Goal: Task Accomplishment & Management: Complete application form

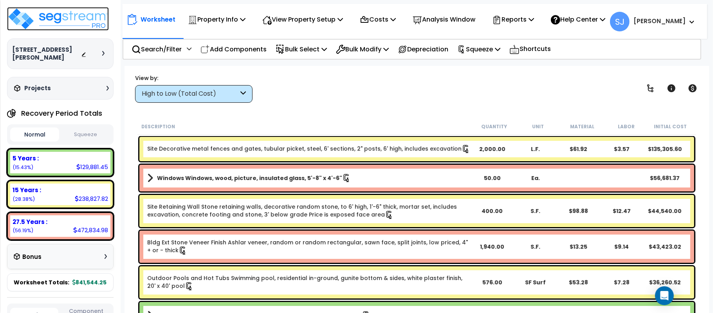
click at [71, 19] on img at bounding box center [58, 19] width 102 height 24
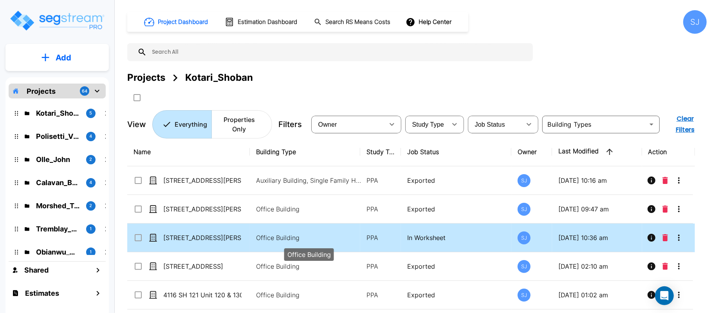
click at [290, 237] on p "Office Building" at bounding box center [309, 237] width 106 height 9
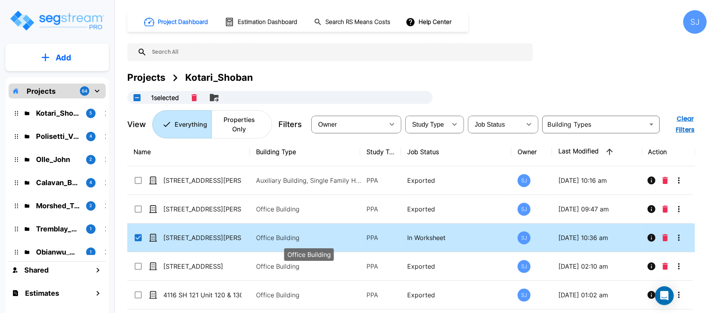
checkbox input "true"
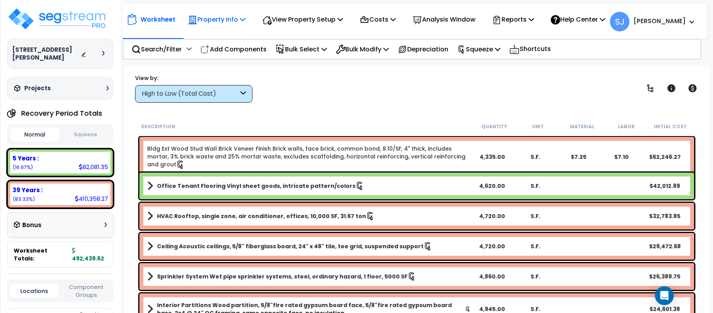
drag, startPoint x: 216, startPoint y: 21, endPoint x: 219, endPoint y: 32, distance: 11.4
click at [217, 21] on p "Property Info" at bounding box center [217, 19] width 58 height 11
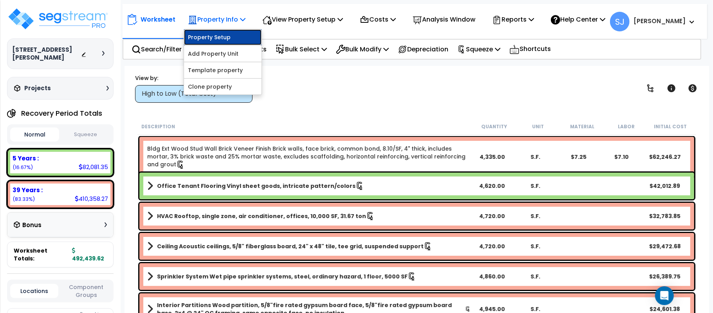
click at [221, 38] on link "Property Setup" at bounding box center [223, 37] width 78 height 16
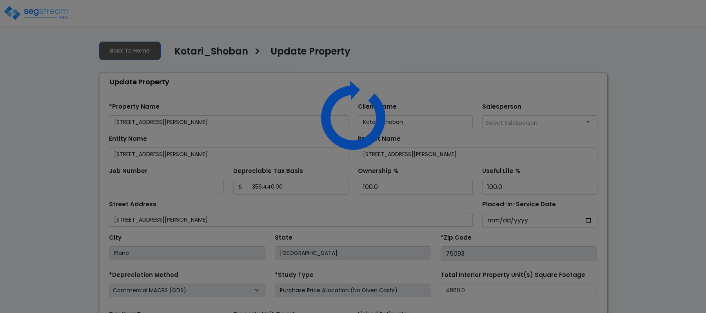
select select "2021"
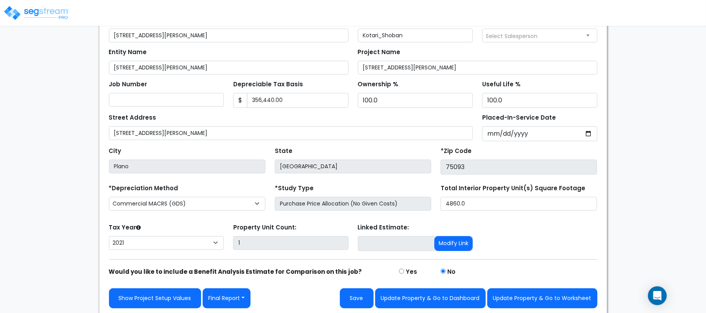
scroll to position [90, 0]
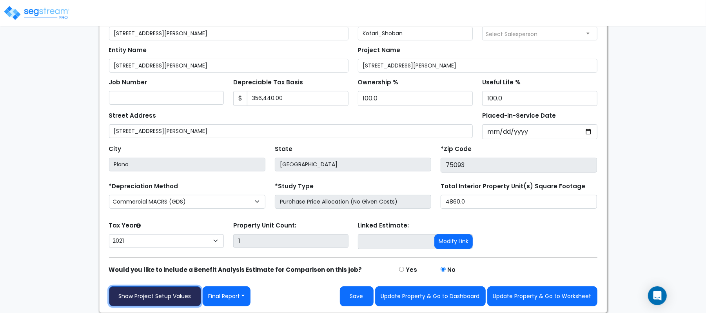
click at [146, 301] on link "Show Project Setup Values" at bounding box center [155, 296] width 92 height 20
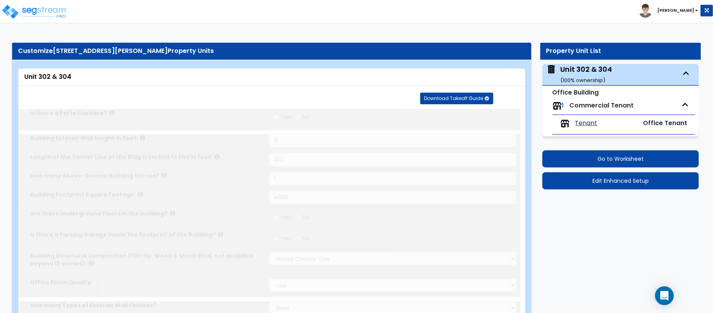
type input "10"
type input "200"
type input "1"
type input "4860"
select select "7"
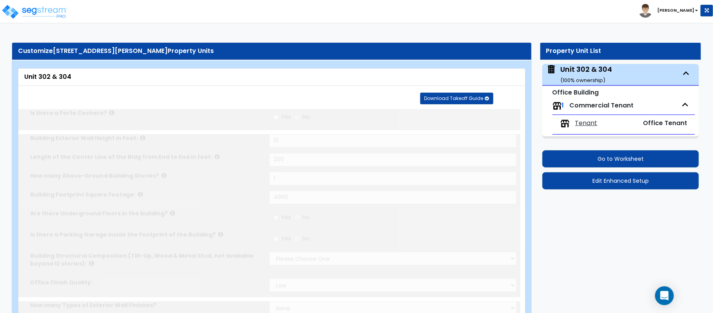
select select "1"
select select "2"
select select "1"
select select "2"
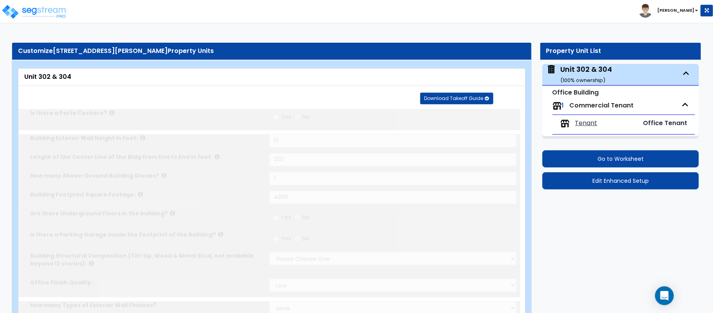
select select "1"
radio input "true"
select select "2"
select select "1"
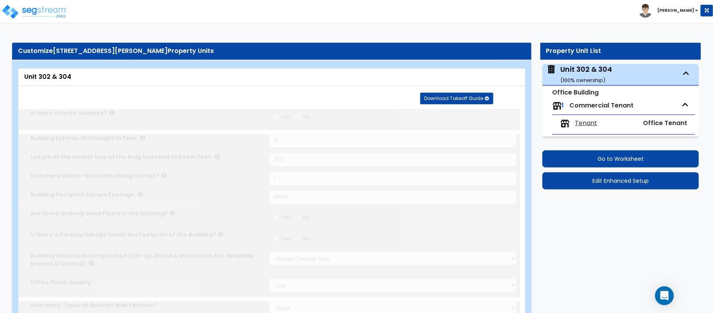
select select "1"
type input "10"
radio input "true"
type input "1"
radio input "true"
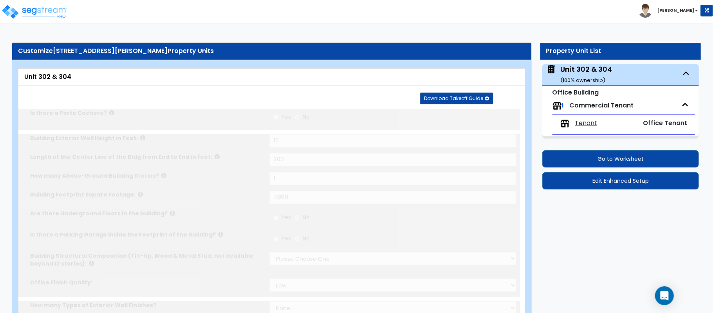
type input "1"
select select "1"
radio input "true"
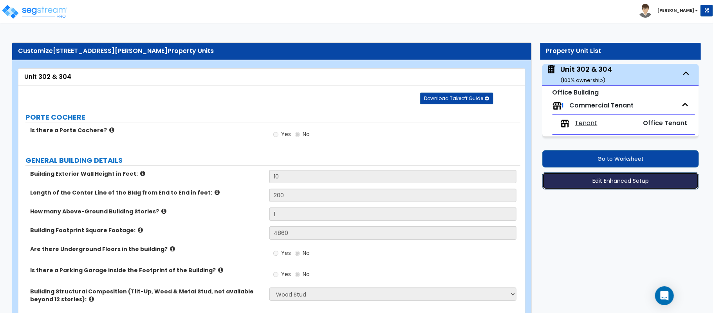
click at [587, 176] on button "Edit Enhanced Setup" at bounding box center [621, 180] width 157 height 17
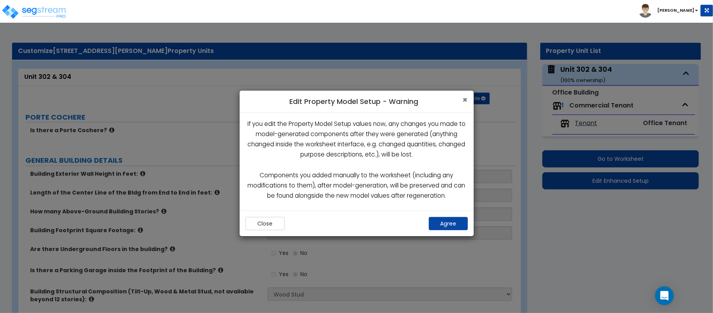
click at [464, 96] on span "×" at bounding box center [465, 99] width 5 height 11
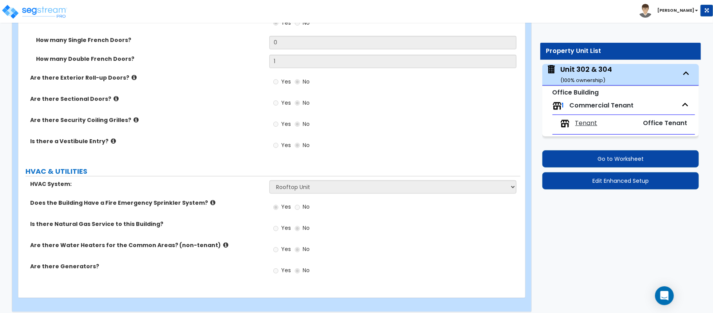
scroll to position [888, 0]
click at [583, 123] on span "Tenant" at bounding box center [587, 123] width 22 height 9
select select "1"
select select "6"
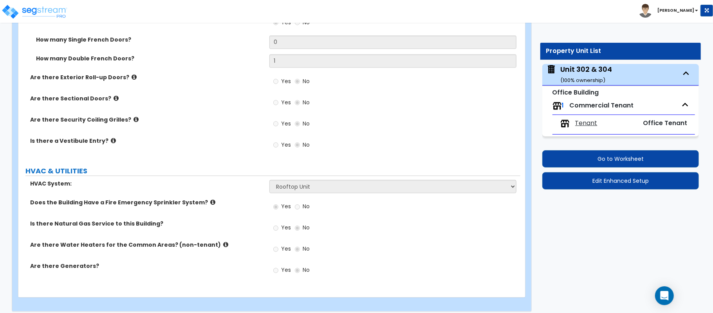
select select "1"
select select "2"
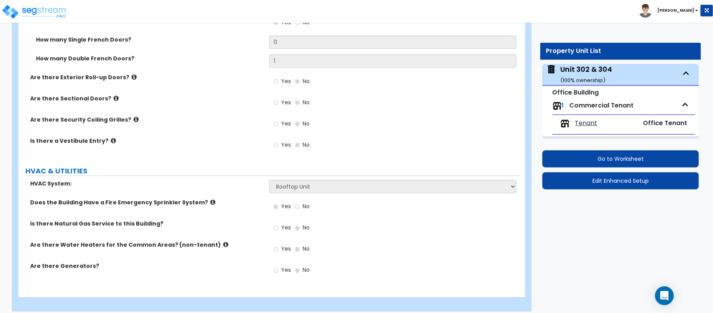
select select "3"
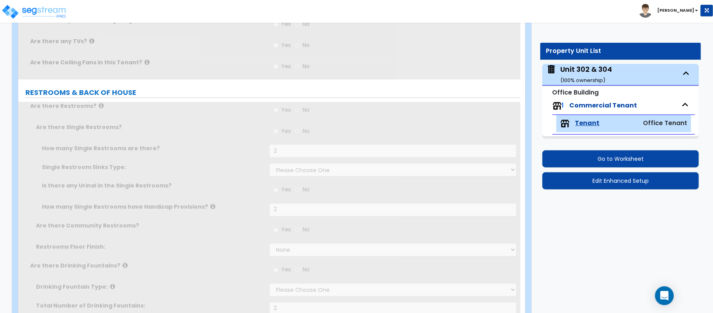
radio input "true"
type input "2"
select select "1"
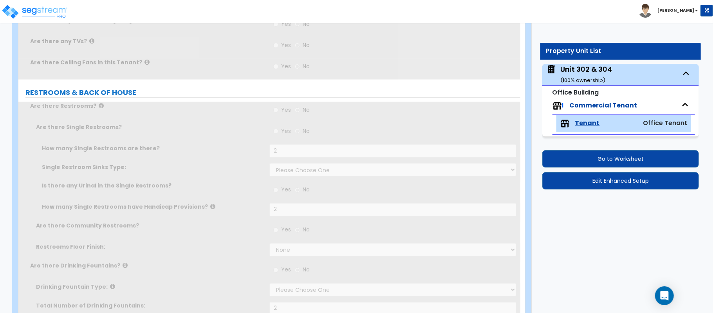
type input "2"
select select "1"
radio input "true"
select select "1"
type input "2"
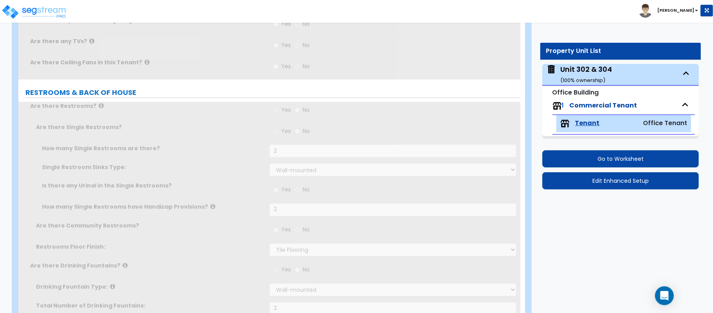
radio input "true"
type input "1"
type input "100"
select select "2"
type input "6"
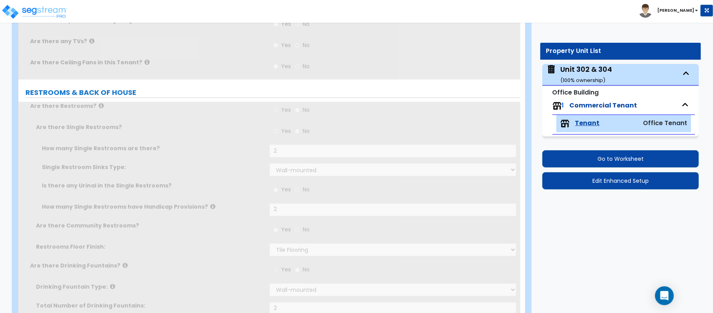
type input "12"
type input "1"
select select "1"
type input "1"
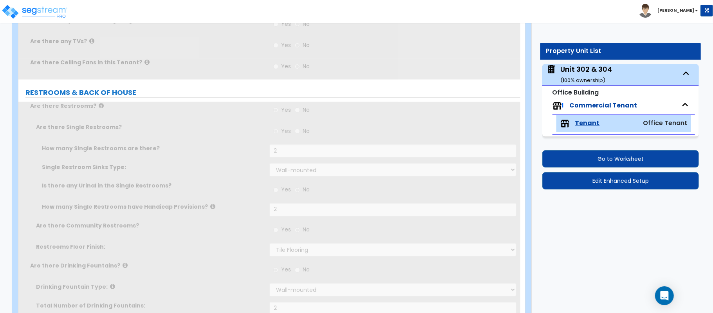
radio input "true"
type input "1"
radio input "true"
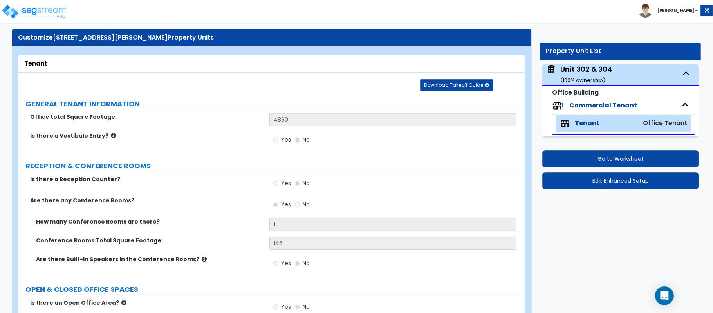
scroll to position [0, 0]
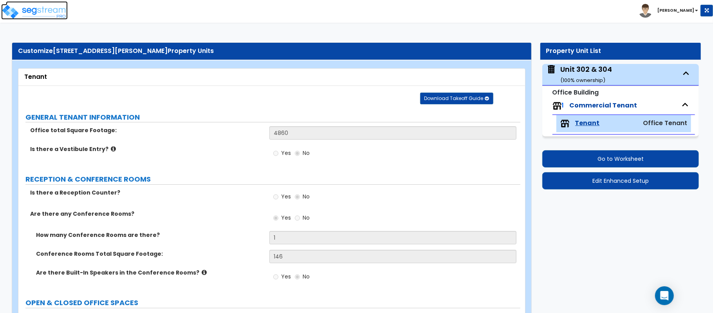
click at [25, 10] on img at bounding box center [34, 12] width 67 height 16
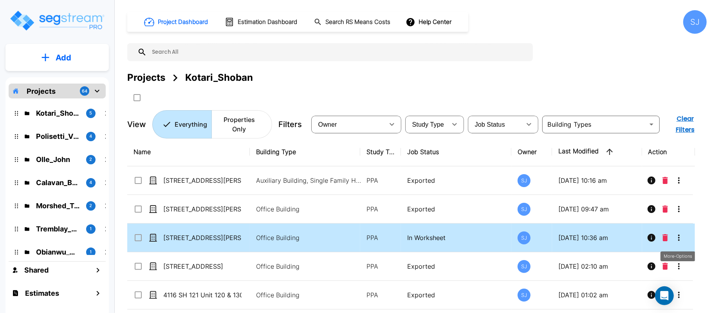
click at [678, 241] on icon "More-Options" at bounding box center [679, 237] width 9 height 9
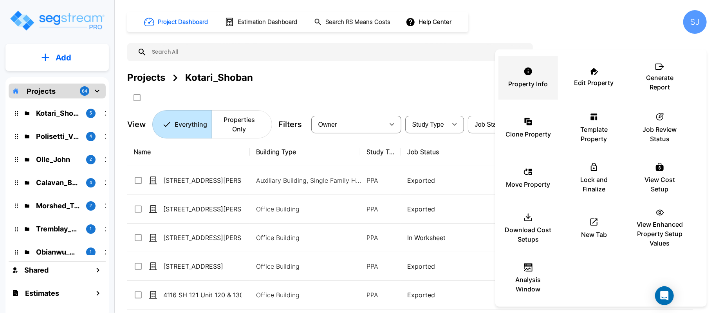
click at [528, 69] on icon at bounding box center [529, 71] width 8 height 8
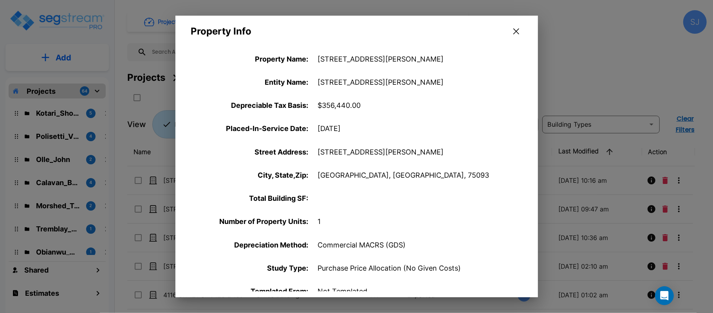
click at [514, 34] on button "button" at bounding box center [517, 31] width 12 height 13
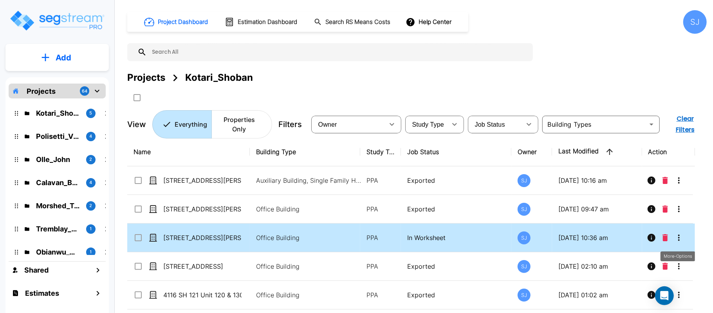
click at [676, 236] on icon "More-Options" at bounding box center [679, 237] width 9 height 9
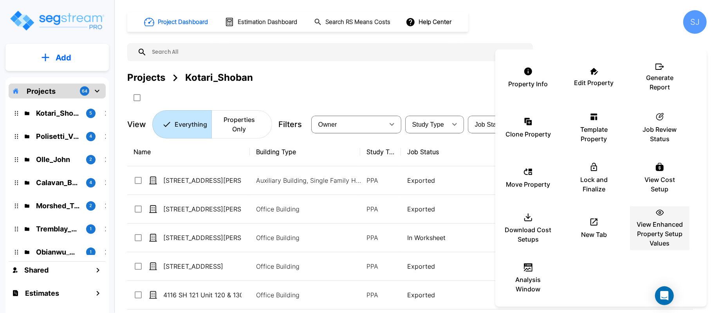
click at [674, 240] on p "View Enhanced Property Setup Values" at bounding box center [660, 233] width 47 height 28
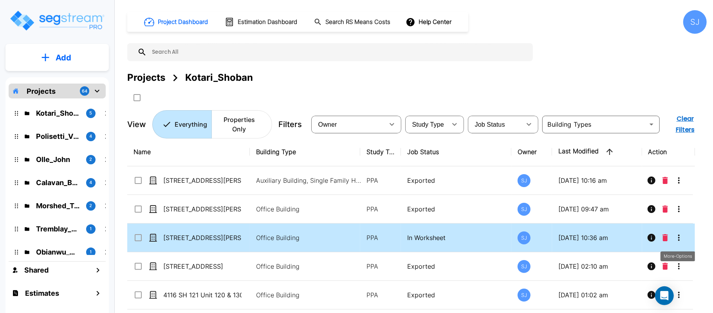
click at [681, 240] on icon "More-Options" at bounding box center [679, 237] width 9 height 9
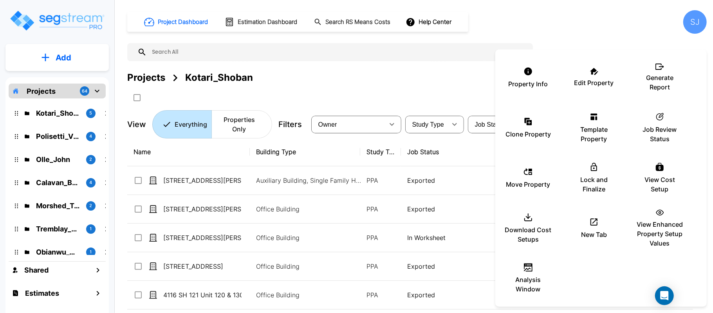
click at [214, 237] on div at bounding box center [356, 156] width 713 height 313
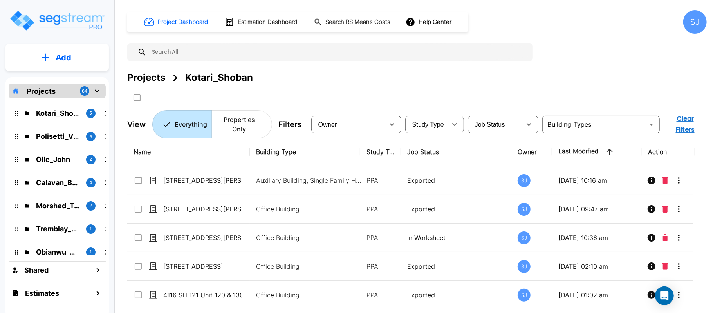
click at [214, 237] on div at bounding box center [356, 156] width 713 height 313
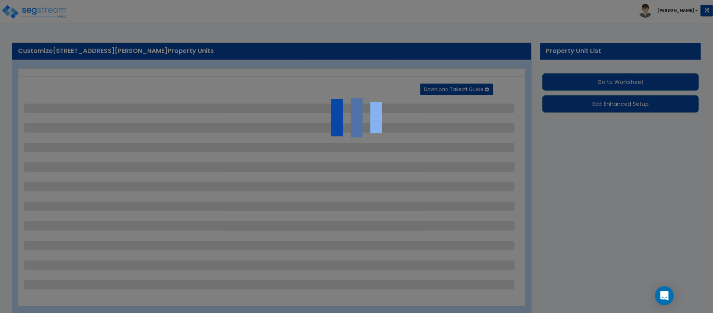
select select "7"
select select "1"
select select "2"
select select "1"
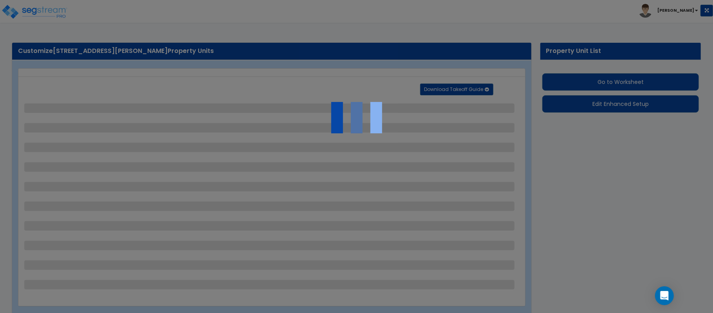
select select "2"
select select "1"
select select "2"
select select "1"
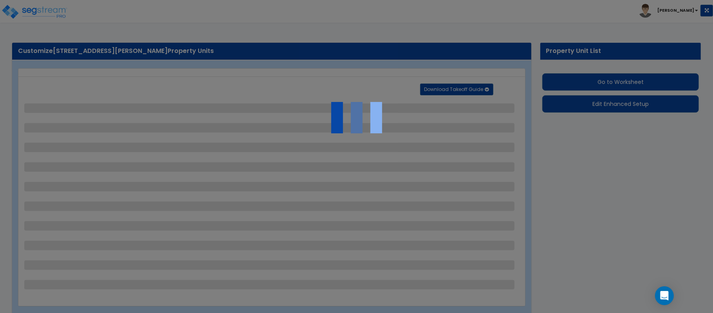
select select "1"
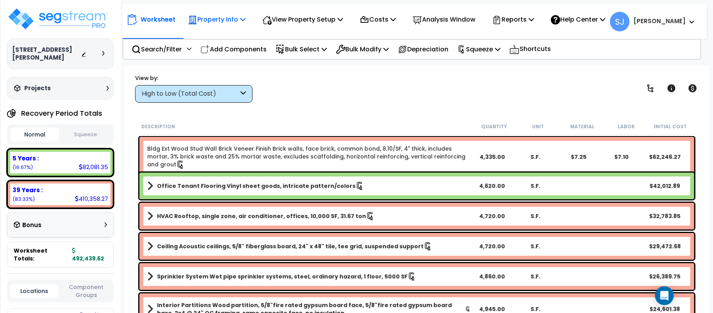
click at [225, 27] on div "Property Info" at bounding box center [217, 19] width 58 height 18
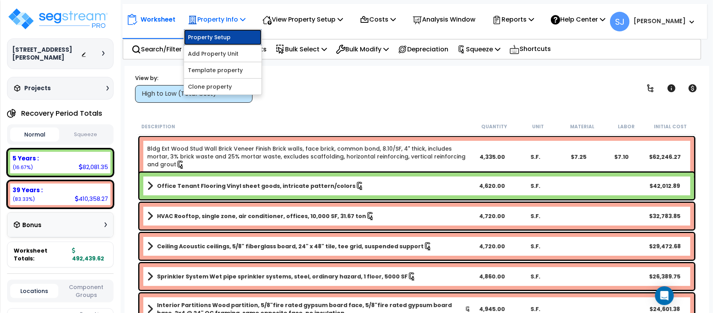
click at [218, 40] on link "Property Setup" at bounding box center [223, 37] width 78 height 16
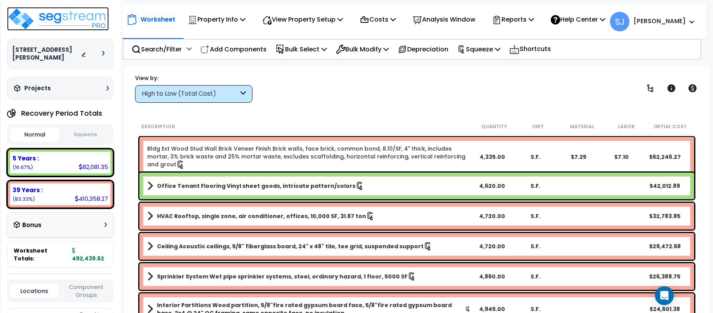
click at [78, 21] on img at bounding box center [58, 19] width 102 height 24
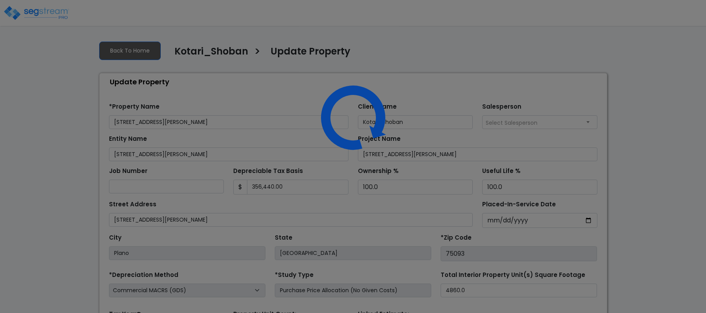
select select "2021"
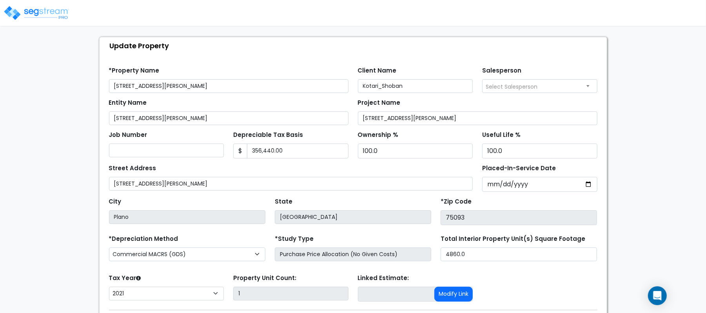
scroll to position [52, 0]
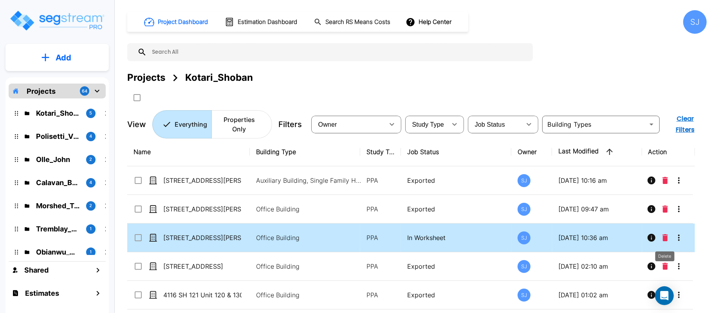
click at [668, 241] on icon "Delete" at bounding box center [665, 237] width 5 height 7
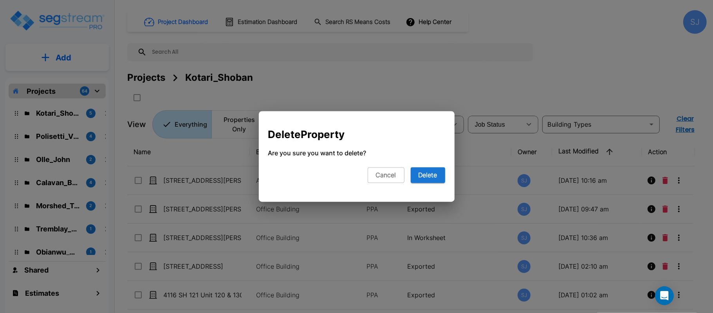
click at [445, 179] on div "Delete Property Are you sure you want to delete? Cancel Delete" at bounding box center [357, 160] width 196 height 84
click at [427, 172] on button "Delete" at bounding box center [428, 175] width 34 height 16
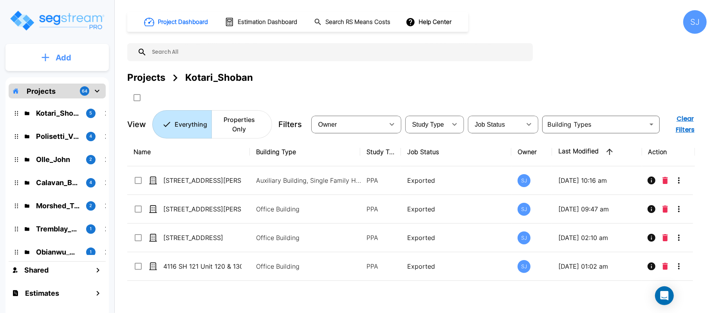
click at [62, 57] on p "Add" at bounding box center [64, 58] width 16 height 12
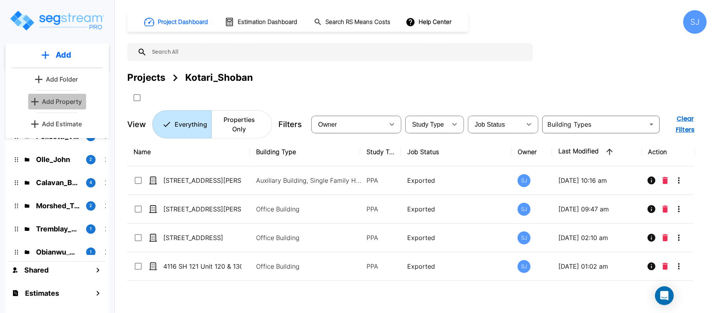
click at [70, 100] on p "Add Property" at bounding box center [62, 101] width 40 height 9
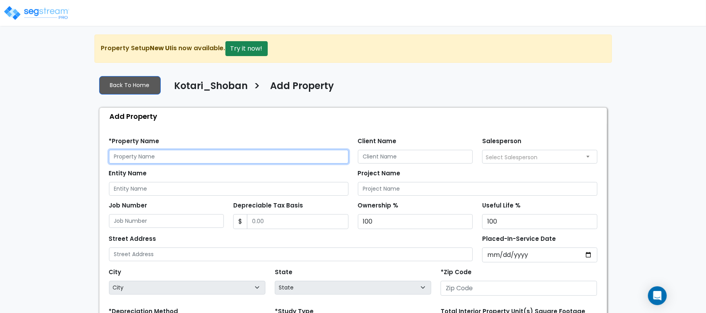
drag, startPoint x: 261, startPoint y: 151, endPoint x: 258, endPoint y: 157, distance: 6.1
click at [261, 151] on input "text" at bounding box center [228, 157] width 239 height 14
paste input "[STREET_ADDRESS][PERSON_NAME]"
type input "[STREET_ADDRESS][PERSON_NAME]"
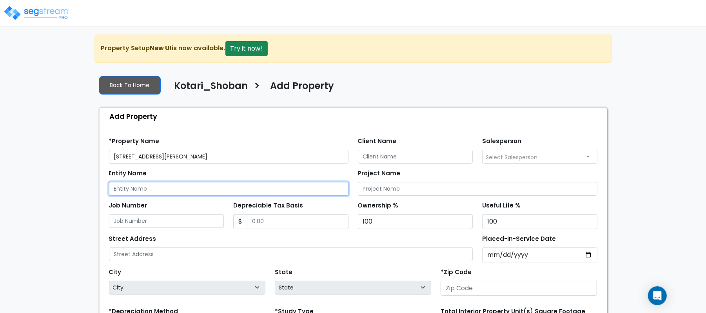
click at [176, 192] on input "Entity Name" at bounding box center [228, 189] width 239 height 14
paste input "[STREET_ADDRESS][PERSON_NAME]"
type input "[STREET_ADDRESS][PERSON_NAME]"
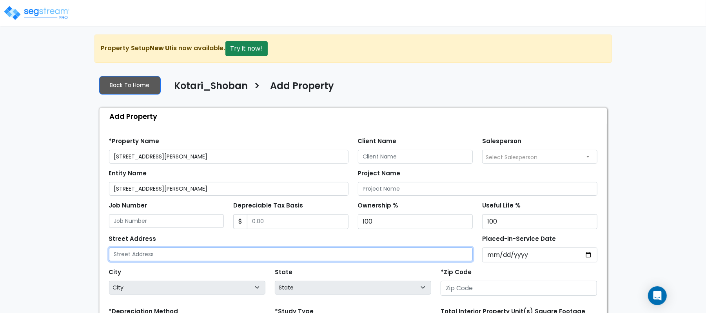
click at [187, 255] on input "text" at bounding box center [291, 254] width 364 height 14
paste input "4601 Old Shepard Pl Bldg 3 Unit 302 & 304"
type input "4601 Old Shepard Pl Bldg 3 Unit 302 & 304"
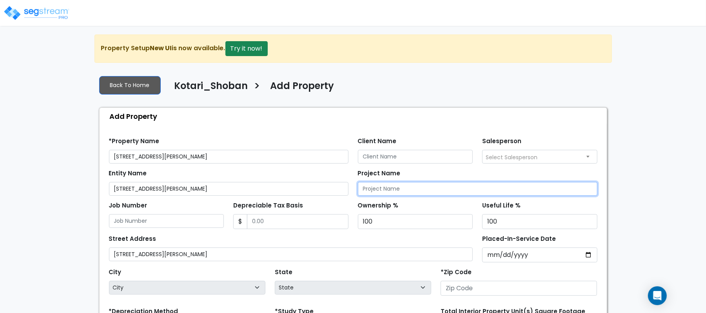
click at [456, 194] on input "Project Name" at bounding box center [477, 189] width 239 height 14
paste input "[STREET_ADDRESS][PERSON_NAME]"
type input "[STREET_ADDRESS][PERSON_NAME]"
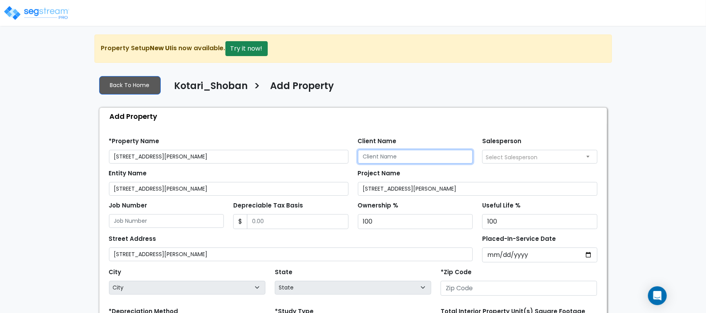
click at [445, 158] on input "Client Name" at bounding box center [415, 157] width 115 height 14
paste input "Kotari_Shoban"
type input "Kotari_Shoban"
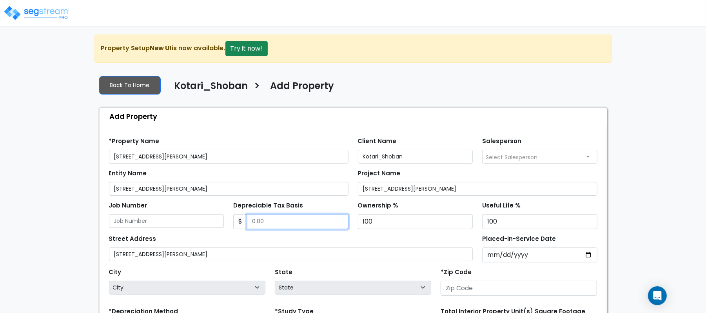
click at [291, 222] on input "Depreciable Tax Basis" at bounding box center [297, 221] width 101 height 15
type input "356,440"
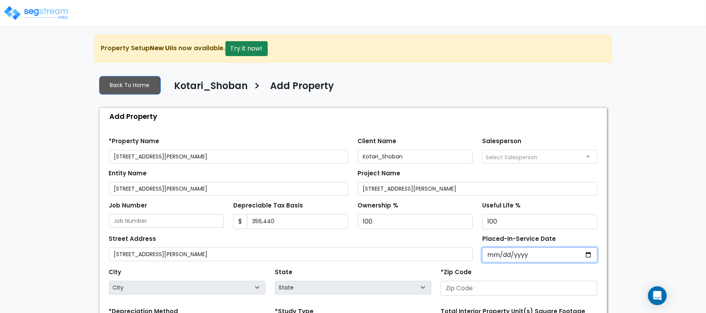
click at [491, 261] on input "Placed-In-Service Date" at bounding box center [539, 254] width 115 height 15
type input "2021-06-15"
select select "2021"
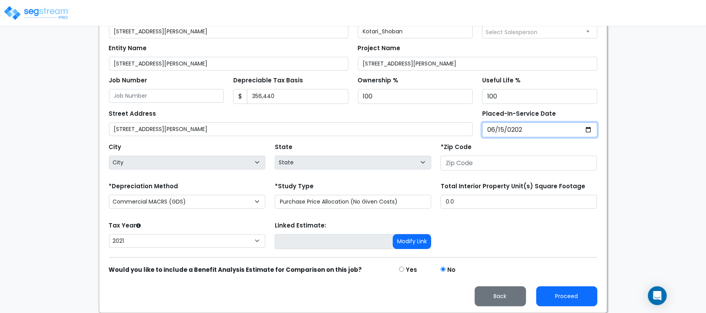
scroll to position [127, 0]
click at [345, 116] on div "Street Address 4601 Old Shepard Pl Bldg 3 Unit 302 & 304" at bounding box center [291, 122] width 364 height 28
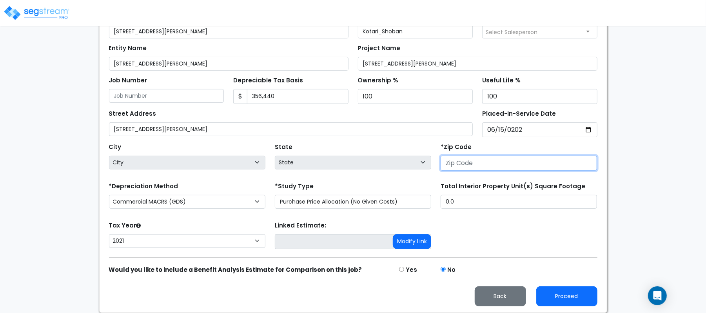
click at [495, 161] on input "number" at bounding box center [518, 163] width 156 height 15
paste input "75093"
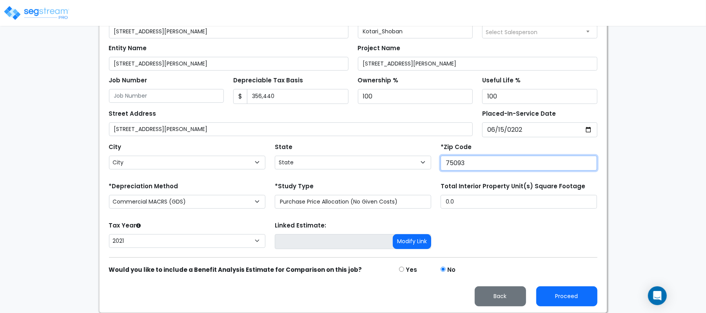
type input "75093"
click at [381, 138] on div "City City State State National Average AB AK AL AR AZ BC CA CO CT DC DE FL GA H…" at bounding box center [353, 154] width 498 height 35
select select "TX"
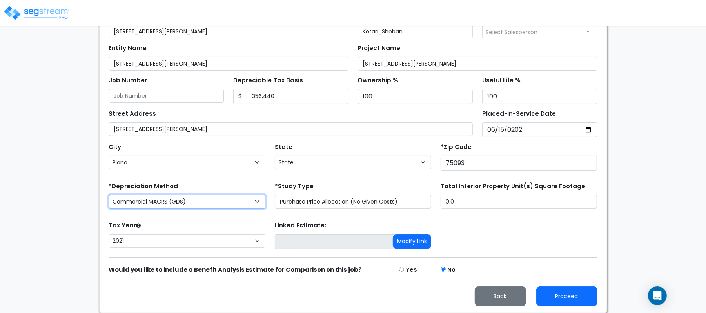
click at [226, 205] on select "Commercial MACRS (GDS) Commercial Residential MACRS (GDS) Commercial MACRS (GDS…" at bounding box center [187, 202] width 156 height 14
select select "CM(Q-FSSO_16"
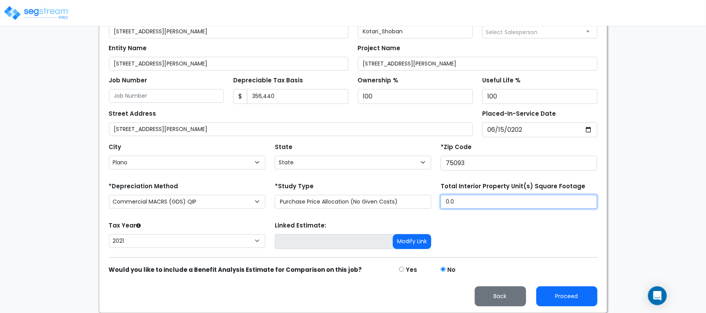
click at [494, 201] on input "0.0" at bounding box center [518, 202] width 156 height 14
click at [465, 199] on input "Total Interior Property Unit(s) Square Footage" at bounding box center [518, 202] width 156 height 14
type input "4,860"
click at [468, 235] on div "Tax Year Please Enter The Placed In Service Date First. 2026 2025 2024 2023 202…" at bounding box center [353, 234] width 498 height 31
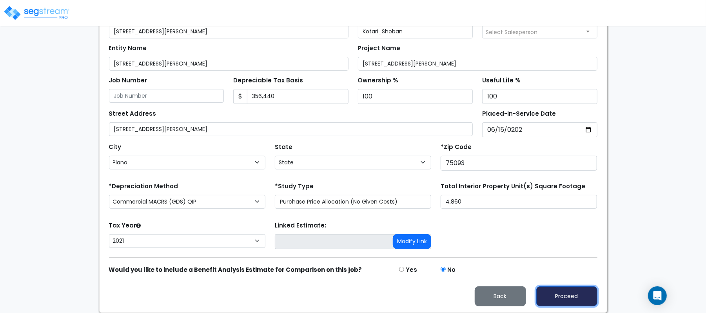
click at [566, 299] on button "Proceed" at bounding box center [566, 296] width 61 height 20
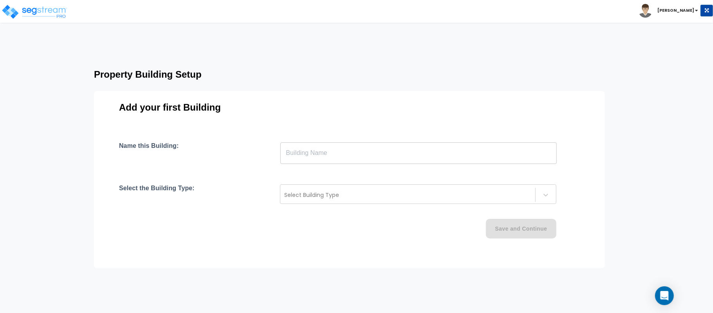
click at [389, 157] on input "text" at bounding box center [419, 153] width 277 height 22
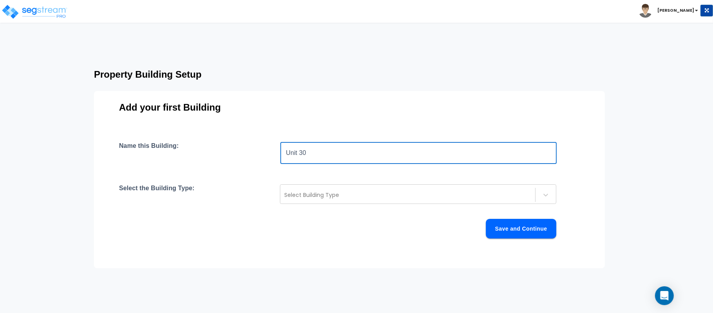
type input "Unit 302 & 304"
click at [346, 193] on div at bounding box center [407, 194] width 247 height 9
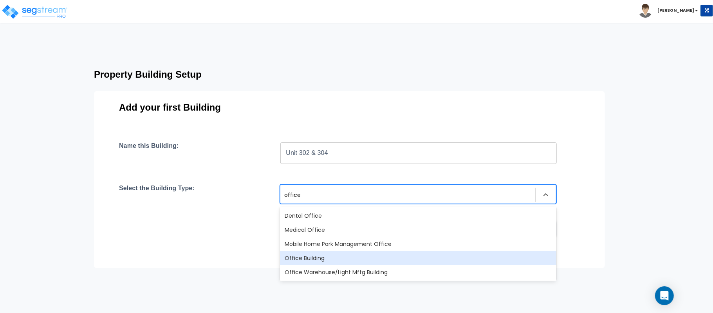
type input "office"
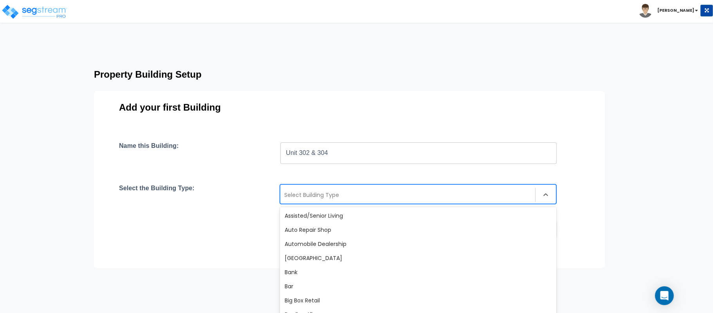
click at [400, 194] on div at bounding box center [407, 194] width 247 height 9
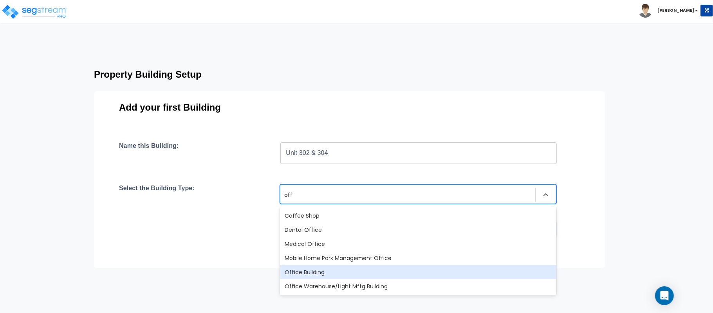
type input "offi"
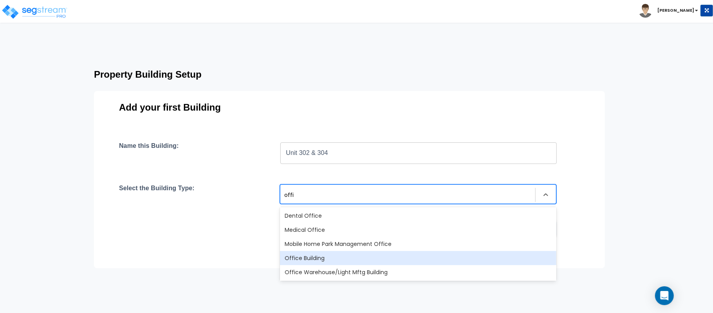
click at [349, 253] on div "Office Building" at bounding box center [418, 258] width 277 height 14
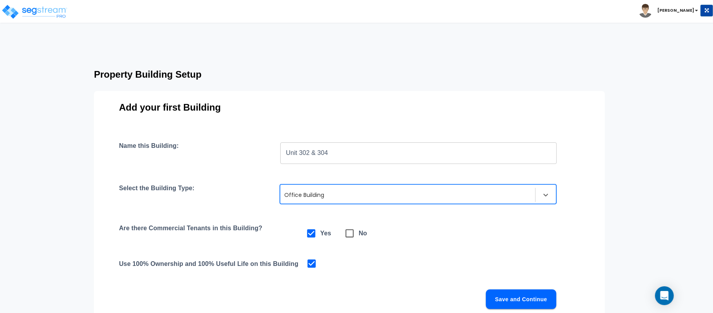
click at [540, 301] on button "Save and Continue" at bounding box center [521, 299] width 71 height 20
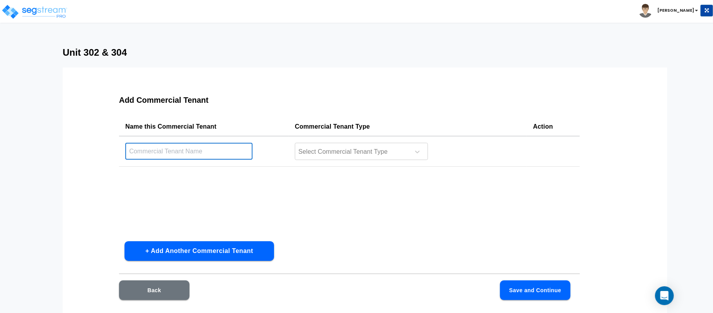
drag, startPoint x: 215, startPoint y: 144, endPoint x: 214, endPoint y: 148, distance: 4.2
click at [215, 144] on input "text" at bounding box center [188, 151] width 127 height 17
type input "Unit 302 & 304"
click at [352, 149] on div at bounding box center [351, 152] width 107 height 11
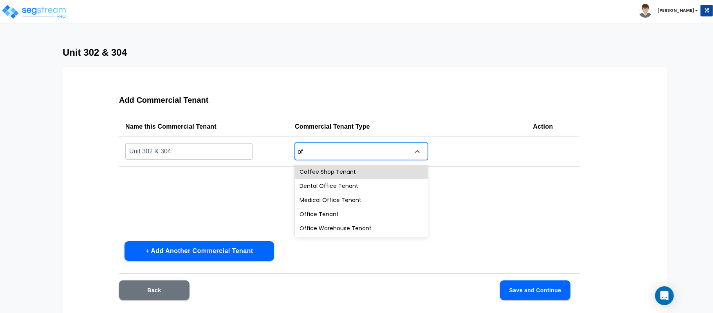
type input "off"
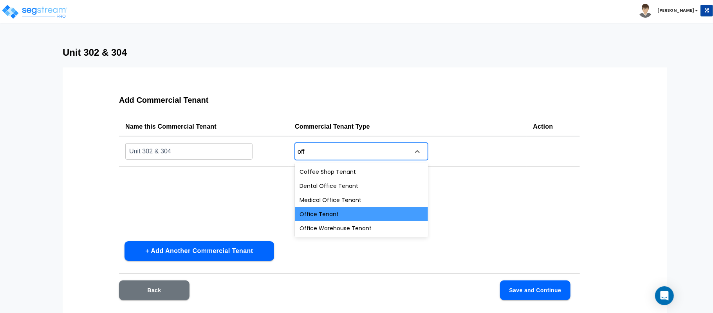
click at [359, 217] on div "Office Tenant" at bounding box center [361, 214] width 133 height 14
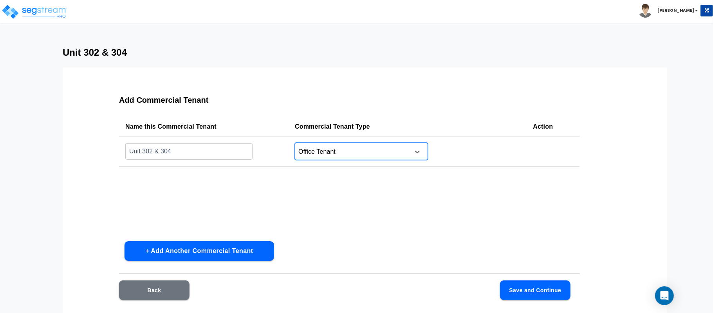
click at [537, 284] on button "Save and Continue" at bounding box center [535, 290] width 71 height 20
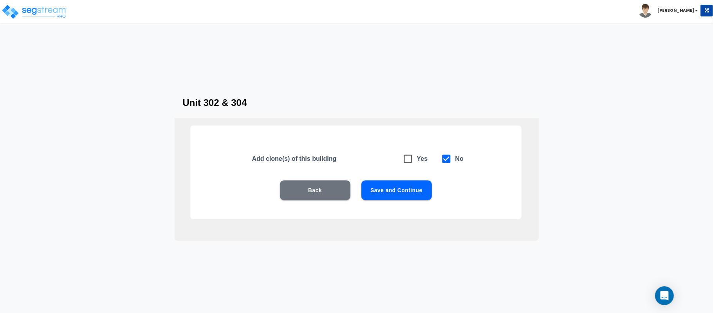
click at [398, 188] on button "Save and Continue" at bounding box center [397, 190] width 71 height 20
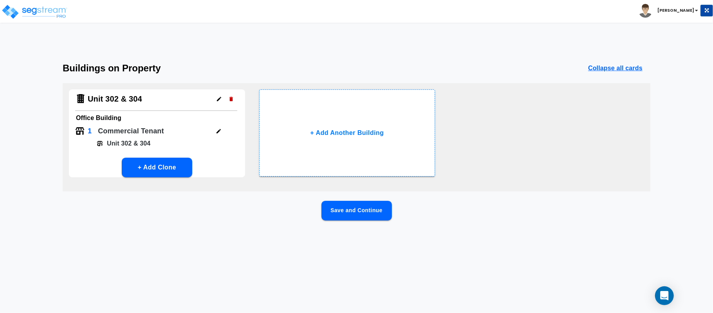
click at [382, 209] on button "Save and Continue" at bounding box center [357, 211] width 71 height 20
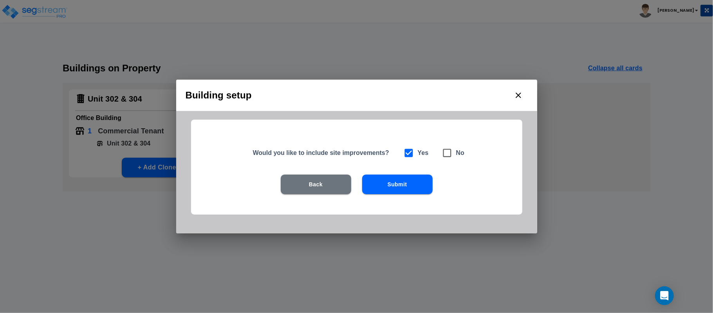
click at [452, 154] on icon at bounding box center [447, 152] width 11 height 11
checkbox input "false"
checkbox input "true"
click at [418, 191] on button "Submit" at bounding box center [397, 184] width 71 height 20
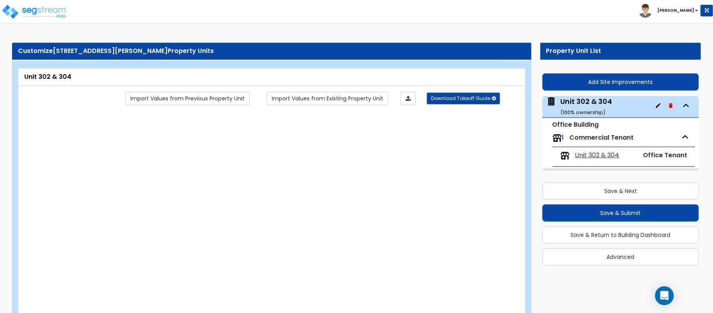
type input "1"
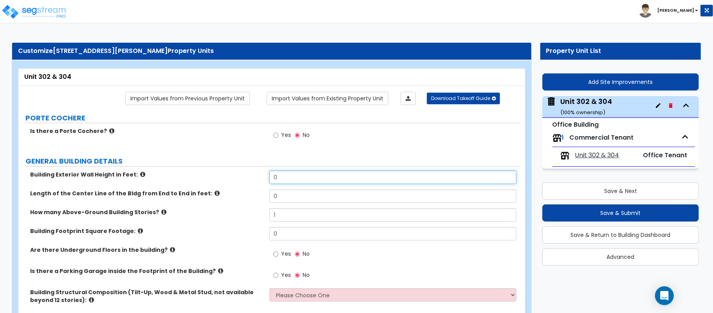
drag, startPoint x: 288, startPoint y: 179, endPoint x: 230, endPoint y: 174, distance: 58.2
click at [230, 174] on div "Building Exterior Wall Height in Feet: 0" at bounding box center [269, 179] width 502 height 19
type input "10"
type input "200"
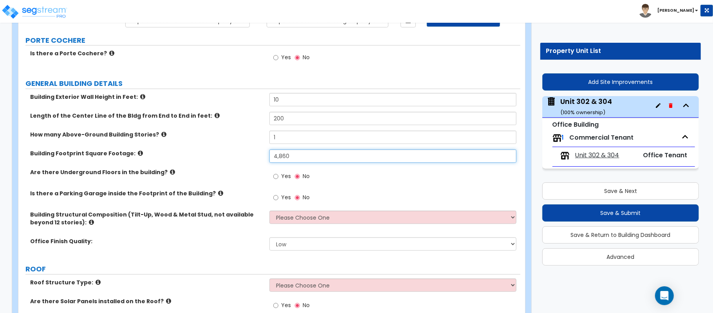
scroll to position [104, 0]
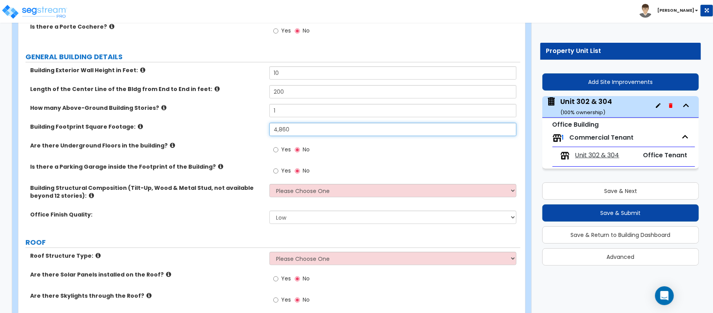
type input "4,860"
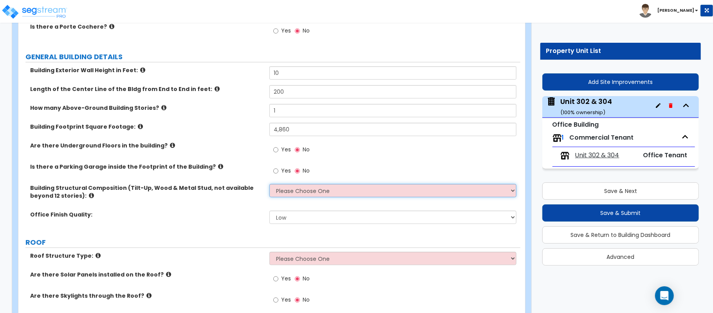
select select "7"
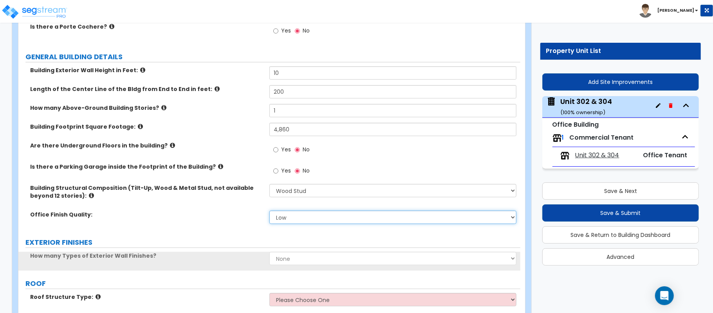
select select "1"
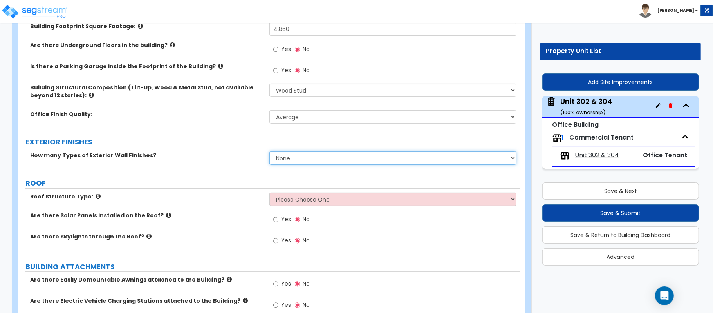
scroll to position [209, 0]
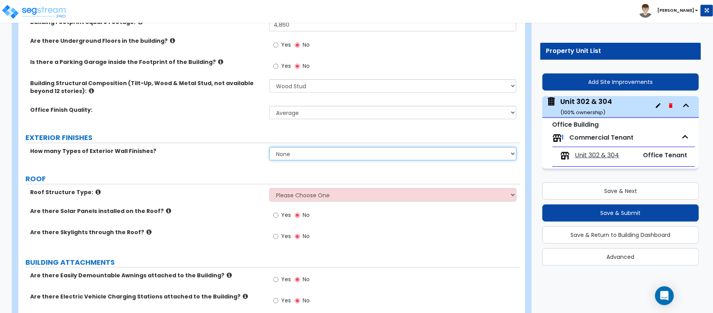
select select "1"
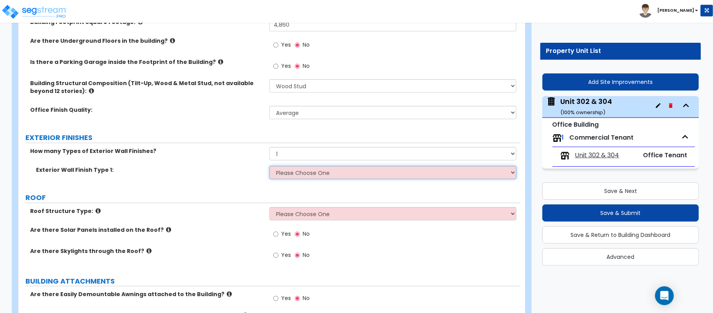
select select "2"
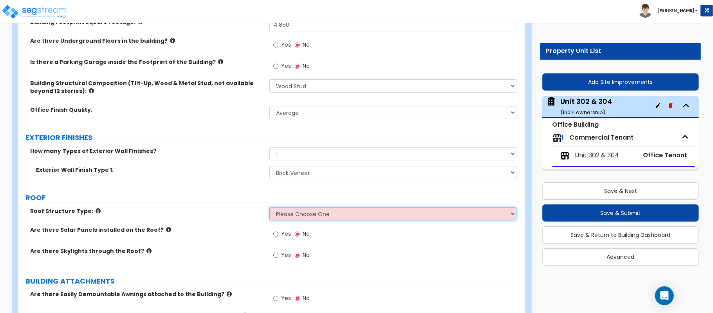
select select "1"
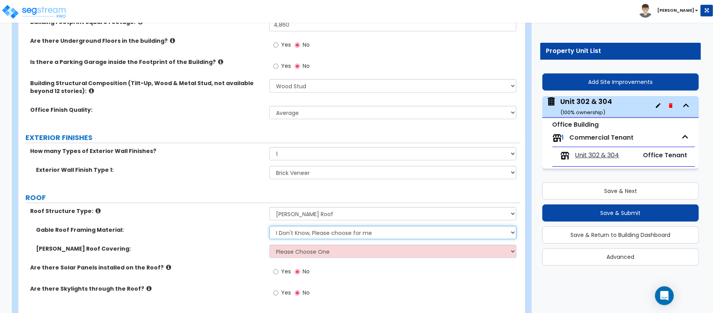
click at [325, 235] on select "I Don't Know, Please choose for me Metal Wood" at bounding box center [393, 232] width 247 height 13
select select "2"
click at [270, 226] on select "I Don't Know, Please choose for me Metal Wood" at bounding box center [393, 232] width 247 height 13
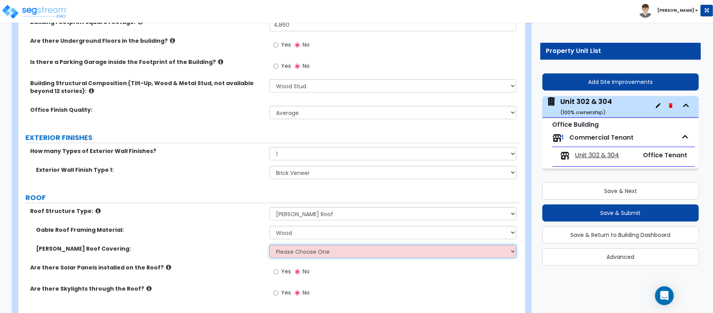
select select "1"
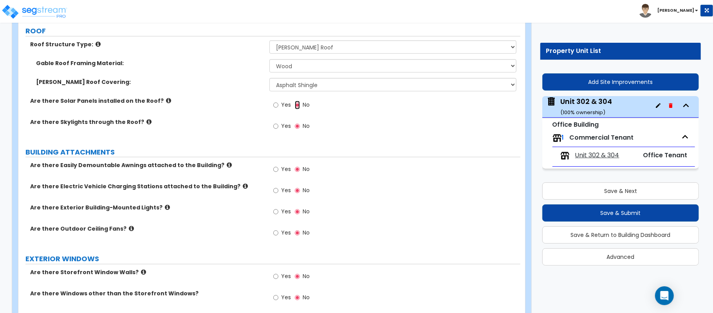
scroll to position [418, 0]
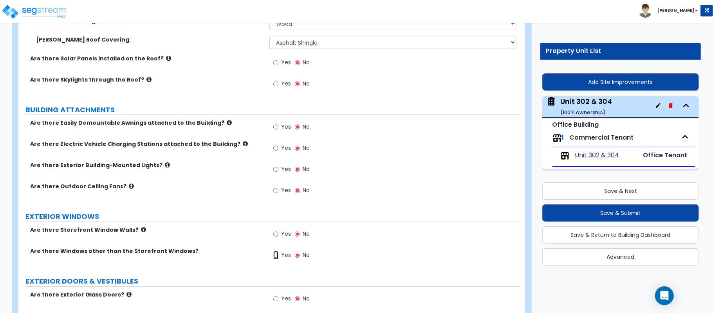
click at [273, 255] on input "Yes" at bounding box center [275, 255] width 5 height 9
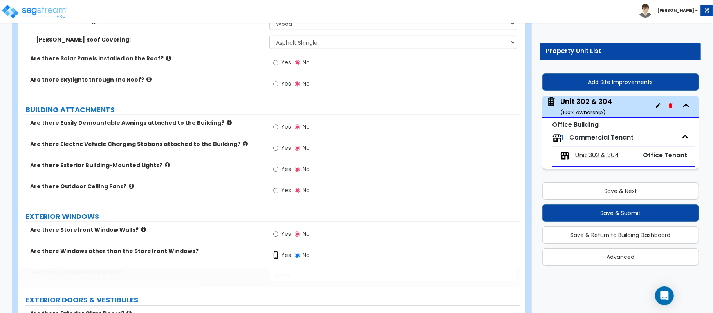
radio input "true"
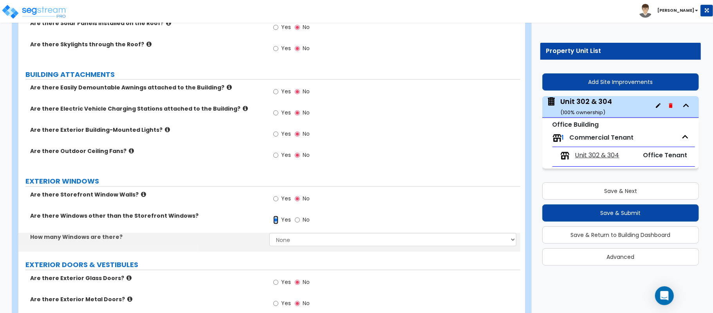
scroll to position [522, 0]
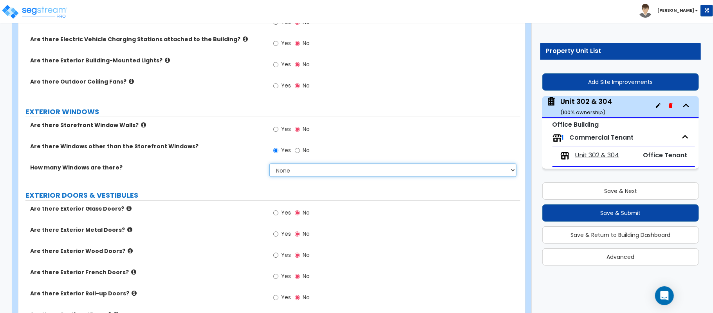
click at [292, 173] on select "None I want to enter a Percentage of the Exterior Windows I want to enter the N…" at bounding box center [393, 169] width 247 height 13
select select "2"
click at [270, 165] on select "None I want to enter a Percentage of the Exterior Windows I want to enter the N…" at bounding box center [393, 169] width 247 height 13
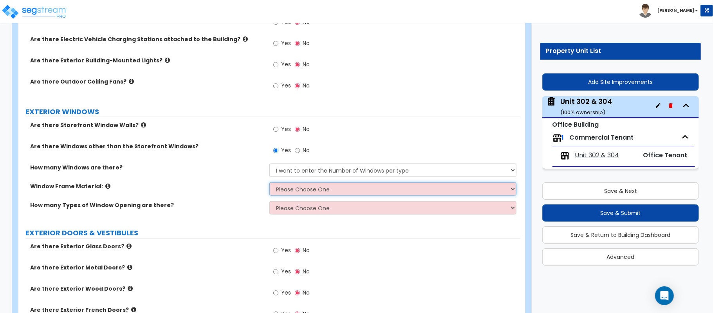
click at [301, 193] on select "Please Choose One Vinyl Aluminum Wood" at bounding box center [393, 188] width 247 height 13
select select "2"
click at [270, 183] on select "Please Choose One Vinyl Aluminum Wood" at bounding box center [393, 188] width 247 height 13
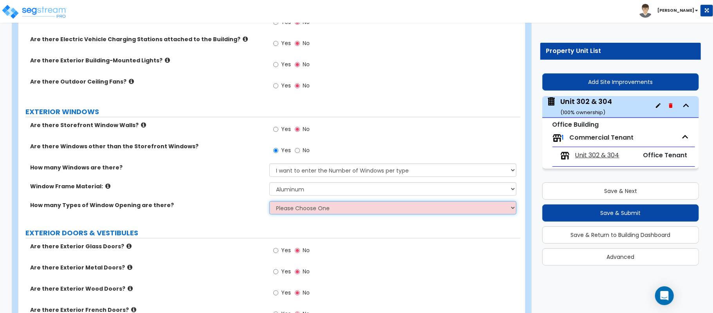
click at [308, 207] on select "Please Choose One 1 2 3 4" at bounding box center [393, 207] width 247 height 13
select select "1"
click at [270, 202] on select "Please Choose One 1 2 3 4" at bounding box center [393, 207] width 247 height 13
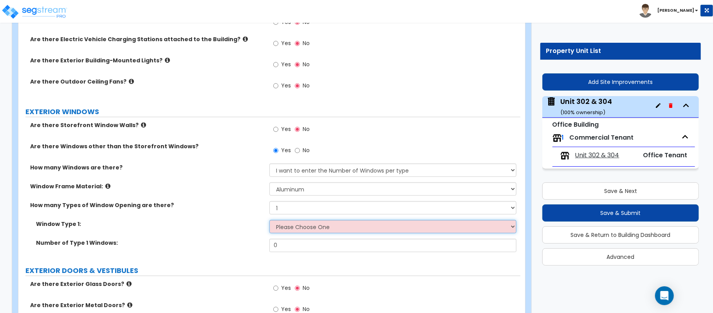
select select "1"
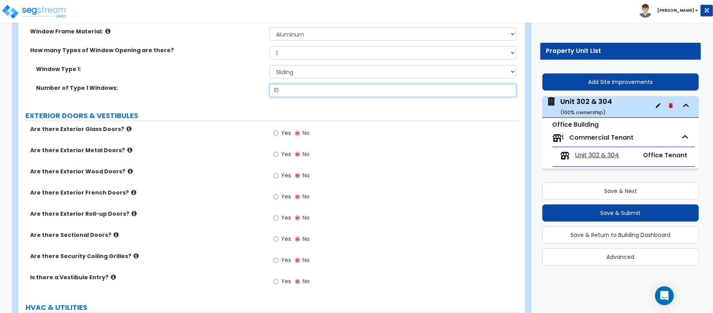
scroll to position [679, 0]
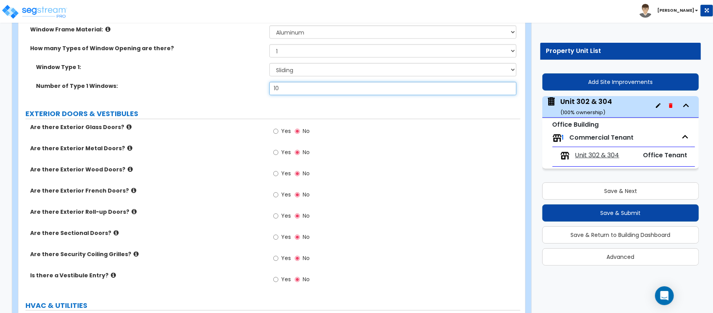
type input "10"
click at [274, 156] on input "Yes" at bounding box center [275, 152] width 5 height 9
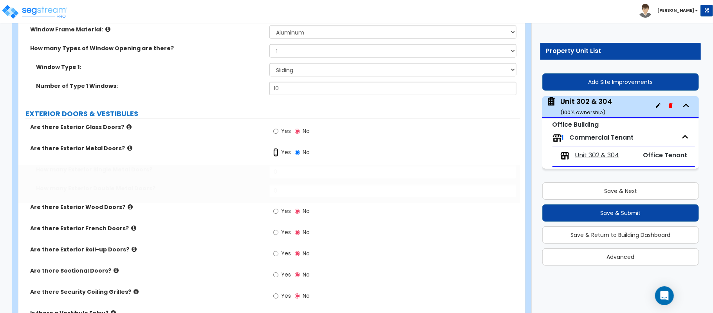
radio input "true"
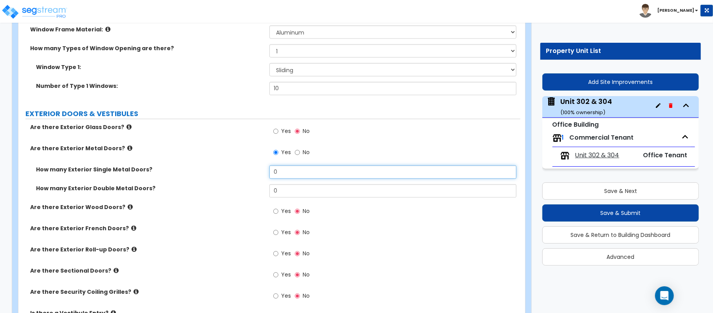
drag, startPoint x: 281, startPoint y: 173, endPoint x: 240, endPoint y: 179, distance: 42.0
click at [240, 180] on div "How many Exterior Single Metal Doors? 0" at bounding box center [269, 174] width 502 height 19
type input "1"
click at [277, 234] on input "Yes" at bounding box center [275, 232] width 5 height 9
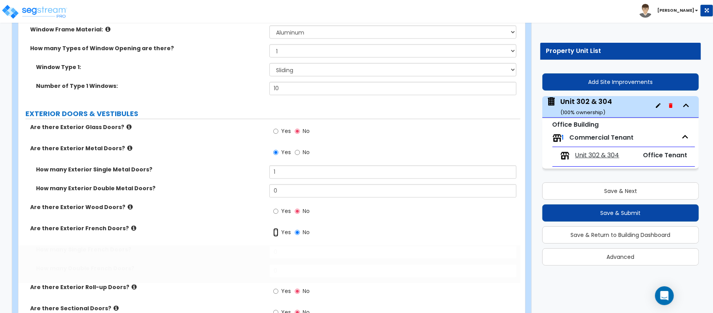
radio input "true"
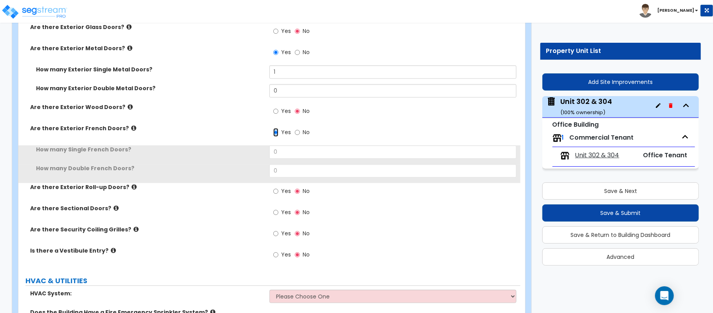
scroll to position [784, 0]
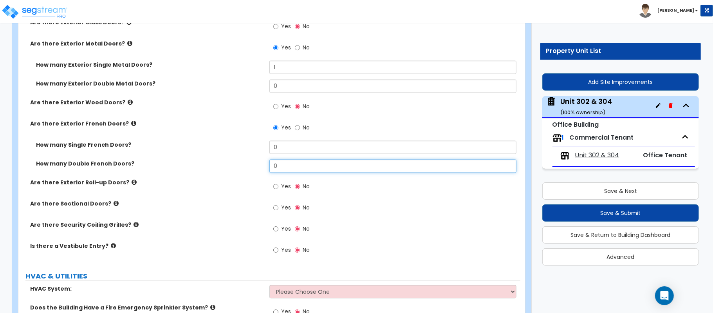
drag, startPoint x: 292, startPoint y: 168, endPoint x: 240, endPoint y: 165, distance: 52.2
click at [240, 165] on div "How many Double French Doors? 0" at bounding box center [269, 168] width 502 height 19
type input "1"
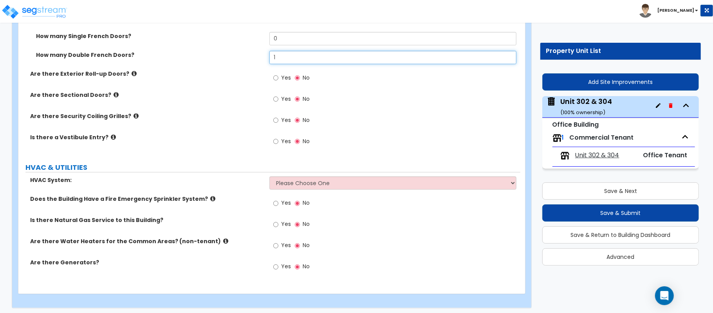
scroll to position [897, 0]
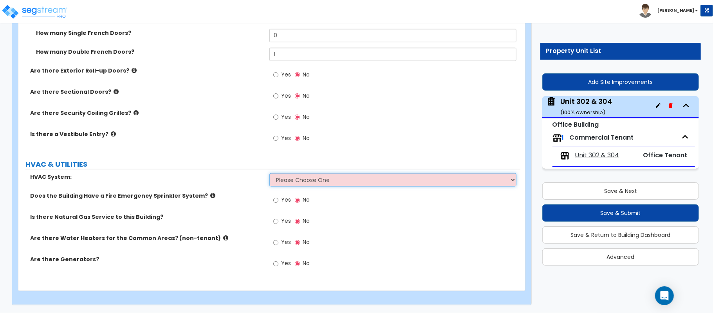
click at [314, 182] on select "Please Choose One Rooftop Unit Furnace-Condenser Forced Air Split Heating/Cooli…" at bounding box center [393, 179] width 247 height 13
select select "1"
click at [270, 173] on select "Please Choose One Rooftop Unit Furnace-Condenser Forced Air Split Heating/Cooli…" at bounding box center [393, 179] width 247 height 13
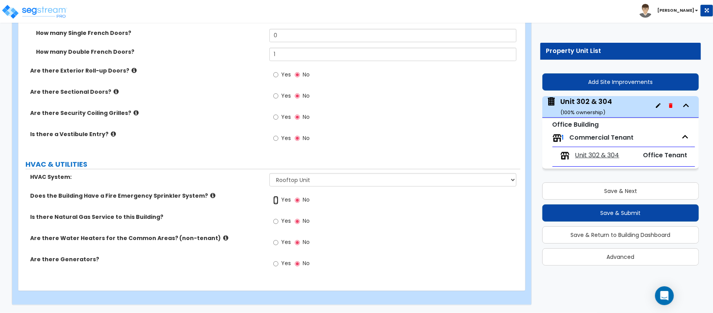
click at [276, 201] on input "Yes" at bounding box center [275, 200] width 5 height 9
radio input "true"
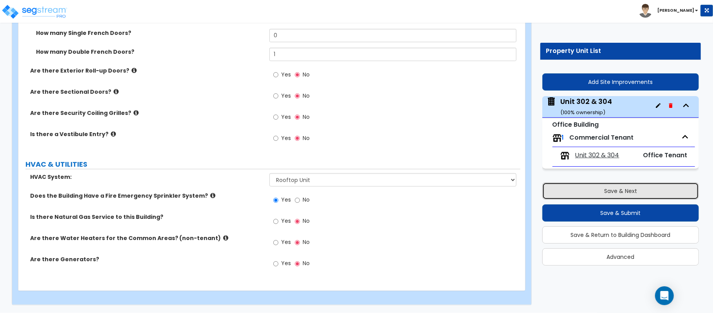
click at [603, 190] on button "Save & Next" at bounding box center [621, 190] width 157 height 17
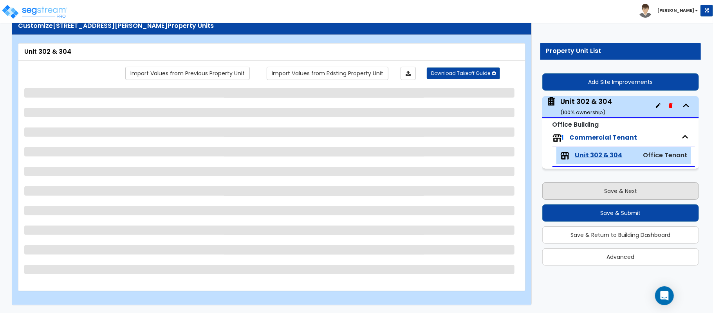
scroll to position [25, 0]
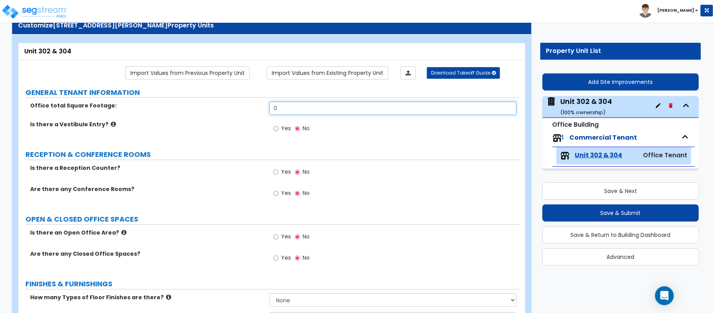
click at [297, 107] on input "0" at bounding box center [393, 107] width 247 height 13
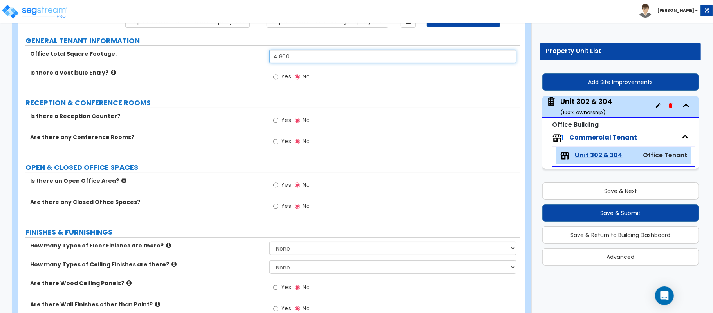
scroll to position [78, 0]
type input "4,860"
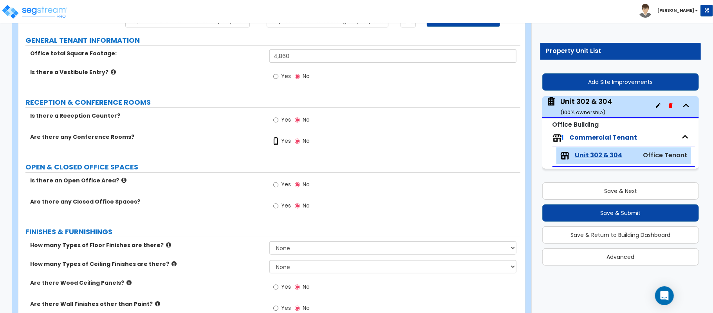
click at [277, 145] on input "Yes" at bounding box center [275, 141] width 5 height 9
click at [274, 138] on input "Yes" at bounding box center [275, 141] width 5 height 9
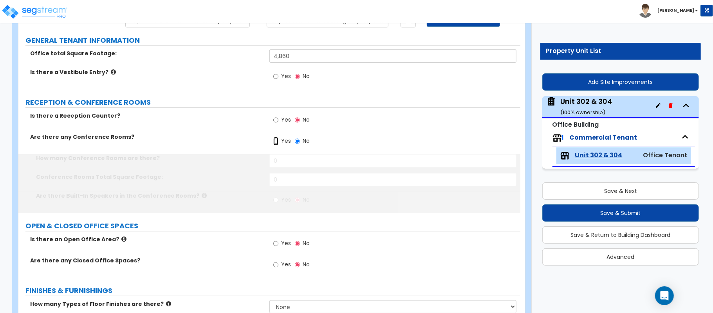
radio input "true"
drag, startPoint x: 293, startPoint y: 162, endPoint x: 251, endPoint y: 158, distance: 42.9
click at [251, 158] on div "How many Conference Rooms are there? 0" at bounding box center [269, 163] width 502 height 19
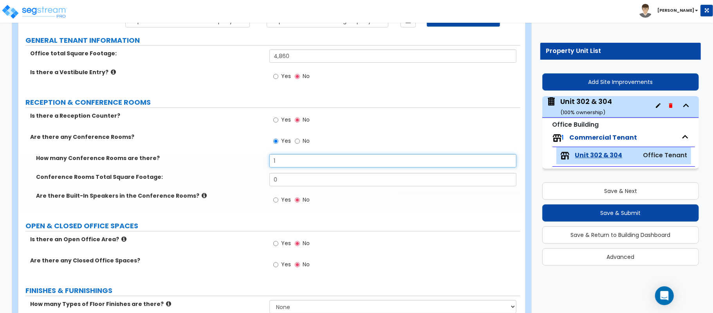
type input "1"
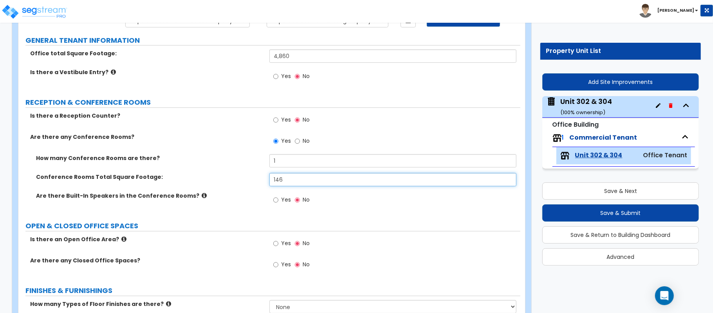
type input "146"
click at [281, 261] on label "Yes" at bounding box center [282, 265] width 18 height 13
click at [279, 261] on input "Yes" at bounding box center [275, 264] width 5 height 9
radio input "true"
select select "1"
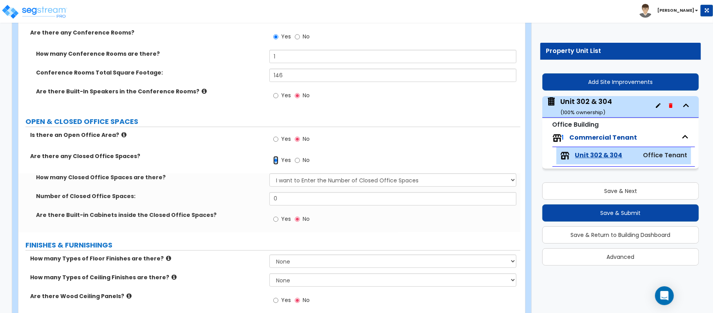
scroll to position [182, 0]
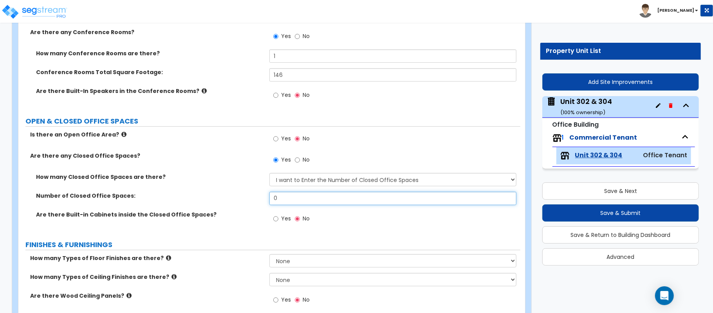
drag, startPoint x: 288, startPoint y: 202, endPoint x: 237, endPoint y: 203, distance: 50.5
click at [237, 203] on div "Number of Closed Office Spaces: 0" at bounding box center [269, 201] width 502 height 19
type input "19"
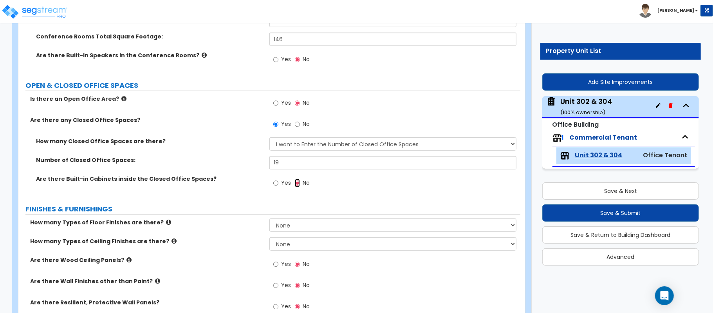
scroll to position [287, 0]
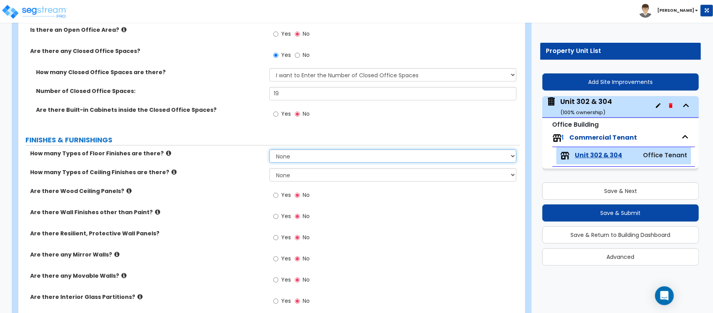
select select "1"
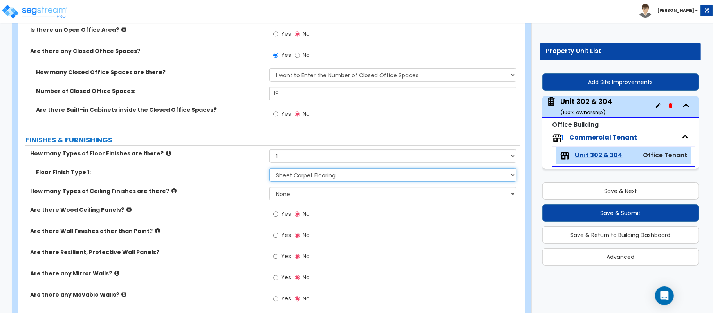
select select "6"
select select "1"
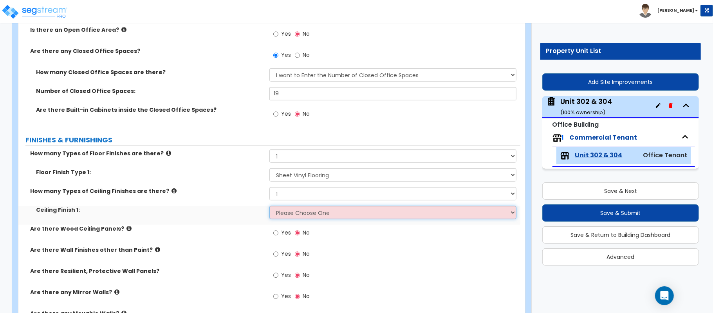
select select "1"
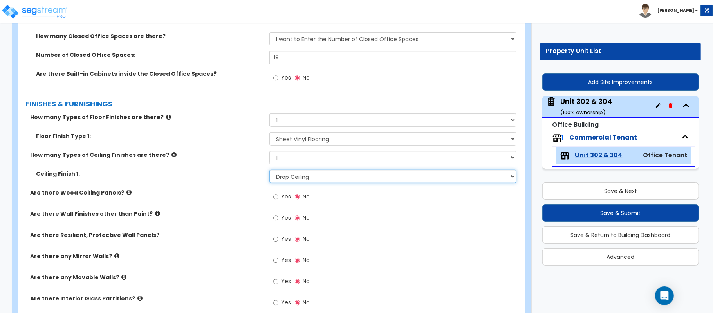
scroll to position [444, 0]
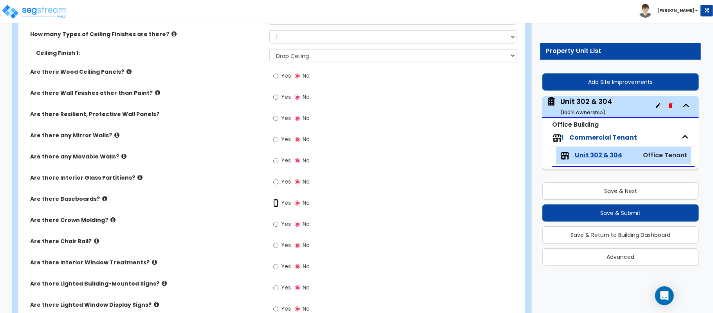
click at [277, 203] on input "Yes" at bounding box center [275, 203] width 5 height 9
radio input "true"
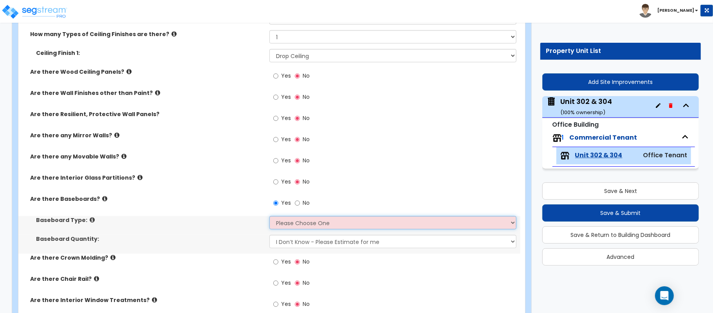
click at [285, 223] on select "Please Choose One Wood Vinyl Carpet Tile" at bounding box center [393, 222] width 247 height 13
select select "1"
click at [248, 224] on label "Baseboard Type:" at bounding box center [150, 220] width 228 height 8
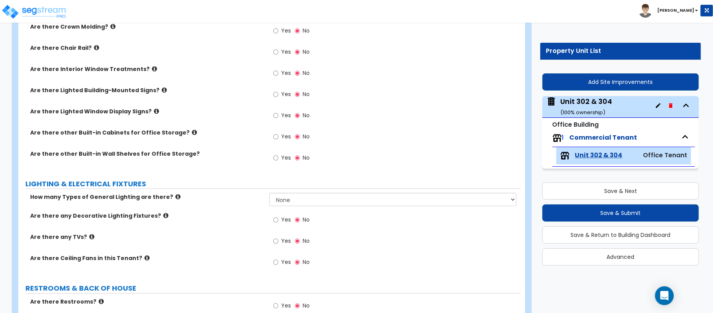
scroll to position [704, 0]
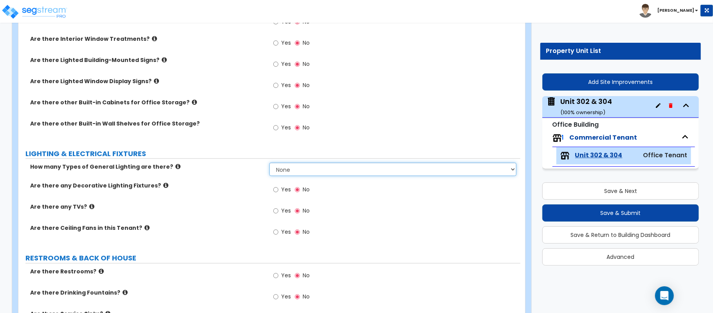
click at [316, 169] on select "None 1 2 3" at bounding box center [393, 169] width 247 height 13
select select "1"
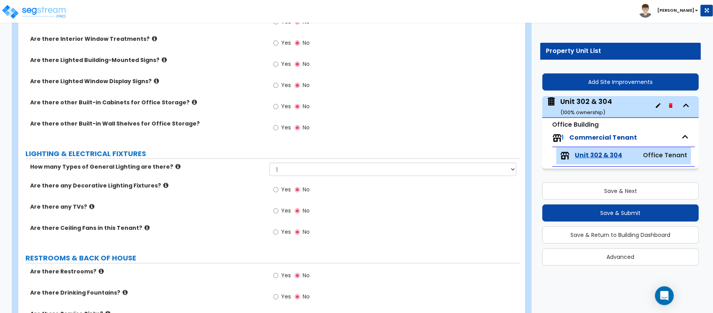
click at [237, 192] on div "How many Types of General Lighting are there? None 1 2 3 Are there any Decorati…" at bounding box center [269, 204] width 491 height 82
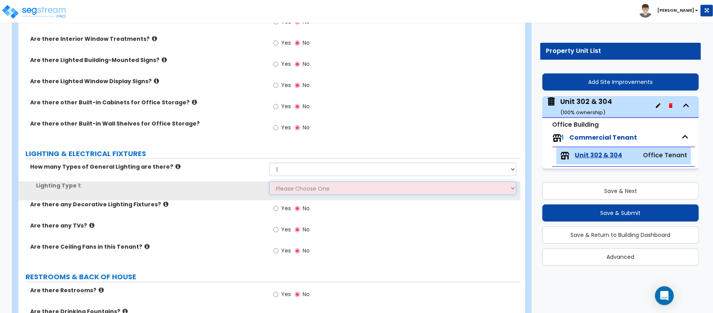
click at [286, 192] on select "Please Choose One LED Surface-Mounted LED Recessed Fluorescent Surface-Mounted …" at bounding box center [393, 187] width 247 height 13
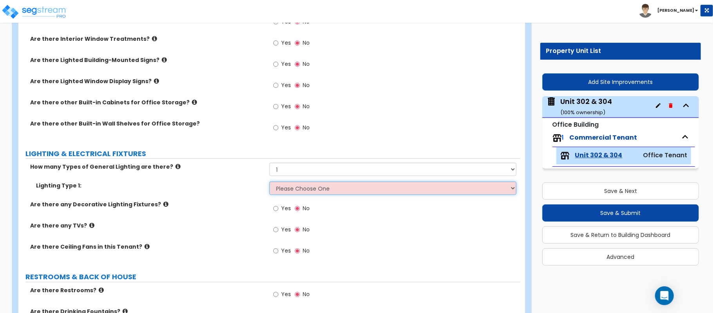
select select "2"
click at [270, 183] on select "Please Choose One LED Surface-Mounted LED Recessed Fluorescent Surface-Mounted …" at bounding box center [393, 187] width 247 height 13
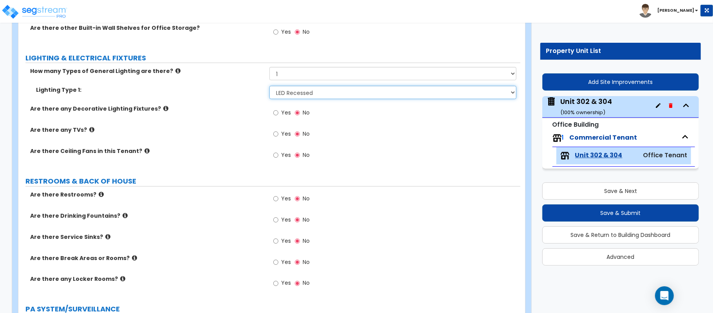
scroll to position [809, 0]
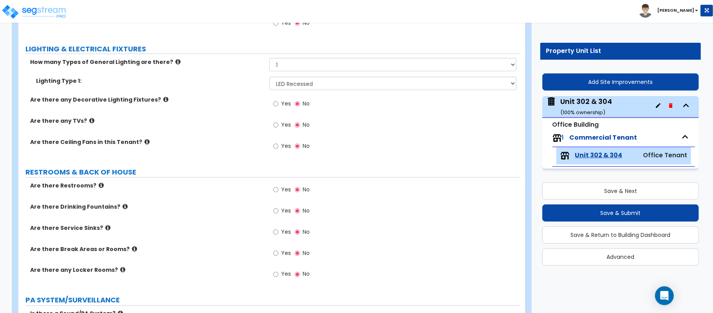
click at [279, 193] on label "Yes" at bounding box center [282, 190] width 18 height 13
click at [279, 193] on input "Yes" at bounding box center [275, 189] width 5 height 9
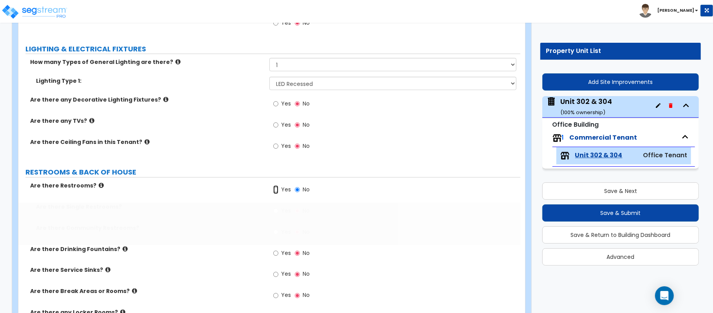
radio input "true"
click at [277, 214] on input "Yes" at bounding box center [275, 210] width 5 height 9
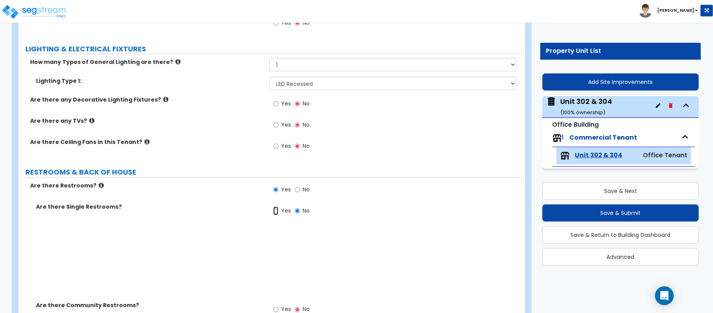
radio input "true"
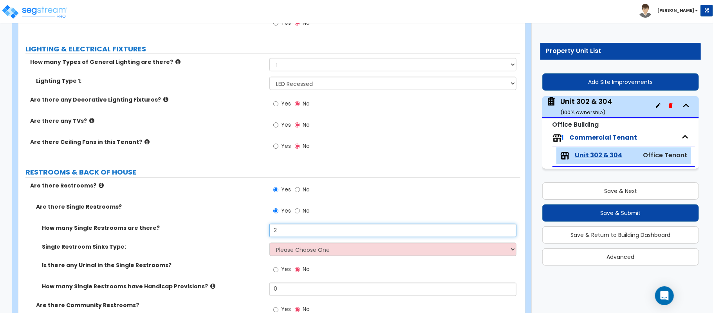
type input "2"
select select "1"
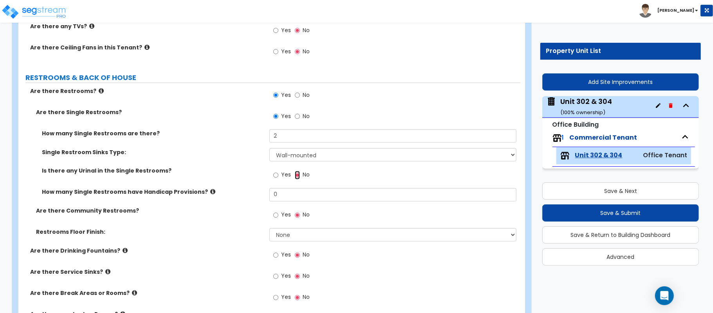
scroll to position [914, 0]
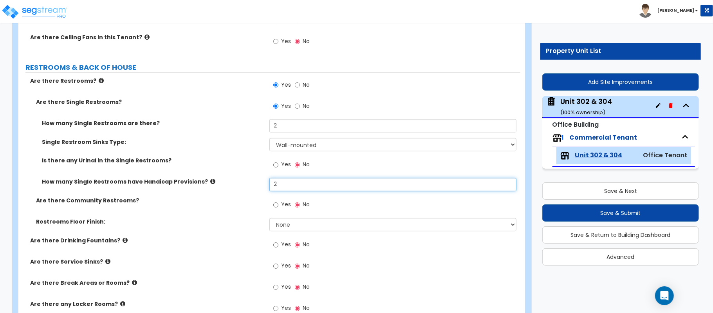
type input "2"
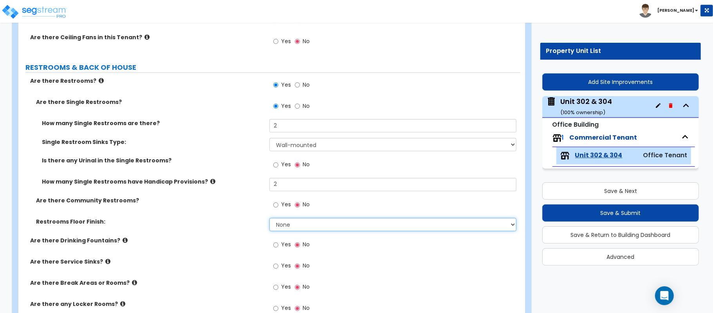
select select "1"
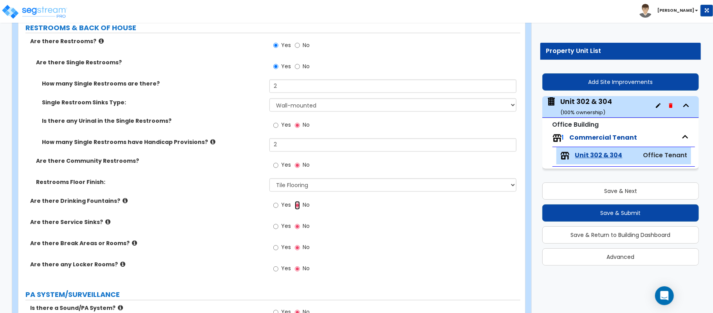
scroll to position [966, 0]
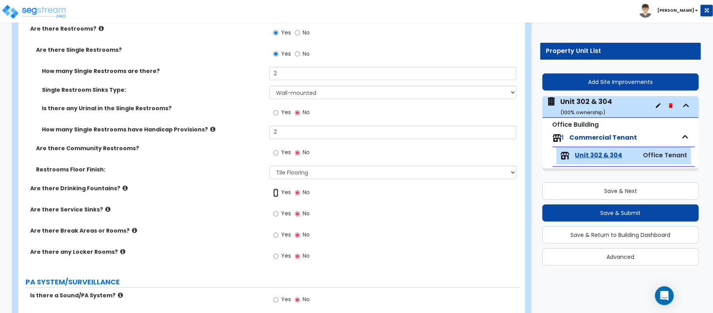
click at [278, 195] on input "Yes" at bounding box center [275, 192] width 5 height 9
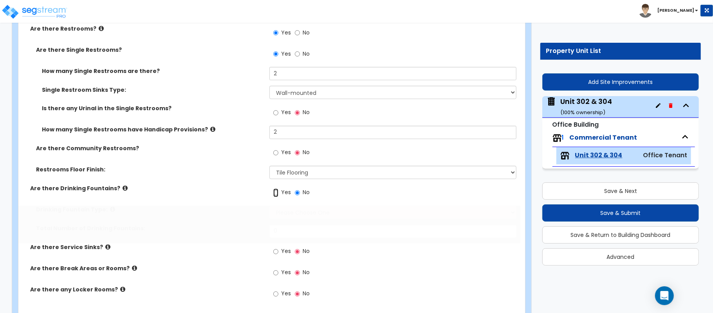
radio input "true"
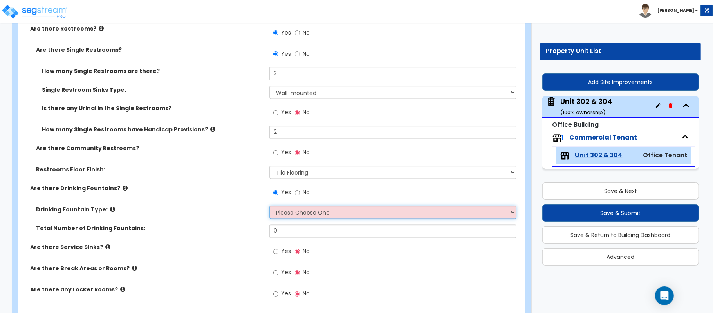
select select "1"
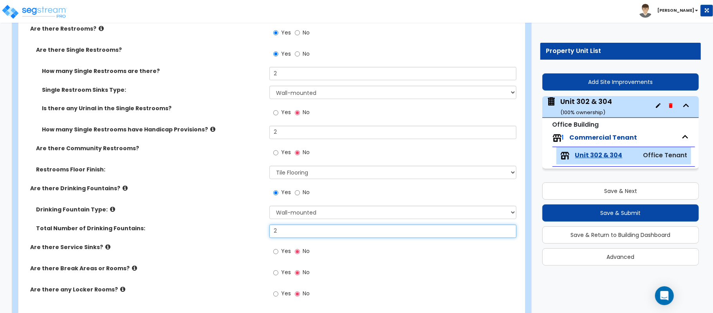
type input "2"
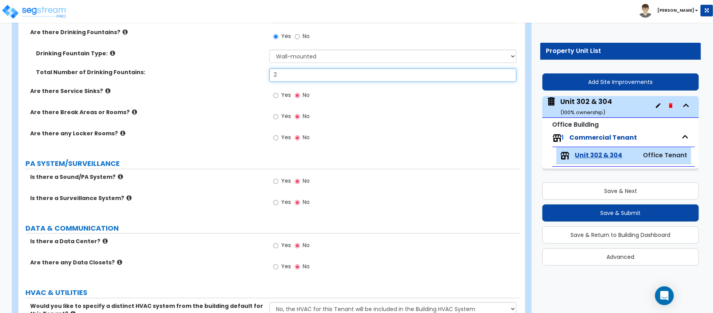
scroll to position [1123, 0]
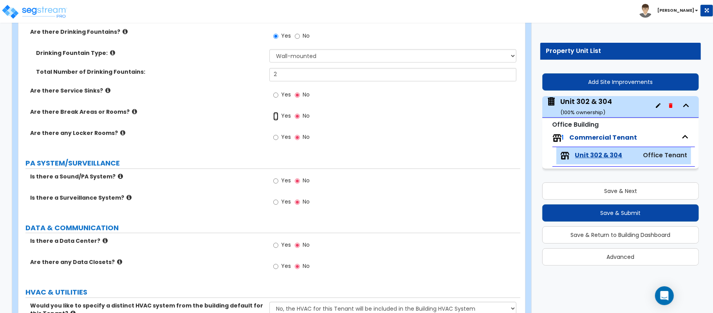
click at [276, 120] on input "Yes" at bounding box center [275, 116] width 5 height 9
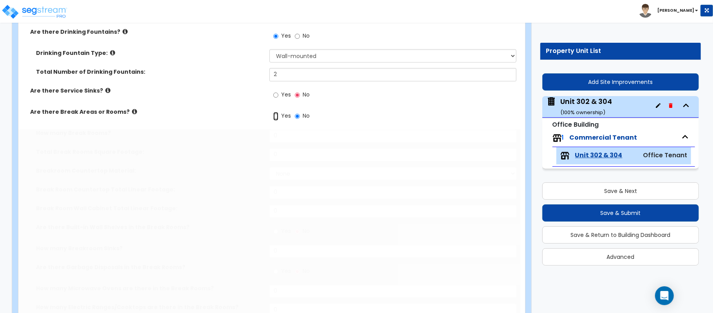
radio input "true"
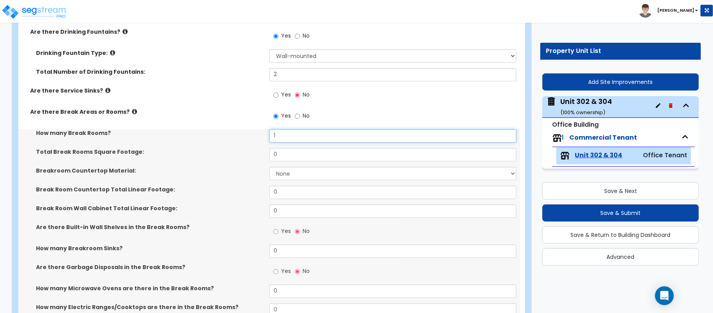
type input "1"
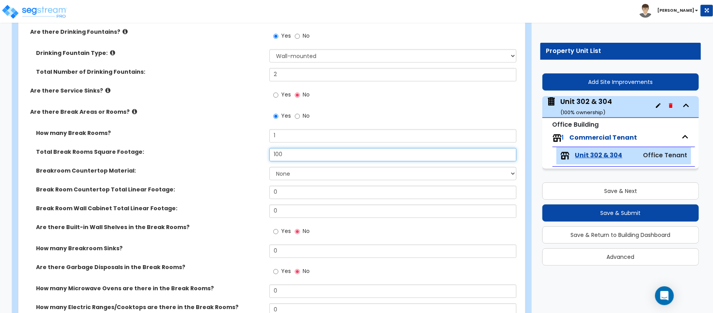
type input "100"
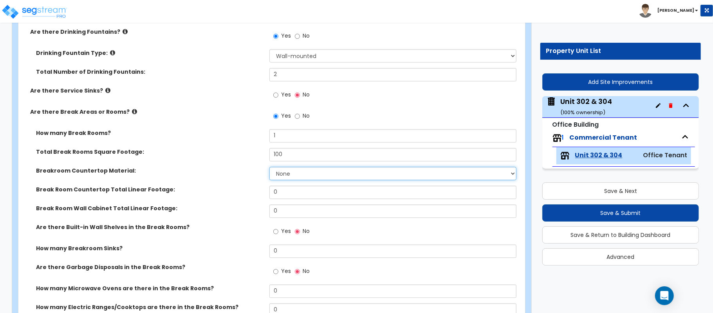
select select "2"
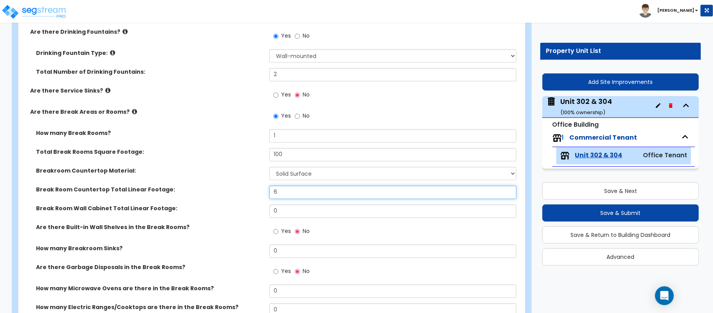
type input "6"
type input "12"
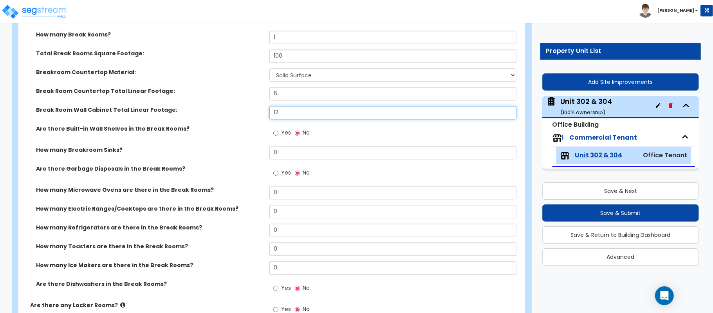
scroll to position [1227, 0]
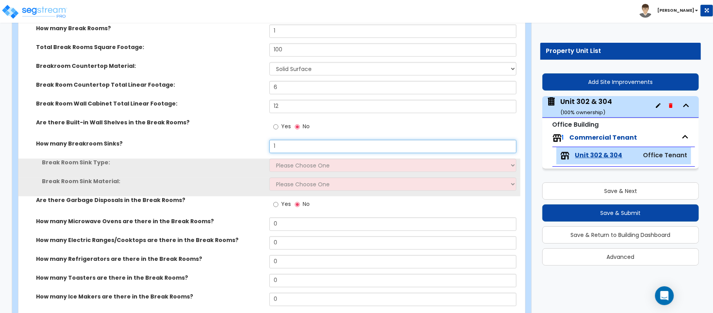
type input "1"
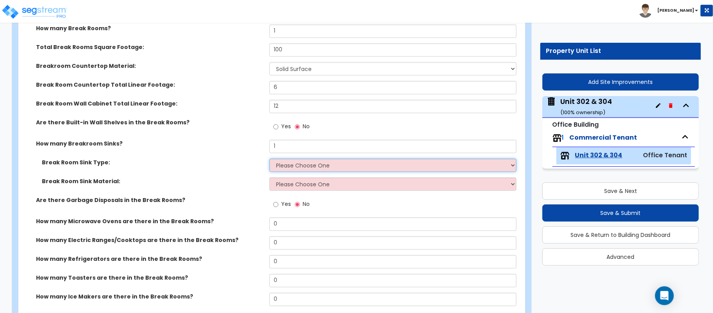
select select "1"
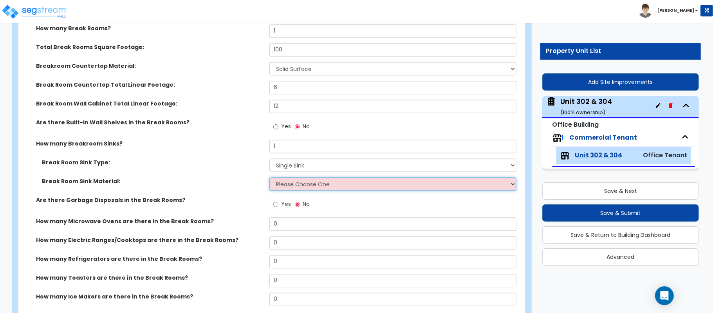
select select "1"
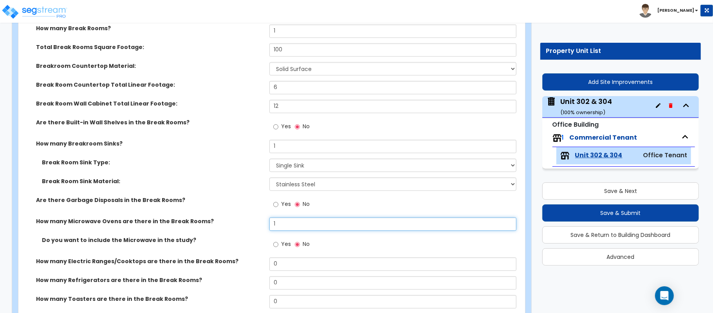
type input "1"
click at [277, 245] on input "Yes" at bounding box center [275, 244] width 5 height 9
radio input "true"
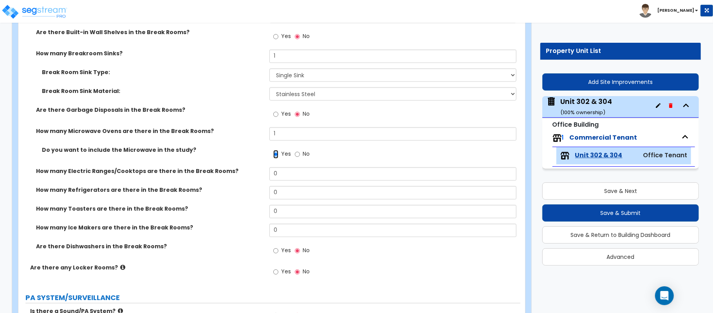
scroll to position [1331, 0]
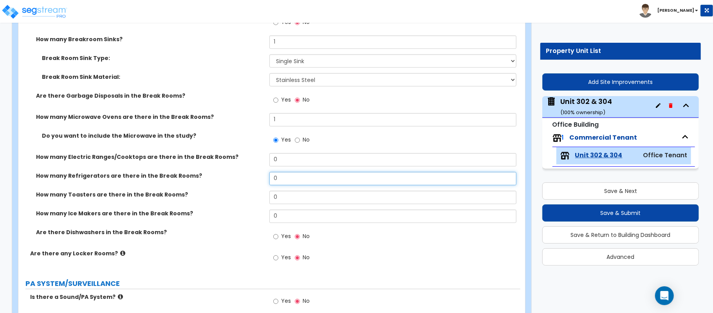
drag, startPoint x: 287, startPoint y: 174, endPoint x: 259, endPoint y: 175, distance: 28.2
click at [259, 175] on div "How many Refrigerators are there in the Break Rooms? 0" at bounding box center [269, 181] width 502 height 19
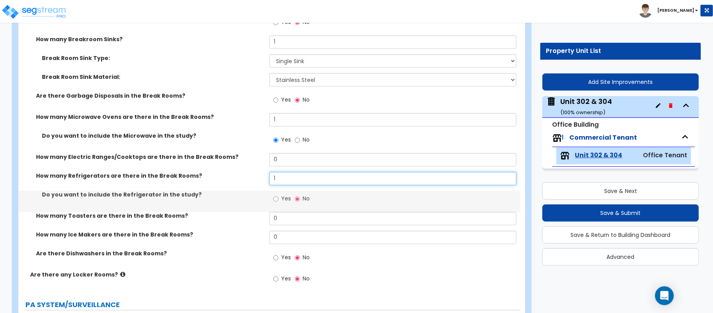
type input "1"
click at [278, 196] on input "Yes" at bounding box center [275, 198] width 5 height 9
radio input "true"
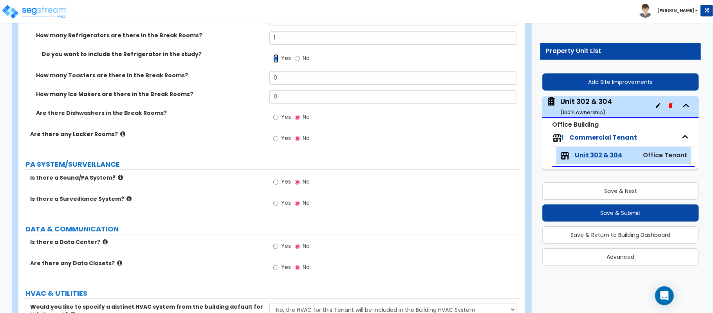
scroll to position [1488, 0]
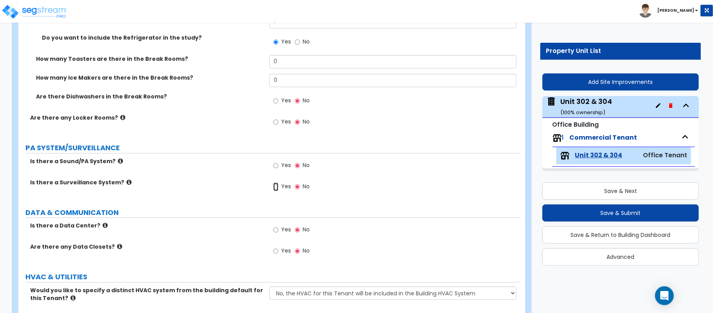
click at [278, 188] on input "Yes" at bounding box center [275, 186] width 5 height 9
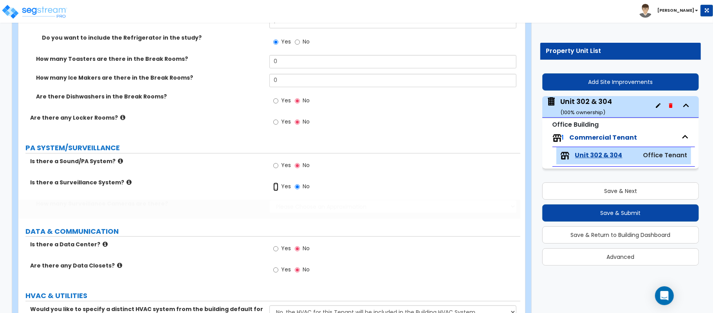
radio input "true"
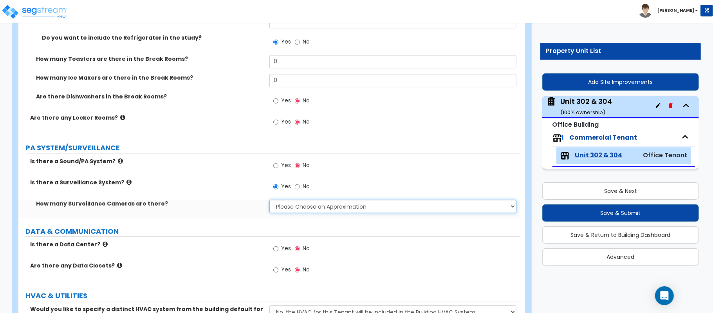
click at [280, 205] on select "Please Choose an Approximation Barely Noticed Any Noticed a Couple Frequently S…" at bounding box center [393, 205] width 247 height 13
select select "3"
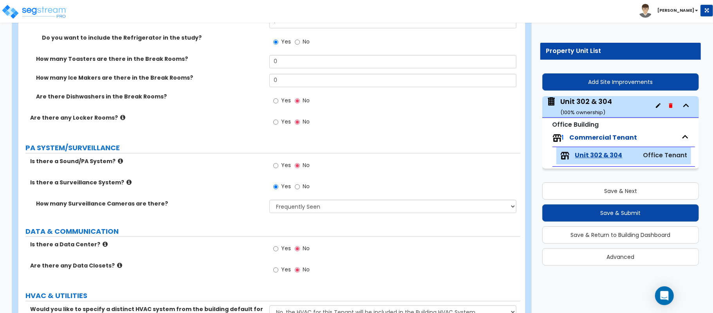
click at [222, 215] on div "How many Surveillance Cameras are there? Please Choose an Approximation Barely …" at bounding box center [269, 208] width 502 height 19
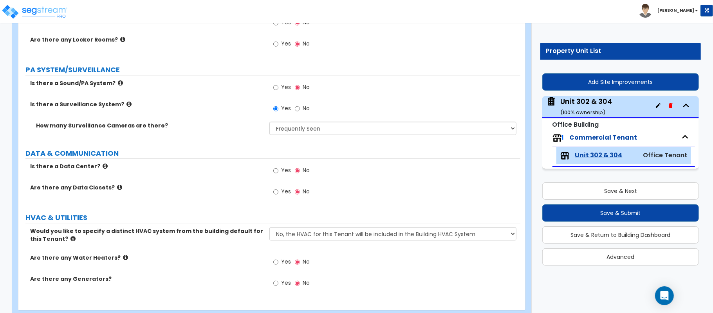
scroll to position [1587, 0]
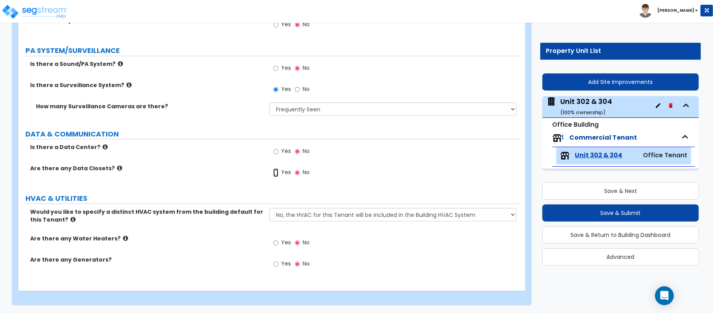
click at [276, 171] on input "Yes" at bounding box center [275, 172] width 5 height 9
radio input "true"
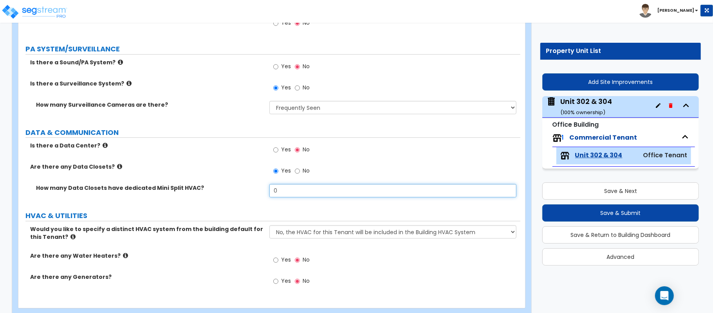
drag, startPoint x: 291, startPoint y: 192, endPoint x: 261, endPoint y: 190, distance: 29.8
click at [261, 190] on div "How many Data Closets have dedicated Mini Split HVAC? 0" at bounding box center [269, 193] width 502 height 19
type input "1"
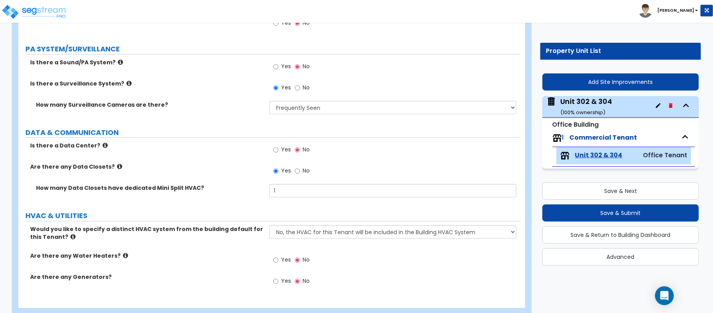
click at [243, 249] on div "Would you like to specify a distinct HVAC system from the building default for …" at bounding box center [269, 238] width 502 height 27
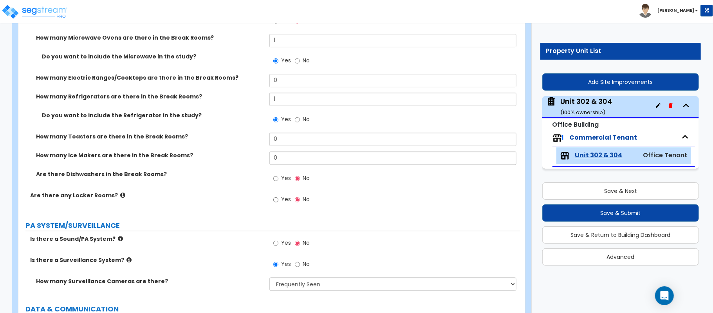
scroll to position [1606, 0]
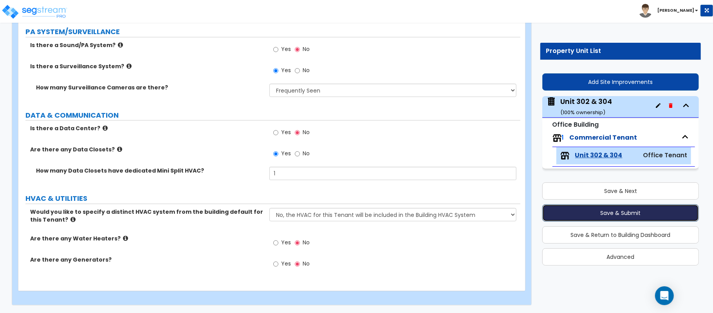
click at [574, 209] on button "Save & Submit" at bounding box center [621, 212] width 157 height 17
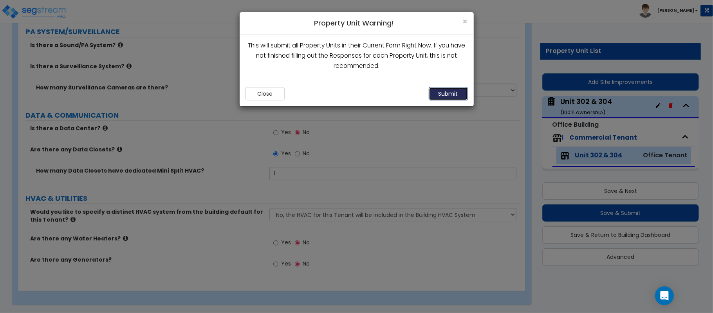
click at [448, 98] on button "Submit" at bounding box center [448, 93] width 39 height 13
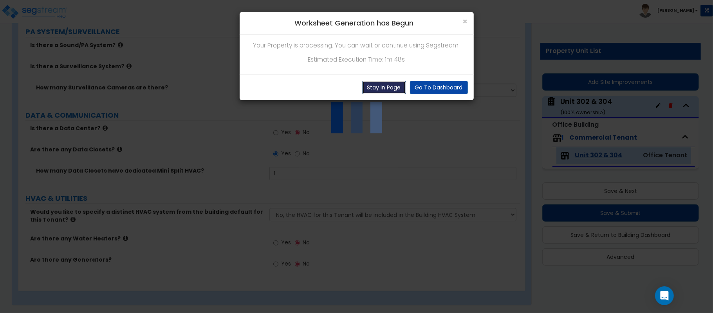
click at [377, 85] on button "Stay In Page" at bounding box center [384, 87] width 44 height 13
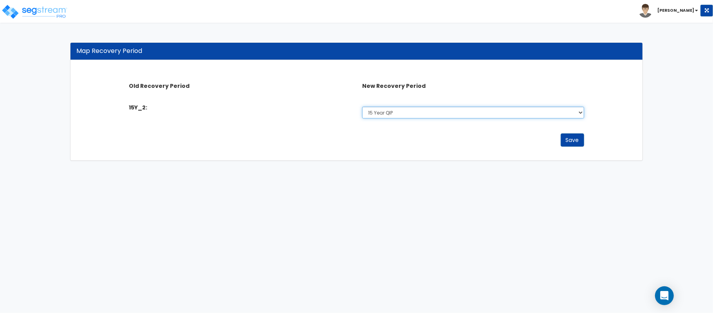
click at [415, 116] on select "Select 5 Years 7 Year 15 Year 15 Year QIP 39 Year" at bounding box center [473, 113] width 222 height 12
select select "15Y_1"
click at [362, 107] on select "Select 5 Years 7 Year 15 Year 15 Year QIP 39 Year" at bounding box center [473, 113] width 222 height 12
click at [569, 139] on button "Save" at bounding box center [573, 139] width 24 height 13
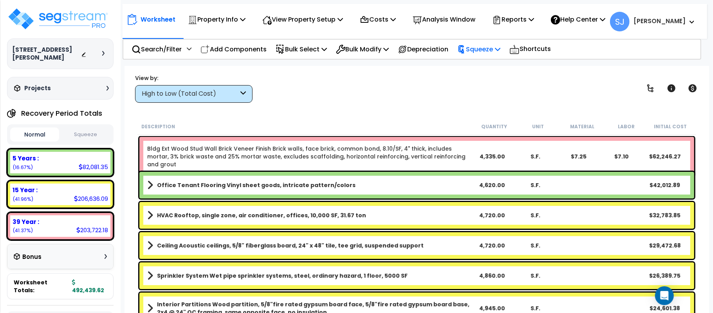
click at [489, 54] on div "Squeeze" at bounding box center [479, 49] width 43 height 18
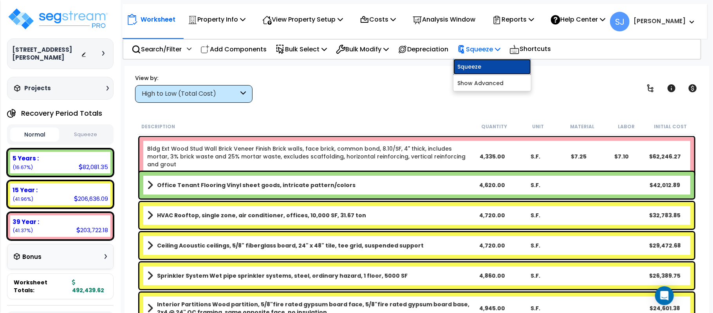
click at [489, 60] on link "Squeeze" at bounding box center [493, 67] width 78 height 16
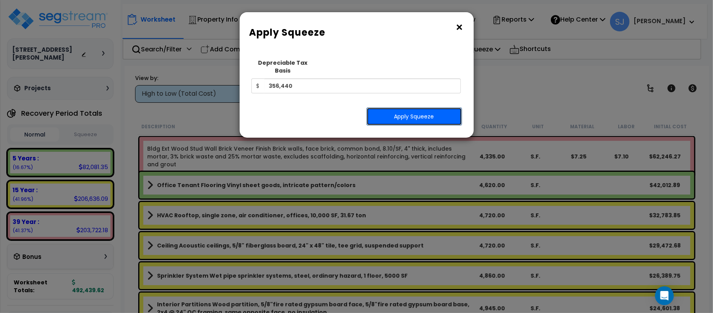
click at [439, 107] on button "Apply Squeeze" at bounding box center [415, 116] width 96 height 18
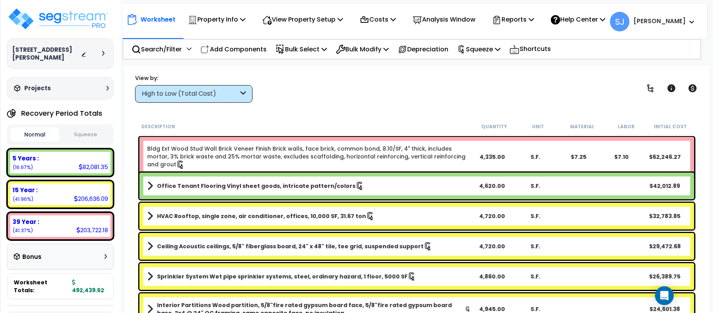
click at [91, 137] on button "Squeeze" at bounding box center [85, 135] width 49 height 14
click at [530, 19] on p "Reports" at bounding box center [514, 19] width 42 height 11
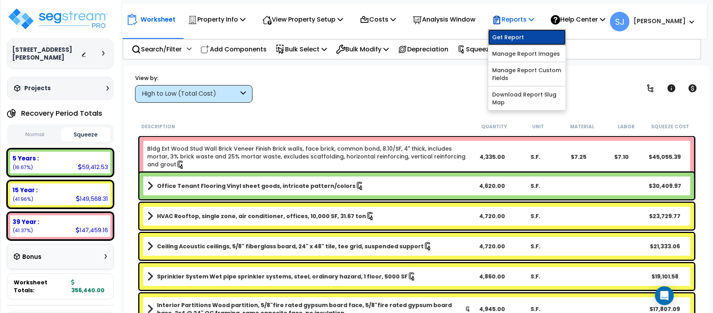
click at [525, 32] on link "Get Report" at bounding box center [528, 37] width 78 height 16
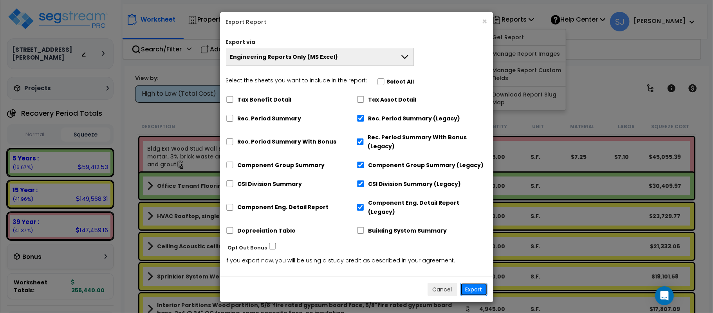
click at [482, 282] on button "Export" at bounding box center [474, 288] width 27 height 13
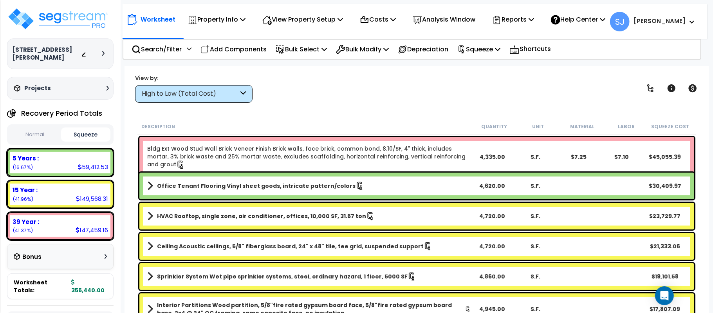
click at [90, 163] on div "59,412.53" at bounding box center [93, 167] width 30 height 8
copy div "59,412.53"
click at [97, 198] on div "149,568.31" at bounding box center [92, 198] width 32 height 8
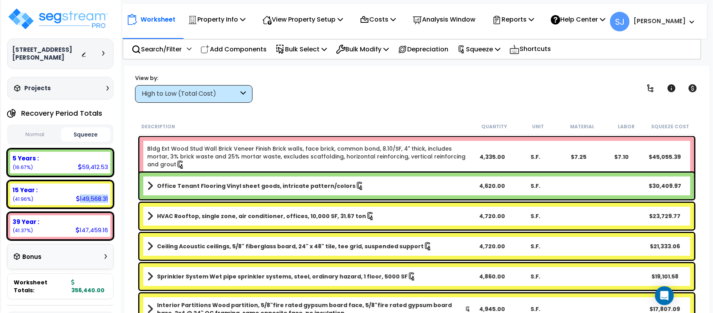
copy div "149,568.31"
click at [94, 226] on div "147,459.16" at bounding box center [92, 230] width 33 height 8
copy div "147,459.16"
click at [101, 165] on div "59,412.53" at bounding box center [93, 167] width 30 height 8
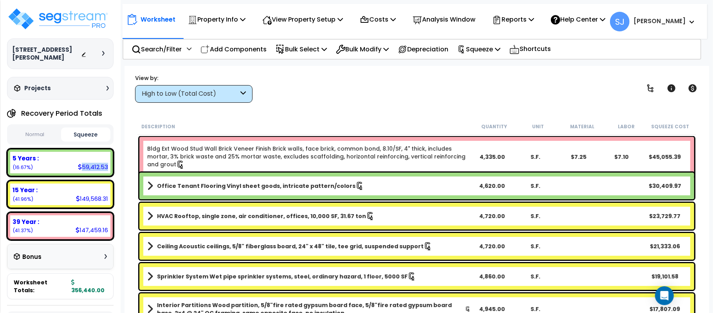
click at [101, 165] on div "59,412.53" at bounding box center [93, 167] width 30 height 8
copy div "59,412.53"
click at [99, 195] on div "149,568.31" at bounding box center [92, 198] width 32 height 8
copy div "149,568.31"
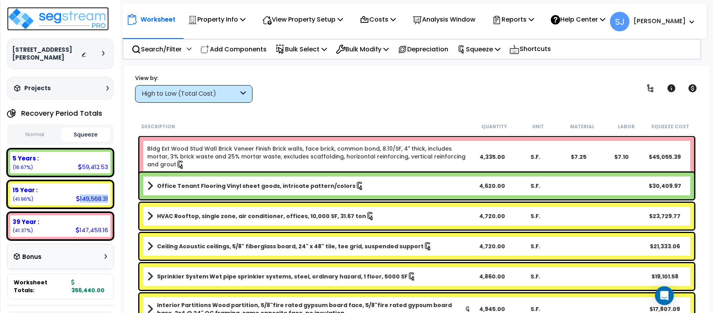
click at [62, 20] on img at bounding box center [58, 19] width 102 height 24
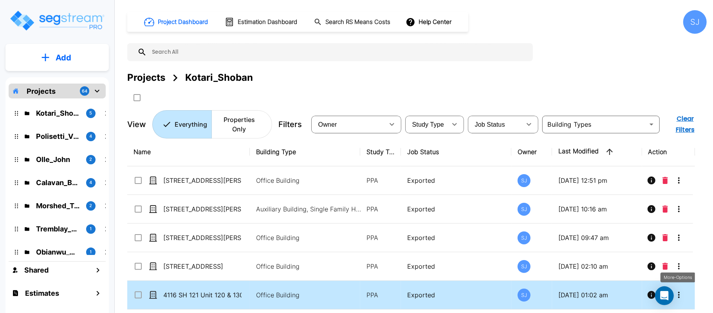
click at [681, 299] on icon "More-Options" at bounding box center [679, 294] width 9 height 9
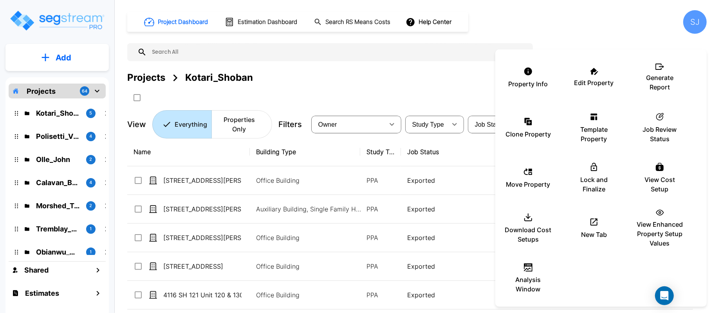
click at [224, 297] on div at bounding box center [356, 156] width 713 height 313
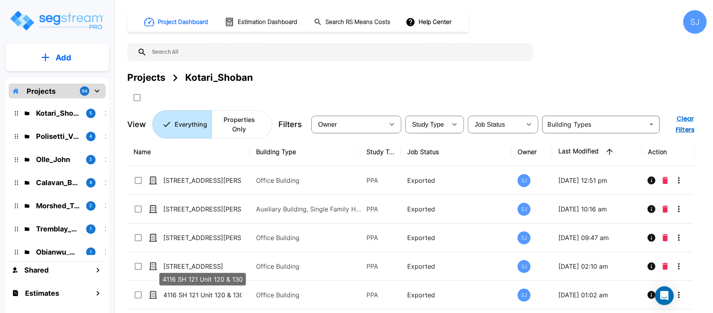
click at [224, 297] on p "4116 SH 121 Unit 120 & 130" at bounding box center [202, 294] width 78 height 9
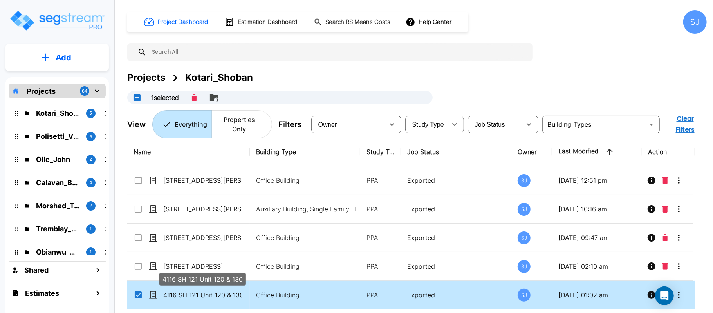
checkbox input "true"
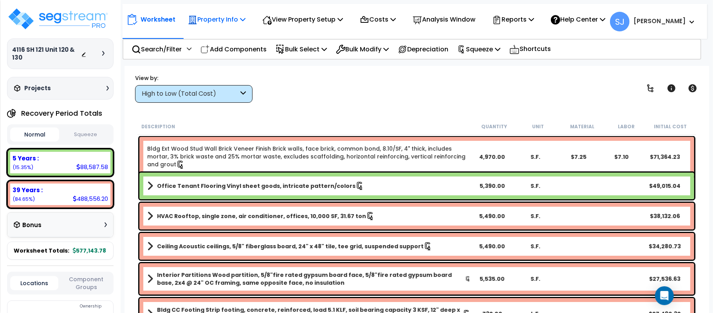
click at [223, 21] on p "Property Info" at bounding box center [217, 19] width 58 height 11
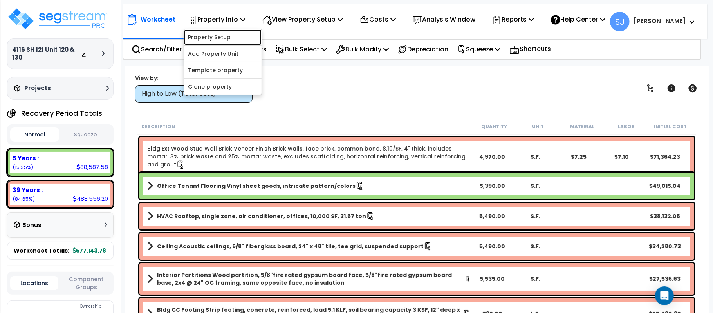
click at [230, 38] on link "Property Setup" at bounding box center [223, 37] width 78 height 16
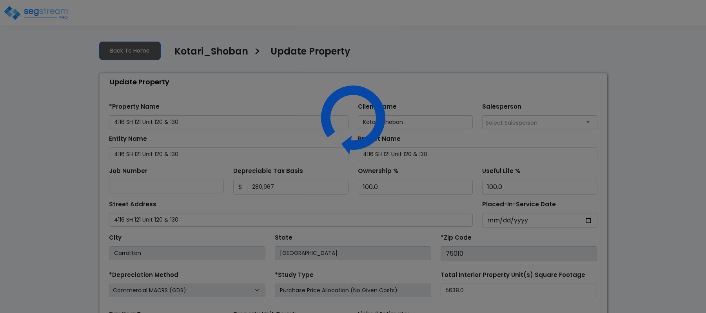
select select "2021"
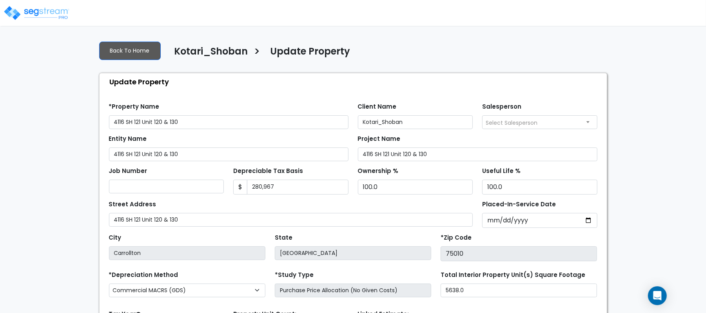
scroll to position [90, 0]
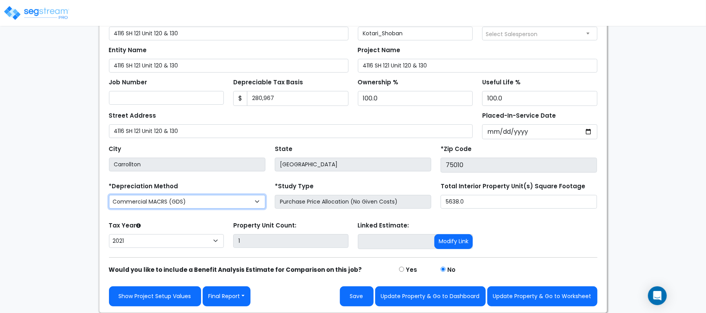
click at [244, 201] on select "Commercial MACRS (GDS) Commercial Residential MACRS (GDS) Commercial MACRS (GDS…" at bounding box center [187, 202] width 156 height 14
select select "CM(Q-FSSO_16"
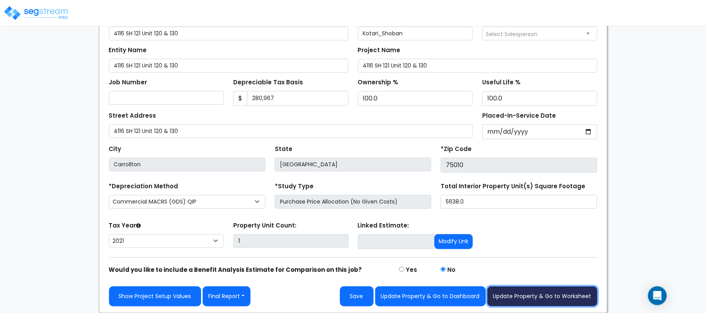
click at [563, 293] on button "Update Property & Go to Worksheet" at bounding box center [542, 296] width 110 height 20
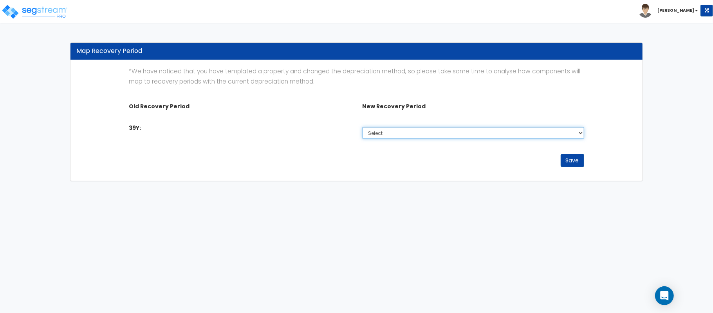
click at [491, 135] on select "Select 5 Years 7 Year 15 Year 15 Year QIP 39 Year" at bounding box center [473, 133] width 222 height 12
select select "15Y_1"
click at [362, 127] on select "Select 5 Years 7 Year 15 Year 15 Year QIP 39 Year" at bounding box center [473, 133] width 222 height 12
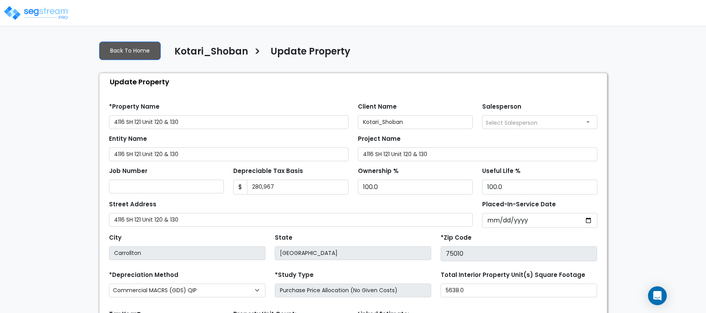
select select "2021"
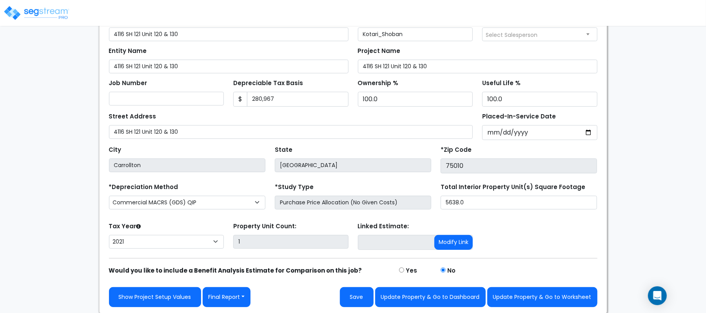
scroll to position [90, 0]
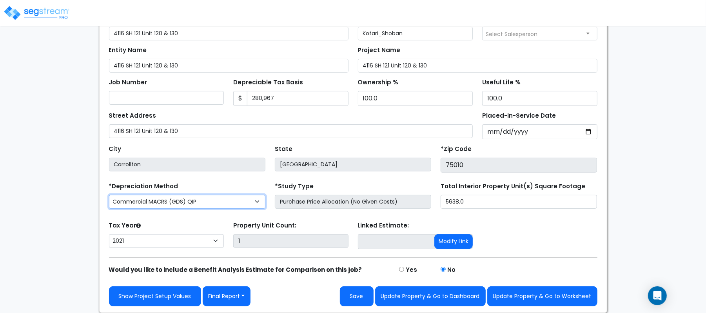
click at [125, 197] on select "Commercial MACRS (GDS) Commercial Residential MACRS (GDS) Commercial MACRS (GDS…" at bounding box center [187, 202] width 156 height 14
click at [175, 201] on select "Commercial MACRS (GDS) Commercial Residential MACRS (GDS) Commercial MACRS (GDS…" at bounding box center [187, 202] width 156 height 14
select select "CM(Q-FSSO_16"
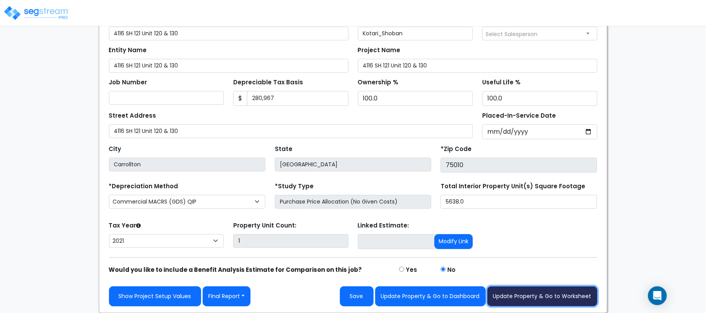
click at [540, 292] on button "Update Property & Go to Worksheet" at bounding box center [542, 296] width 110 height 20
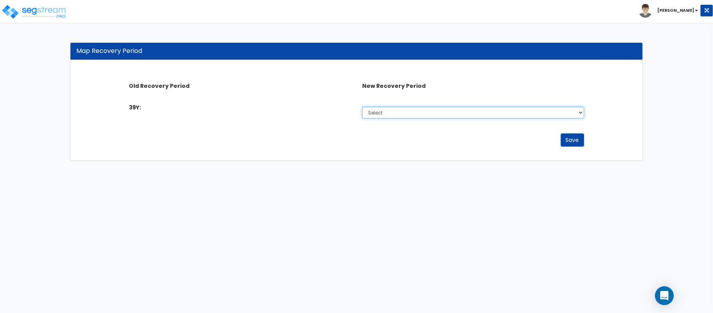
click at [484, 115] on select "Select 5 Years 7 Year 15 Year 15 Year QIP 39 Year" at bounding box center [473, 113] width 222 height 12
select select "15Y_2"
click at [362, 107] on select "Select 5 Years 7 Year 15 Year 15 Year QIP 39 Year" at bounding box center [473, 113] width 222 height 12
click at [567, 143] on button "Save" at bounding box center [573, 139] width 24 height 13
click at [464, 113] on select "Select 5 Years 7 Year 15 Year 15 Year QIP 39 Year" at bounding box center [473, 113] width 222 height 12
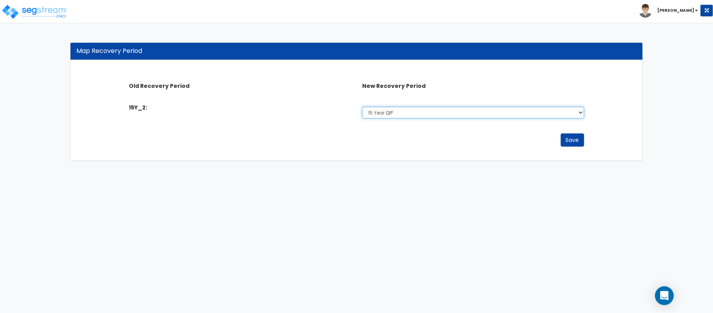
select select "15Y_1"
click at [362, 107] on select "Select 5 Years 7 Year 15 Year 15 Year QIP 39 Year" at bounding box center [473, 113] width 222 height 12
click at [571, 137] on button "Save" at bounding box center [573, 139] width 24 height 13
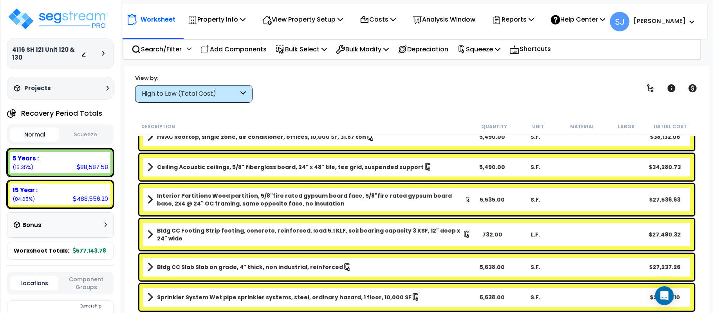
scroll to position [52, 0]
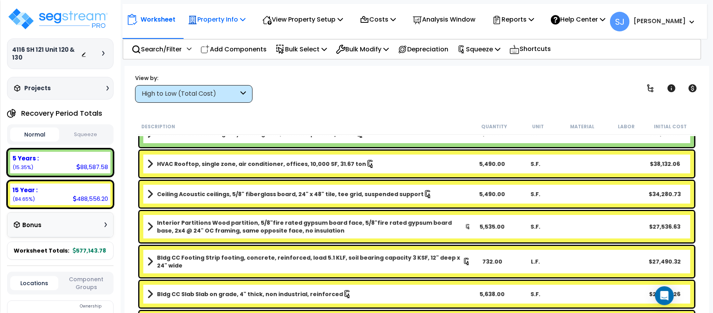
click at [199, 19] on p "Property Info" at bounding box center [217, 19] width 58 height 11
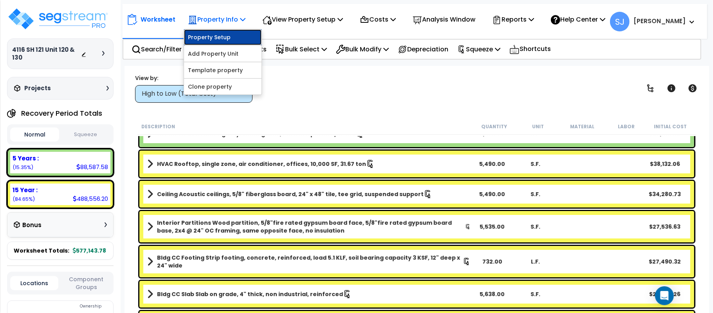
click at [202, 33] on link "Property Setup" at bounding box center [223, 37] width 78 height 16
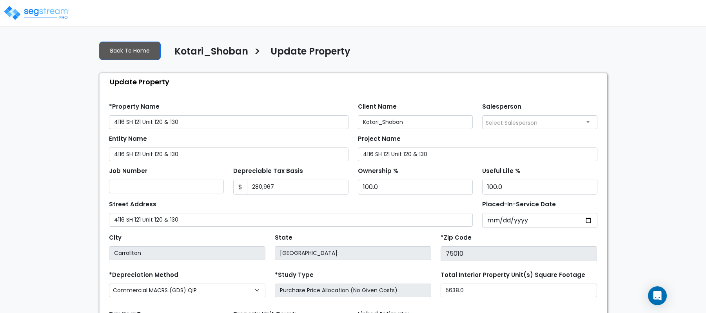
select select "2021"
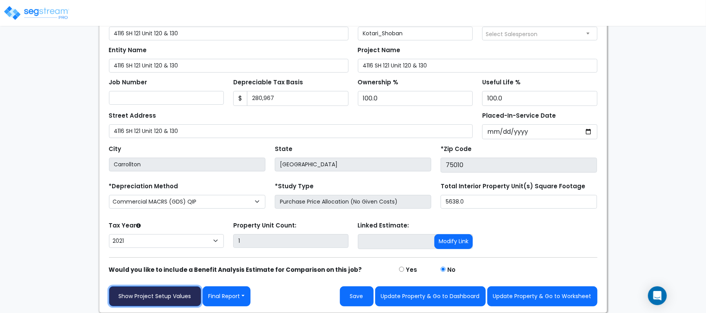
click at [177, 302] on link "Show Project Setup Values" at bounding box center [155, 296] width 92 height 20
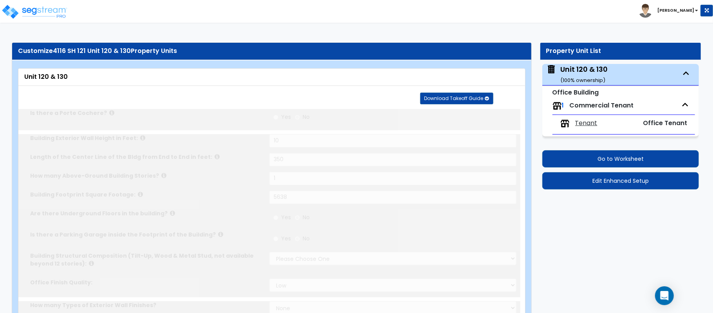
type input "10"
type input "350"
type input "1"
type input "5638"
select select "7"
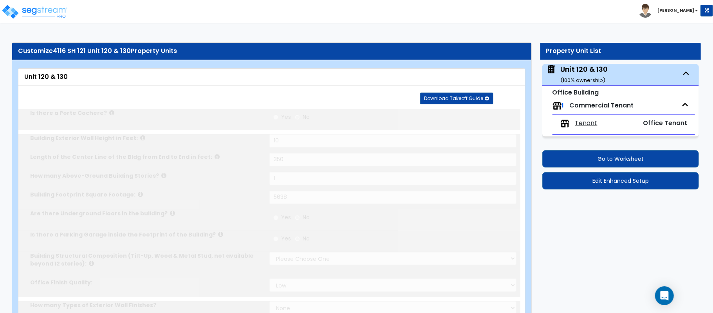
select select "1"
select select "2"
type input "70"
select select "7"
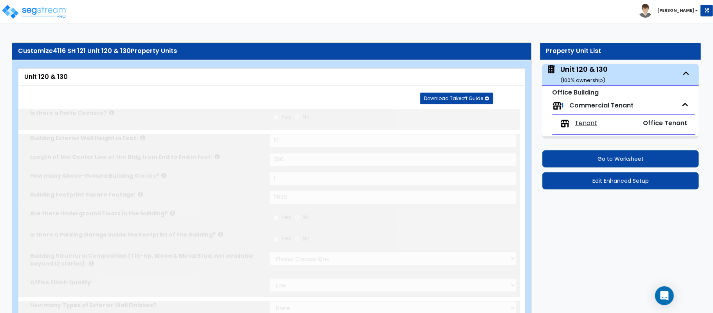
select select "2"
select select "1"
select select "2"
radio input "true"
type input "2"
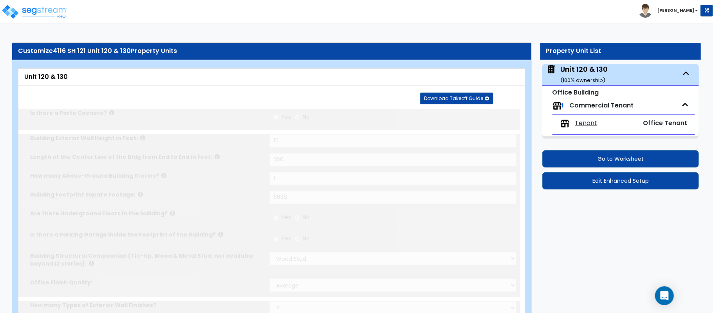
radio input "true"
type input "78"
radio input "true"
select select "2"
select select "3"
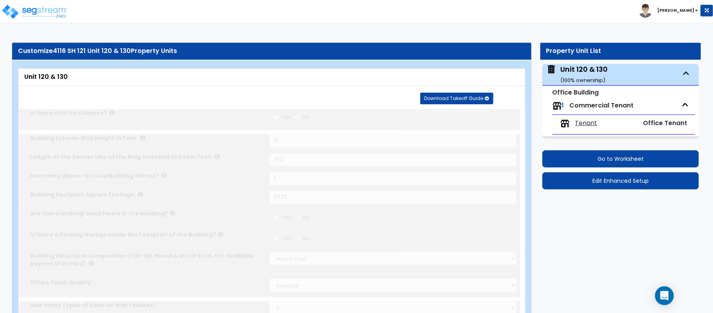
select select "1"
select select "2"
type input "6"
radio input "true"
type input "1"
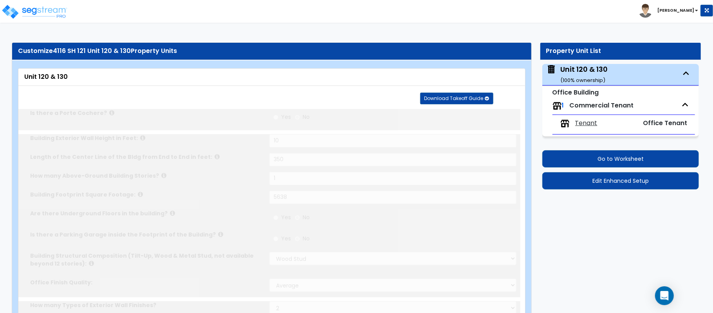
select select "1"
radio input "true"
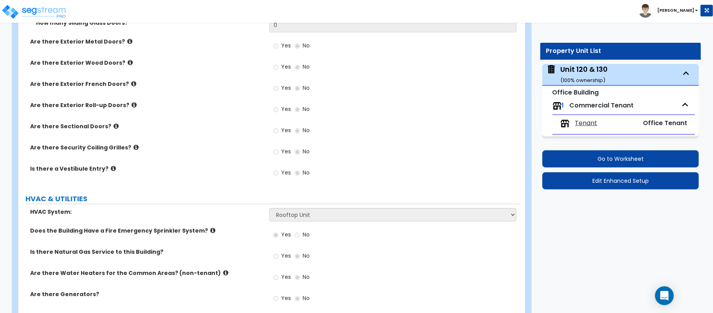
scroll to position [1143, 0]
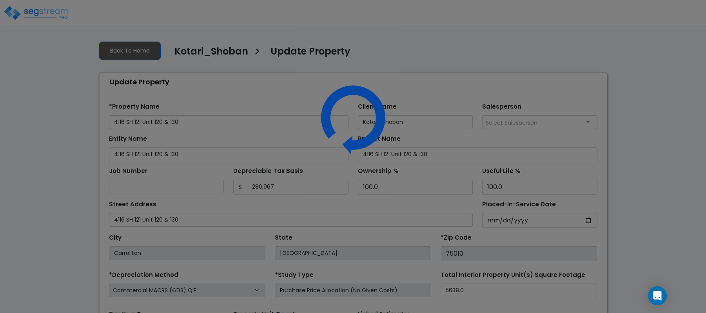
select select "2021"
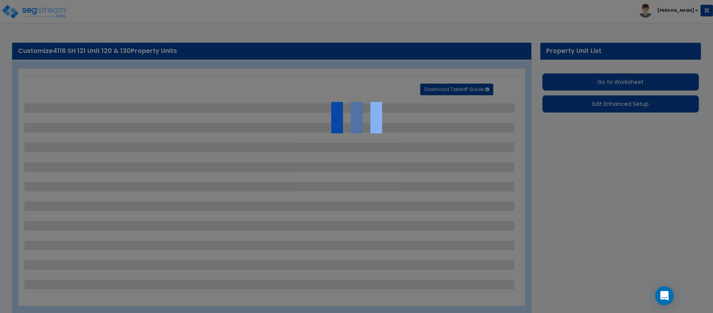
select select "7"
select select "1"
select select "2"
select select "7"
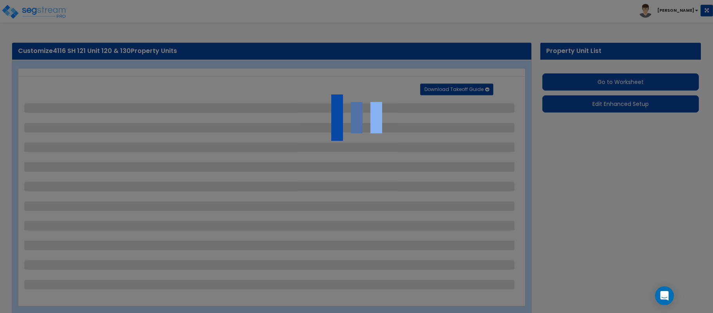
select select "2"
select select "1"
select select "2"
select select "3"
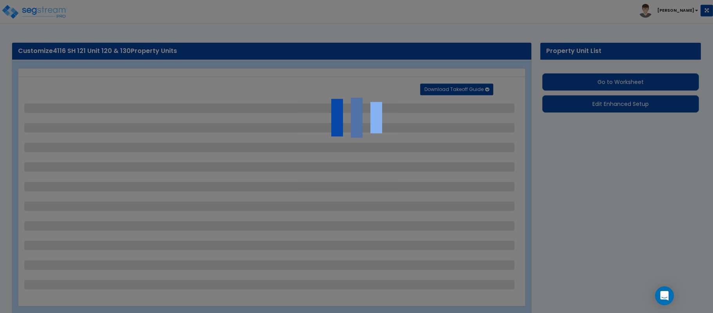
select select "1"
select select "2"
select select "1"
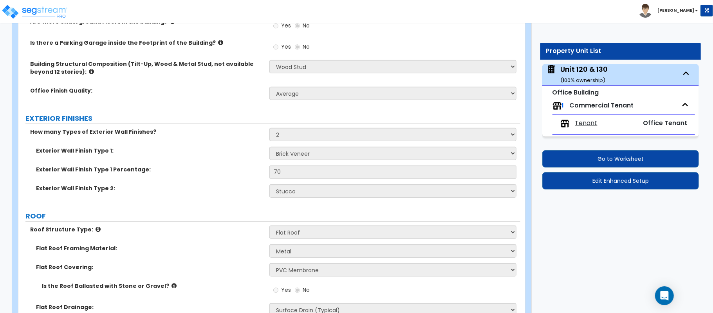
scroll to position [366, 0]
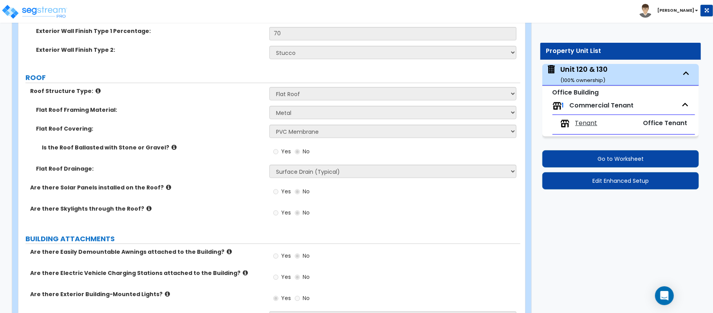
click at [182, 186] on label "Are there Solar Panels installed on the Roof?" at bounding box center [147, 187] width 234 height 8
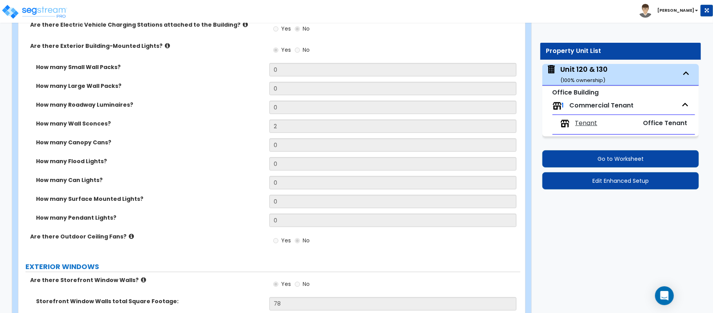
scroll to position [679, 0]
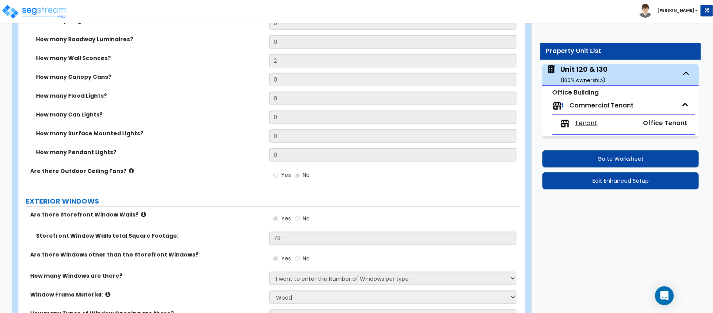
drag, startPoint x: 397, startPoint y: 191, endPoint x: 463, endPoint y: 219, distance: 70.9
click at [463, 219] on div "Yes No" at bounding box center [395, 220] width 251 height 21
click at [588, 256] on div "Customize 4116 SH 121 Unit 120 & 130 Property Units Unit 120 & 130 Download Tak…" at bounding box center [356, 65] width 713 height 1420
click at [477, 195] on div "PORTE COCHERE Is there a Porte Cochere? Yes No GENERAL BUILDING DETAILS Buildin…" at bounding box center [269, 86] width 491 height 1306
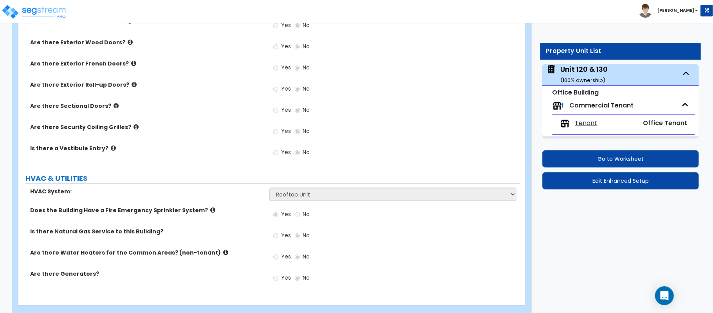
scroll to position [1143, 0]
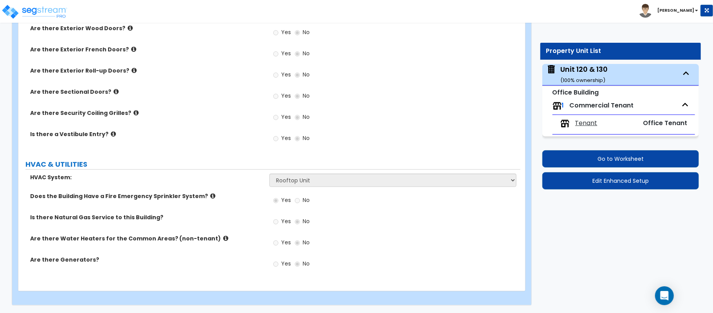
click at [588, 127] on span "Tenant" at bounding box center [587, 123] width 22 height 9
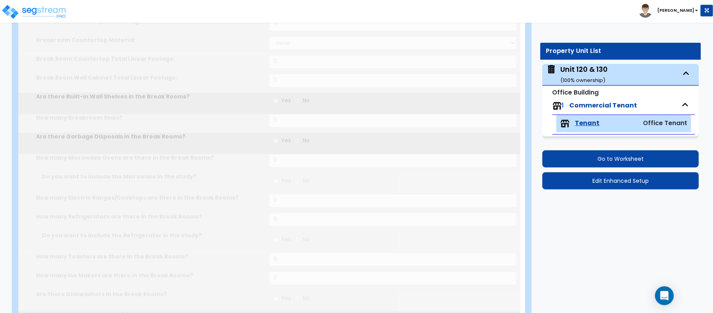
type input "5638"
radio input "true"
type input "4"
type input "400"
radio input "true"
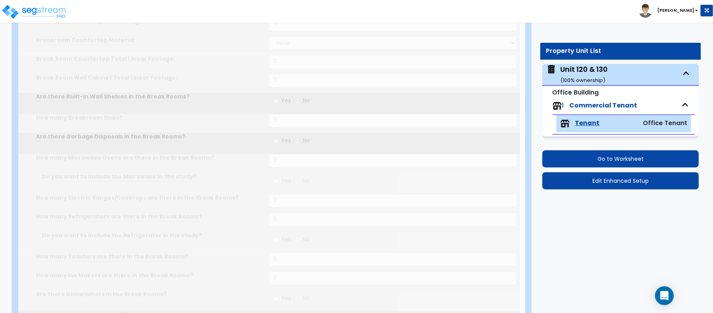
select select "1"
type input "21"
select select "1"
select select "6"
select select "1"
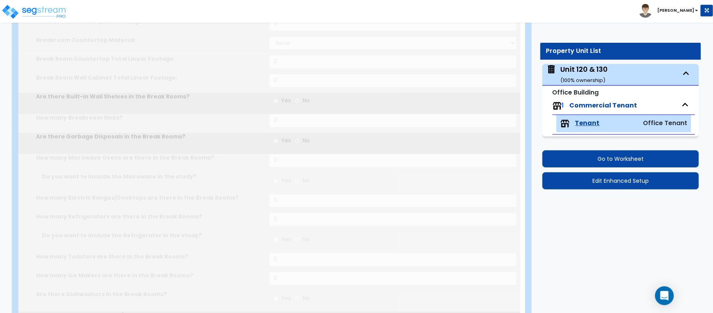
select select "1"
select select "2"
radio input "true"
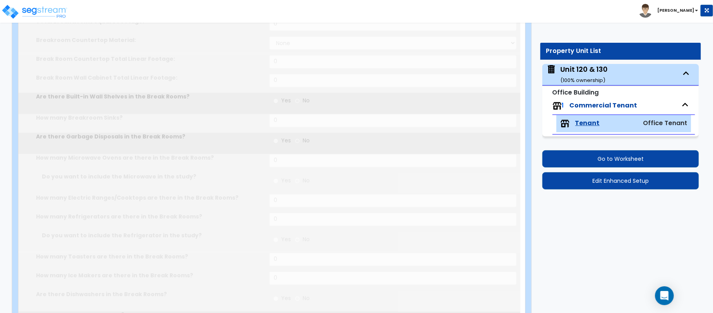
select select "3"
radio input "true"
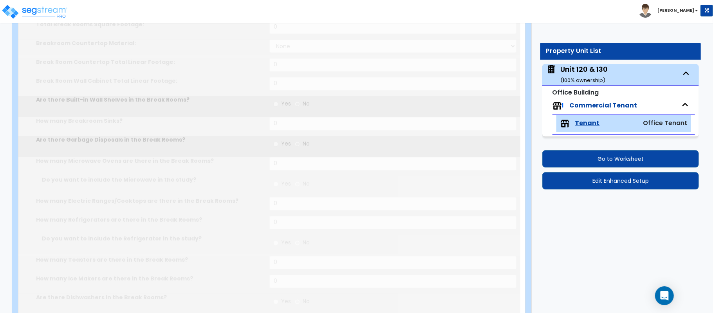
radio input "true"
select select "1"
type input "2"
select select "1"
type input "2"
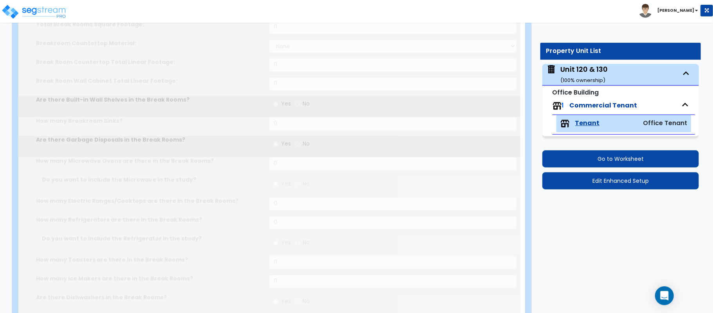
select select "1"
type input "2"
type input "1"
type input "100"
select select "2"
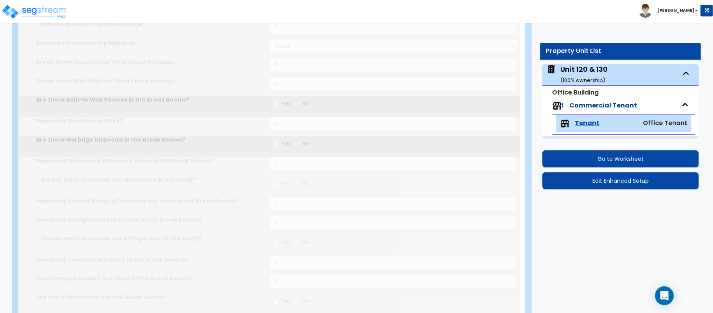
type input "6"
type input "12"
type input "1"
radio input "true"
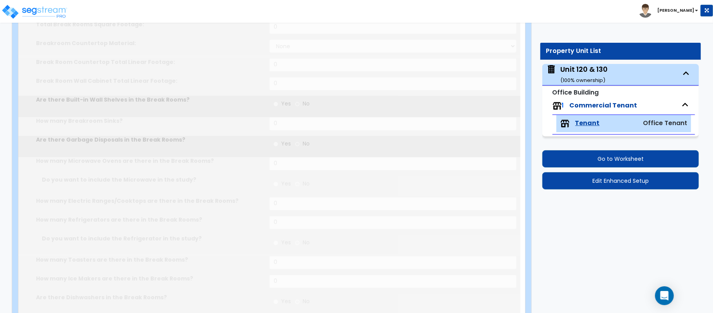
radio input "true"
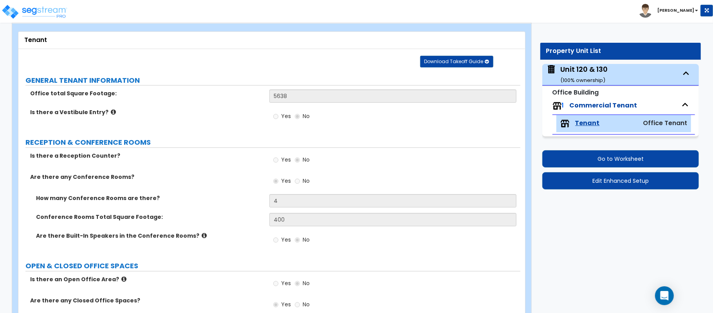
scroll to position [104, 0]
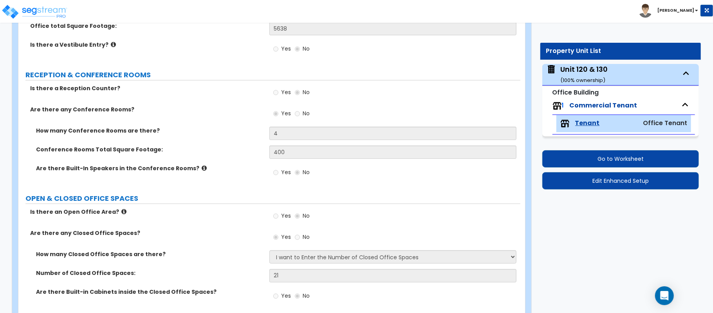
click at [188, 250] on div "Are there any Closed Office Spaces? Yes No" at bounding box center [269, 239] width 502 height 21
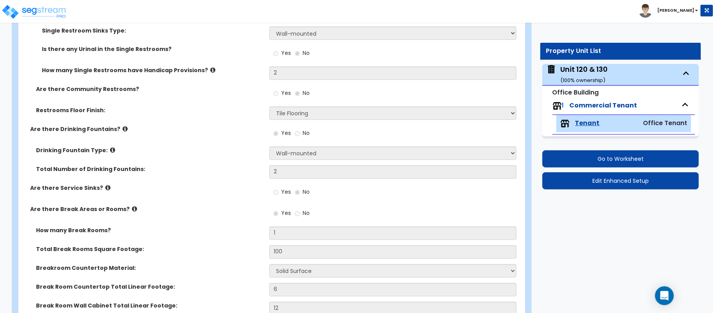
scroll to position [974, 0]
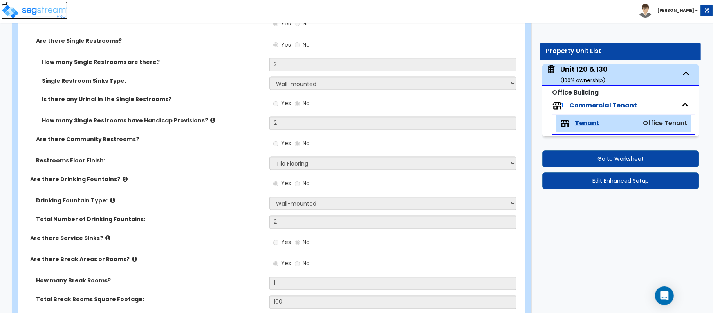
click at [46, 11] on img at bounding box center [34, 12] width 67 height 16
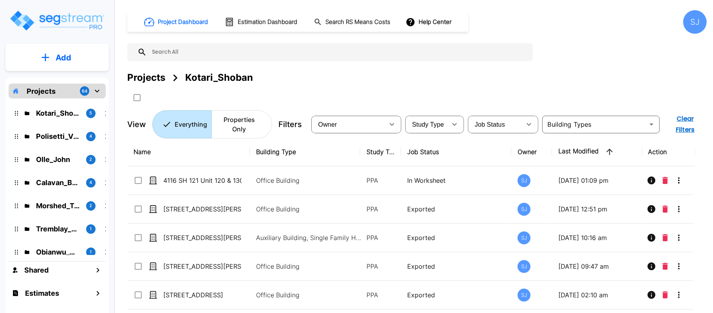
click at [151, 261] on td "[STREET_ADDRESS][PERSON_NAME]" at bounding box center [188, 266] width 123 height 29
click at [647, 73] on div "Project Dashboard Estimation Dashboard Search RS Means Costs Help Center SJ Pro…" at bounding box center [417, 74] width 580 height 128
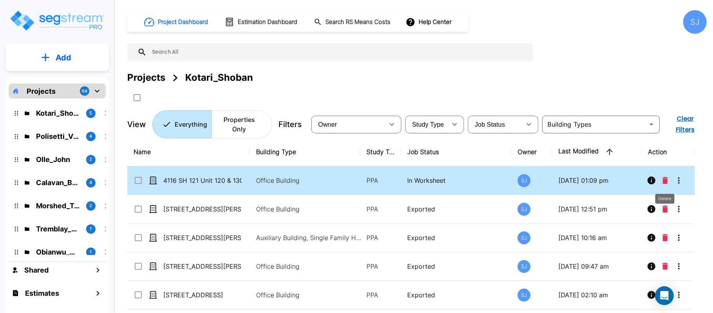
click at [667, 179] on icon "Delete" at bounding box center [665, 180] width 5 height 7
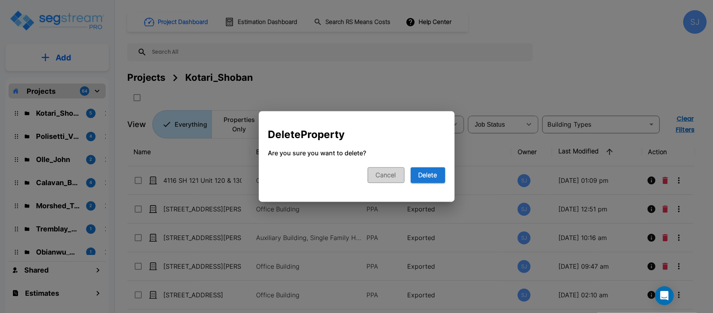
click at [393, 179] on button "Cancel" at bounding box center [386, 175] width 37 height 16
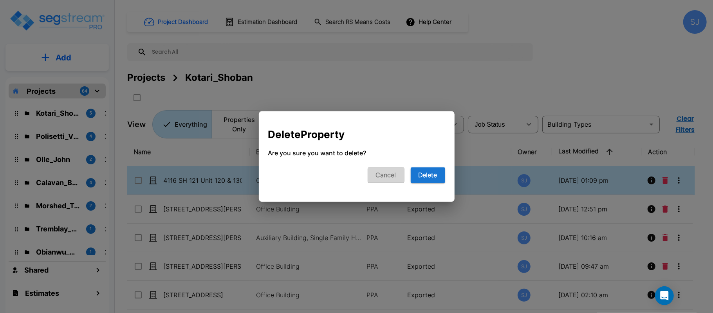
click at [375, 176] on td "PPA" at bounding box center [380, 180] width 41 height 29
click at [437, 79] on div "Projects Kotari_Shoban" at bounding box center [417, 78] width 580 height 14
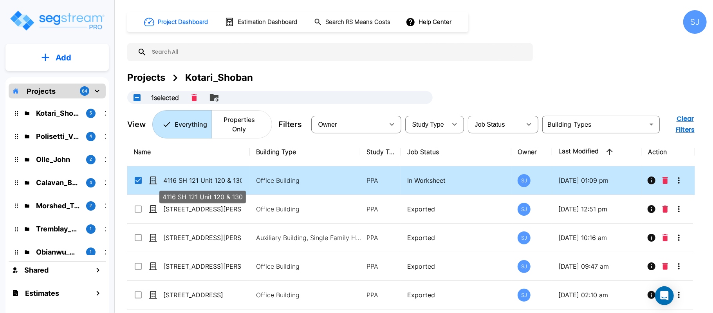
click at [231, 180] on p "4116 SH 121 Unit 120 & 130" at bounding box center [202, 180] width 78 height 9
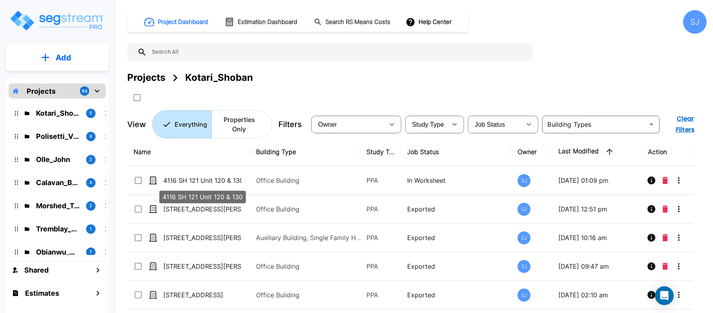
checkbox input "false"
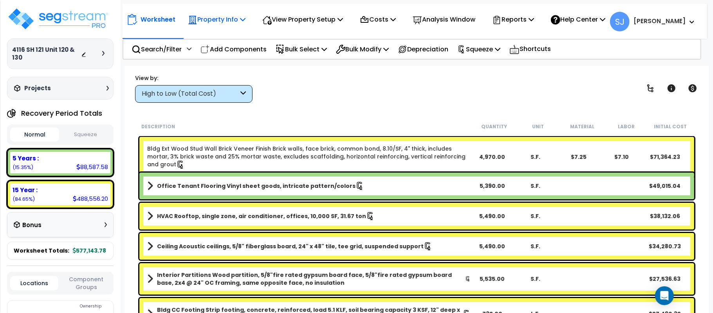
click at [240, 24] on p "Property Info" at bounding box center [217, 19] width 58 height 11
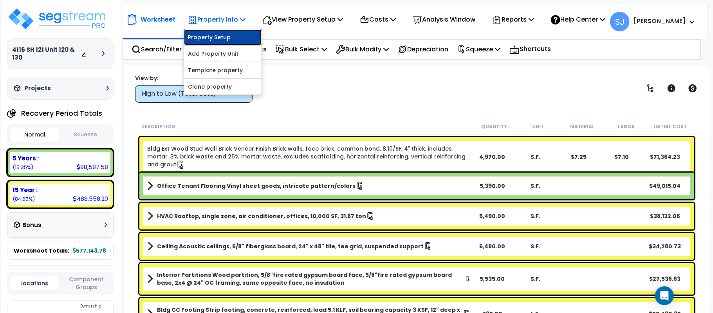
click at [237, 38] on link "Property Setup" at bounding box center [223, 37] width 78 height 16
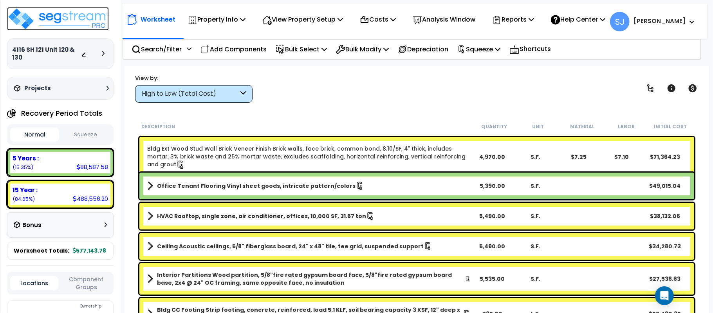
click at [66, 24] on img at bounding box center [58, 19] width 102 height 24
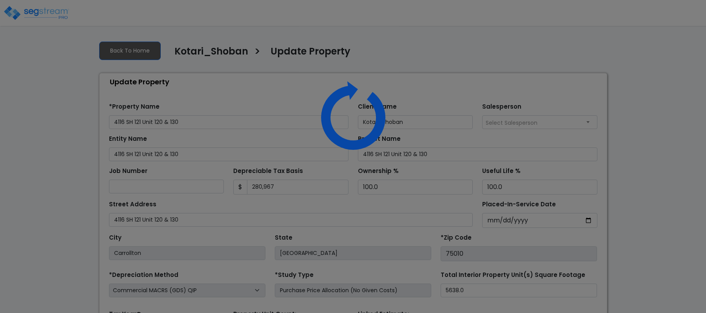
select select "2021"
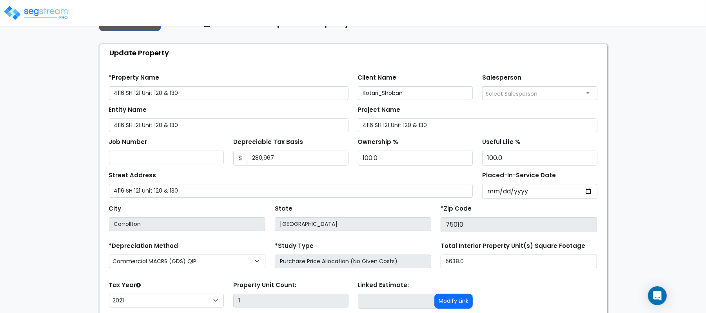
scroll to position [52, 0]
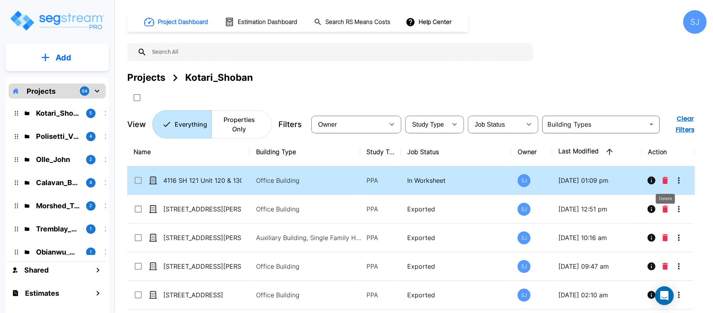
click at [668, 174] on button "Delete" at bounding box center [666, 180] width 12 height 16
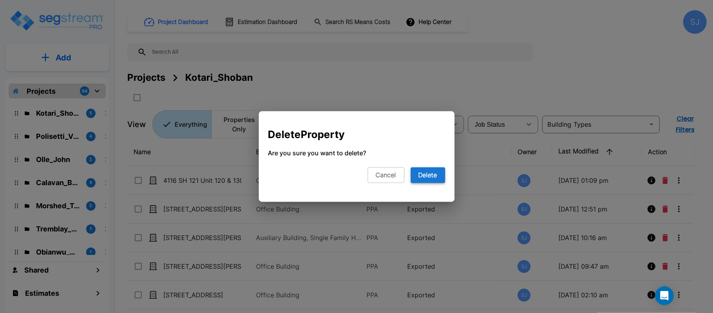
click at [431, 179] on button "Delete" at bounding box center [428, 175] width 34 height 16
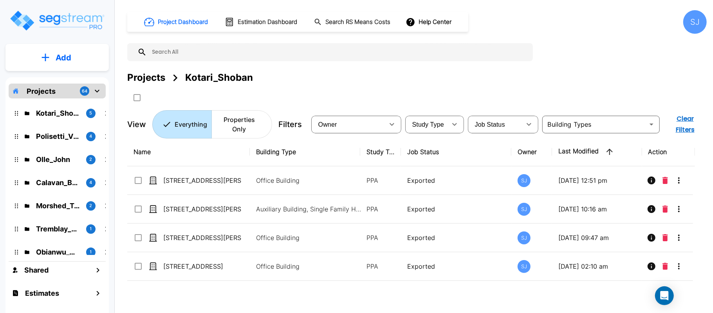
click at [94, 67] on button "Add" at bounding box center [56, 57] width 103 height 23
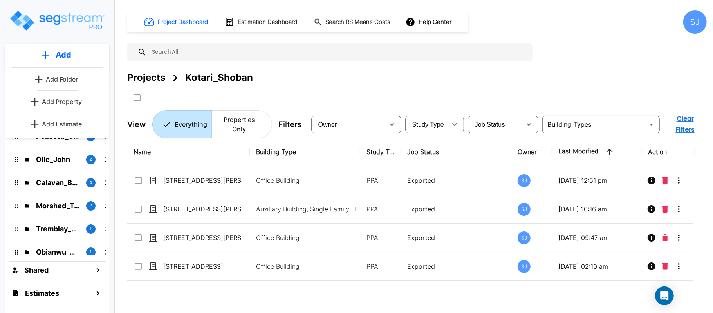
click at [68, 101] on p "Add Property" at bounding box center [62, 101] width 40 height 9
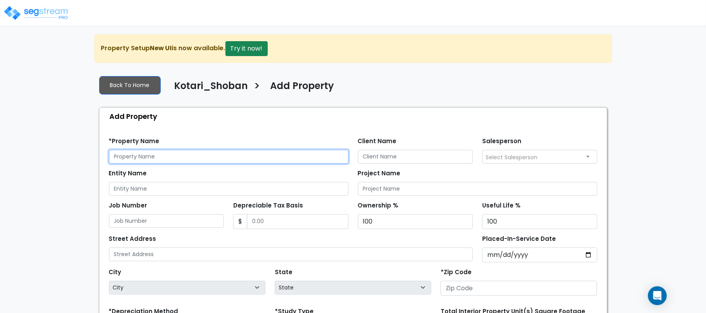
click at [253, 157] on input "text" at bounding box center [228, 157] width 239 height 14
paste input "4116 SH 121 Unit 120 & 130"
type input "4116 SH 121 Unit 120 & 130"
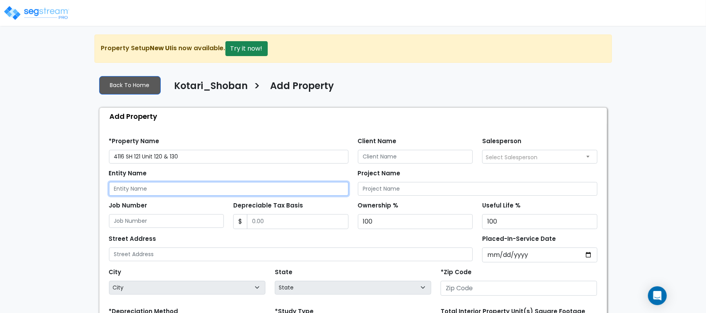
click at [201, 192] on input "Entity Name" at bounding box center [228, 189] width 239 height 14
paste input "4116 SH 121 Unit 120 & 130"
type input "4116 SH 121 Unit 120 & 130"
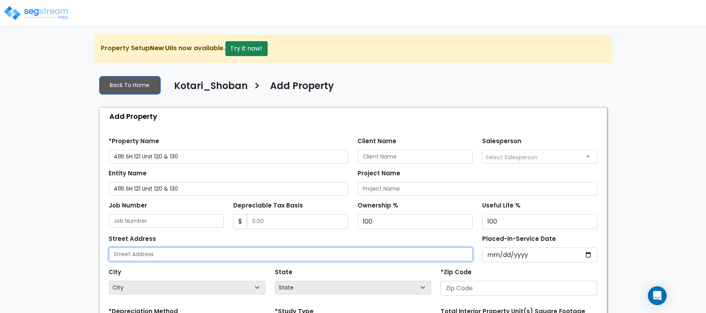
click at [177, 255] on input "text" at bounding box center [291, 254] width 364 height 14
paste input "4116 SH 121 Unit 120 & 130"
type input "4116 SH 121 Unit 120 & 130"
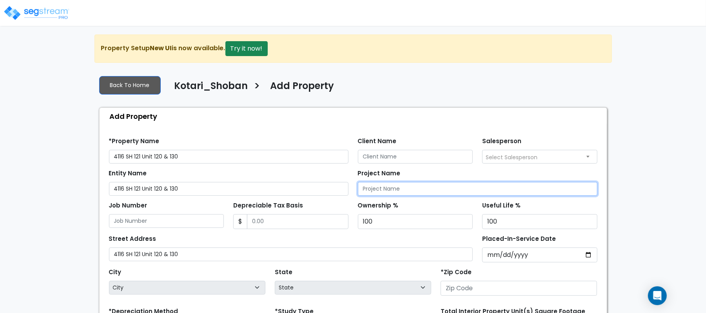
click at [424, 184] on input "Project Name" at bounding box center [477, 189] width 239 height 14
paste input "4116 SH 121 Unit 120 & 130"
type input "4116 SH 121 Unit 120 & 130"
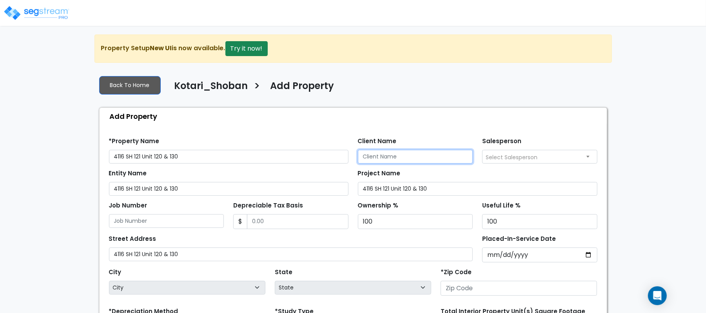
click at [421, 154] on input "Client Name" at bounding box center [415, 157] width 115 height 14
paste input "Kotari_Shoban"
type input "Kotari_Shoban"
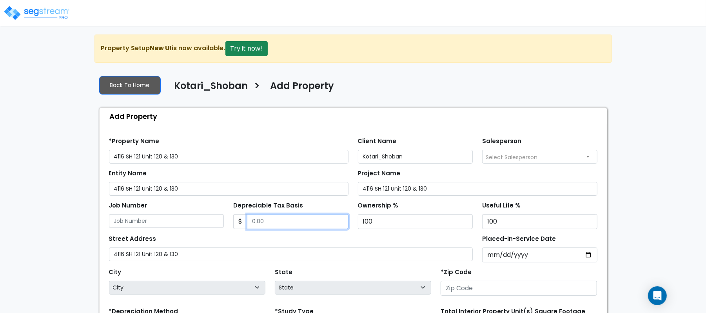
click at [322, 223] on input "Depreciable Tax Basis" at bounding box center [297, 221] width 101 height 15
type input "280,967"
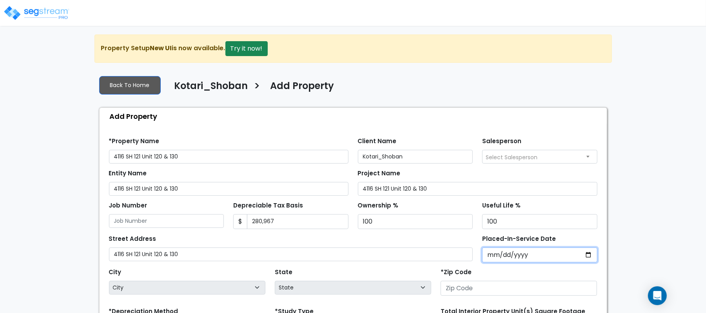
click at [494, 258] on input "Placed-In-Service Date" at bounding box center [539, 254] width 115 height 15
type input "2021-12-31"
select select "2021"
click at [405, 240] on div "Street Address 4116 SH 121 Unit 120 & 130" at bounding box center [291, 247] width 364 height 28
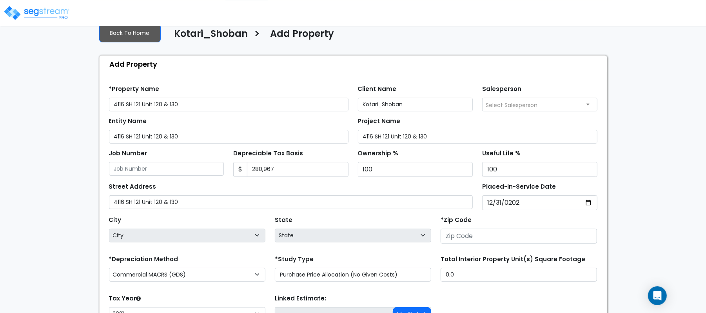
scroll to position [127, 0]
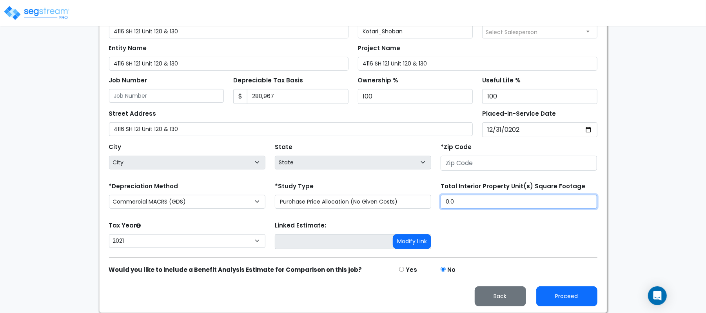
click at [462, 201] on input "0.0" at bounding box center [518, 202] width 156 height 14
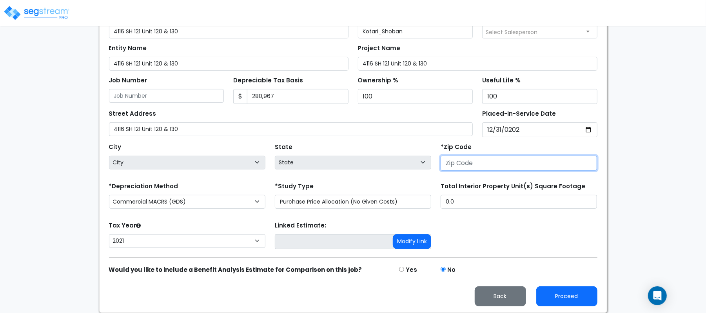
click at [483, 165] on input "number" at bounding box center [518, 163] width 156 height 15
paste input "75010"
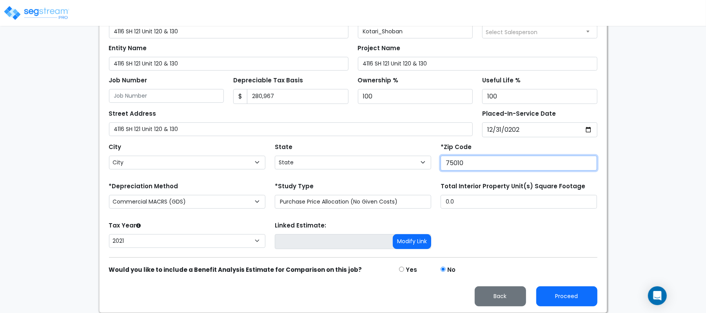
type input "75010"
select select "TX"
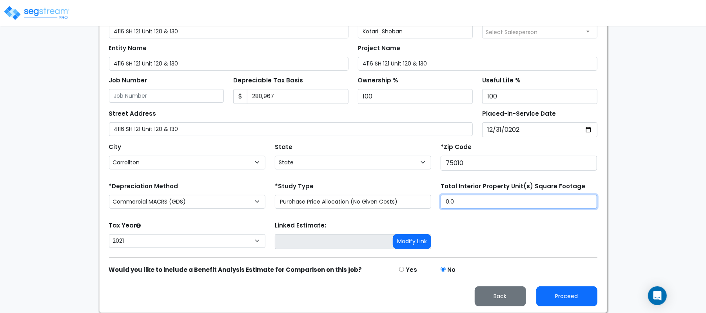
drag, startPoint x: 463, startPoint y: 203, endPoint x: 420, endPoint y: 197, distance: 43.2
click at [426, 197] on div "*Depreciation Method Commercial MACRS (GDS) Commercial Residential MACRS (GDS) …" at bounding box center [353, 195] width 498 height 31
paste input "5,638"
type input "5,638"
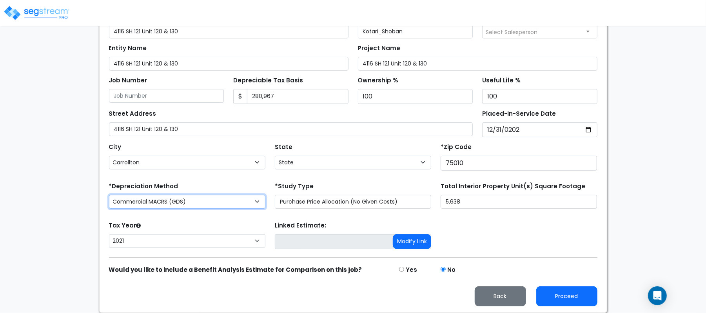
click at [248, 198] on select "Commercial MACRS (GDS) Commercial Residential MACRS (GDS) Commercial MACRS (GDS…" at bounding box center [187, 202] width 156 height 14
select select "CM(Q-FSSO_16"
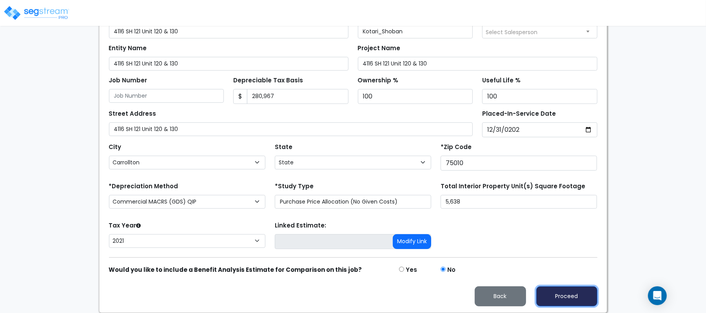
click at [575, 299] on button "Proceed" at bounding box center [566, 296] width 61 height 20
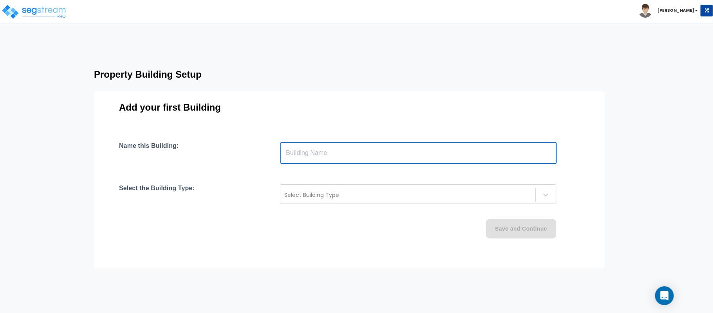
click at [303, 146] on input "text" at bounding box center [419, 153] width 277 height 22
type input "Unit 120 & 130"
click at [378, 191] on div at bounding box center [407, 194] width 247 height 9
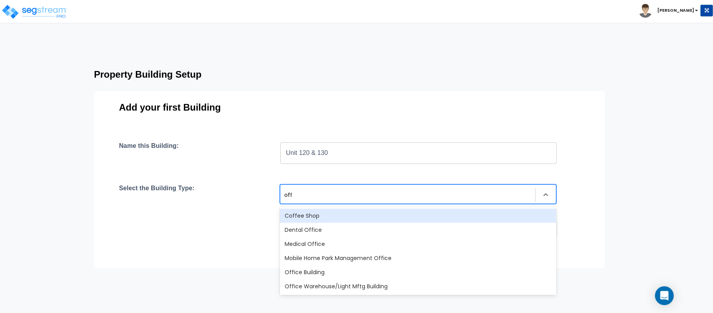
type input "offi"
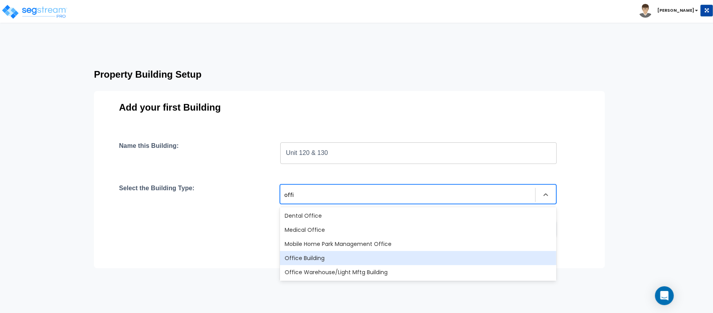
click at [326, 252] on div "Office Building" at bounding box center [418, 258] width 277 height 14
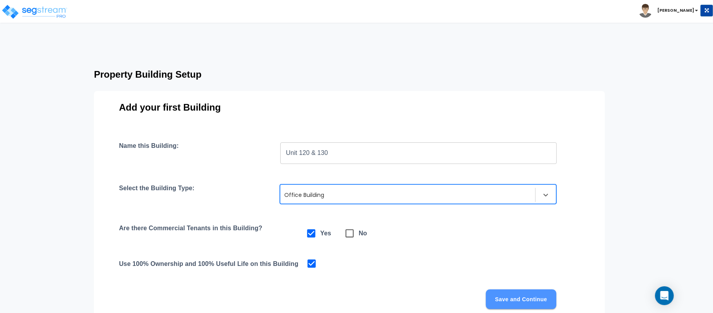
click at [501, 298] on button "Save and Continue" at bounding box center [521, 299] width 71 height 20
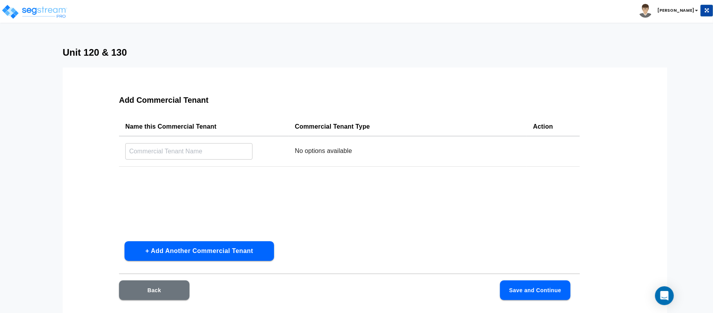
click at [205, 147] on input "text" at bounding box center [188, 151] width 127 height 17
type input "Unit 120 & 130"
click at [393, 153] on div at bounding box center [351, 152] width 107 height 11
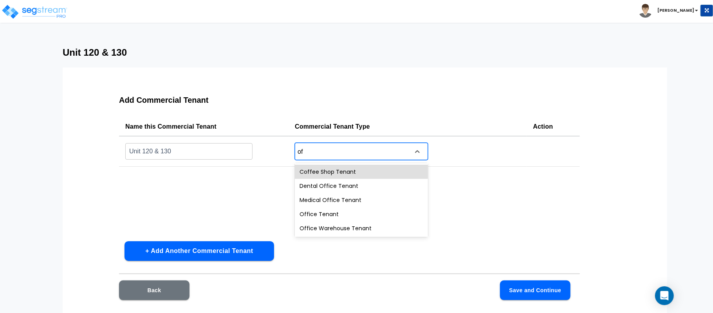
type input "off"
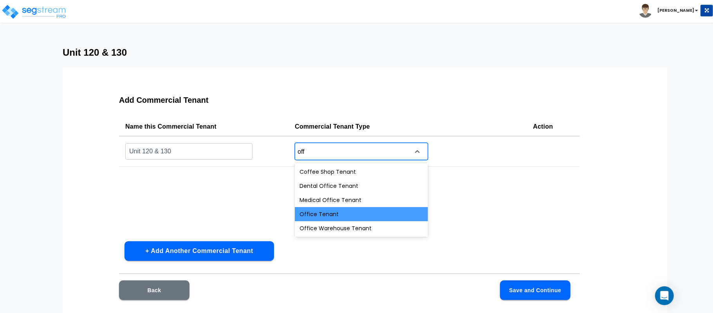
click at [371, 215] on div "Office Tenant" at bounding box center [361, 214] width 133 height 14
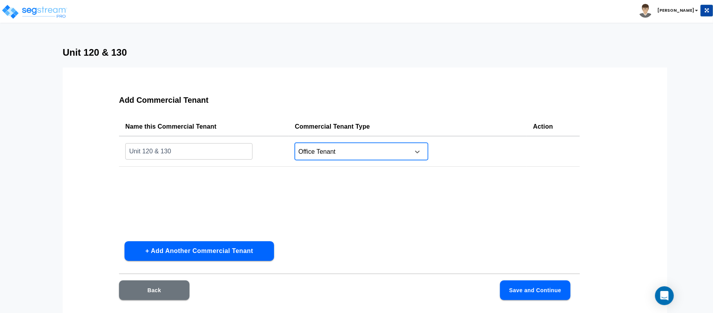
click at [523, 286] on button "Save and Continue" at bounding box center [535, 290] width 71 height 20
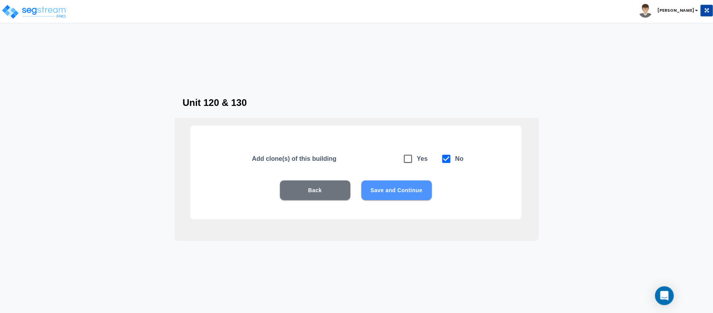
click at [408, 192] on button "Save and Continue" at bounding box center [397, 190] width 71 height 20
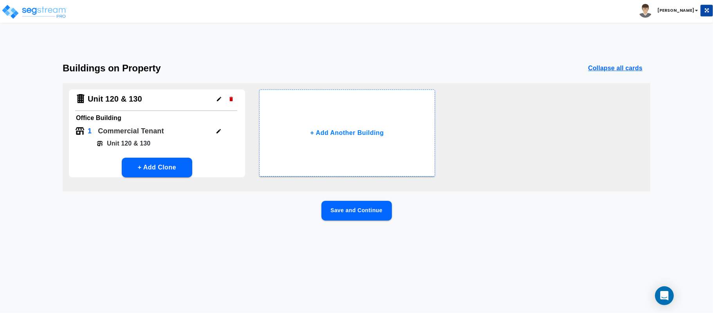
click at [351, 215] on button "Save and Continue" at bounding box center [357, 211] width 71 height 20
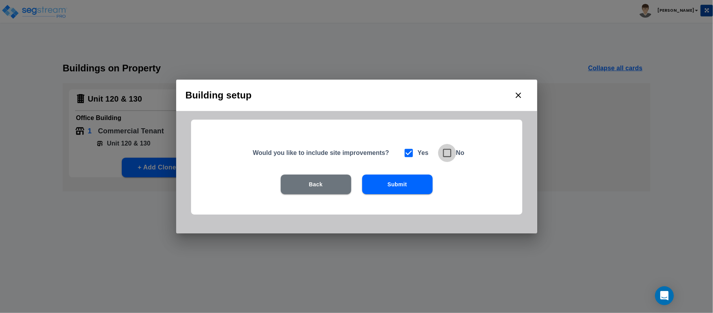
click at [447, 153] on icon at bounding box center [447, 152] width 11 height 11
checkbox input "false"
checkbox input "true"
click at [418, 188] on button "Submit" at bounding box center [397, 184] width 71 height 20
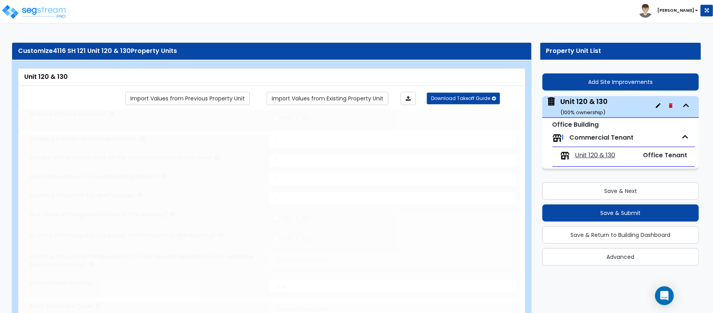
type input "1"
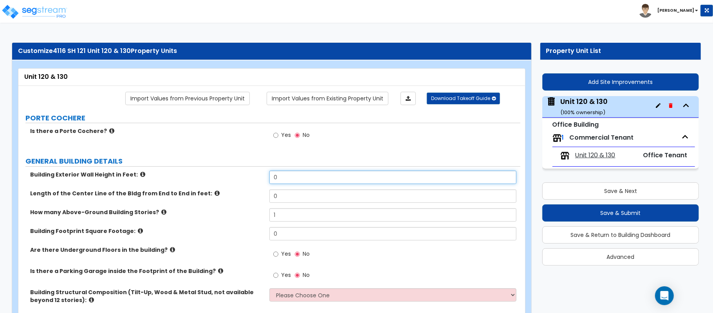
drag, startPoint x: 310, startPoint y: 179, endPoint x: 203, endPoint y: 179, distance: 107.7
click at [203, 179] on div "Building Exterior Wall Height in Feet: 0" at bounding box center [269, 179] width 502 height 19
type input "10"
type input "350"
type input "5,638"
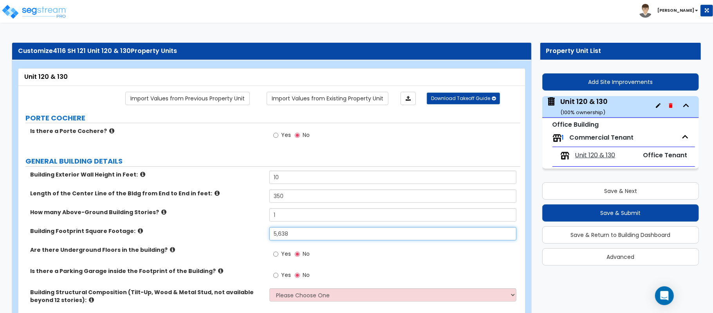
scroll to position [52, 0]
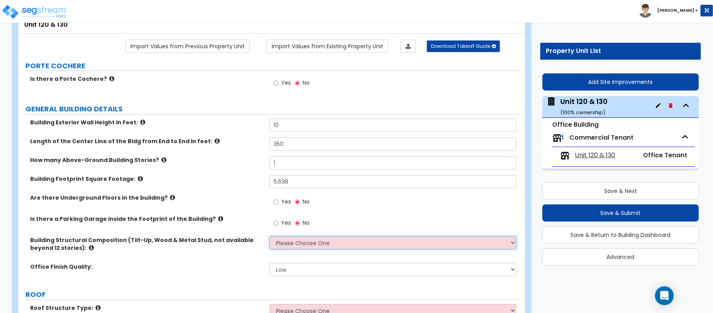
click at [301, 242] on select "Please Choose One Tilt-up Wall Construction Reinforced Concrete Structural Stee…" at bounding box center [393, 242] width 247 height 13
select select "7"
click at [270, 237] on select "Please Choose One Tilt-up Wall Construction Reinforced Concrete Structural Stee…" at bounding box center [393, 242] width 247 height 13
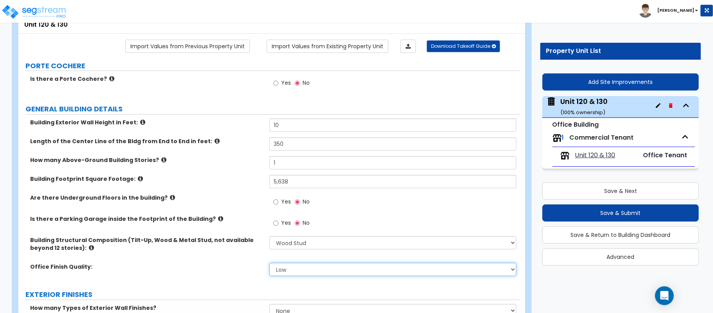
select select "1"
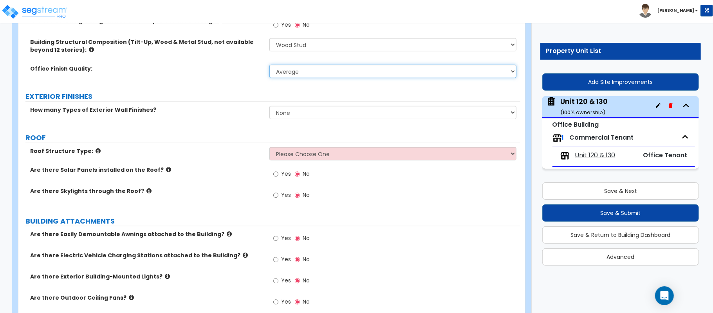
scroll to position [261, 0]
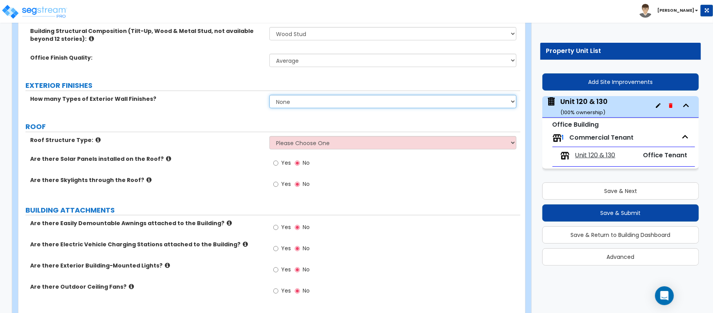
select select "2"
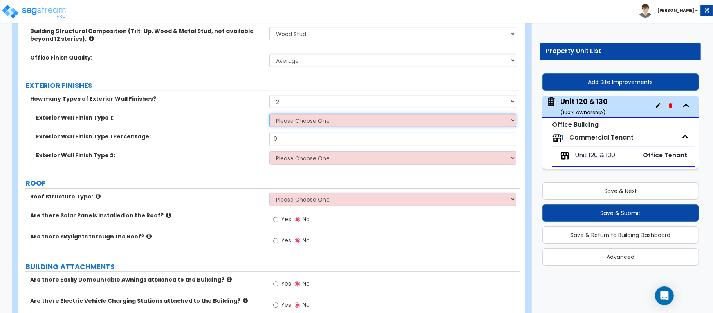
select select "2"
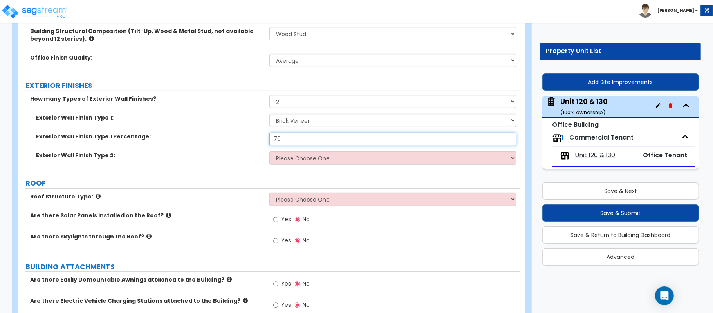
type input "70"
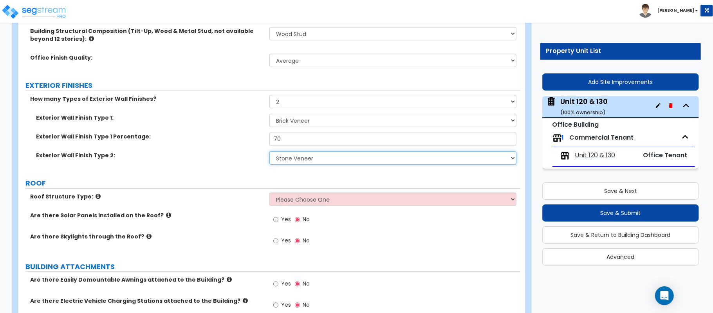
select select "7"
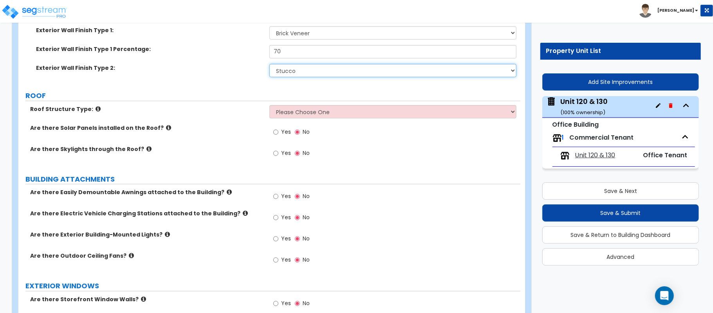
scroll to position [366, 0]
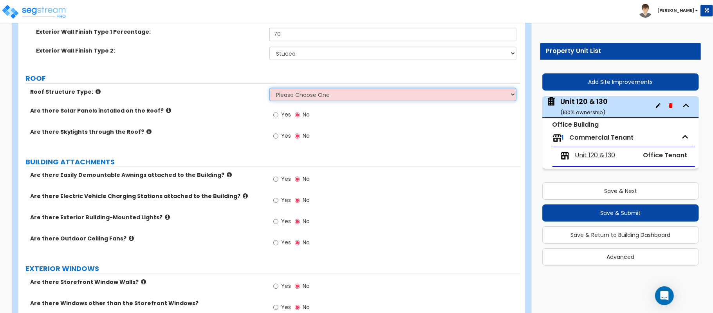
select select "2"
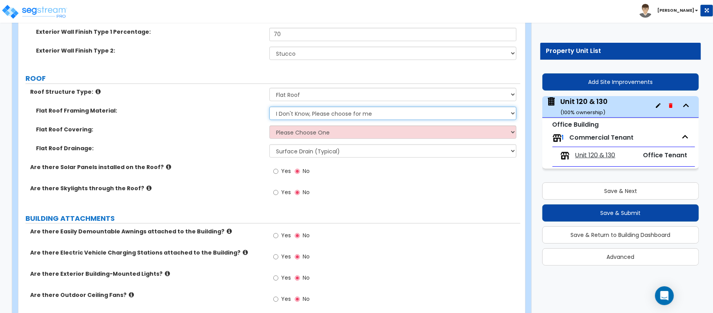
select select "1"
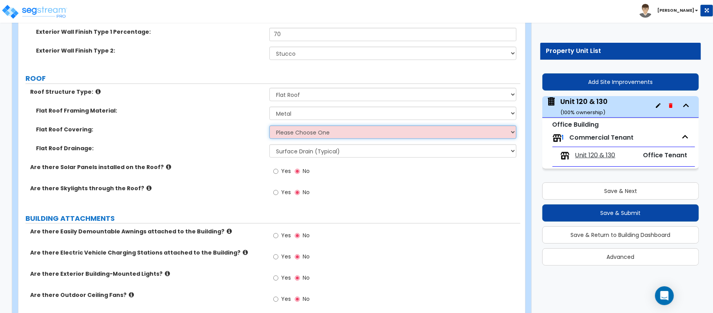
select select "2"
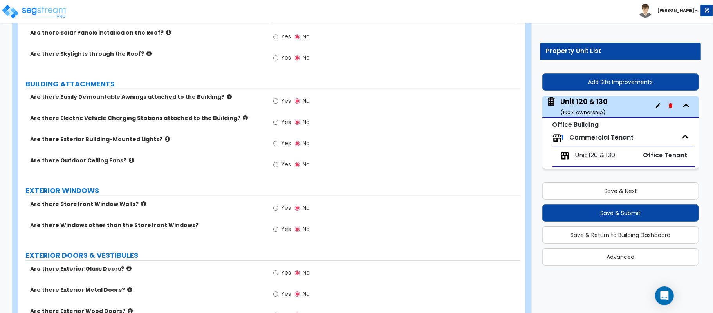
scroll to position [522, 0]
click at [280, 142] on label "Yes" at bounding box center [282, 142] width 18 height 13
click at [279, 142] on input "Yes" at bounding box center [275, 142] width 5 height 9
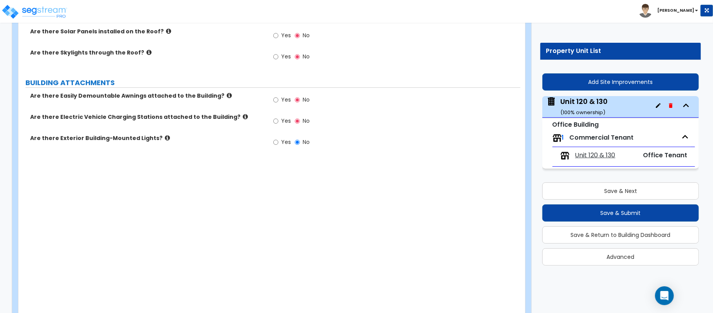
radio input "true"
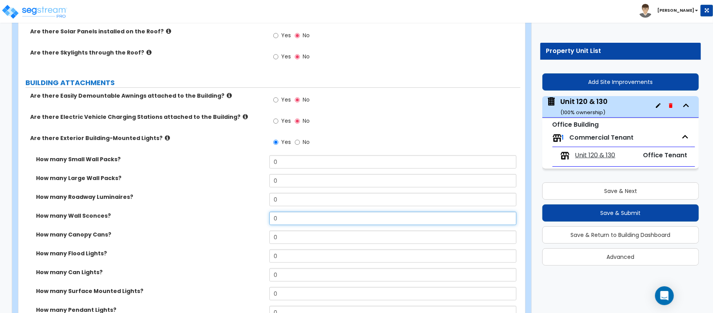
drag, startPoint x: 293, startPoint y: 220, endPoint x: 223, endPoint y: 220, distance: 70.5
click at [223, 220] on div "How many Wall Sconces? 0" at bounding box center [269, 221] width 502 height 19
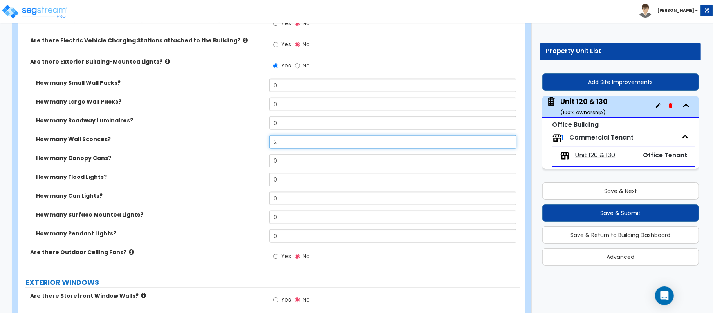
scroll to position [679, 0]
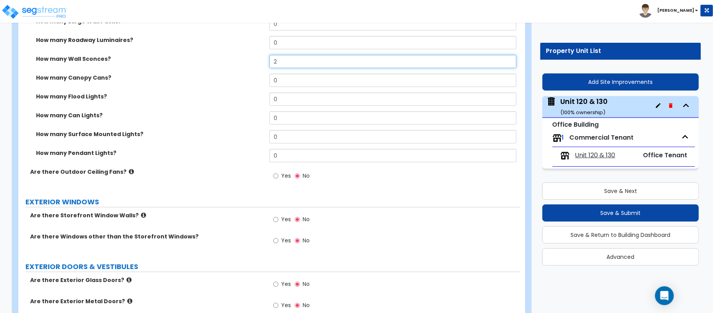
type input "2"
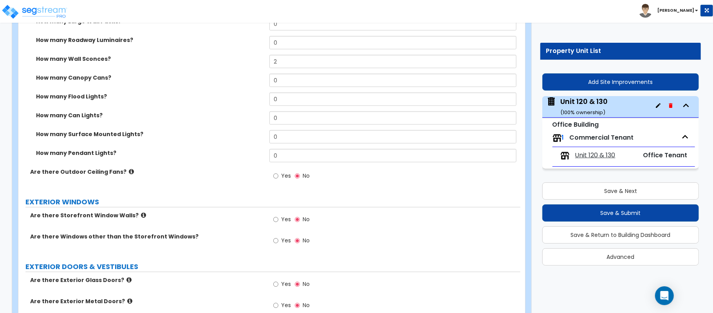
click at [279, 219] on label "Yes" at bounding box center [282, 220] width 18 height 13
click at [279, 219] on input "Yes" at bounding box center [275, 219] width 5 height 9
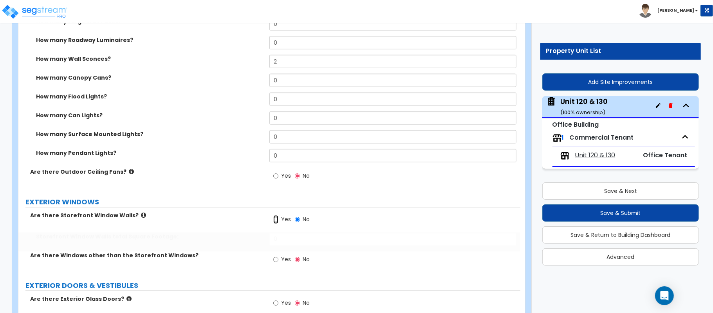
radio input "true"
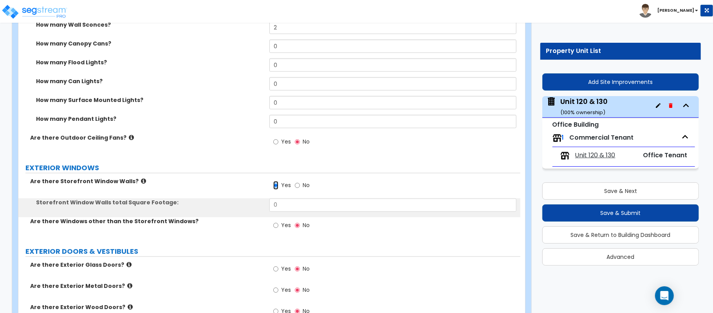
scroll to position [731, 0]
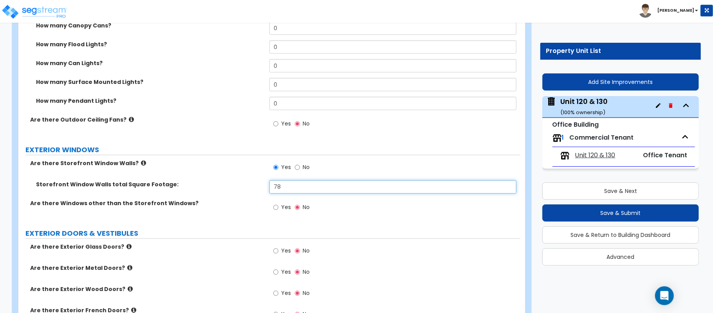
type input "78"
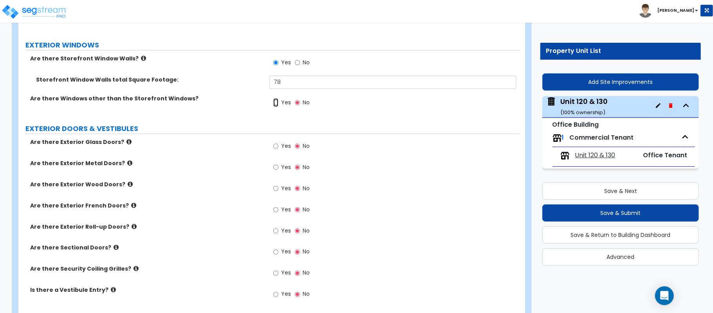
click at [275, 107] on input "Yes" at bounding box center [275, 102] width 5 height 9
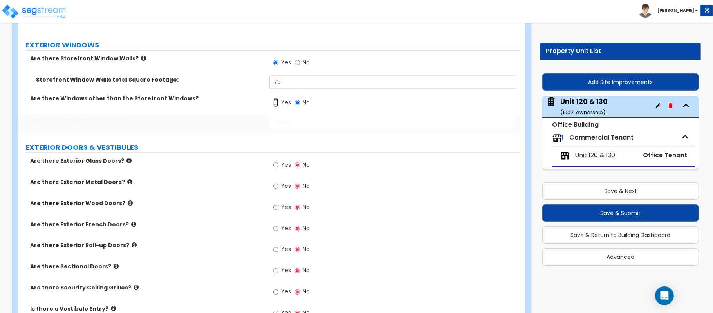
radio input "true"
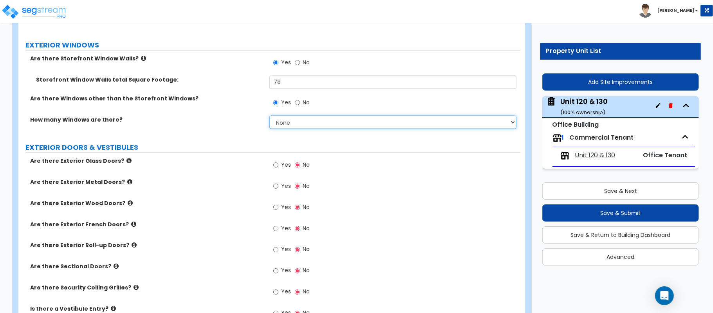
click at [310, 121] on select "None I want to enter a Percentage of the Exterior Windows I want to enter the N…" at bounding box center [393, 122] width 247 height 13
select select "2"
click at [270, 117] on select "None I want to enter a Percentage of the Exterior Windows I want to enter the N…" at bounding box center [393, 122] width 247 height 13
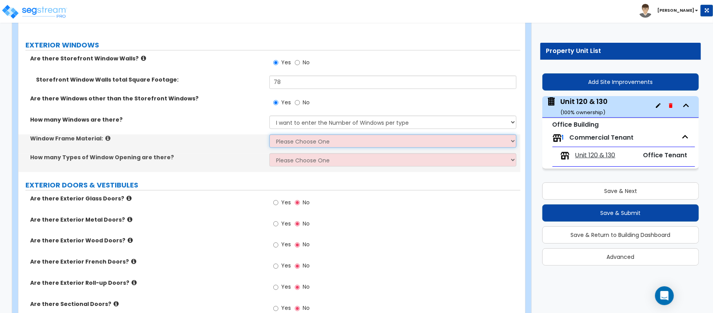
click at [295, 145] on select "Please Choose One Vinyl Aluminum Wood" at bounding box center [393, 140] width 247 height 13
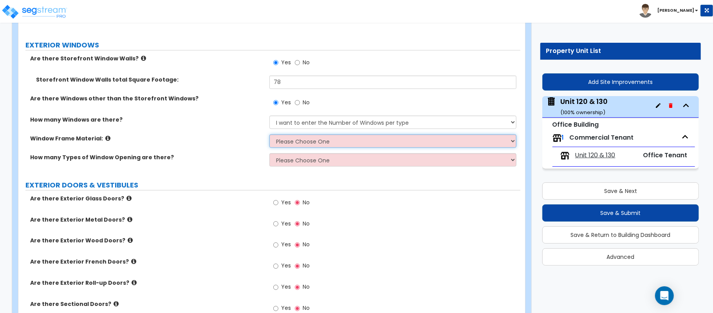
select select "3"
click at [244, 150] on div "Window Frame Material: Please Choose One Vinyl Aluminum Wood" at bounding box center [269, 143] width 502 height 19
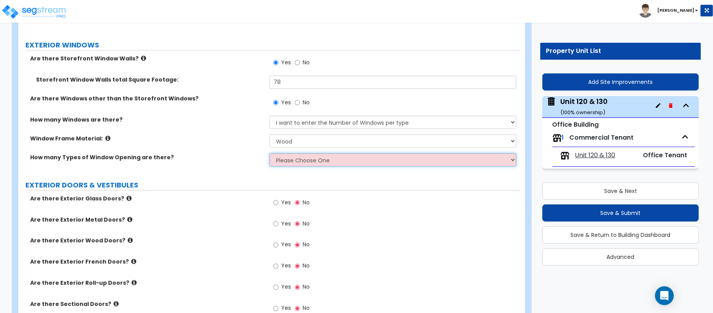
click at [306, 158] on select "Please Choose One 1 2 3 4" at bounding box center [393, 159] width 247 height 13
select select "1"
click at [270, 154] on select "Please Choose One 1 2 3 4" at bounding box center [393, 159] width 247 height 13
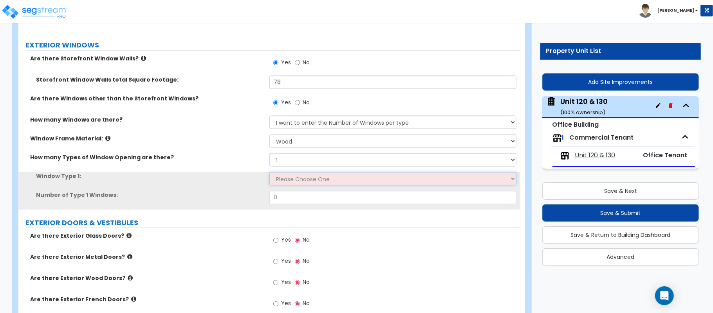
click at [296, 181] on select "Please Choose One Sliding Picture/Fixed Double/Single Hung Awning Swing" at bounding box center [393, 178] width 247 height 13
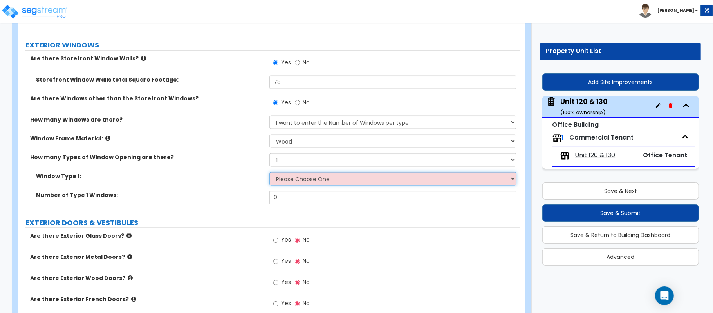
select select "2"
click at [270, 173] on select "Please Choose One Sliding Picture/Fixed Double/Single Hung Awning Swing" at bounding box center [393, 178] width 247 height 13
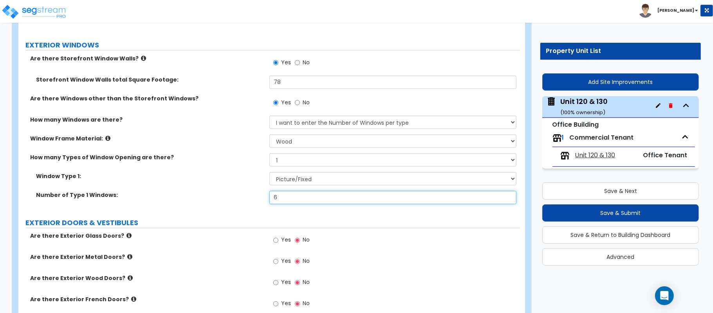
type input "6"
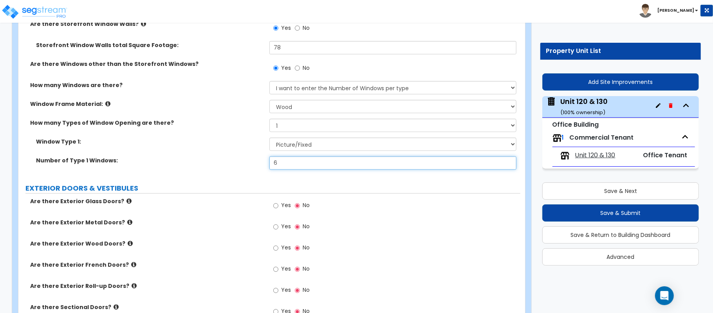
scroll to position [940, 0]
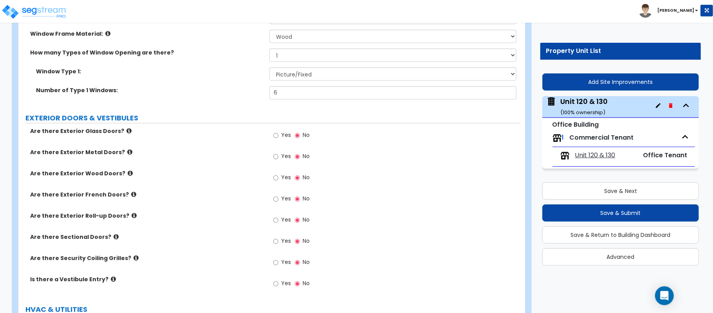
click at [280, 136] on label "Yes" at bounding box center [282, 136] width 18 height 13
click at [279, 136] on input "Yes" at bounding box center [275, 135] width 5 height 9
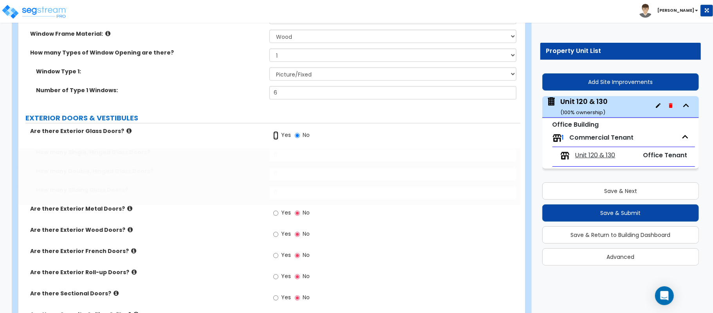
radio input "true"
click at [276, 140] on input "Yes" at bounding box center [275, 135] width 5 height 9
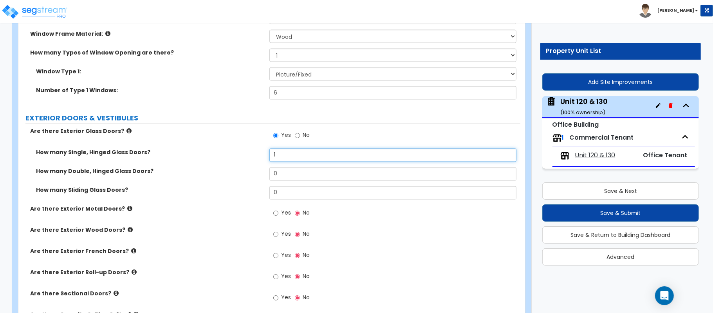
type input "1"
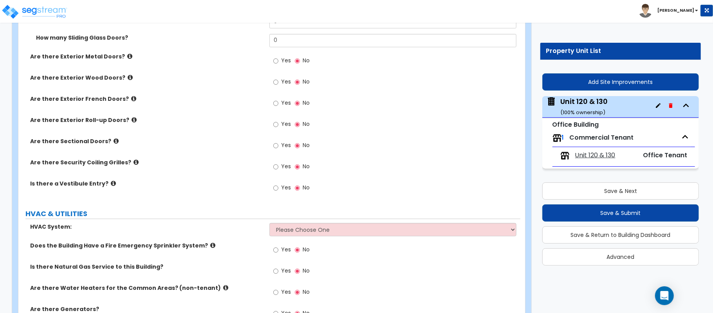
scroll to position [1097, 0]
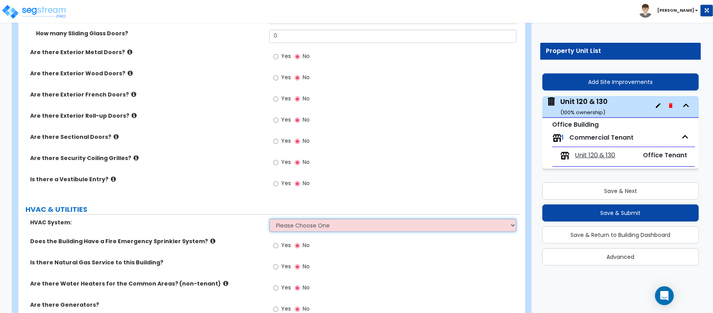
click at [294, 226] on select "Please Choose One Rooftop Unit Furnace-Condenser Forced Air Split Heating/Cooli…" at bounding box center [393, 224] width 247 height 13
select select "1"
click at [270, 220] on select "Please Choose One Rooftop Unit Furnace-Condenser Forced Air Split Heating/Cooli…" at bounding box center [393, 224] width 247 height 13
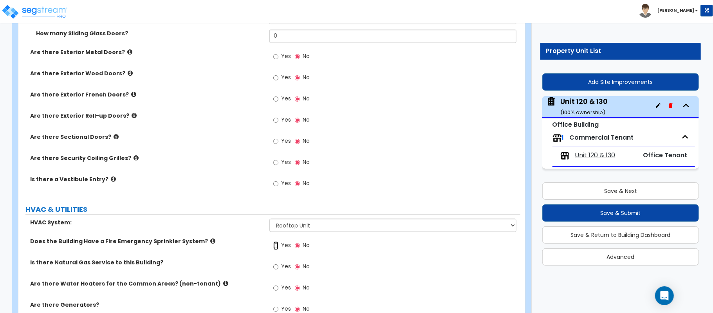
click at [275, 246] on input "Yes" at bounding box center [275, 245] width 5 height 9
radio input "true"
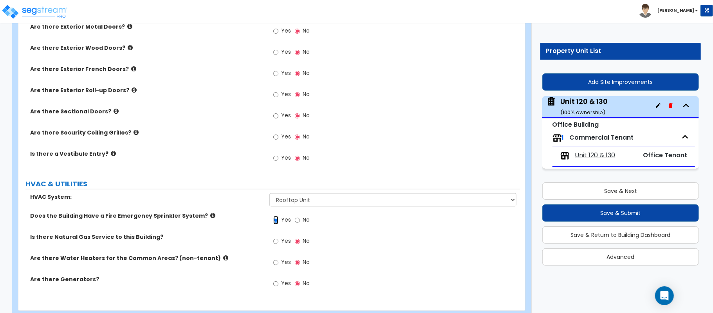
scroll to position [1144, 0]
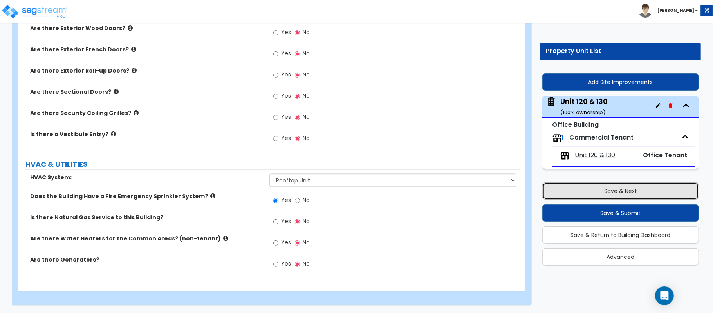
click at [585, 187] on button "Save & Next" at bounding box center [621, 190] width 157 height 17
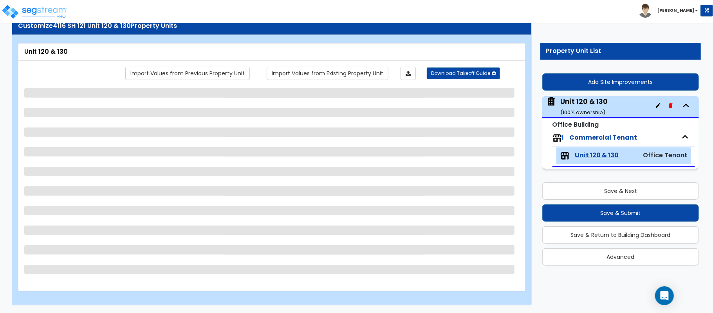
scroll to position [25, 0]
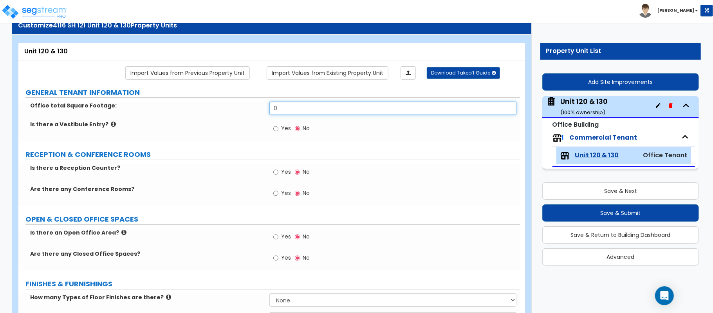
click at [220, 107] on div "Office total Square Footage: 0" at bounding box center [269, 110] width 502 height 19
type input "5,638"
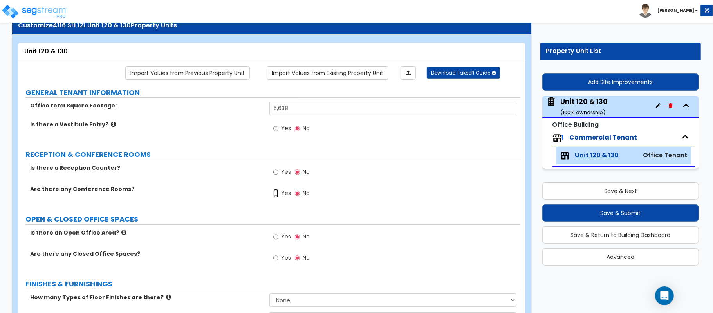
click at [273, 195] on input "Yes" at bounding box center [275, 193] width 5 height 9
radio input "true"
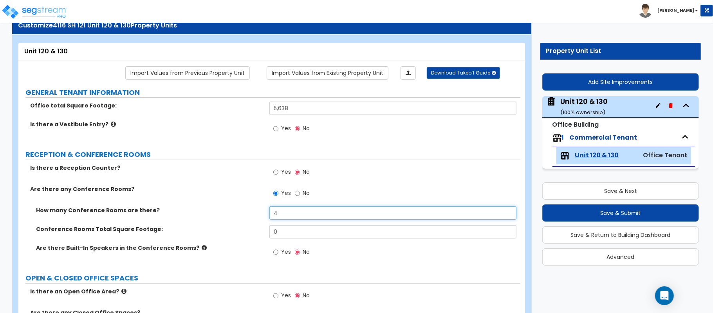
type input "4"
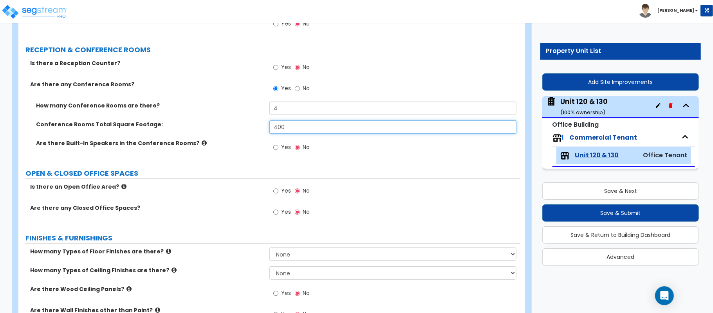
type input "400"
click at [277, 212] on input "Yes" at bounding box center [275, 212] width 5 height 9
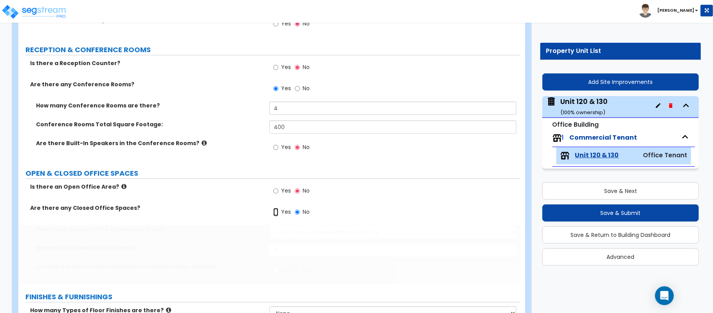
radio input "true"
select select "1"
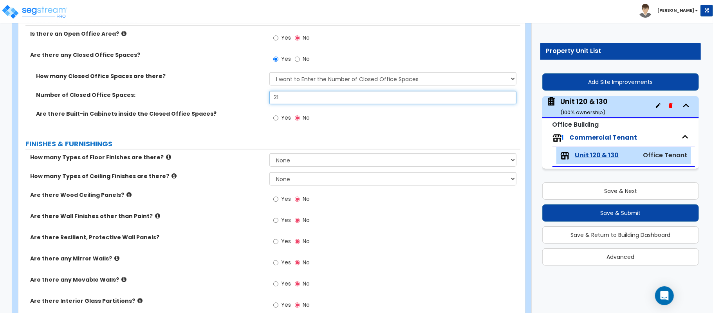
scroll to position [287, 0]
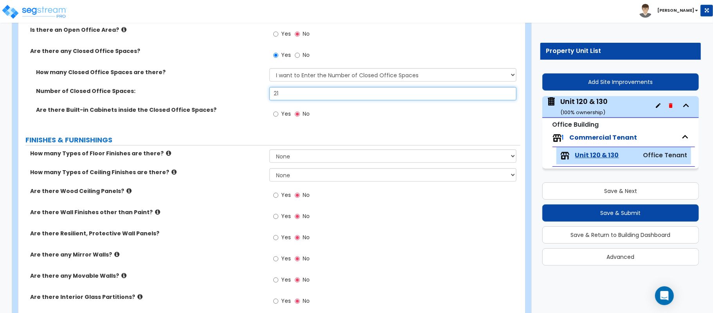
type input "21"
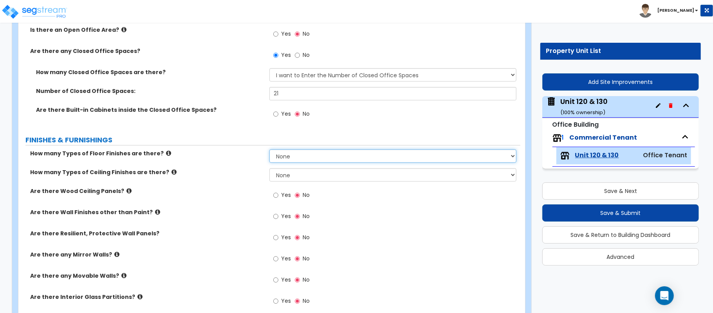
select select "1"
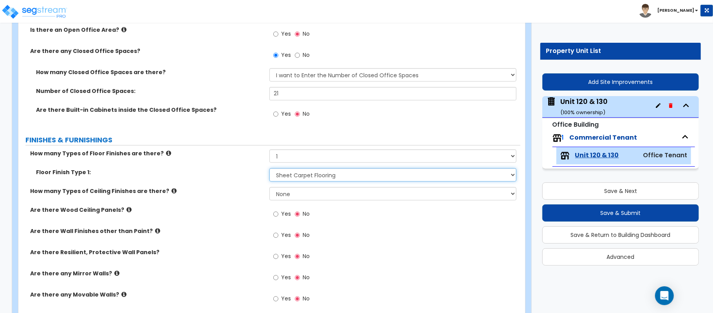
select select "6"
select select "1"
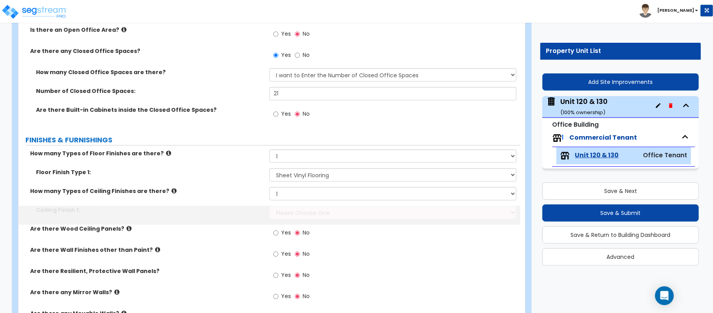
select select "1"
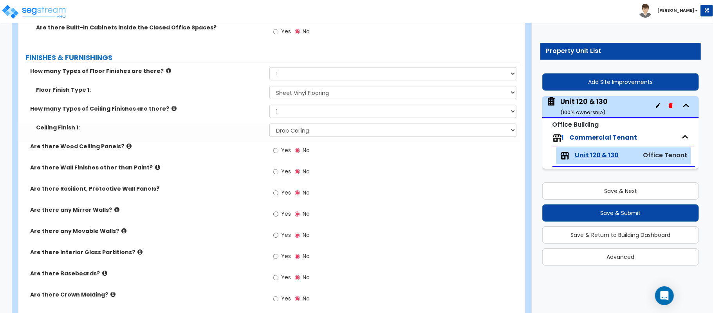
scroll to position [391, 0]
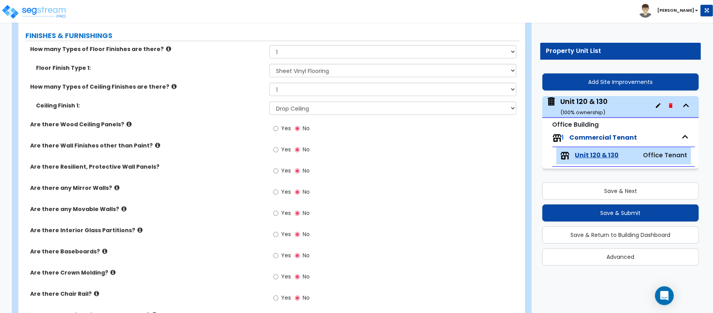
click at [281, 254] on label "Yes" at bounding box center [282, 256] width 18 height 13
click at [279, 254] on input "Yes" at bounding box center [275, 255] width 5 height 9
radio input "true"
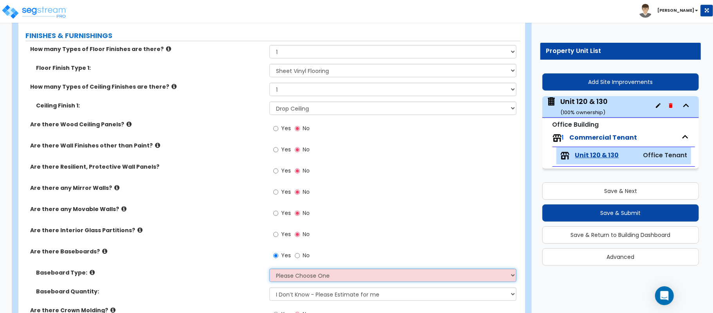
click at [277, 272] on select "Please Choose One Wood Vinyl Carpet Tile" at bounding box center [393, 274] width 247 height 13
select select "1"
click at [217, 259] on div "Are there Baseboards? Yes No" at bounding box center [269, 257] width 502 height 21
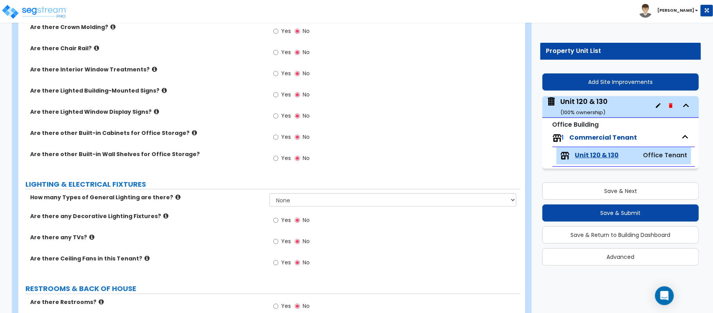
scroll to position [704, 0]
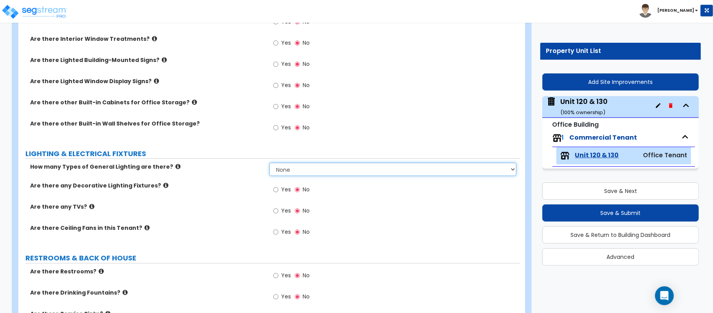
click at [281, 174] on select "None 1 2 3" at bounding box center [393, 169] width 247 height 13
select select "1"
click at [270, 164] on select "None 1 2 3" at bounding box center [393, 169] width 247 height 13
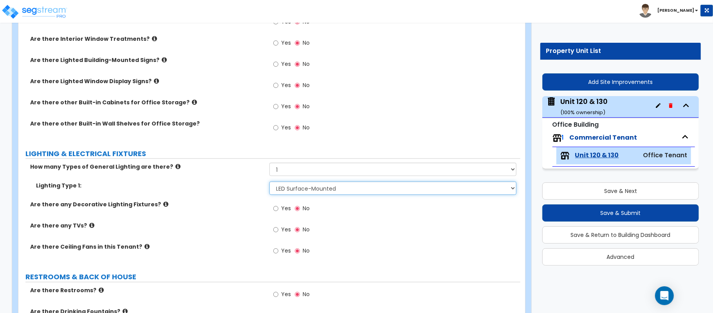
select select "2"
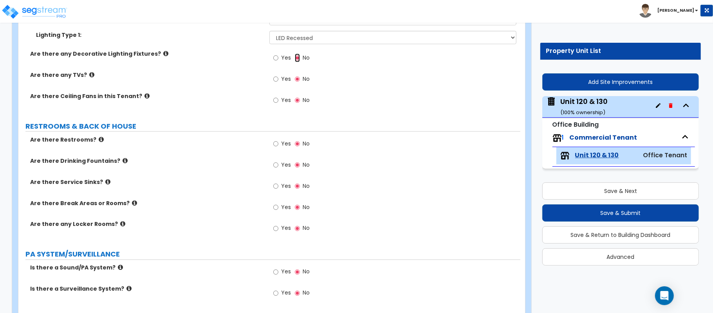
scroll to position [861, 0]
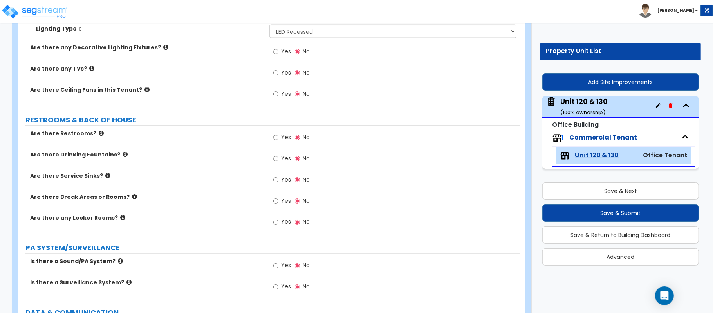
click at [279, 135] on label "Yes" at bounding box center [282, 138] width 18 height 13
click at [279, 135] on input "Yes" at bounding box center [275, 137] width 5 height 9
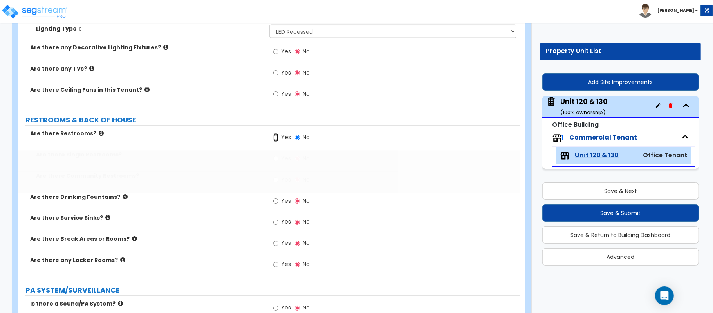
radio input "true"
click at [273, 165] on label "Yes" at bounding box center [282, 159] width 18 height 13
click at [273, 163] on input "Yes" at bounding box center [275, 158] width 5 height 9
radio input "true"
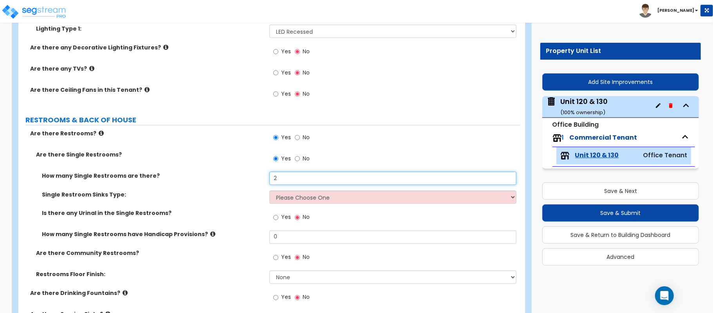
type input "2"
select select "1"
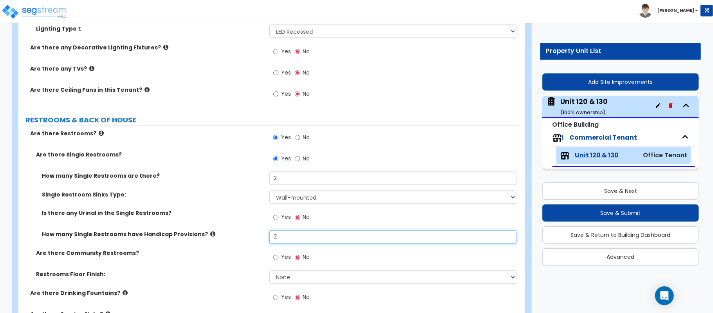
type input "2"
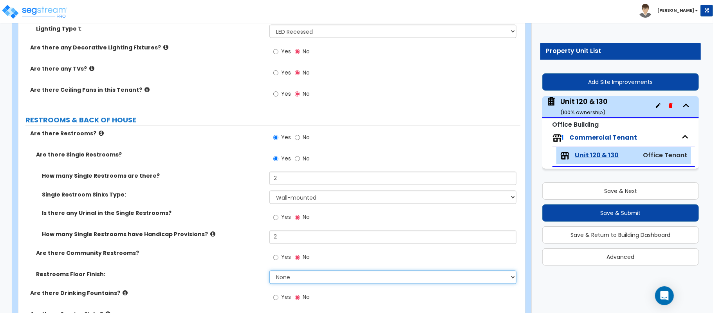
scroll to position [914, 0]
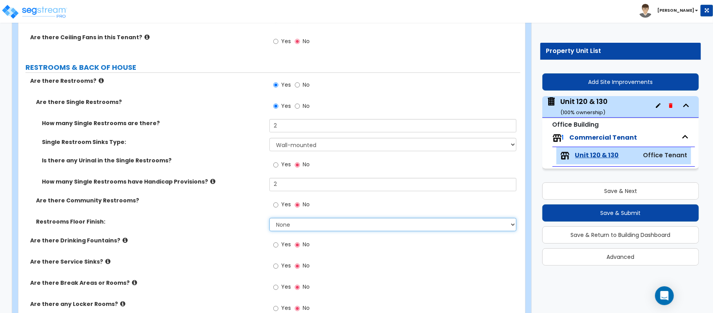
select select "1"
click at [281, 245] on label "Yes" at bounding box center [282, 245] width 18 height 13
click at [279, 245] on input "Yes" at bounding box center [275, 245] width 5 height 9
click at [279, 248] on label "Yes" at bounding box center [282, 245] width 18 height 13
click at [279, 248] on input "Yes" at bounding box center [275, 245] width 5 height 9
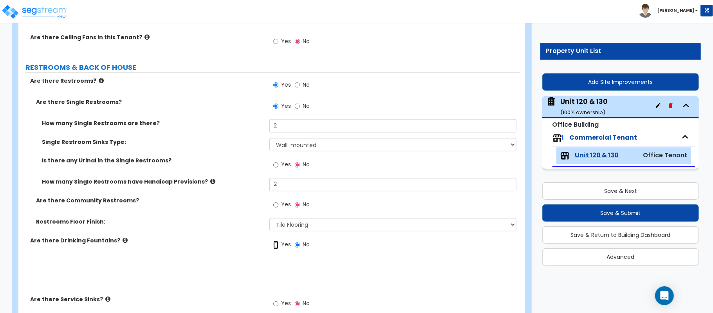
radio input "true"
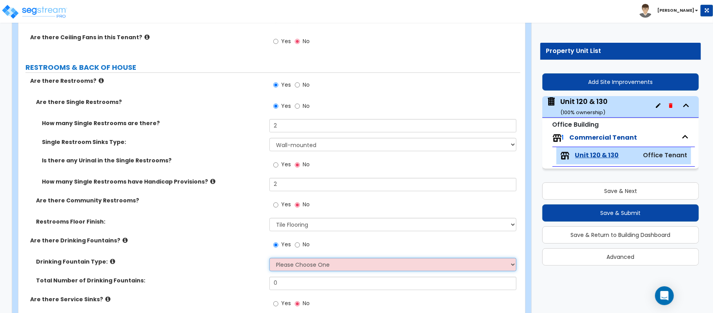
select select "1"
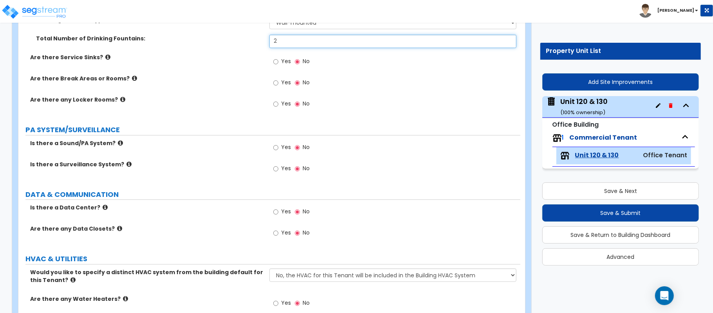
scroll to position [1175, 0]
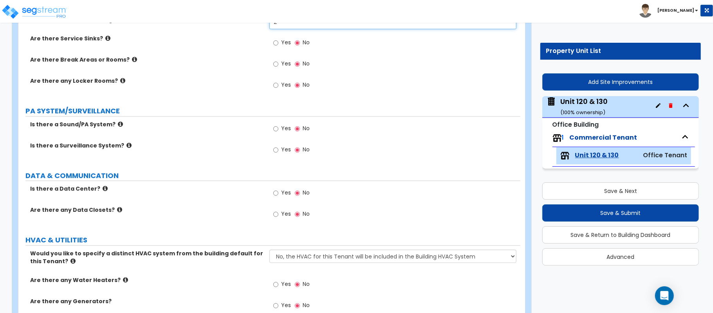
type input "2"
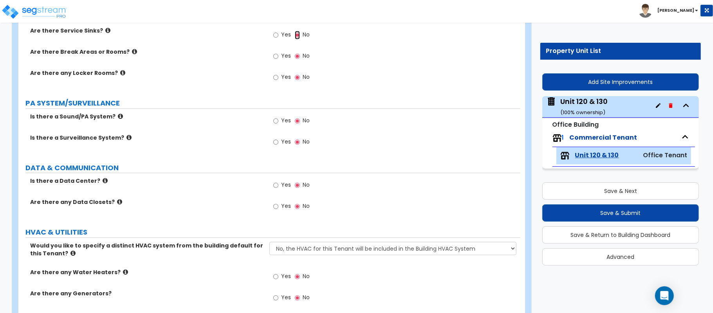
scroll to position [1166, 0]
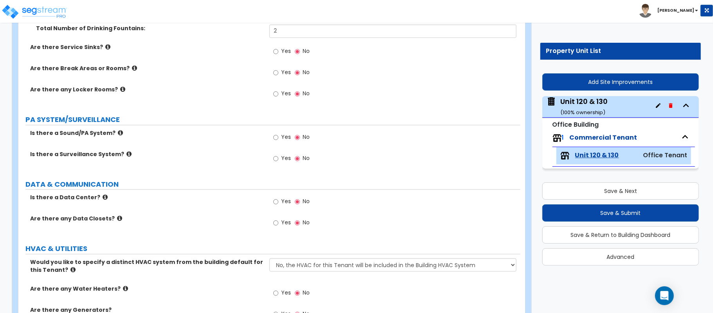
click at [279, 74] on label "Yes" at bounding box center [282, 73] width 18 height 13
click at [279, 74] on input "Yes" at bounding box center [275, 72] width 5 height 9
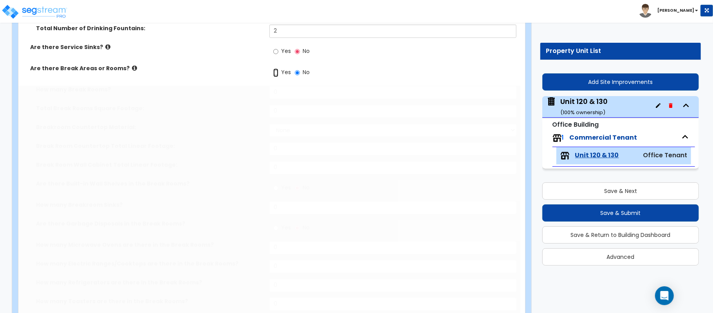
radio input "true"
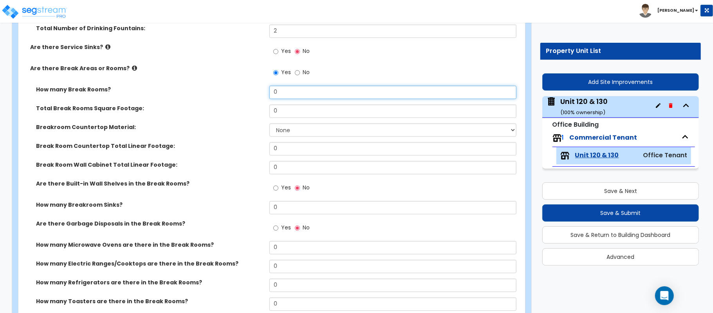
drag, startPoint x: 250, startPoint y: 95, endPoint x: 218, endPoint y: 104, distance: 33.0
click at [218, 104] on div "How many Break Rooms? 0" at bounding box center [269, 94] width 502 height 19
type input "1"
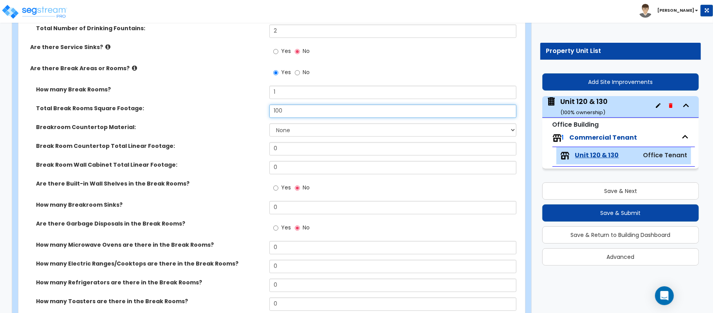
type input "100"
select select "2"
type input "6"
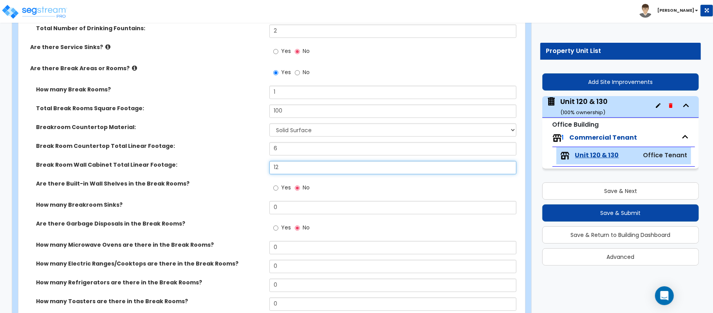
type input "12"
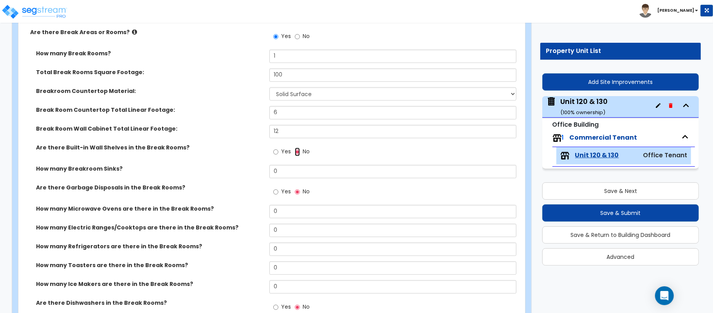
scroll to position [1218, 0]
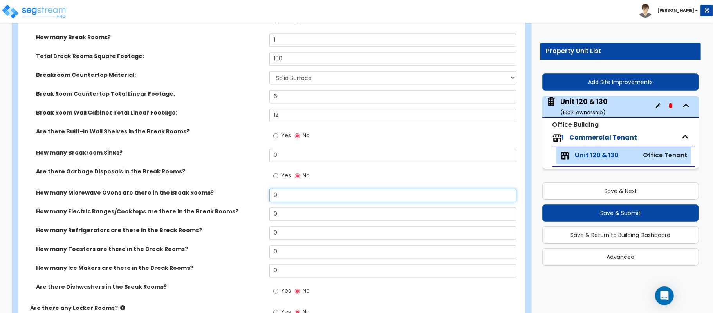
drag, startPoint x: 293, startPoint y: 192, endPoint x: 251, endPoint y: 198, distance: 43.2
click at [251, 198] on div "How many Microwave Ovens are there in the Break Rooms? 0" at bounding box center [269, 197] width 502 height 19
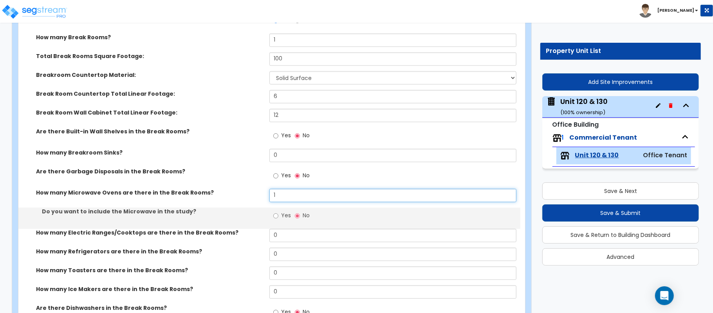
type input "1"
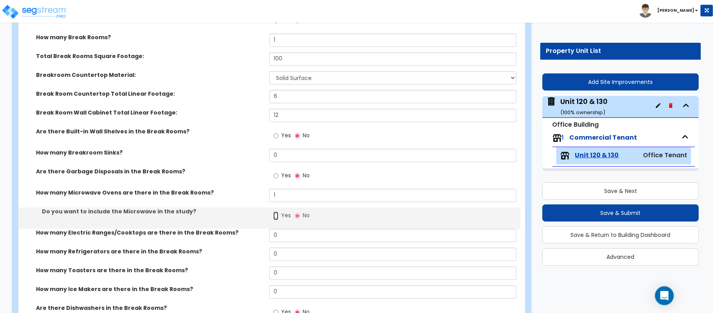
click at [278, 217] on input "Yes" at bounding box center [275, 215] width 5 height 9
radio input "true"
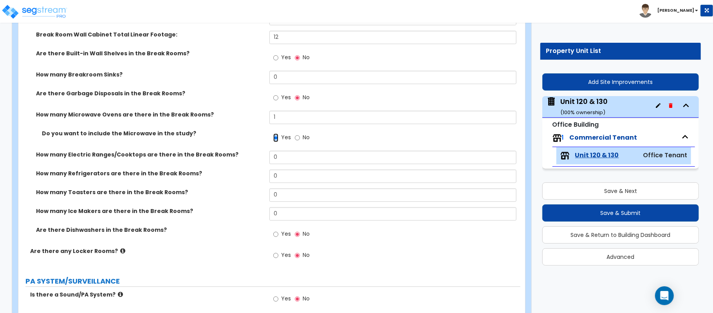
scroll to position [1323, 0]
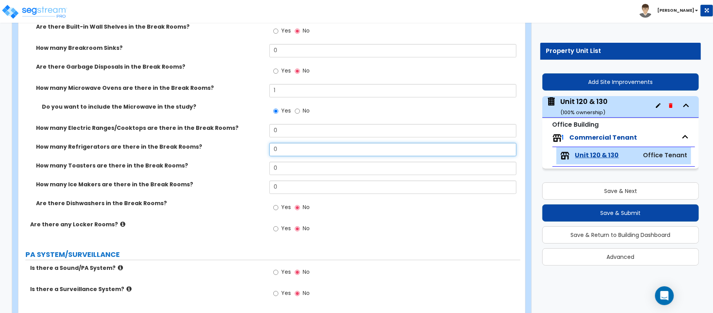
click at [273, 150] on input "0" at bounding box center [393, 149] width 247 height 13
drag, startPoint x: 285, startPoint y: 151, endPoint x: 265, endPoint y: 151, distance: 20.0
click at [265, 151] on div "How many Refrigerators are there in the Break Rooms? 0" at bounding box center [269, 152] width 502 height 19
type input "1"
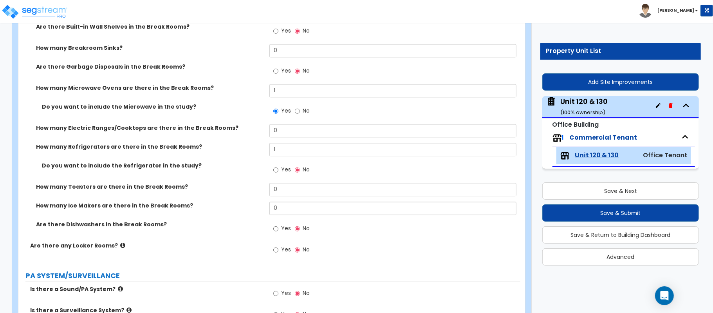
click at [279, 172] on label "Yes" at bounding box center [282, 170] width 18 height 13
click at [279, 172] on input "Yes" at bounding box center [275, 169] width 5 height 9
radio input "true"
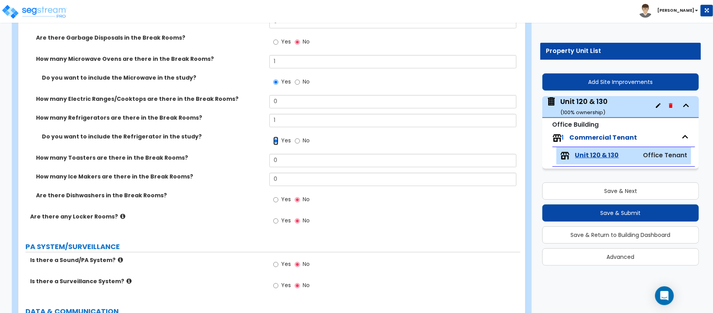
scroll to position [1375, 0]
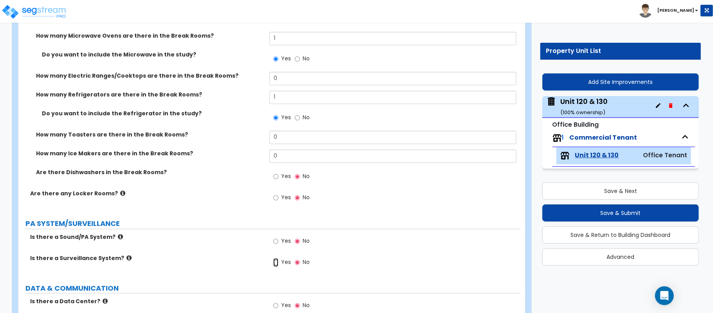
click at [276, 263] on input "Yes" at bounding box center [275, 262] width 5 height 9
radio input "true"
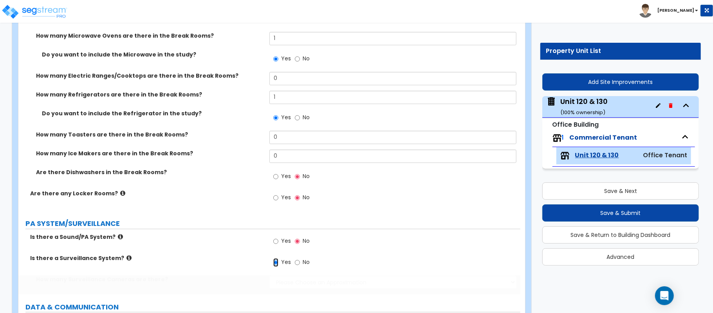
scroll to position [1479, 0]
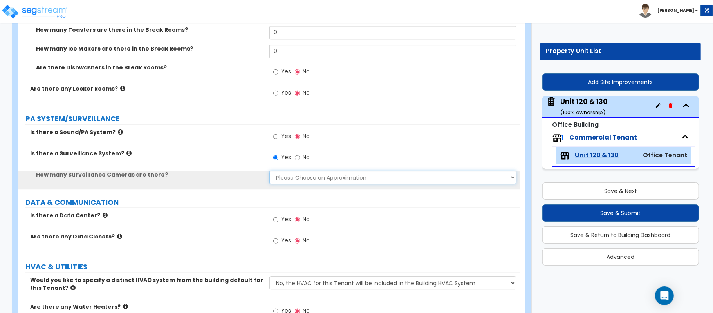
click at [276, 179] on select "Please Choose an Approximation Barely Noticed Any Noticed a Couple Frequently S…" at bounding box center [393, 176] width 247 height 13
select select "3"
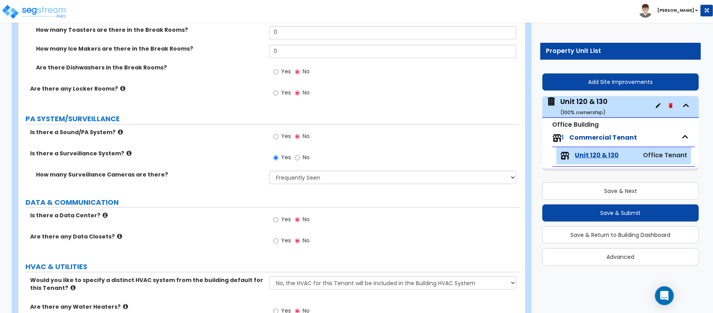
drag, startPoint x: 237, startPoint y: 161, endPoint x: 232, endPoint y: 165, distance: 5.9
click at [237, 161] on div "Is there a Surveillance System? Yes No" at bounding box center [269, 159] width 502 height 21
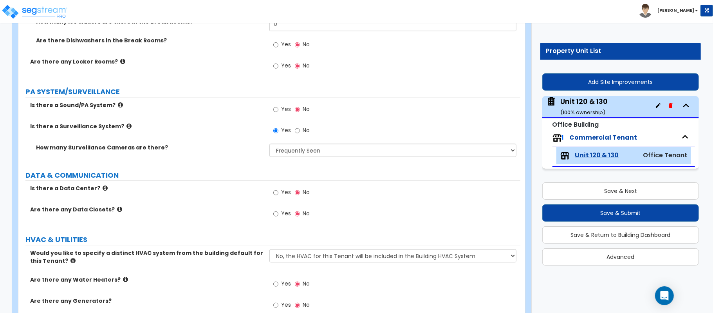
scroll to position [1532, 0]
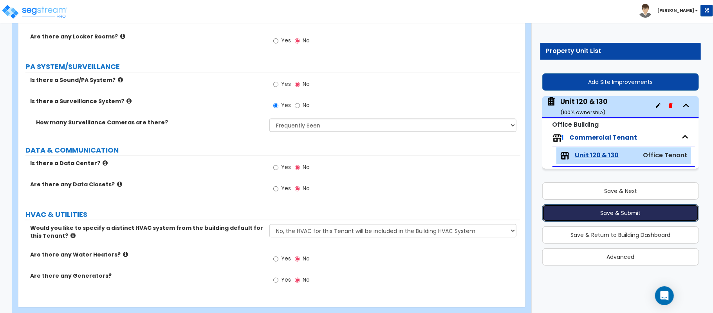
click at [631, 213] on button "Save & Submit" at bounding box center [621, 212] width 157 height 17
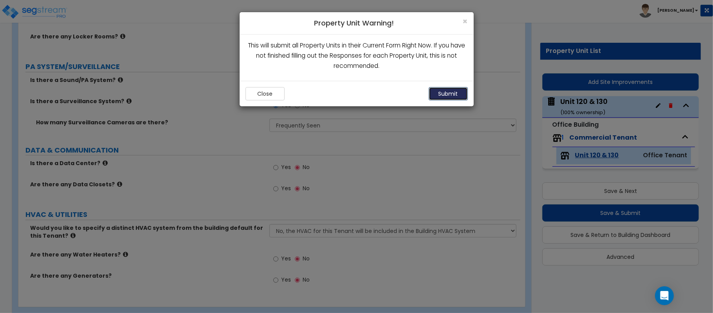
click at [451, 93] on button "Submit" at bounding box center [448, 93] width 39 height 13
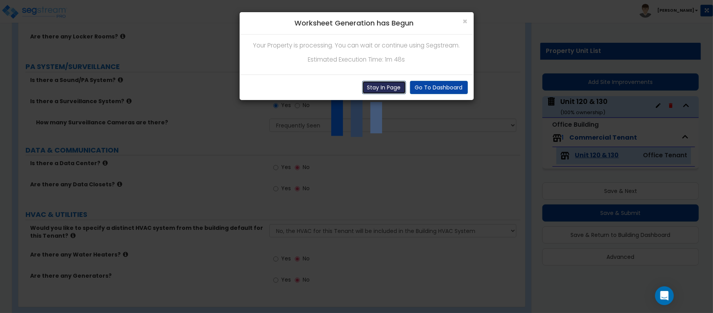
click at [387, 85] on button "Stay In Page" at bounding box center [384, 87] width 44 height 13
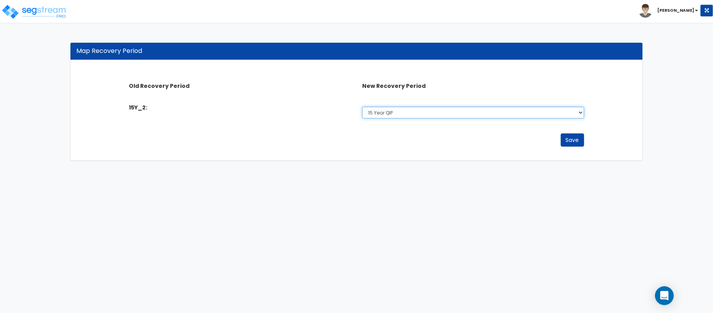
click at [491, 115] on select "Select 5 Years 7 Year 15 Year 15 Year QIP 39 Year" at bounding box center [473, 113] width 222 height 12
select select "15Y_1"
click at [362, 107] on select "Select 5 Years 7 Year 15 Year 15 Year QIP 39 Year" at bounding box center [473, 113] width 222 height 12
click at [574, 141] on button "Save" at bounding box center [573, 139] width 24 height 13
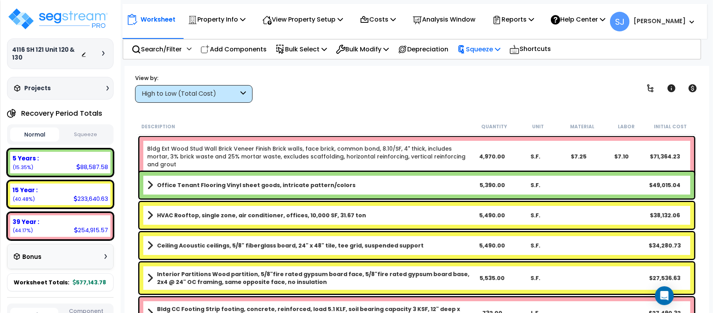
click at [485, 54] on div "Squeeze" at bounding box center [479, 49] width 43 height 18
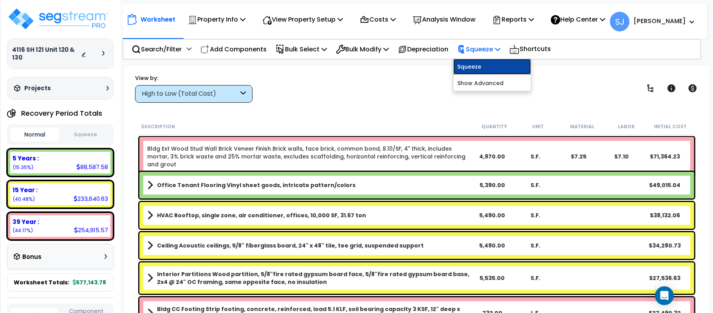
click at [492, 71] on link "Squeeze" at bounding box center [493, 67] width 78 height 16
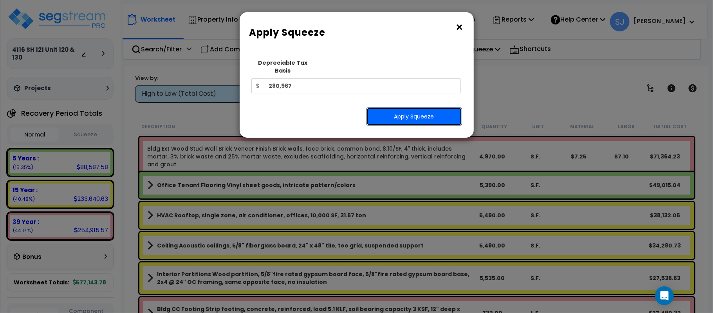
click at [417, 107] on button "Apply Squeeze" at bounding box center [415, 116] width 96 height 18
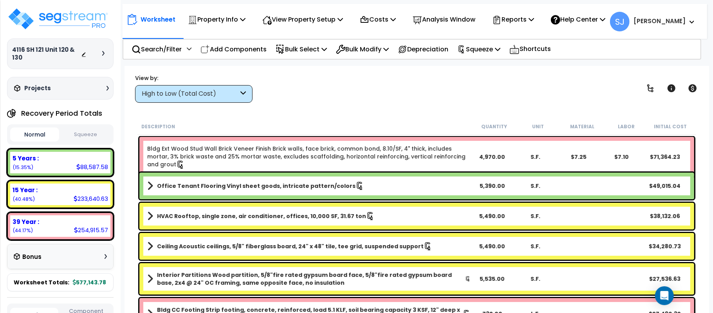
click at [95, 136] on button "Squeeze" at bounding box center [85, 135] width 49 height 14
click at [533, 19] on p "Reports" at bounding box center [514, 19] width 42 height 11
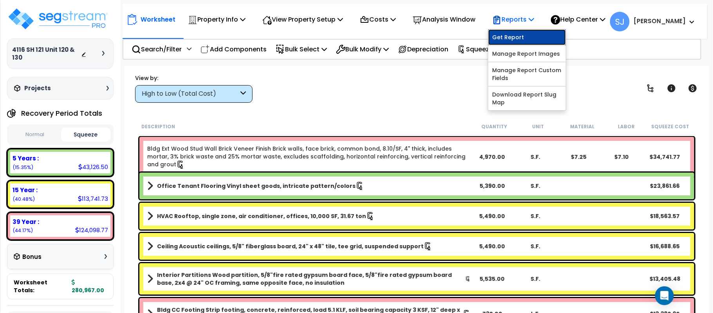
click at [532, 36] on link "Get Report" at bounding box center [528, 37] width 78 height 16
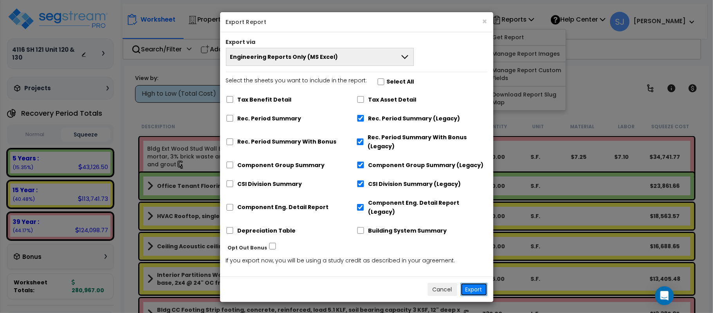
click at [482, 282] on button "Export" at bounding box center [474, 288] width 27 height 13
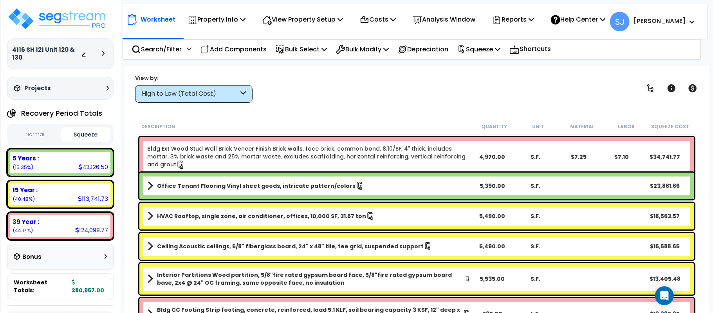
click at [93, 169] on div "43,126.50" at bounding box center [93, 167] width 30 height 8
copy div "43,126.50"
click at [94, 200] on div "113,741.73" at bounding box center [93, 198] width 30 height 8
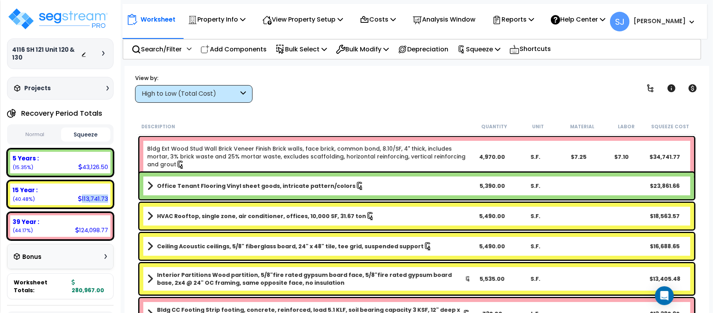
copy div "113,741.73"
click at [91, 226] on div "124,098.77" at bounding box center [91, 230] width 33 height 8
copy div "124,098.77"
click at [22, 166] on small "(15.35%)" at bounding box center [23, 167] width 21 height 7
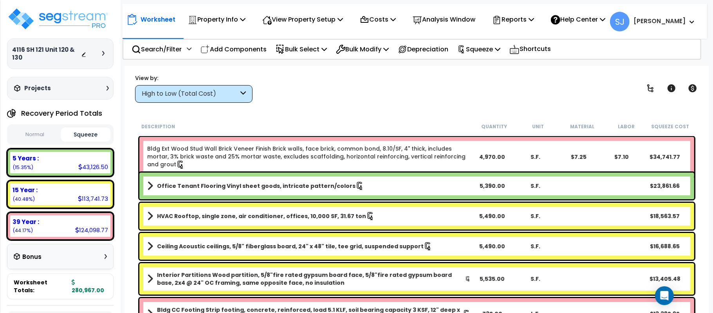
click at [22, 166] on small "(15.35%)" at bounding box center [23, 167] width 21 height 7
click at [19, 167] on small "(15.35%)" at bounding box center [23, 167] width 21 height 7
click at [24, 197] on small "(40.48%)" at bounding box center [24, 199] width 22 height 7
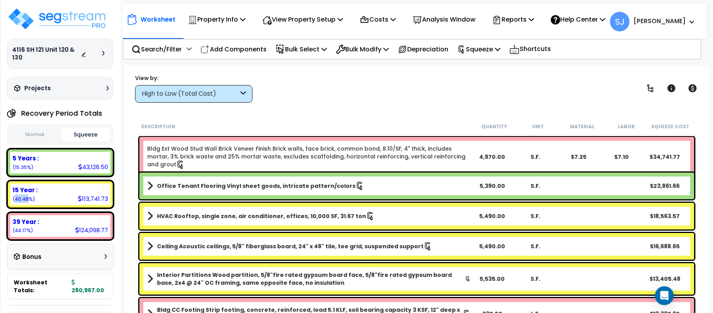
copy small "40.48"
click at [95, 201] on div "113,741.73" at bounding box center [93, 198] width 30 height 8
copy div "113,741.73"
click at [89, 163] on div "43,126.50" at bounding box center [93, 167] width 30 height 8
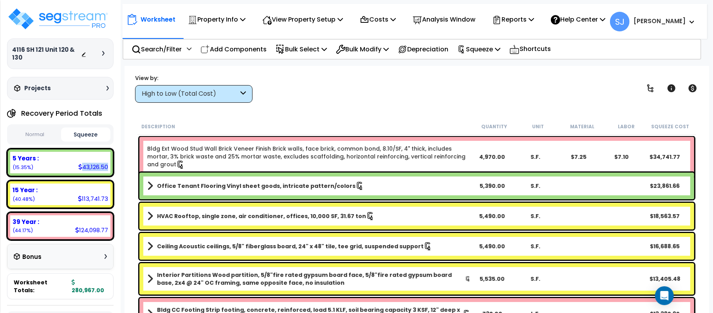
click at [89, 163] on div "43,126.50" at bounding box center [93, 167] width 30 height 8
copy div "43,126.50"
click at [96, 228] on div "124,098.77" at bounding box center [91, 230] width 33 height 8
copy div "124,098.77"
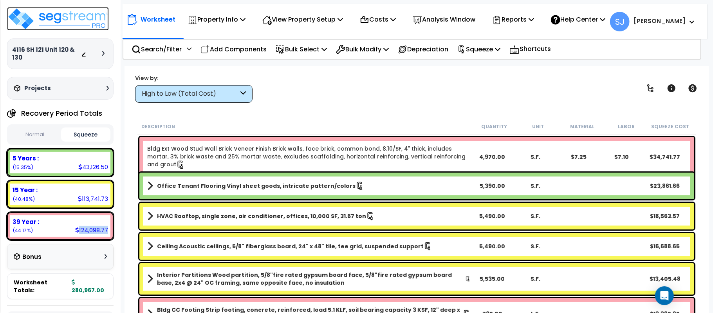
click at [71, 24] on img at bounding box center [58, 19] width 102 height 24
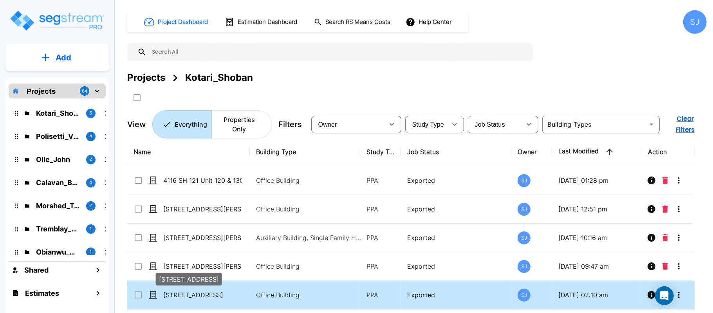
click at [230, 299] on p "[STREET_ADDRESS]" at bounding box center [202, 294] width 78 height 9
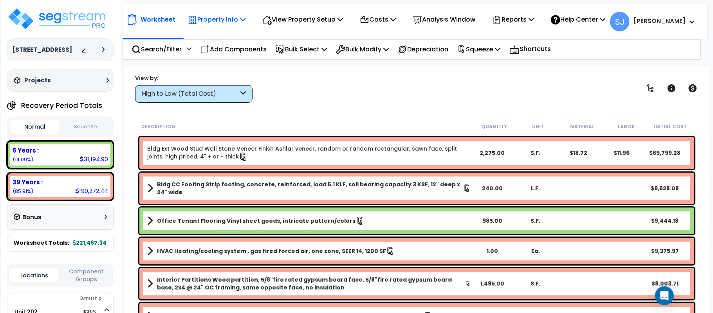
click at [240, 24] on p "Property Info" at bounding box center [217, 19] width 58 height 11
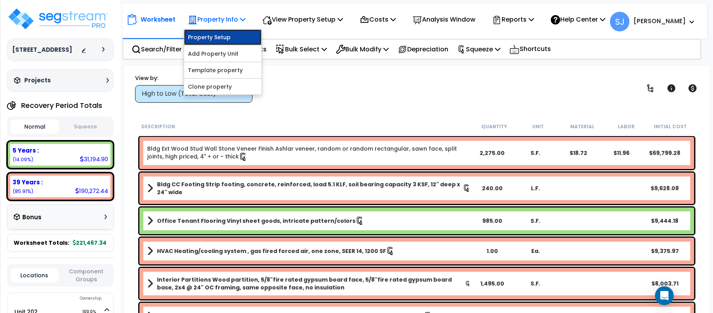
click at [237, 40] on link "Property Setup" at bounding box center [223, 37] width 78 height 16
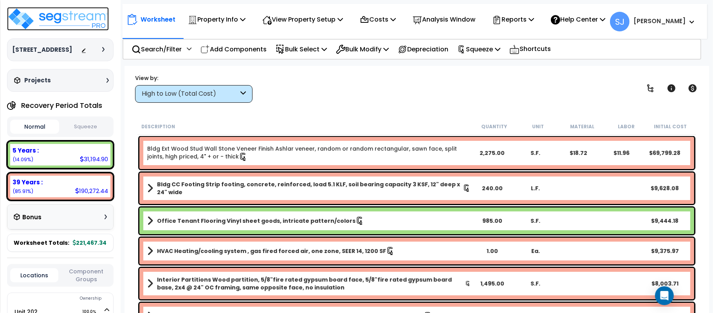
click at [83, 21] on img at bounding box center [58, 19] width 102 height 24
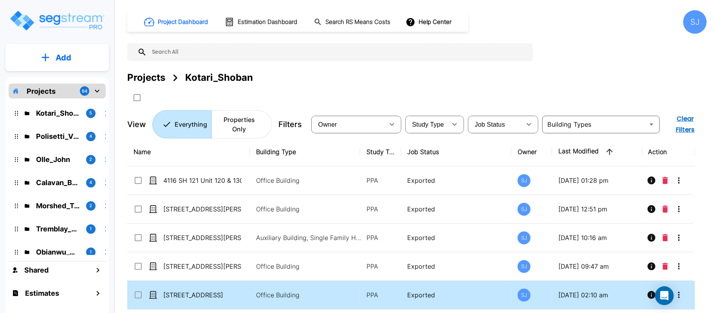
click at [231, 296] on p "[STREET_ADDRESS]" at bounding box center [202, 294] width 78 height 9
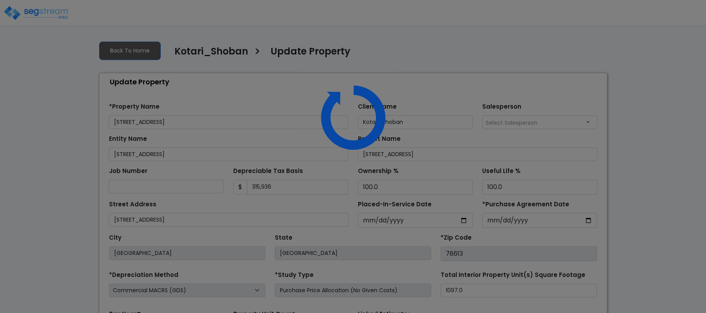
select select "2025"
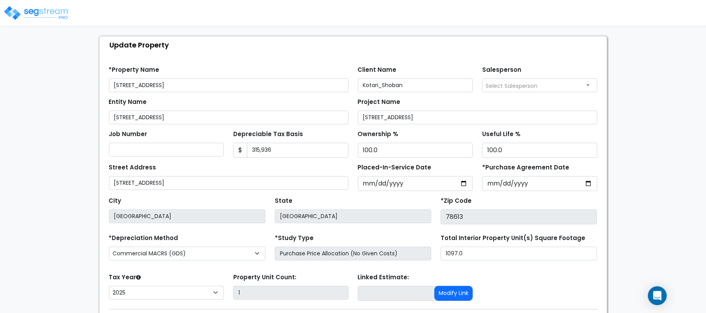
scroll to position [52, 0]
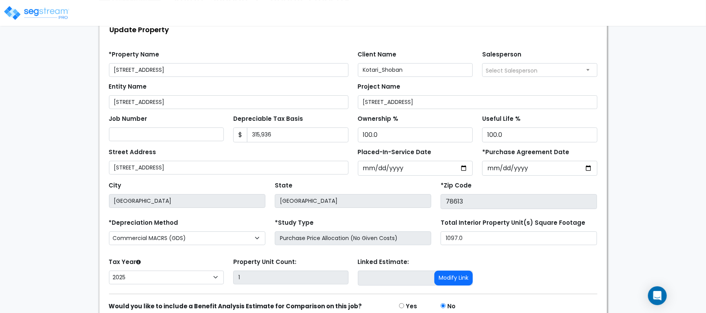
click at [83, 219] on div "We are Building your Property. So please grab a coffee and let us do the heavy …" at bounding box center [353, 165] width 706 height 367
click at [258, 239] on select "Commercial MACRS (GDS) Commercial Residential MACRS (GDS) Commercial MACRS (GDS…" at bounding box center [187, 238] width 156 height 14
select select "CM(Q-FSSO_16"
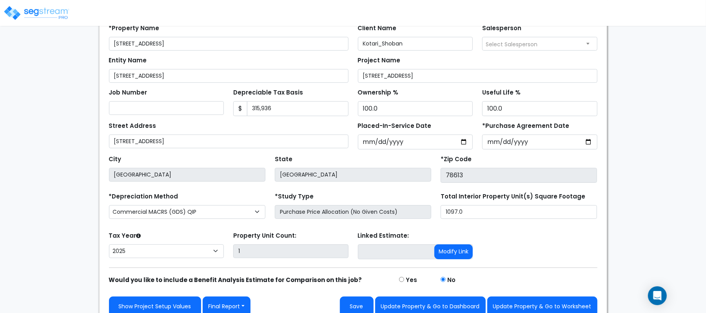
scroll to position [90, 0]
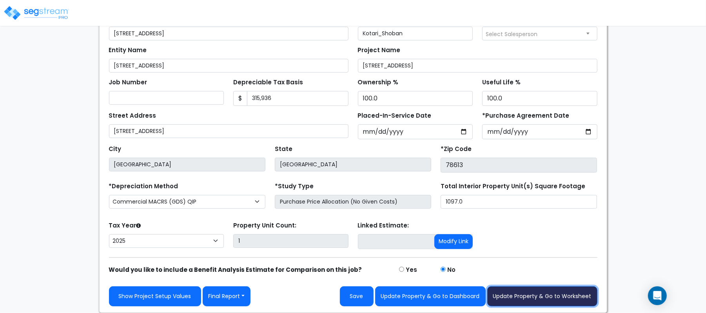
click at [560, 298] on button "Update Property & Go to Worksheet" at bounding box center [542, 296] width 110 height 20
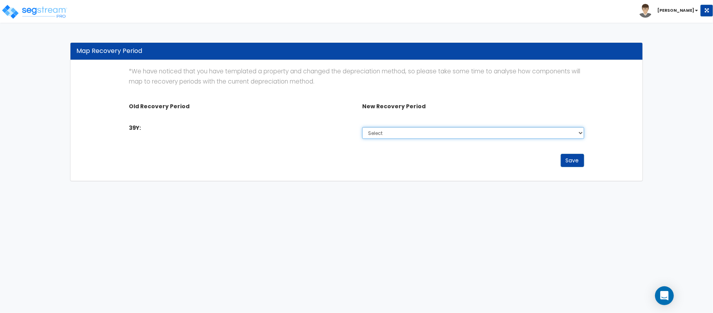
click at [381, 135] on select "Select 5 Years 7 Year 15 Year 15 Year QIP 39 Year" at bounding box center [473, 133] width 222 height 12
select select "39Y_1"
click at [362, 127] on select "Select 5 Years 7 Year 15 Year 15 Year QIP 39 Year" at bounding box center [473, 133] width 222 height 12
click at [572, 163] on button "Save" at bounding box center [573, 160] width 24 height 13
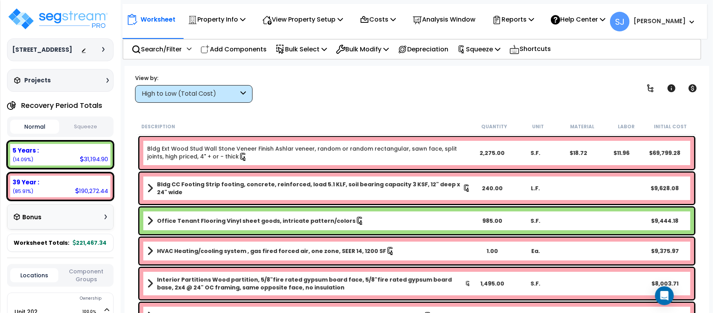
click at [231, 21] on p "Property Info" at bounding box center [217, 19] width 58 height 11
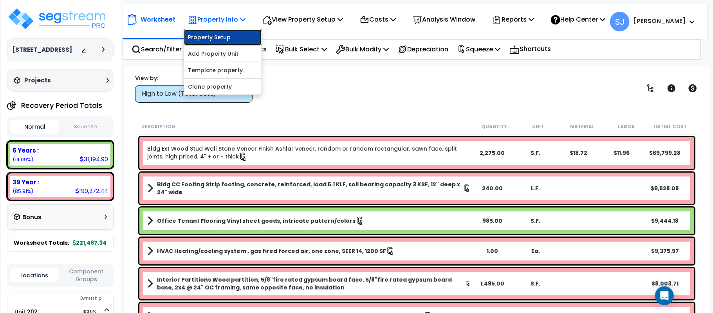
click at [212, 44] on link "Property Setup" at bounding box center [223, 37] width 78 height 16
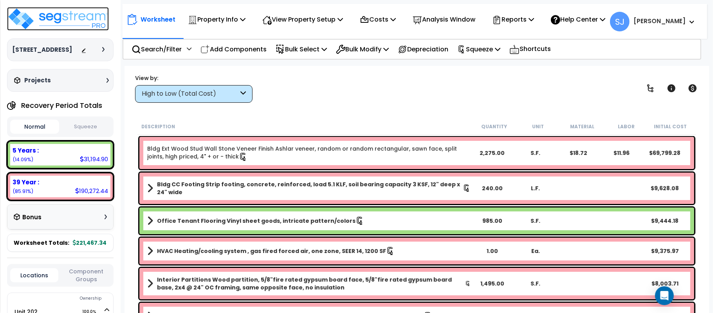
click at [67, 22] on img at bounding box center [58, 19] width 102 height 24
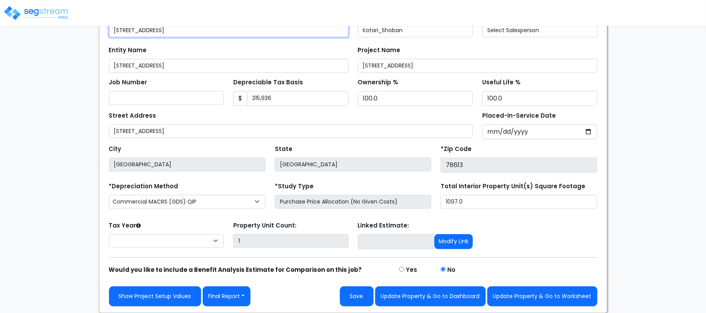
select select "2025"
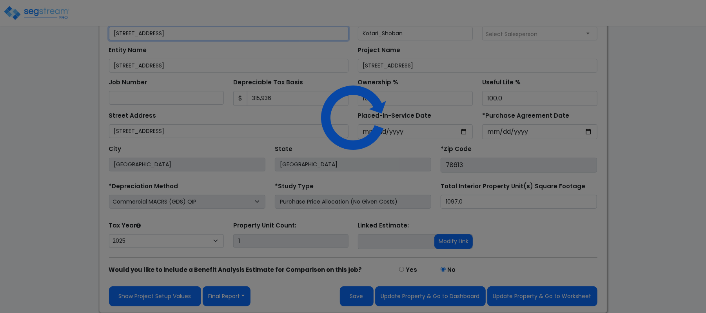
scroll to position [90, 0]
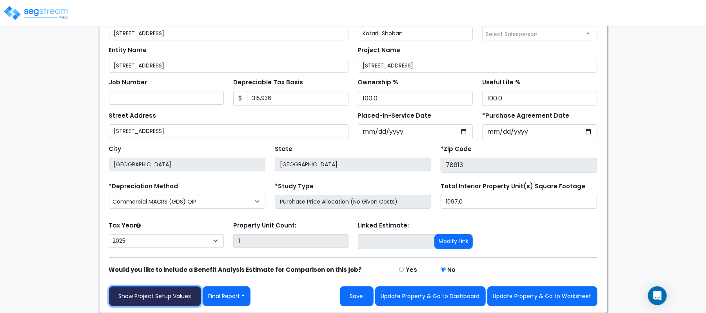
click at [160, 298] on link "Show Project Setup Values" at bounding box center [155, 296] width 92 height 20
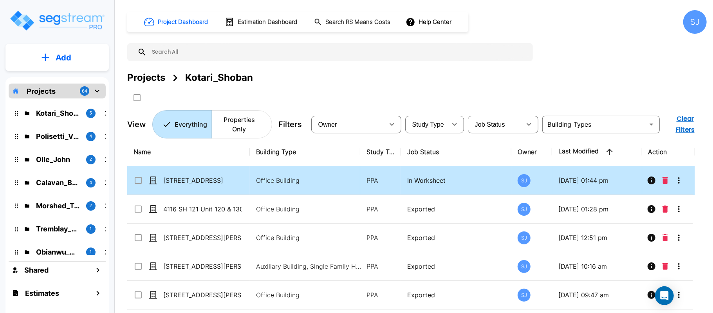
click at [666, 177] on button "Delete" at bounding box center [666, 180] width 12 height 16
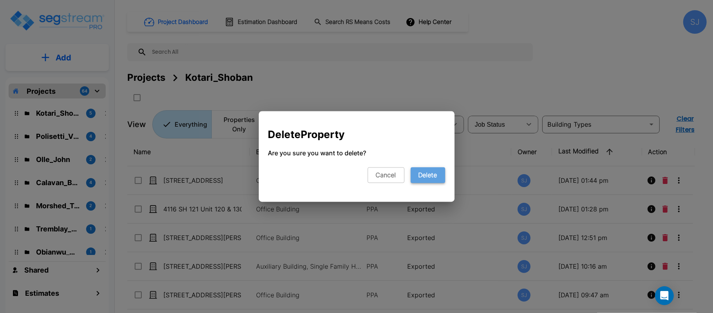
click at [425, 179] on button "Delete" at bounding box center [428, 175] width 34 height 16
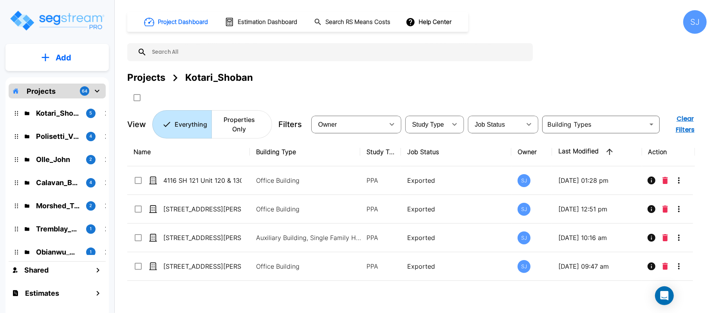
click at [74, 58] on button "Add" at bounding box center [56, 57] width 103 height 23
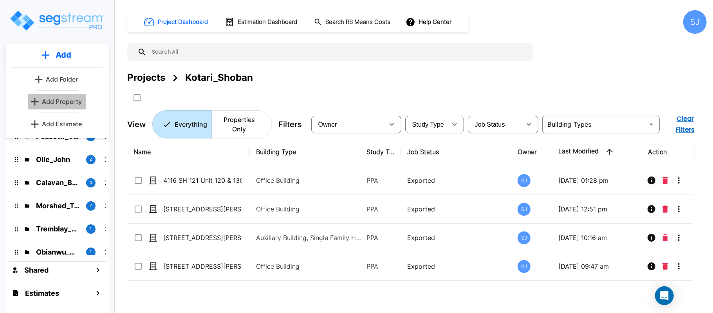
click at [68, 100] on p "Add Property" at bounding box center [62, 101] width 40 height 9
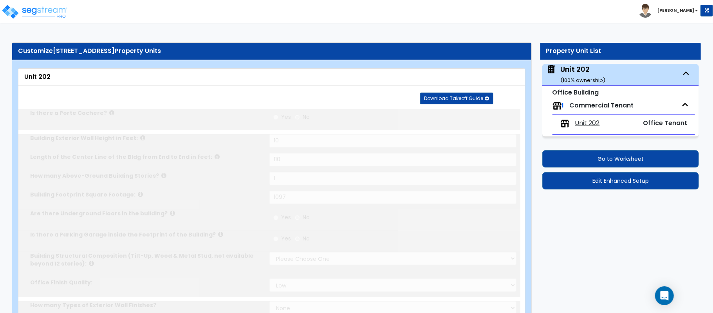
type input "10"
type input "110"
type input "1"
type input "1097"
select select "7"
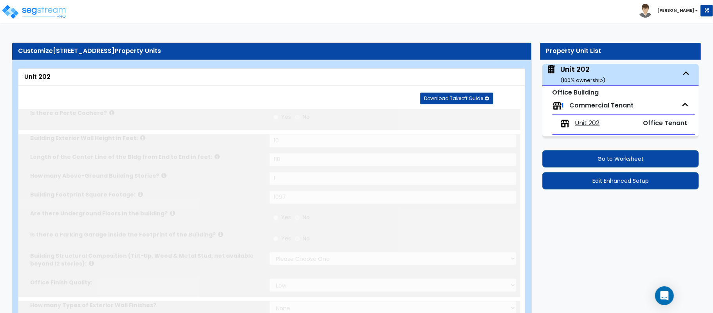
select select "1"
select select "3"
select select "2"
select select "1"
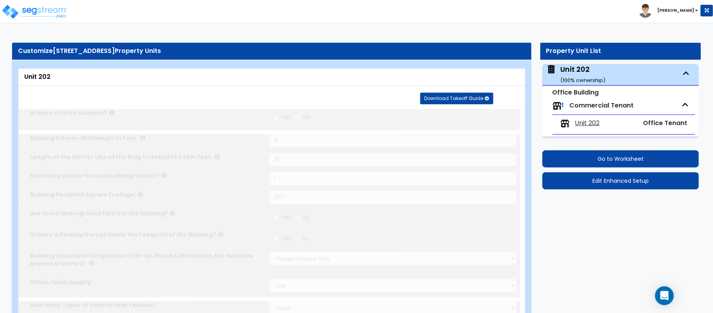
select select "2"
radio input "true"
select select "2"
type input "60"
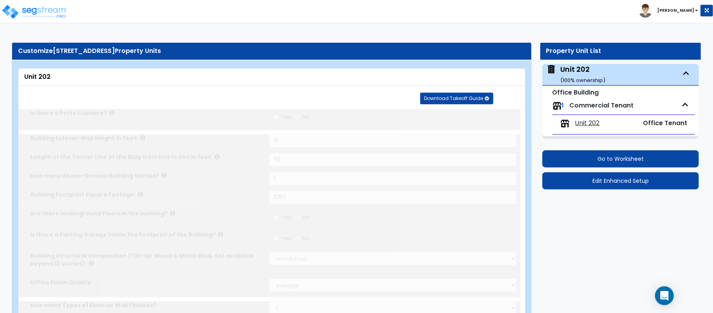
radio input "true"
type input "2"
radio input "true"
type input "102"
radio input "true"
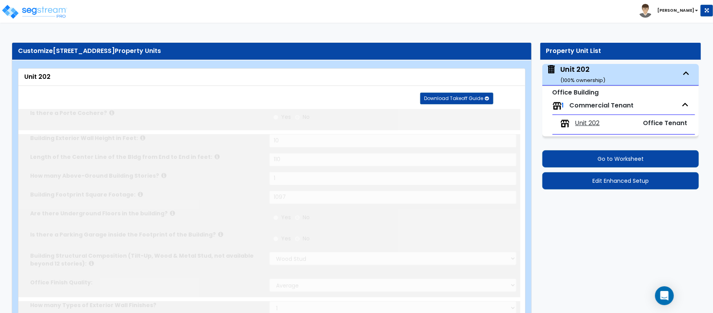
type input "1"
select select "2"
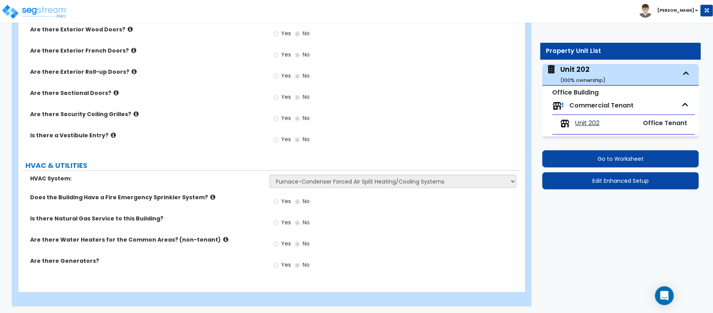
scroll to position [1113, 0]
click at [594, 121] on span "Unit 202" at bounding box center [588, 123] width 25 height 9
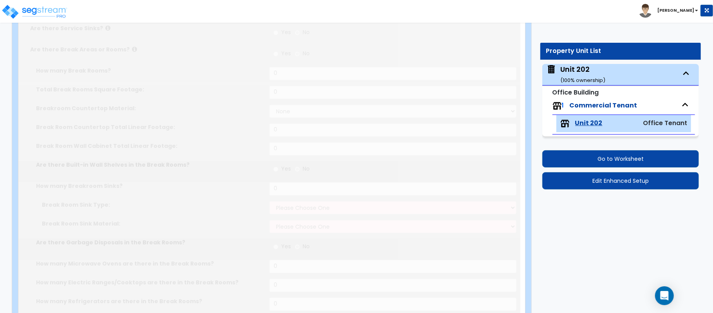
type input "1097"
radio input "true"
type input "1"
type input "110"
radio input "true"
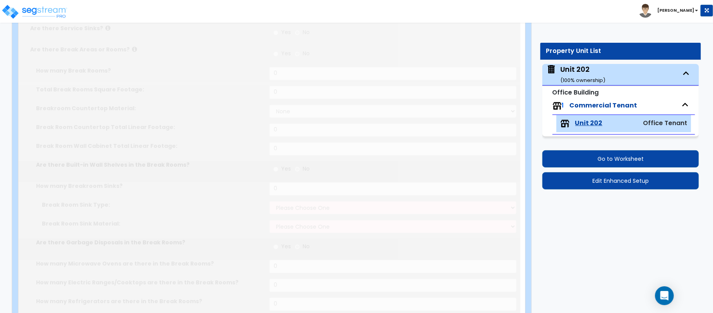
select select "1"
type input "5"
select select "1"
select select "6"
select select "1"
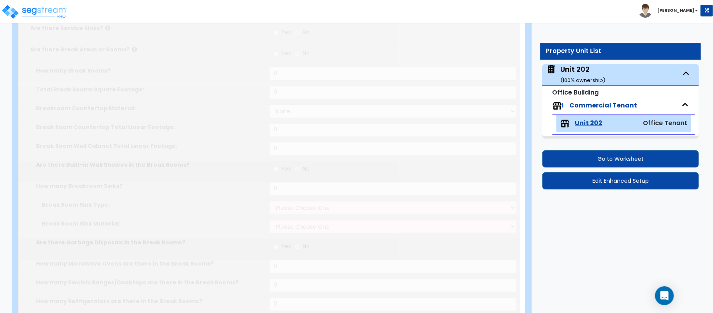
select select "1"
select select "2"
radio input "true"
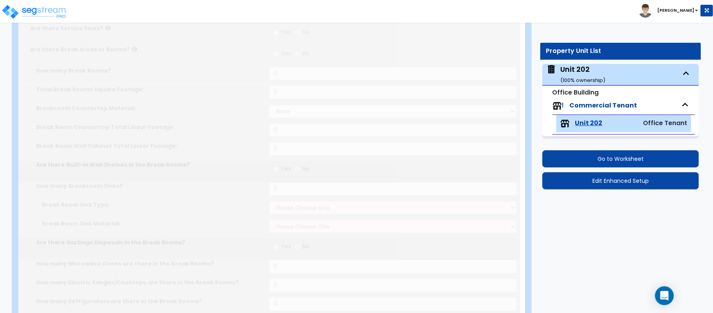
type input "6"
radio input "true"
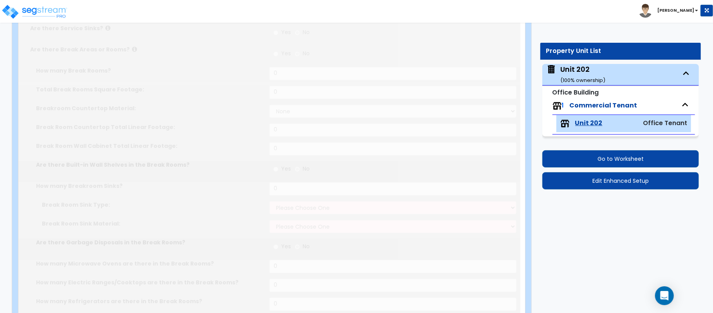
select select "1"
type input "1"
select select "1"
type input "1"
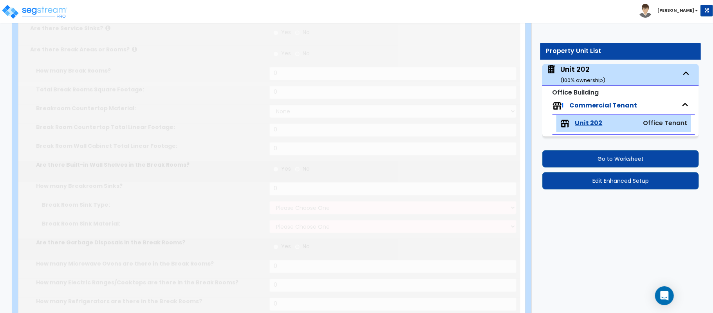
type input "100"
select select "2"
type input "6"
type input "12"
type input "1"
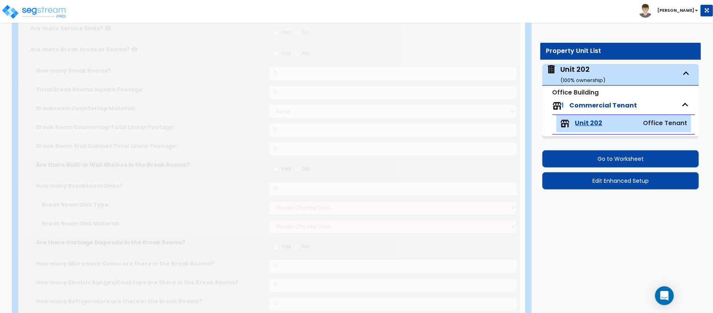
type input "1"
select select "1"
radio input "true"
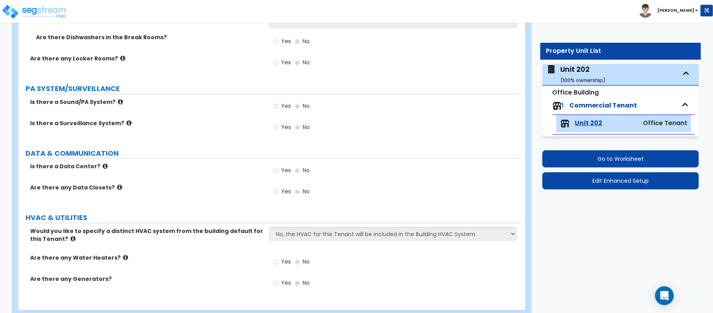
scroll to position [1584, 0]
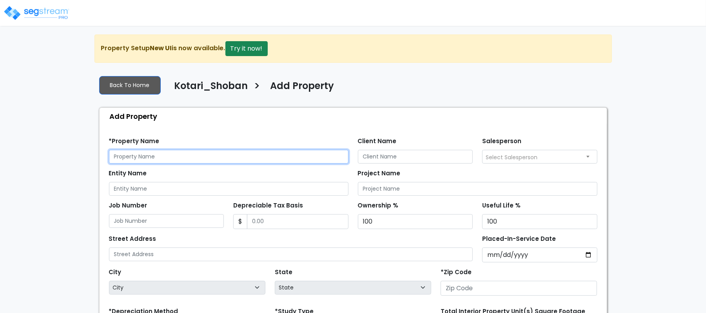
click at [256, 159] on input "text" at bounding box center [228, 157] width 239 height 14
paste input "[STREET_ADDRESS]"
type input "[STREET_ADDRESS]"
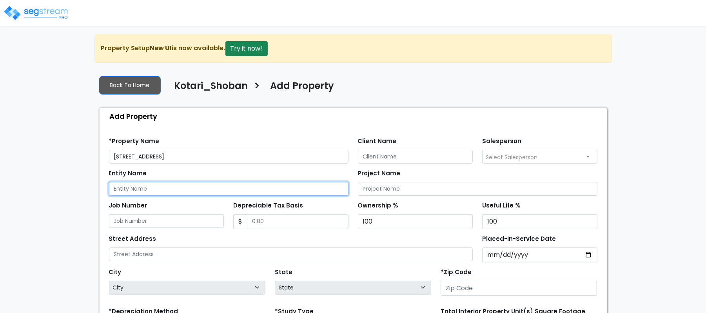
click at [205, 191] on input "Entity Name" at bounding box center [228, 189] width 239 height 14
paste input "[STREET_ADDRESS]"
type input "[STREET_ADDRESS]"
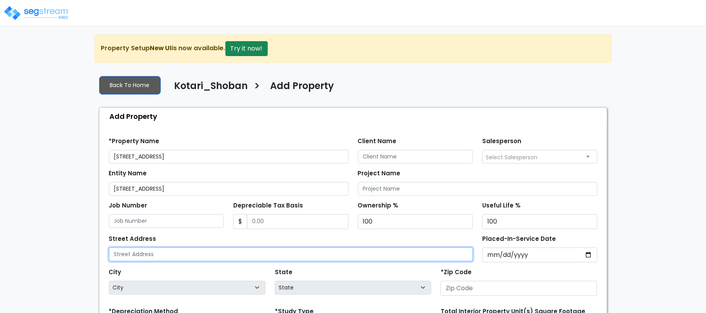
drag, startPoint x: 182, startPoint y: 256, endPoint x: 250, endPoint y: 188, distance: 95.9
click at [182, 256] on input "text" at bounding box center [291, 254] width 364 height 14
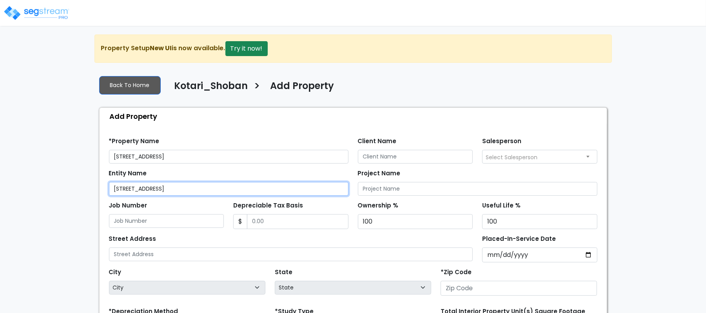
click at [250, 188] on input "[STREET_ADDRESS]" at bounding box center [228, 189] width 239 height 14
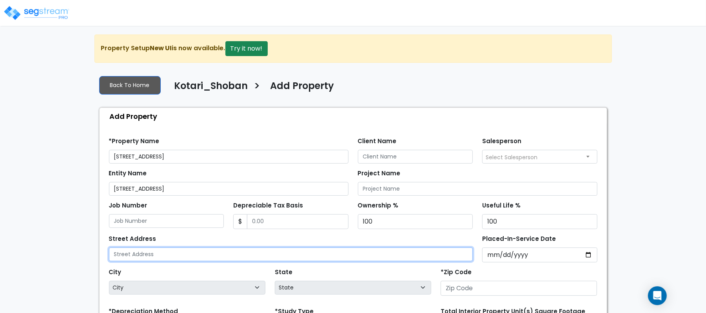
click at [209, 253] on input "text" at bounding box center [291, 254] width 364 height 14
paste input "[STREET_ADDRESS]"
type input "[STREET_ADDRESS]"
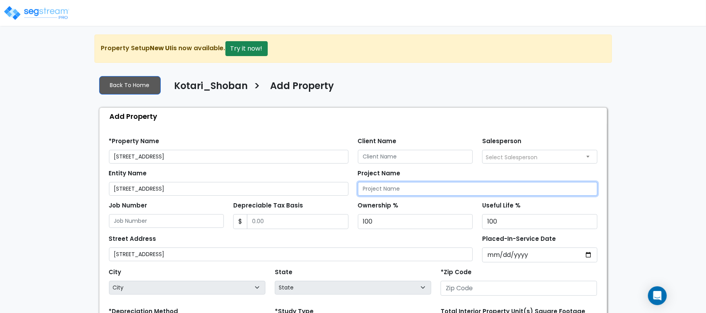
click at [422, 190] on input "Project Name" at bounding box center [477, 189] width 239 height 14
paste input "[STREET_ADDRESS]"
type input "[STREET_ADDRESS]"
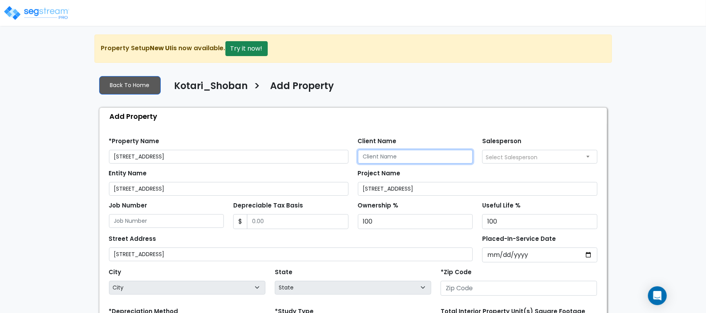
click at [395, 155] on input "Client Name" at bounding box center [415, 157] width 115 height 14
paste input "Kotari_Shoban"
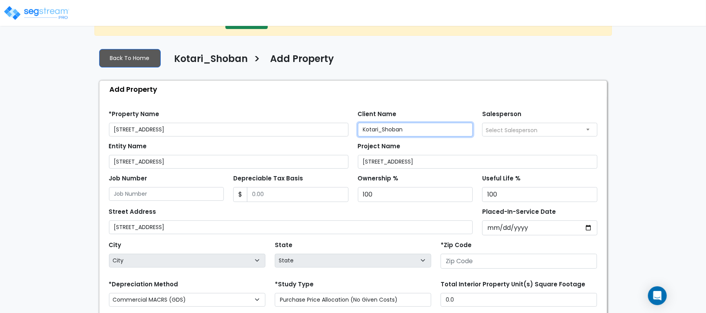
scroll to position [52, 0]
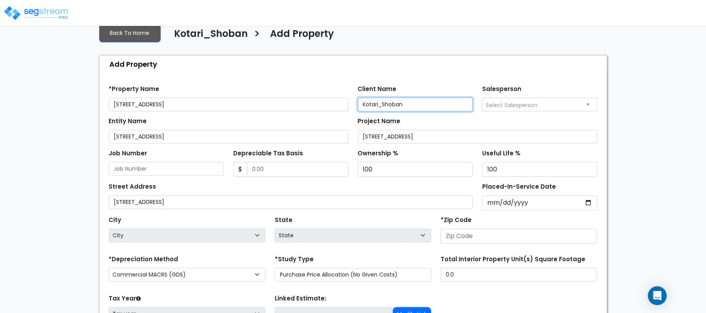
type input "Kotari_Shoban"
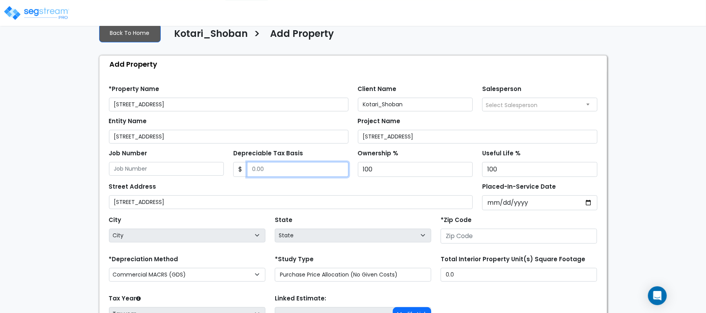
click at [292, 171] on input "Depreciable Tax Basis" at bounding box center [297, 169] width 101 height 15
type input "315,936"
click at [321, 187] on div "Street Address [STREET_ADDRESS]" at bounding box center [291, 195] width 364 height 28
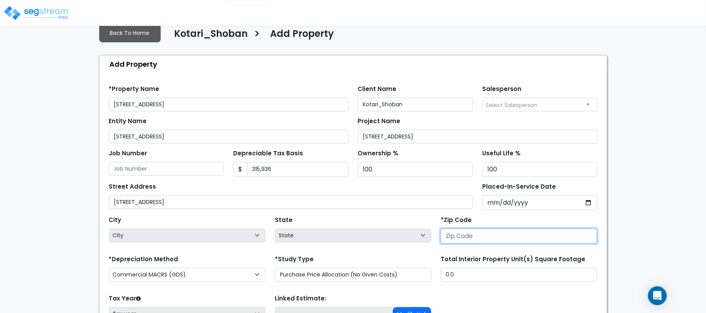
click at [471, 238] on input "number" at bounding box center [518, 235] width 156 height 15
paste input "78613"
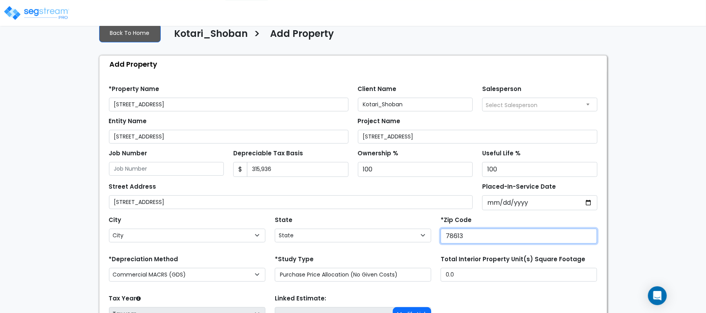
type input "78613"
select select "[GEOGRAPHIC_DATA]"
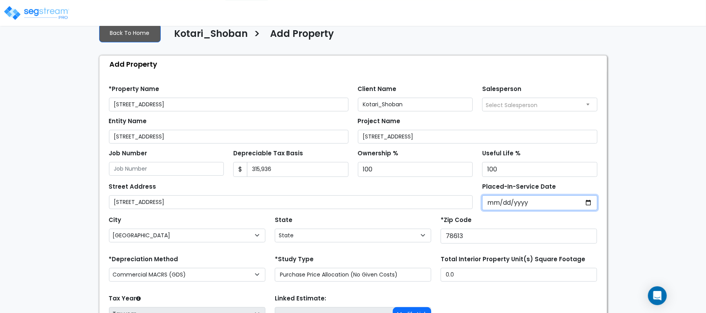
click at [491, 201] on input "Placed-In-Service Date" at bounding box center [539, 202] width 115 height 15
type input "[DATE]"
select select "2025"
type input "[DATE]"
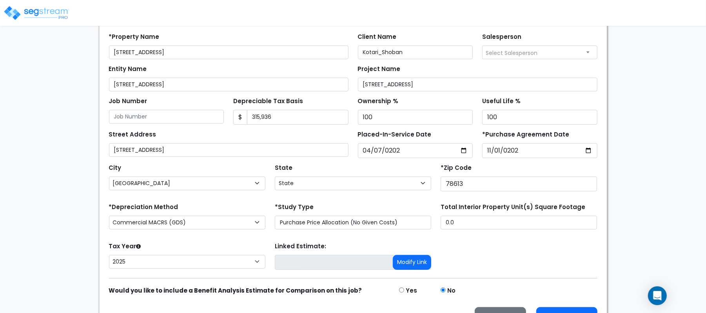
click at [244, 216] on div "*Depreciation Method Commercial MACRS (GDS) Commercial Residential MACRS (GDS) …" at bounding box center [187, 216] width 166 height 31
click at [239, 226] on select "Commercial MACRS (GDS) Commercial Residential MACRS (GDS) Commercial MACRS (GDS…" at bounding box center [187, 222] width 156 height 14
select select "CM(Q-FSSO_16"
click at [416, 226] on select "Purchase Price Allocation (No Given Costs) New Construction / Reno / TI's (Give…" at bounding box center [353, 222] width 156 height 14
click at [275, 217] on select "Purchase Price Allocation (No Given Costs) New Construction / Reno / TI's (Give…" at bounding box center [353, 222] width 156 height 14
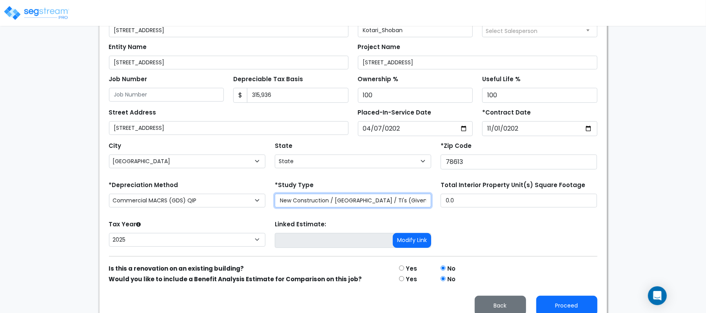
scroll to position [138, 0]
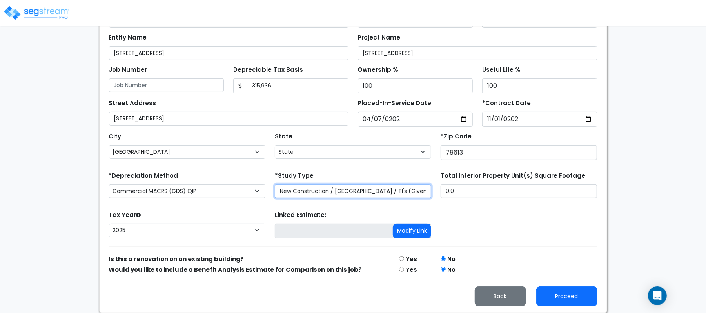
click at [298, 187] on select "Purchase Price Allocation (No Given Costs) New Construction / Reno / TI's (Give…" at bounding box center [353, 191] width 156 height 14
select select "PPA"
click at [275, 194] on select "Purchase Price Allocation (No Given Costs) New Construction / Reno / TI's (Give…" at bounding box center [353, 191] width 156 height 14
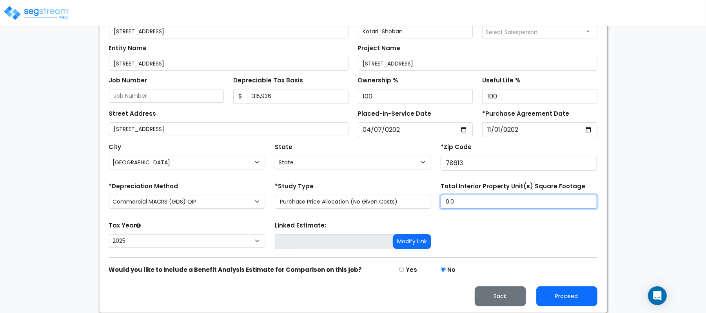
drag, startPoint x: 422, startPoint y: 193, endPoint x: 411, endPoint y: 193, distance: 11.8
click at [412, 193] on div "*Depreciation Method Commercial MACRS (GDS) Commercial Residential MACRS (GDS) …" at bounding box center [353, 195] width 498 height 31
type input "1,097"
click at [353, 223] on div "Linked Estimate: Modify Link" at bounding box center [353, 234] width 166 height 31
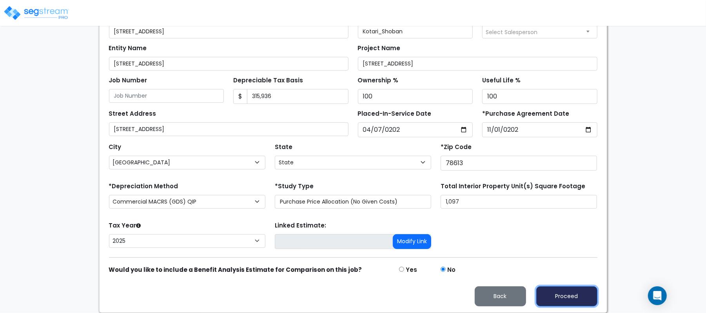
click at [566, 287] on button "Proceed" at bounding box center [566, 296] width 61 height 20
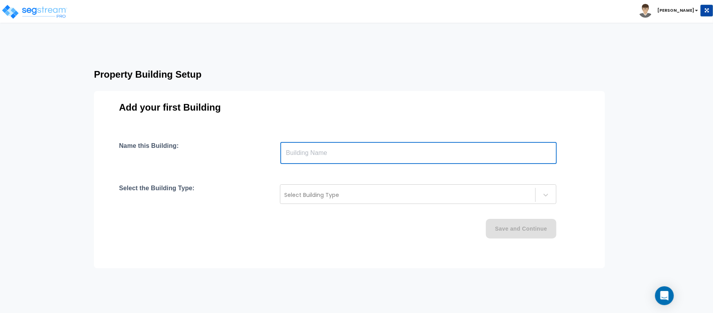
click at [304, 158] on input "text" at bounding box center [419, 153] width 277 height 22
type input "Unit 202"
click at [380, 194] on div at bounding box center [407, 194] width 247 height 9
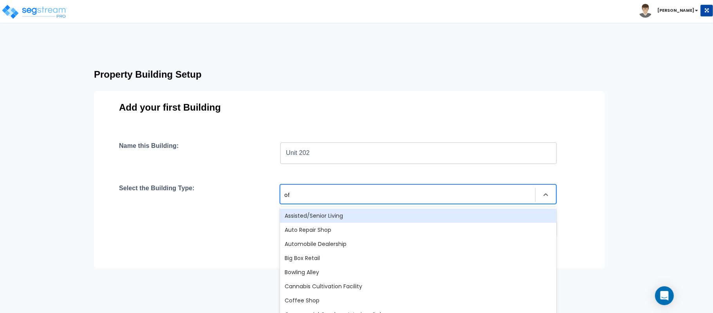
type input "off"
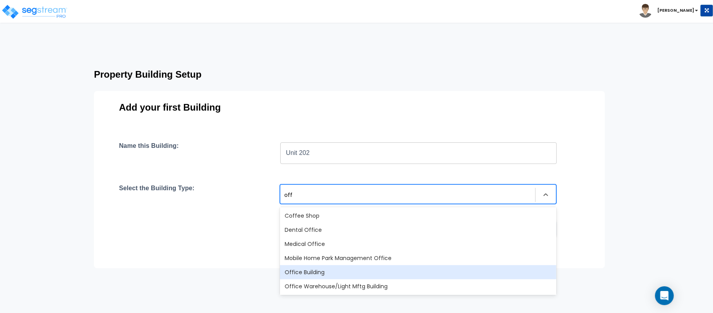
click at [360, 270] on div "Office Building" at bounding box center [418, 272] width 277 height 14
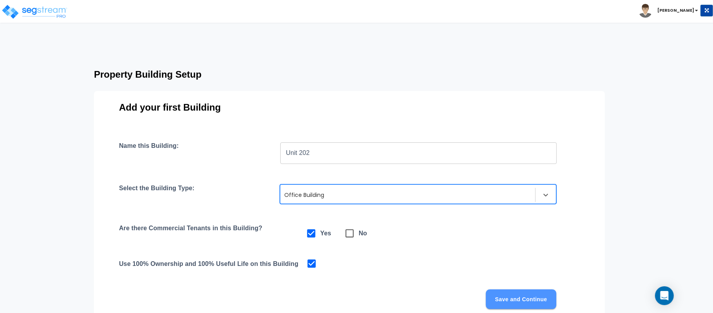
click at [503, 292] on button "Save and Continue" at bounding box center [521, 299] width 71 height 20
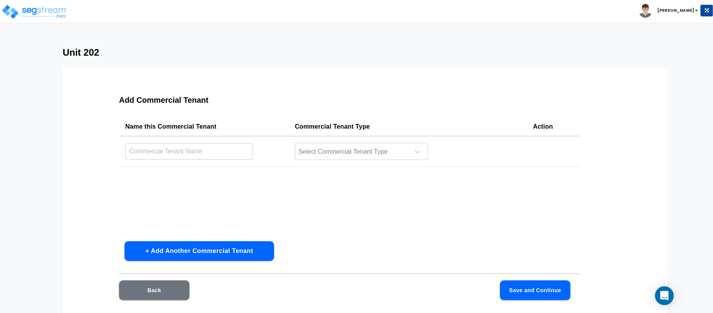
click at [226, 155] on input "text" at bounding box center [188, 151] width 127 height 17
type input "Unit 202"
click at [377, 151] on div at bounding box center [351, 152] width 107 height 11
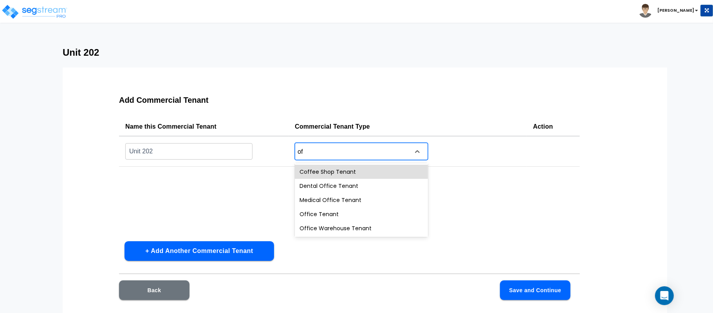
type input "off"
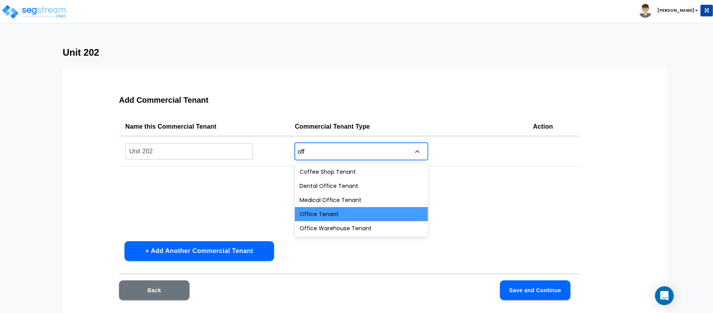
click at [369, 220] on div "Office Tenant" at bounding box center [361, 214] width 133 height 14
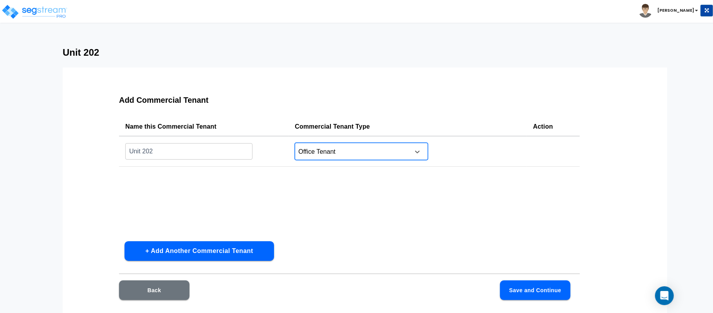
click at [523, 282] on button "Save and Continue" at bounding box center [535, 290] width 71 height 20
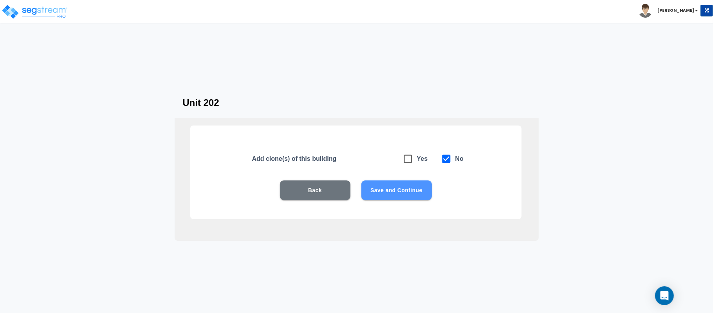
click at [412, 193] on button "Save and Continue" at bounding box center [397, 190] width 71 height 20
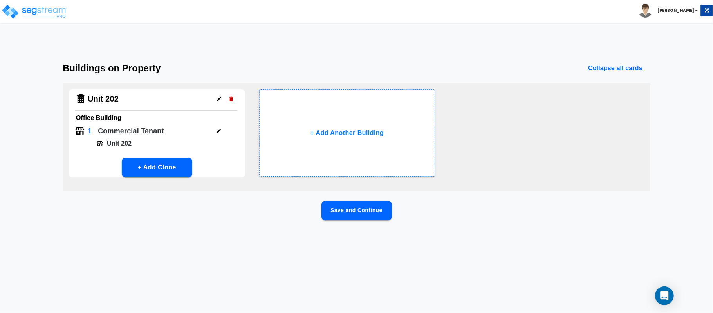
click at [381, 212] on button "Save and Continue" at bounding box center [357, 211] width 71 height 20
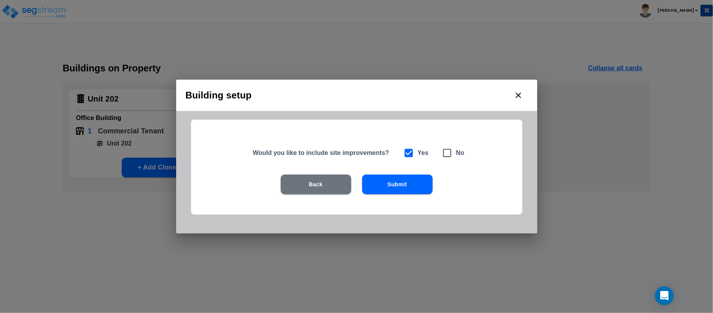
click at [445, 152] on input "checkbox" at bounding box center [442, 148] width 8 height 7
checkbox input "true"
checkbox input "false"
click at [422, 185] on button "Submit" at bounding box center [397, 184] width 71 height 20
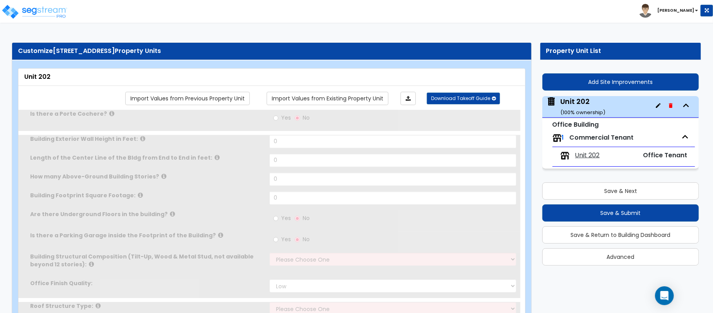
type input "1"
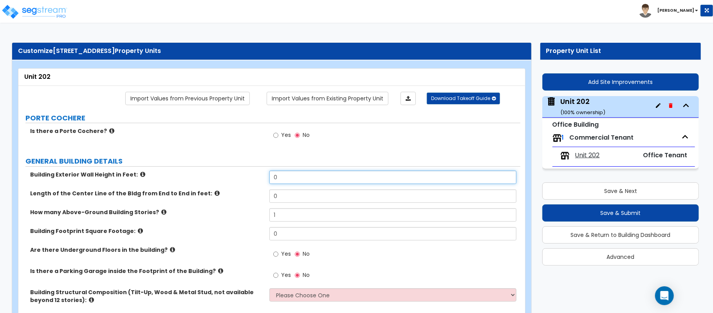
drag, startPoint x: 297, startPoint y: 179, endPoint x: 277, endPoint y: 179, distance: 20.0
click at [277, 179] on input "0" at bounding box center [393, 176] width 247 height 13
type input "10"
type input "110"
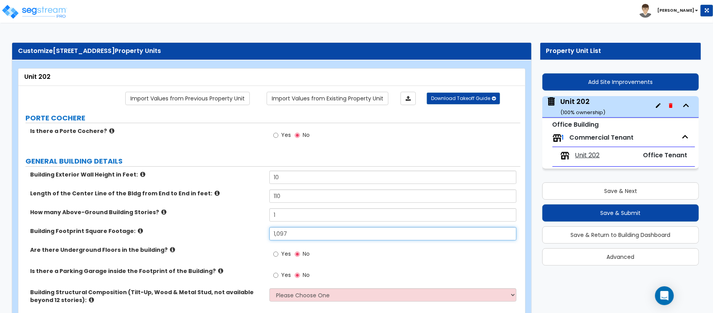
type input "1,097"
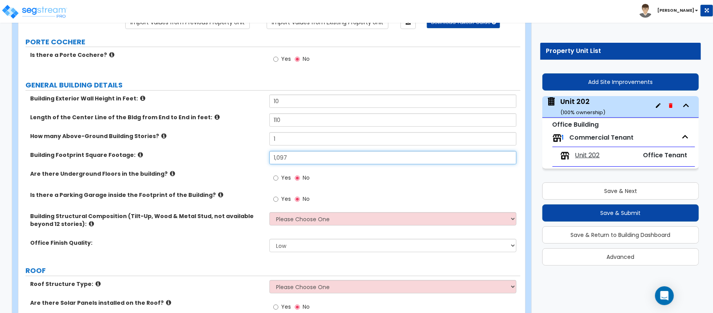
scroll to position [104, 0]
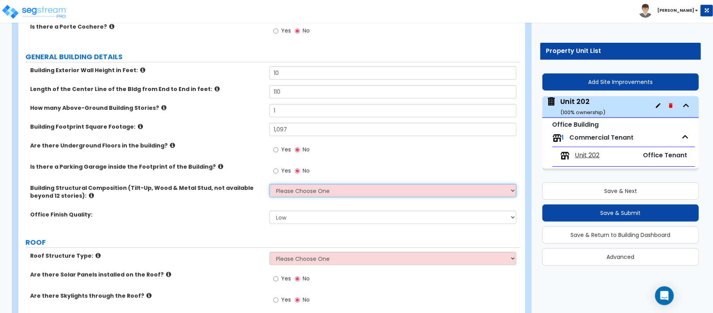
select select "7"
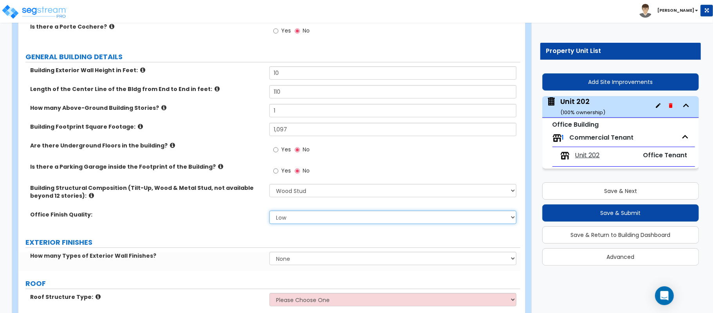
select select "1"
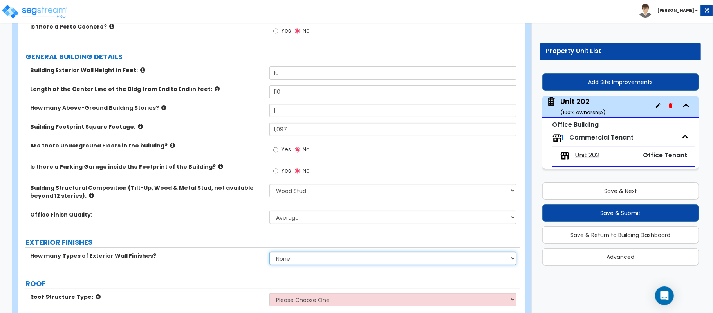
select select "1"
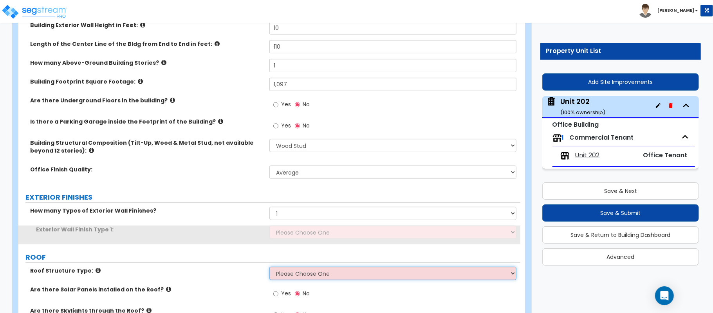
scroll to position [209, 0]
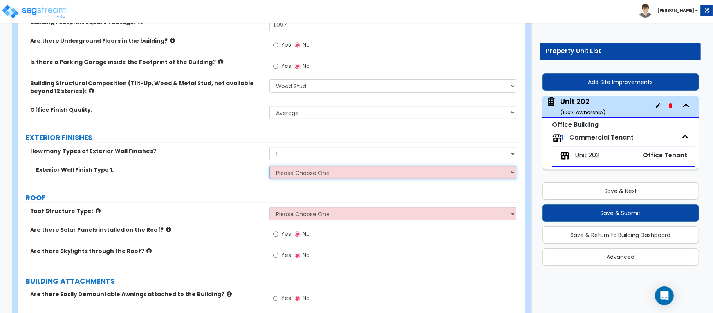
select select "3"
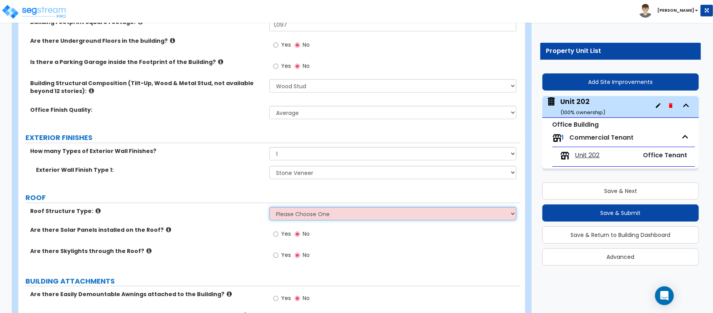
select select "2"
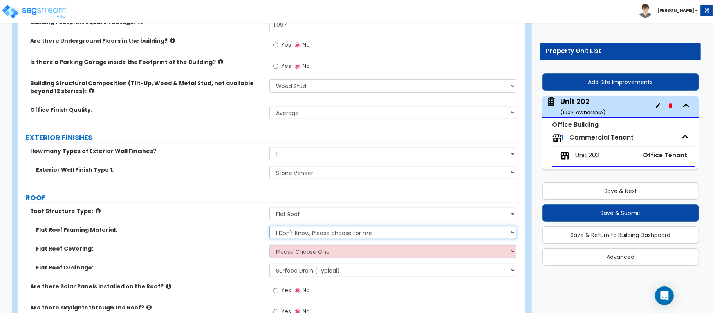
select select "1"
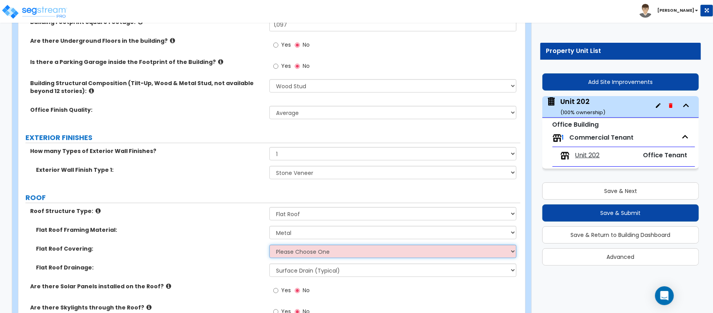
select select "2"
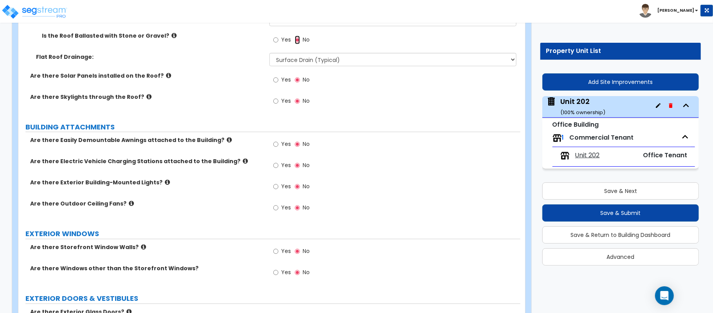
scroll to position [418, 0]
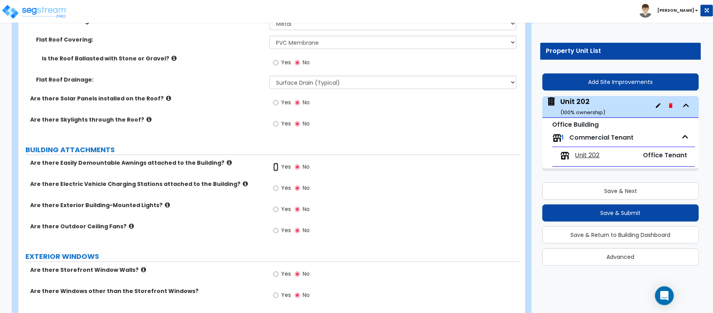
click at [278, 168] on input "Yes" at bounding box center [275, 167] width 5 height 9
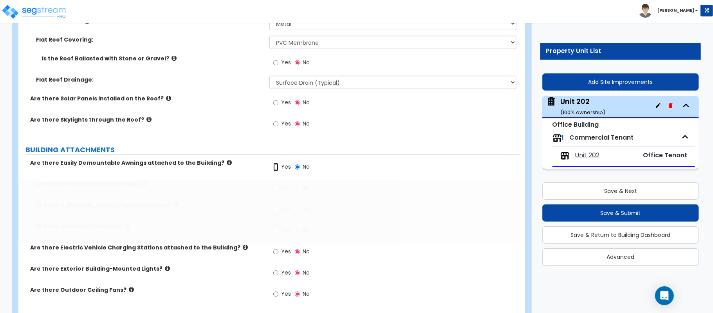
radio input "true"
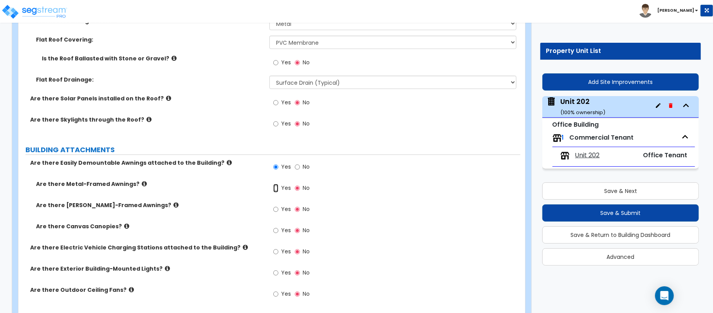
click at [278, 188] on input "Yes" at bounding box center [275, 188] width 5 height 9
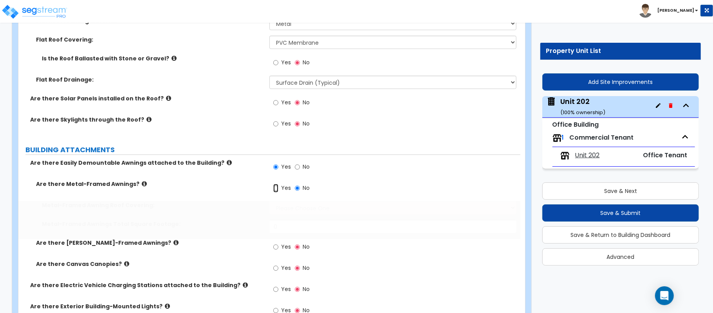
radio input "true"
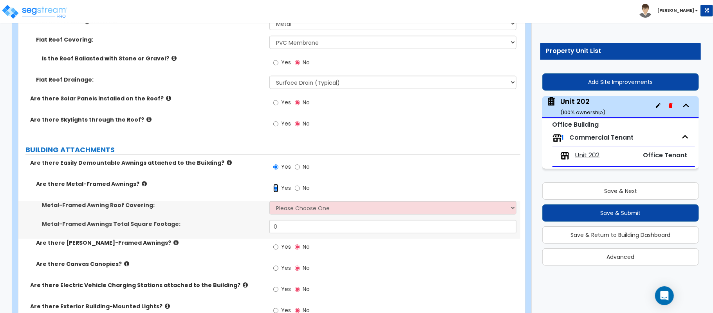
scroll to position [470, 0]
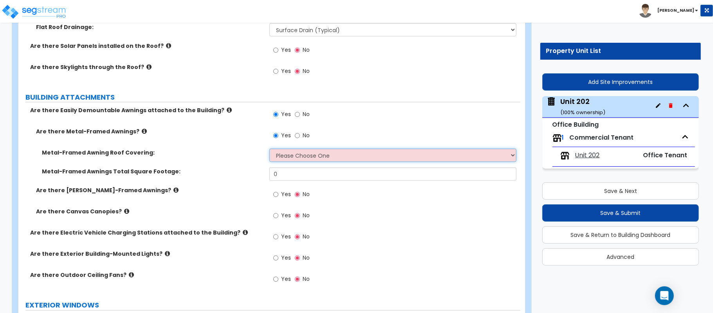
select select "2"
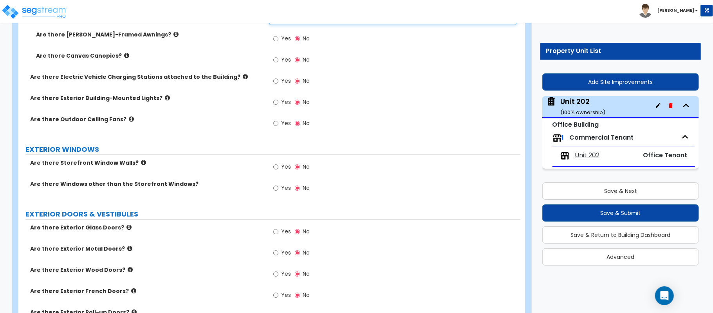
scroll to position [627, 0]
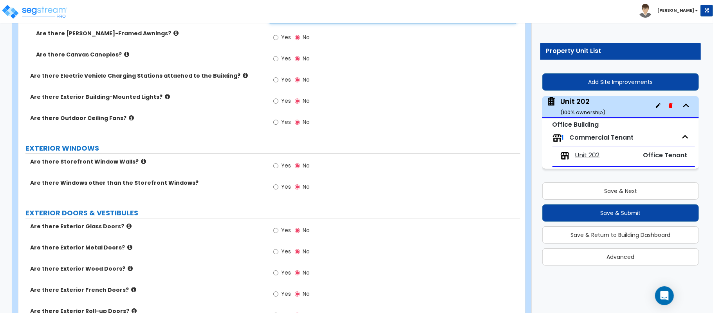
type input "60"
click at [278, 102] on input "Yes" at bounding box center [275, 101] width 5 height 9
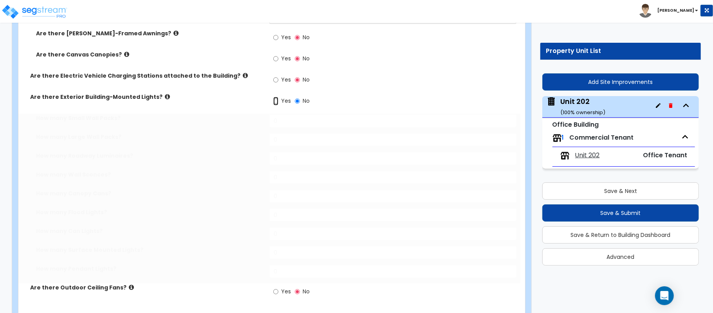
radio input "true"
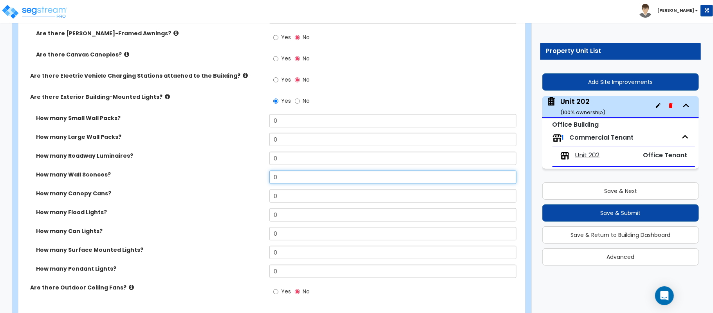
drag, startPoint x: 295, startPoint y: 174, endPoint x: 237, endPoint y: 182, distance: 57.7
click at [237, 182] on div "How many Wall Sconces? 0" at bounding box center [269, 179] width 502 height 19
type input "2"
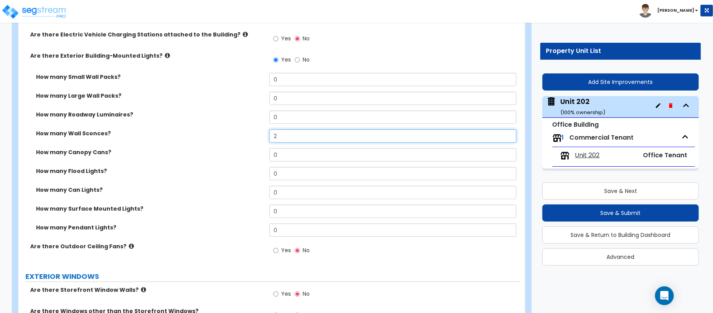
scroll to position [784, 0]
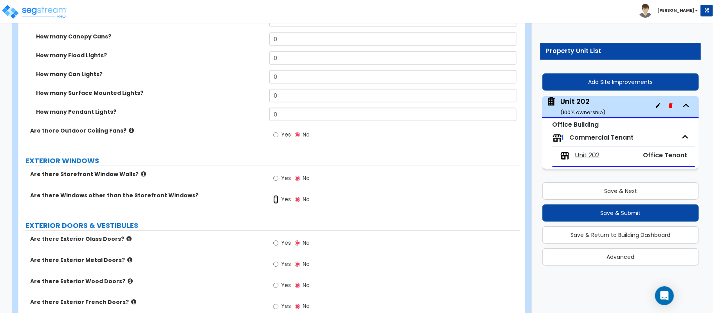
click at [273, 201] on input "Yes" at bounding box center [275, 199] width 5 height 9
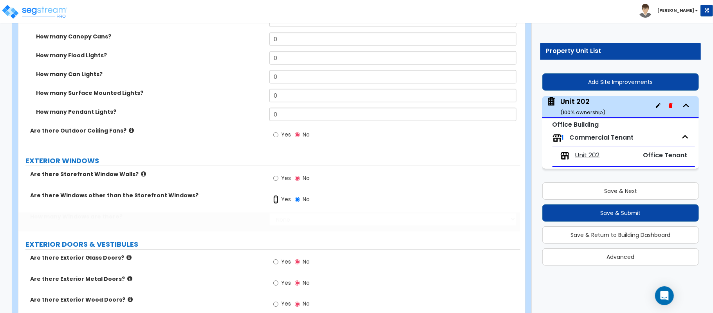
radio input "true"
click at [276, 179] on input "Yes" at bounding box center [275, 178] width 5 height 9
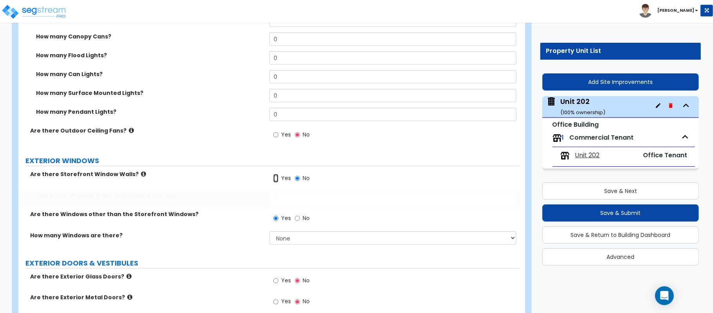
radio input "true"
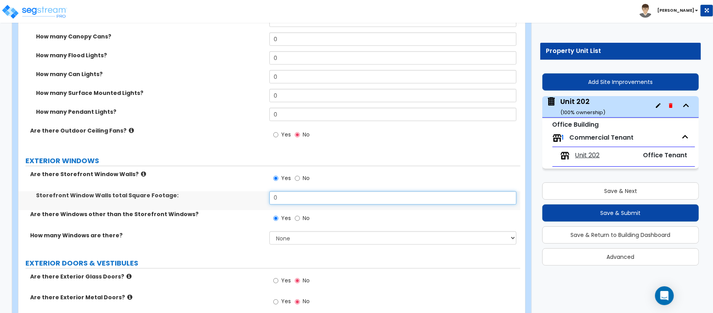
drag, startPoint x: 290, startPoint y: 198, endPoint x: 251, endPoint y: 199, distance: 38.8
click at [251, 199] on div "Storefront Window Walls total Square Footage: 0" at bounding box center [269, 200] width 502 height 19
type input "102"
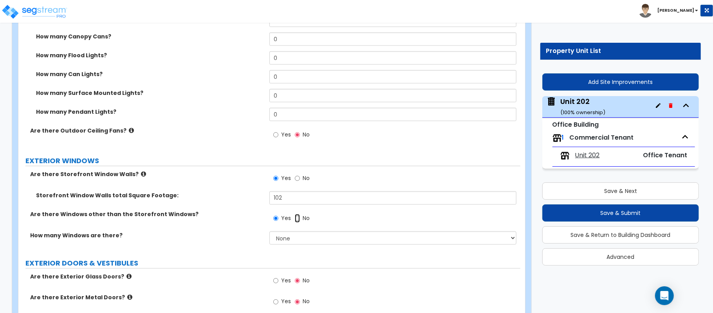
click at [299, 222] on input "No" at bounding box center [297, 218] width 5 height 9
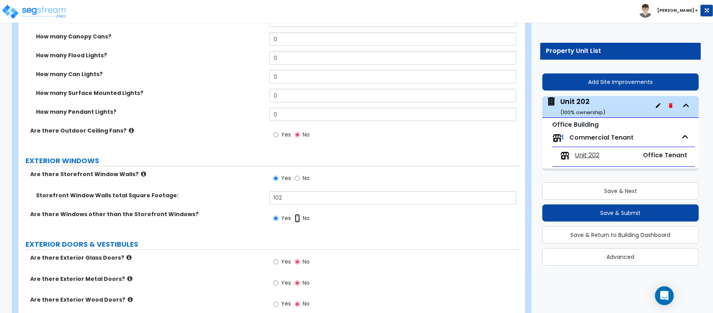
radio input "false"
radio input "true"
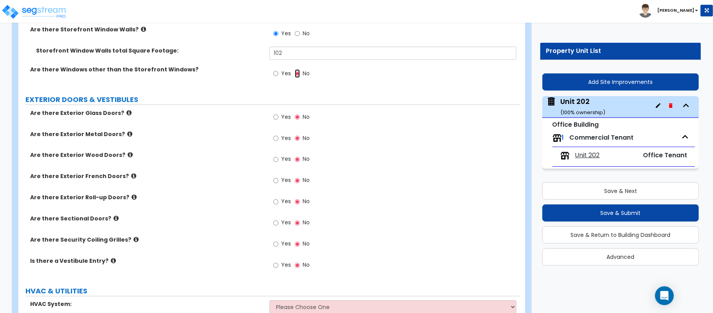
scroll to position [940, 0]
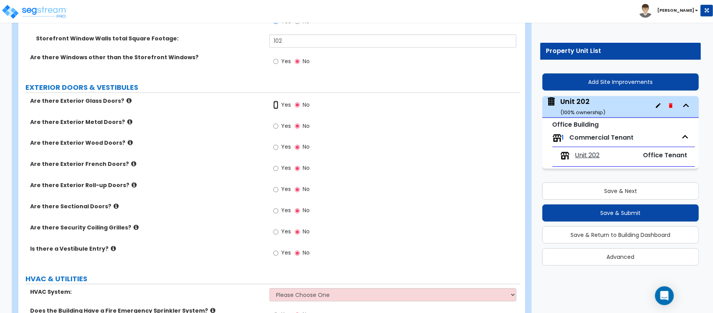
click at [275, 109] on input "Yes" at bounding box center [275, 105] width 5 height 9
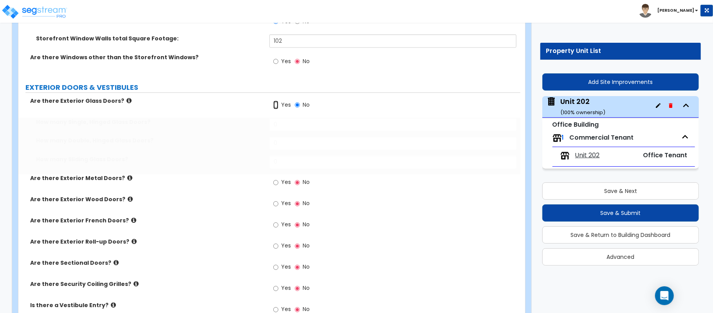
radio input "true"
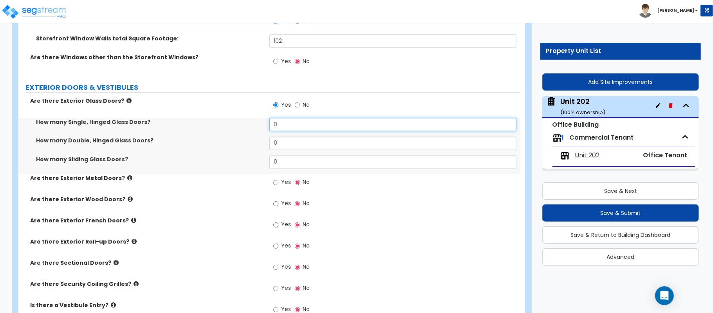
click at [254, 127] on div "How many Single, Hinged Glass Doors? 0" at bounding box center [269, 127] width 502 height 19
type input "1"
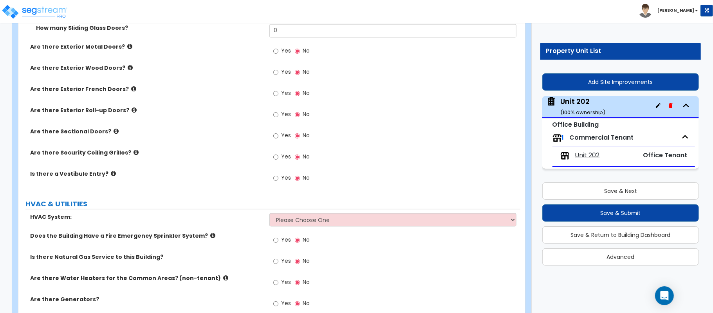
scroll to position [1114, 0]
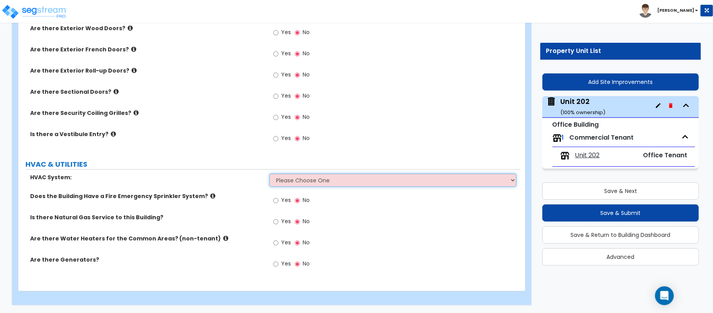
click at [315, 176] on select "Please Choose One Rooftop Unit Furnace-Condenser Forced Air Split Heating/Cooli…" at bounding box center [393, 179] width 247 height 13
select select "2"
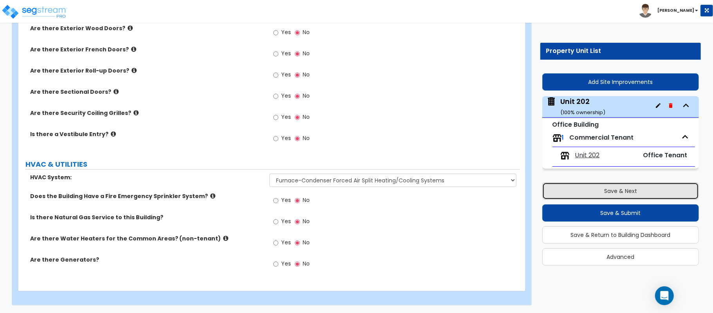
click at [586, 186] on button "Save & Next" at bounding box center [621, 190] width 157 height 17
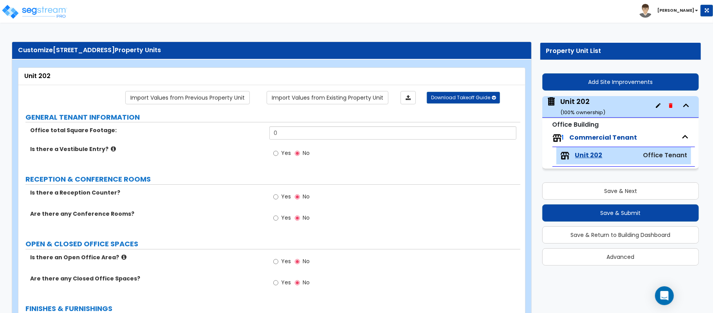
scroll to position [0, 0]
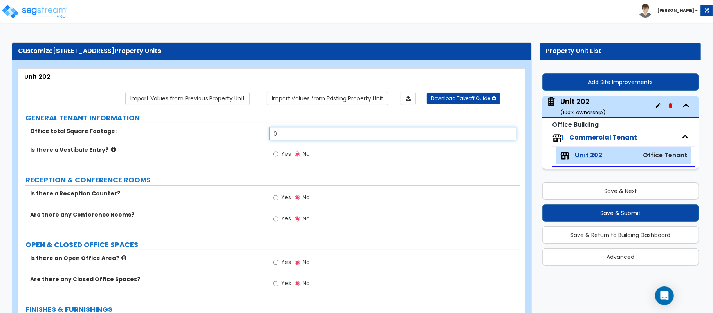
click at [301, 135] on input "0" at bounding box center [393, 133] width 247 height 13
type input "1,097"
click at [275, 219] on input "Yes" at bounding box center [275, 218] width 5 height 9
radio input "true"
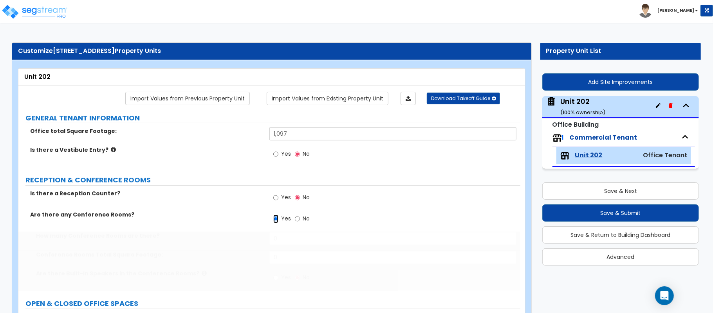
click at [278, 221] on input "Yes" at bounding box center [275, 218] width 5 height 9
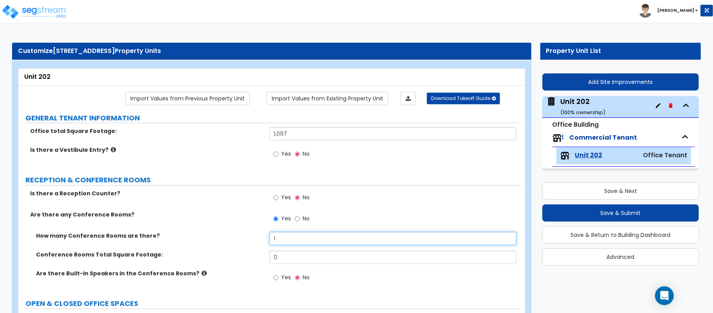
type input "1"
type input "110"
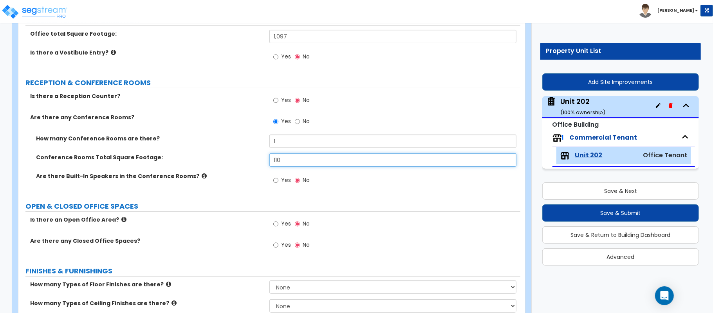
scroll to position [104, 0]
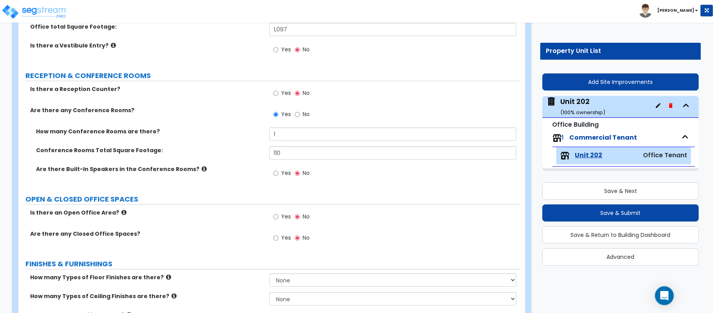
click at [272, 237] on div "Yes No" at bounding box center [292, 239] width 44 height 18
click at [275, 240] on input "Yes" at bounding box center [275, 238] width 5 height 9
radio input "true"
select select "1"
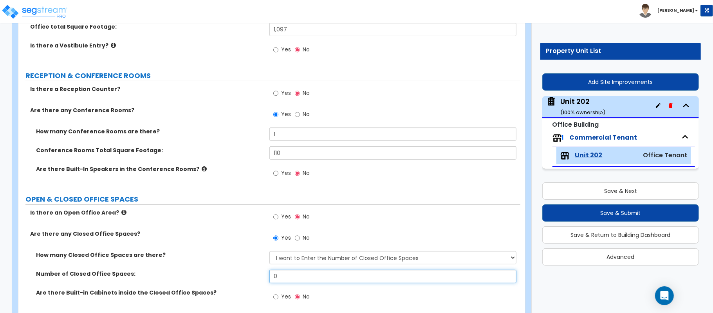
drag, startPoint x: 295, startPoint y: 274, endPoint x: 243, endPoint y: 271, distance: 52.6
click at [243, 271] on div "Number of Closed Office Spaces: 0" at bounding box center [269, 279] width 502 height 19
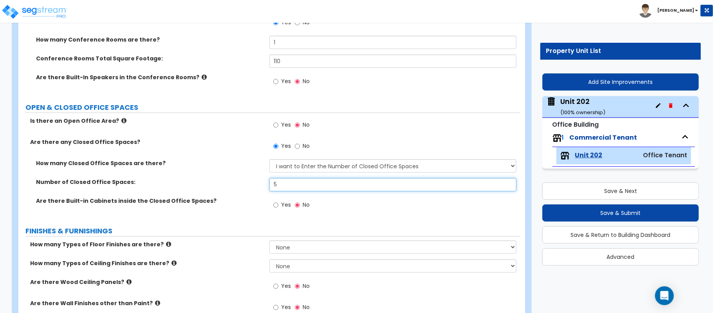
scroll to position [261, 0]
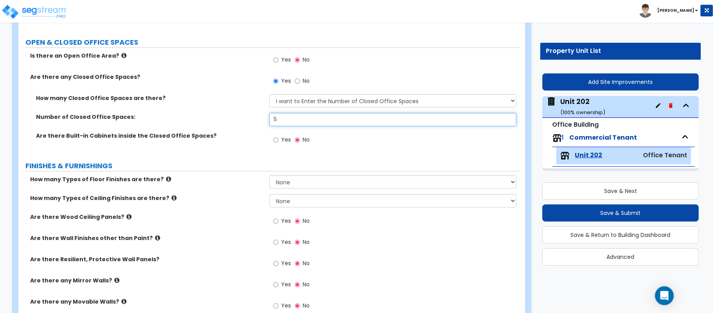
type input "5"
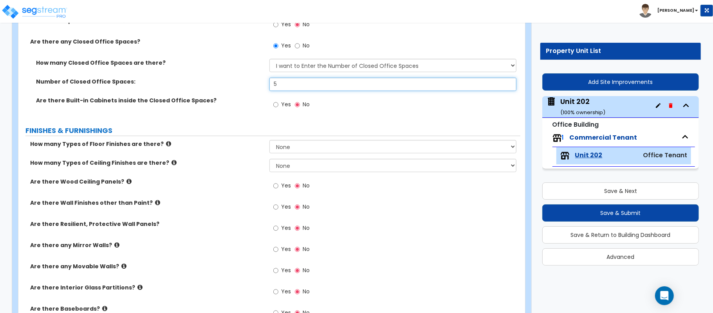
scroll to position [313, 0]
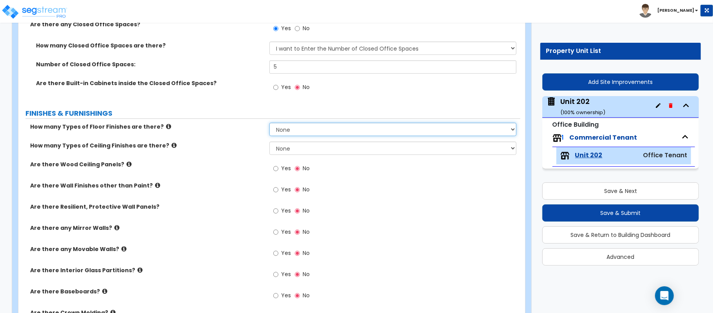
select select "1"
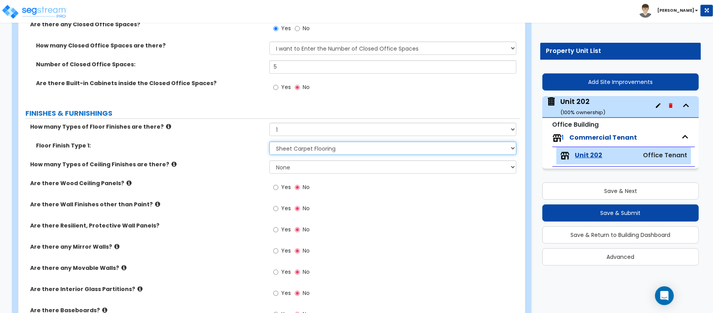
select select "6"
select select "1"
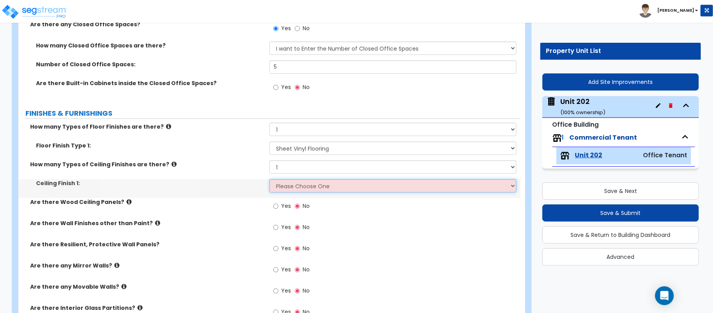
select select "1"
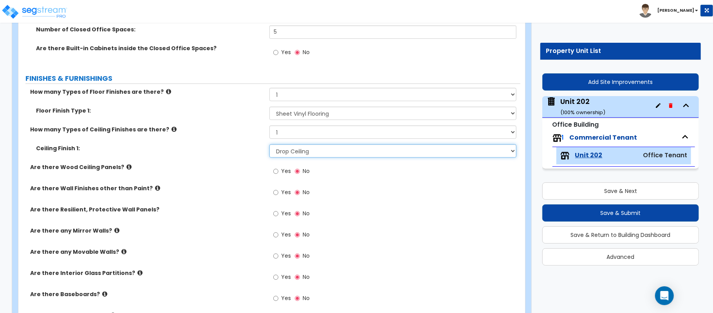
scroll to position [418, 0]
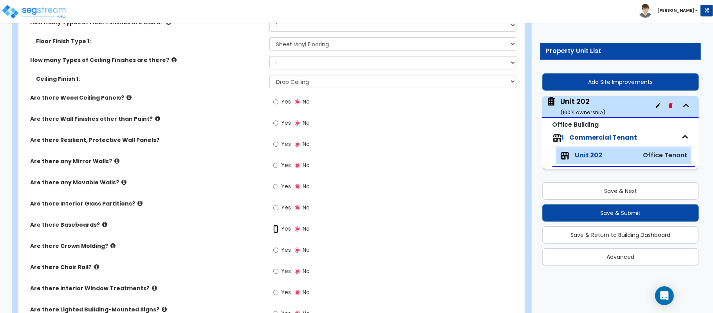
click at [278, 227] on input "Yes" at bounding box center [275, 229] width 5 height 9
radio input "true"
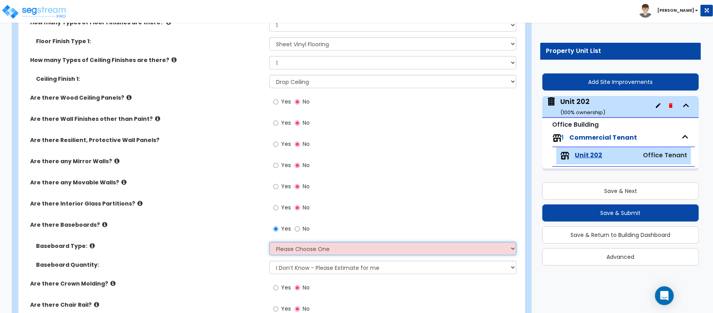
select select "1"
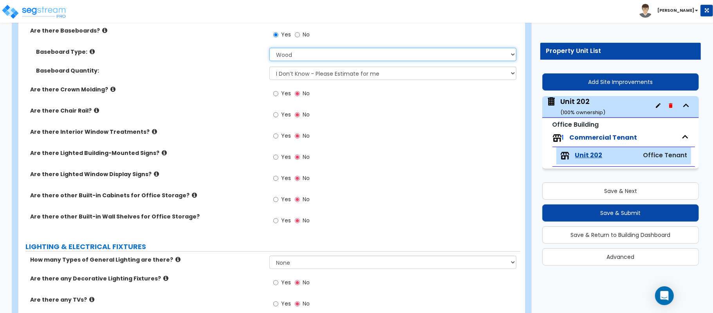
scroll to position [679, 0]
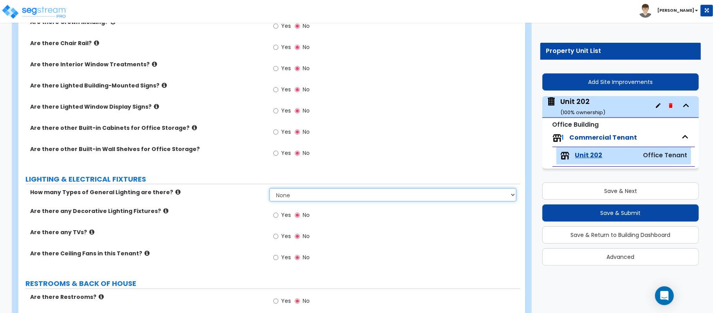
click at [317, 194] on select "None 1 2 3" at bounding box center [393, 194] width 247 height 13
select select "1"
click at [270, 189] on select "None 1 2 3" at bounding box center [393, 194] width 247 height 13
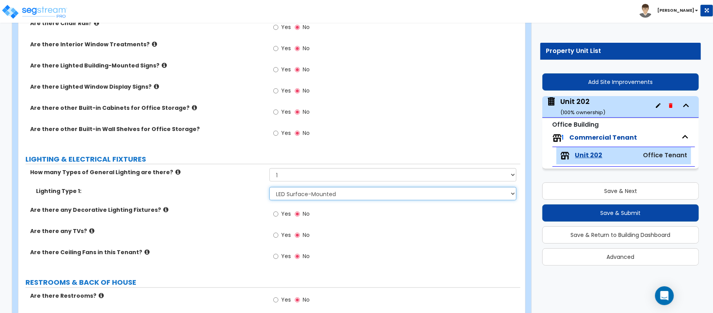
scroll to position [731, 0]
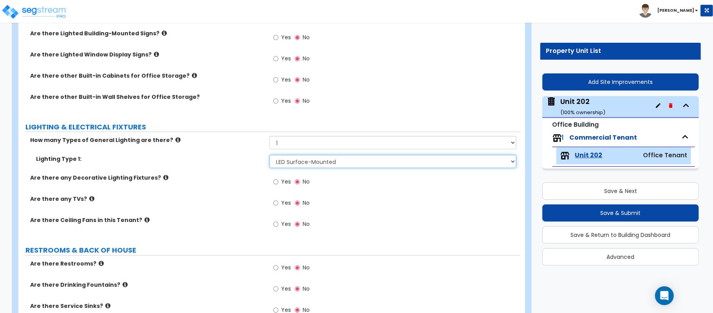
select select "2"
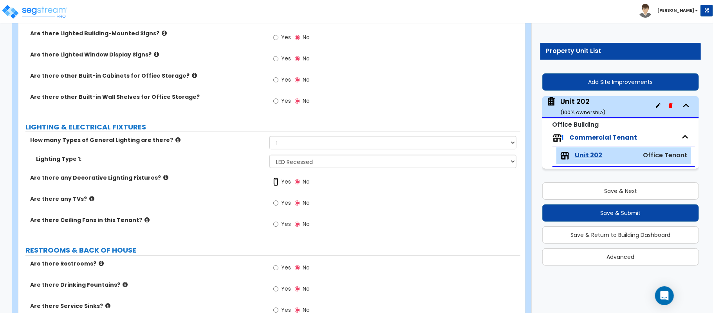
click at [273, 185] on input "Yes" at bounding box center [275, 181] width 5 height 9
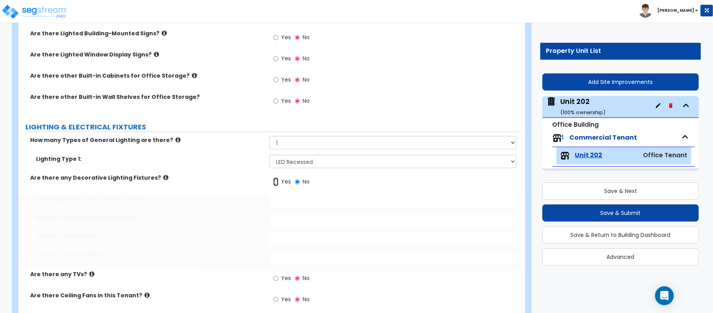
radio input "true"
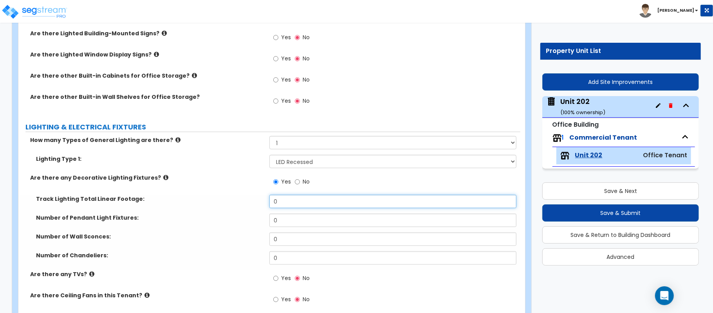
drag, startPoint x: 300, startPoint y: 201, endPoint x: 255, endPoint y: 201, distance: 44.7
click at [255, 201] on div "Track Lighting Total Linear Footage: 0" at bounding box center [269, 204] width 502 height 19
type input "6"
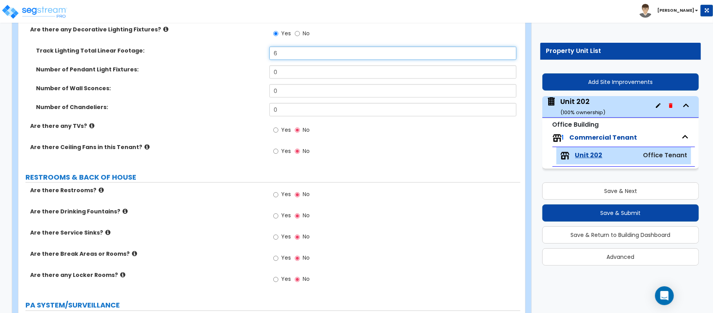
scroll to position [940, 0]
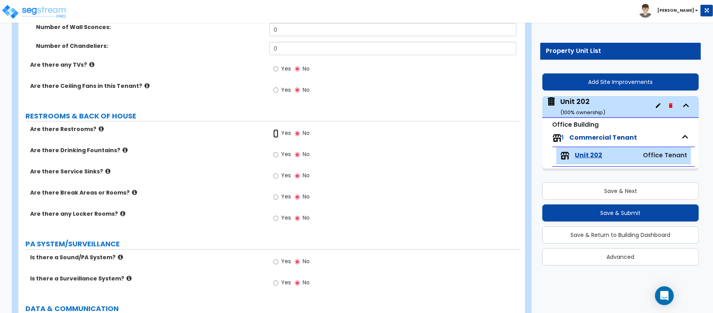
click at [275, 136] on input "Yes" at bounding box center [275, 133] width 5 height 9
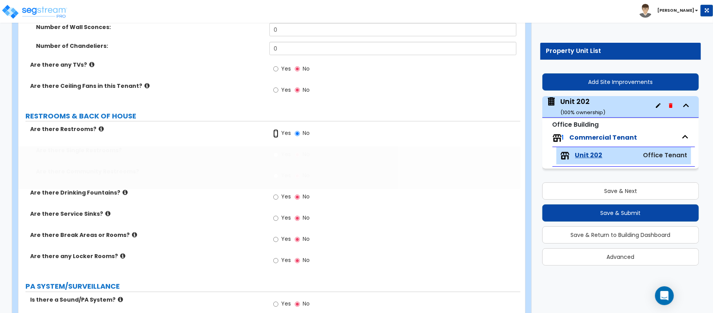
radio input "true"
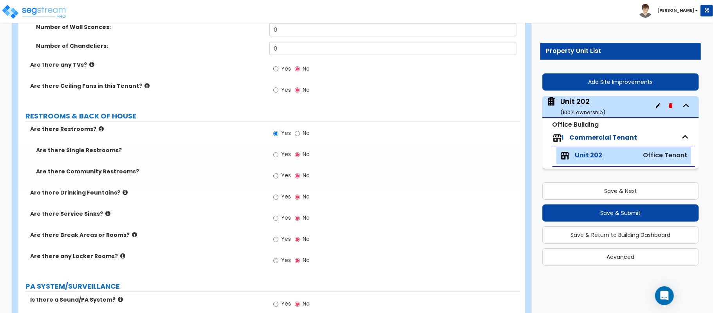
click at [281, 157] on label "Yes" at bounding box center [282, 155] width 18 height 13
click at [279, 157] on input "Yes" at bounding box center [275, 154] width 5 height 9
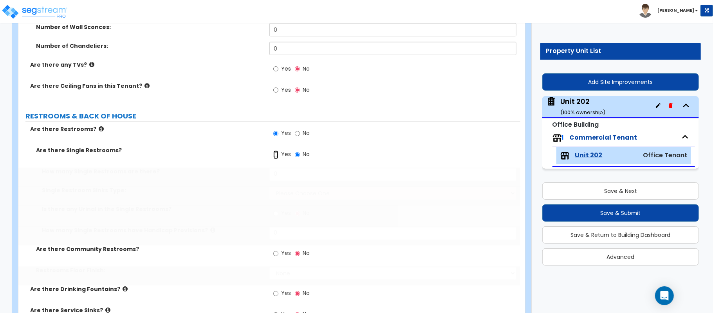
radio input "true"
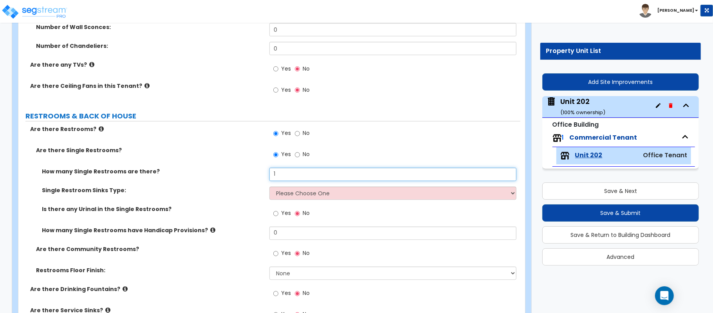
type input "1"
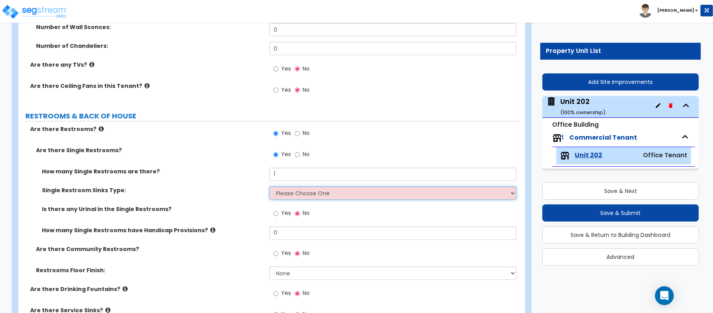
select select "1"
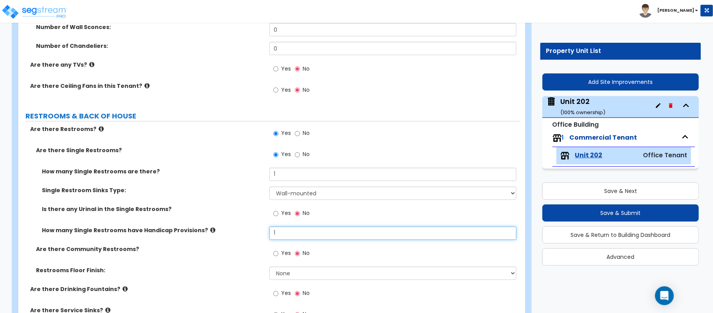
type input "1"
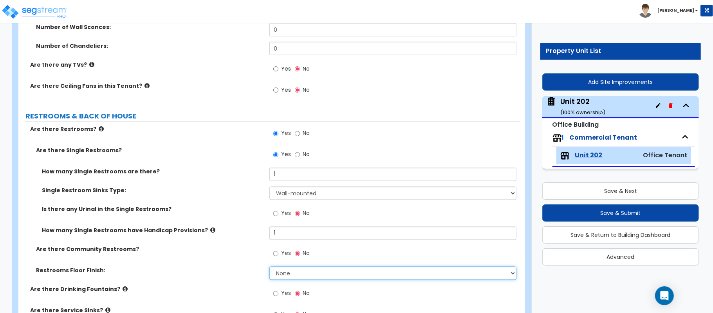
select select "1"
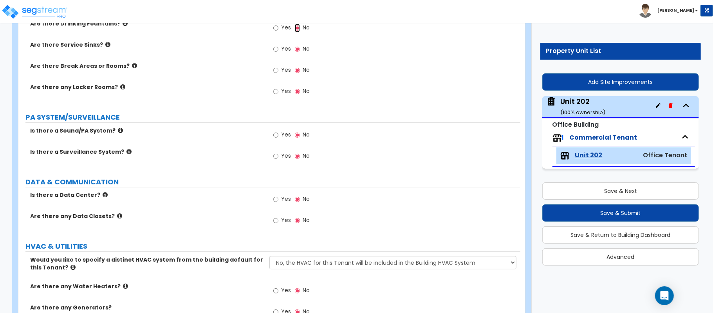
scroll to position [1149, 0]
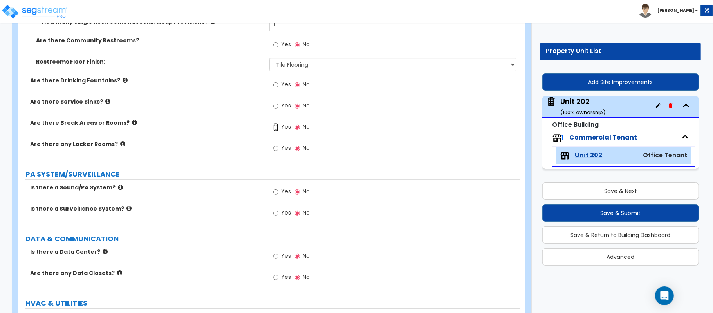
click at [273, 125] on input "Yes" at bounding box center [275, 127] width 5 height 9
radio input "true"
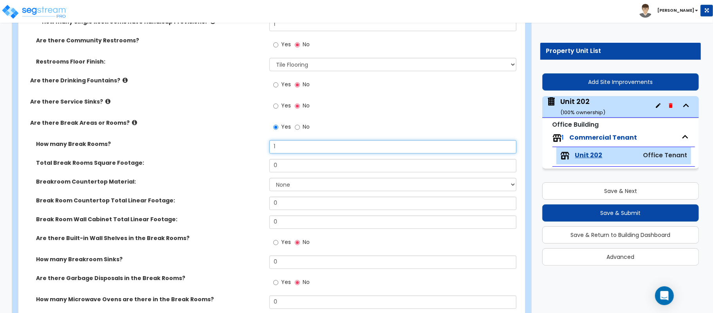
type input "1"
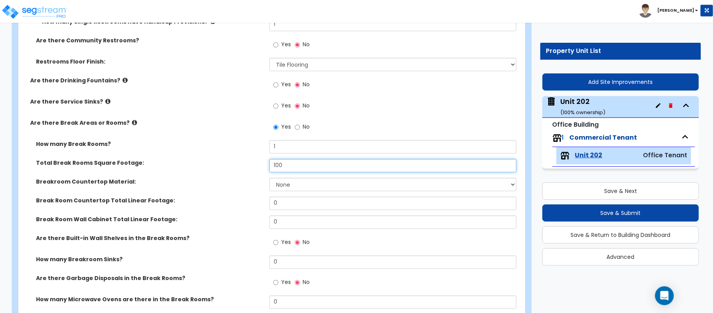
type input "100"
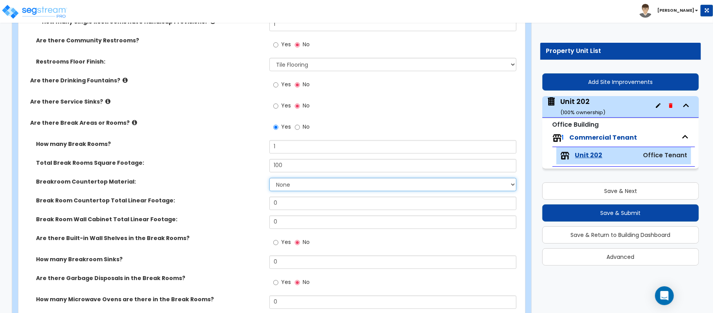
select select "2"
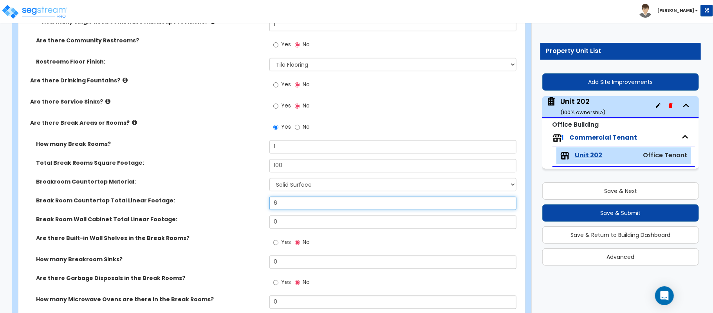
type input "6"
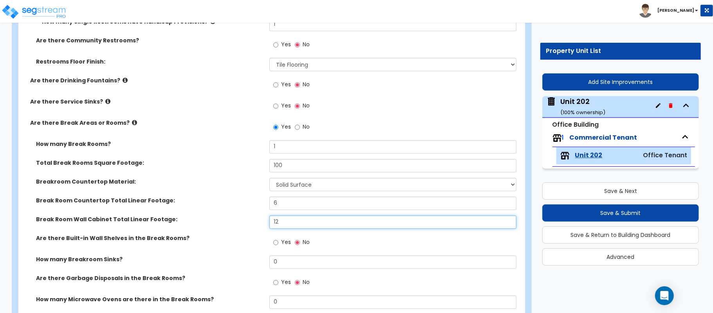
type input "12"
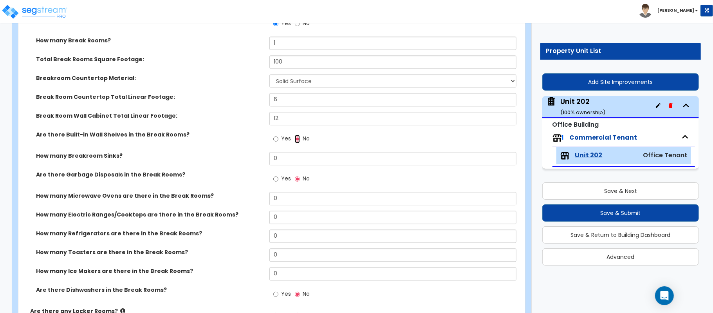
scroll to position [1254, 0]
type input "1"
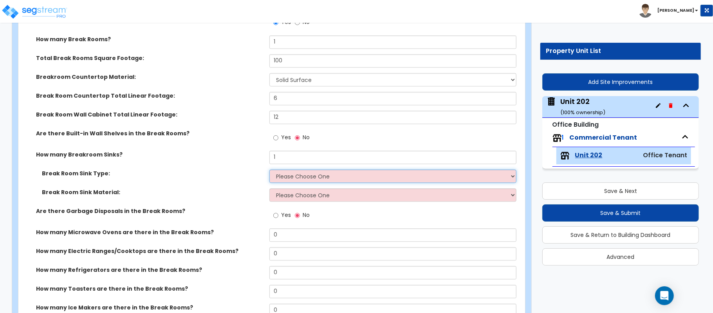
click at [341, 178] on select "Please Choose One Single Sink Double Sink" at bounding box center [393, 175] width 247 height 13
select select "1"
click at [270, 170] on select "Please Choose One Single Sink Double Sink" at bounding box center [393, 175] width 247 height 13
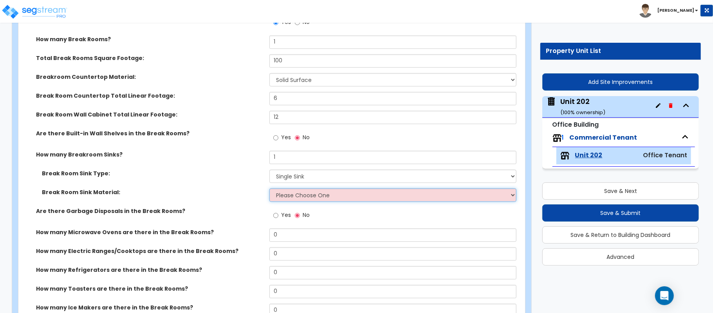
select select "1"
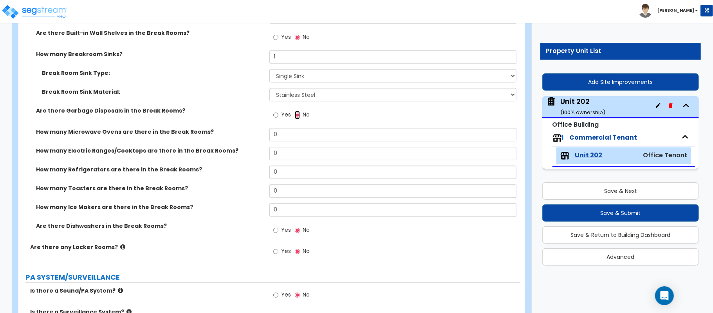
scroll to position [1358, 0]
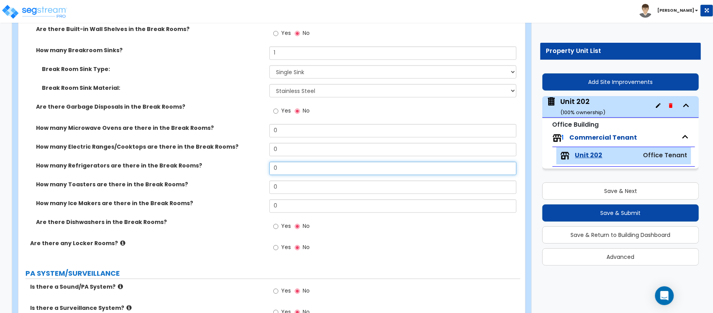
click at [282, 172] on input "0" at bounding box center [393, 167] width 247 height 13
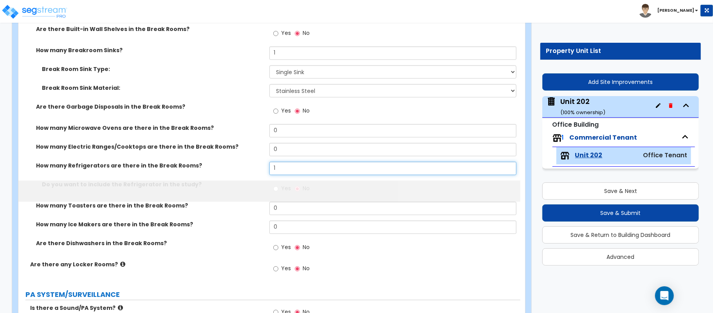
type input "1"
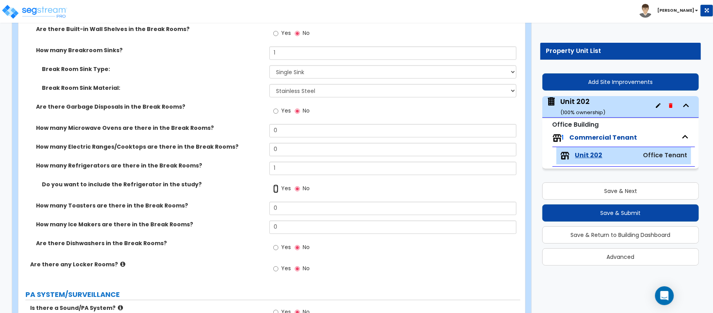
click at [277, 193] on input "Yes" at bounding box center [275, 188] width 5 height 9
radio input "true"
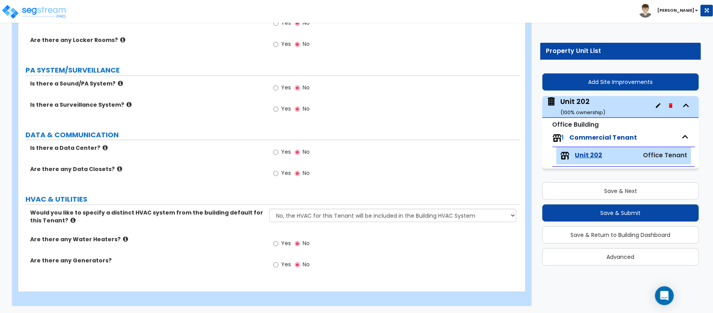
scroll to position [1585, 0]
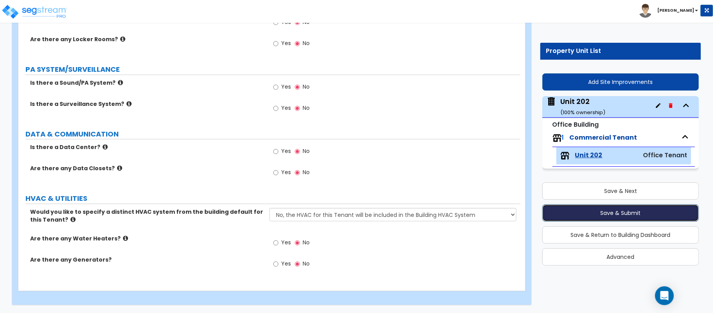
click at [632, 213] on button "Save & Submit" at bounding box center [621, 212] width 157 height 17
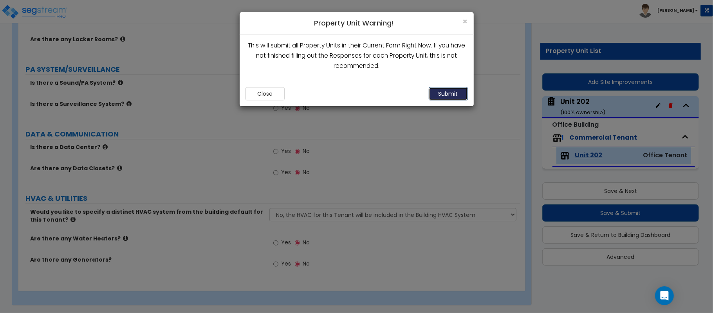
click at [449, 96] on button "Submit" at bounding box center [448, 93] width 39 height 13
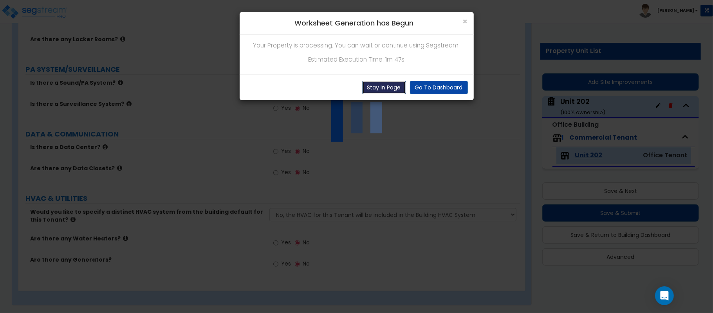
click at [384, 87] on button "Stay In Page" at bounding box center [384, 87] width 44 height 13
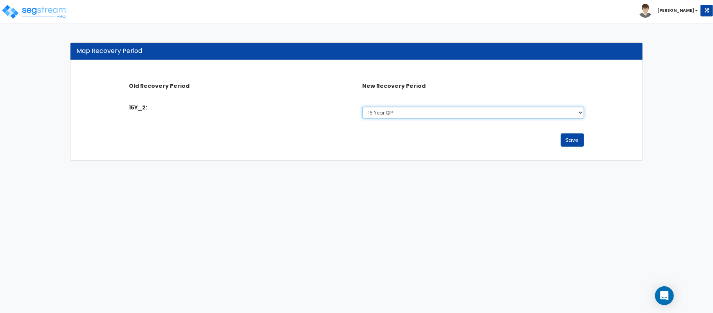
click at [444, 112] on select "Select 5 Years 7 Year 15 Year 15 Year QIP 39 Year" at bounding box center [473, 113] width 222 height 12
select select "15Y_1"
click at [362, 107] on select "Select 5 Years 7 Year 15 Year 15 Year QIP 39 Year" at bounding box center [473, 113] width 222 height 12
click at [567, 143] on button "Save" at bounding box center [573, 139] width 24 height 13
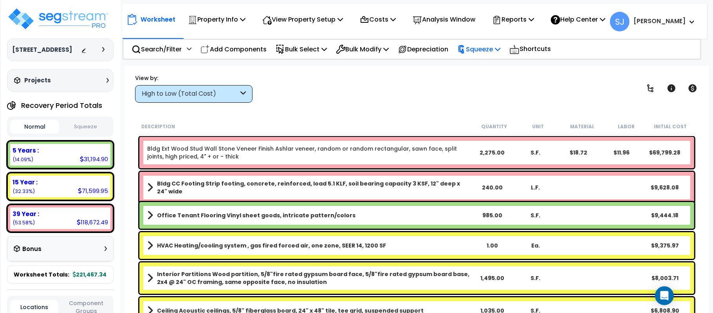
click at [501, 51] on p "Squeeze" at bounding box center [479, 49] width 43 height 11
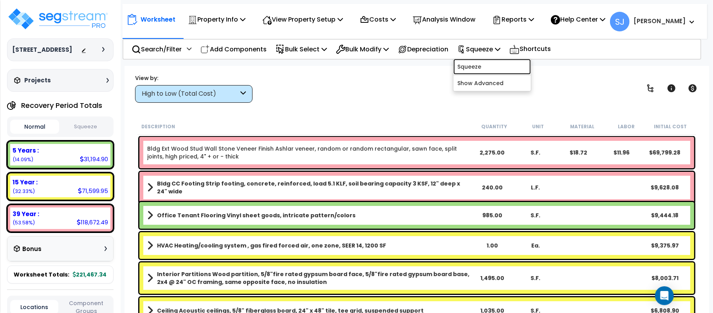
click at [496, 65] on link "Squeeze" at bounding box center [493, 67] width 78 height 16
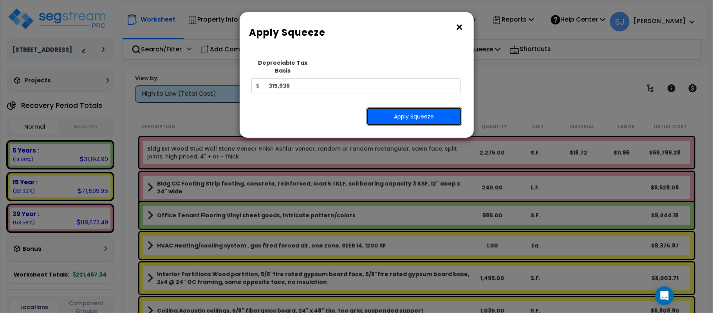
click at [433, 109] on button "Apply Squeeze" at bounding box center [415, 116] width 96 height 18
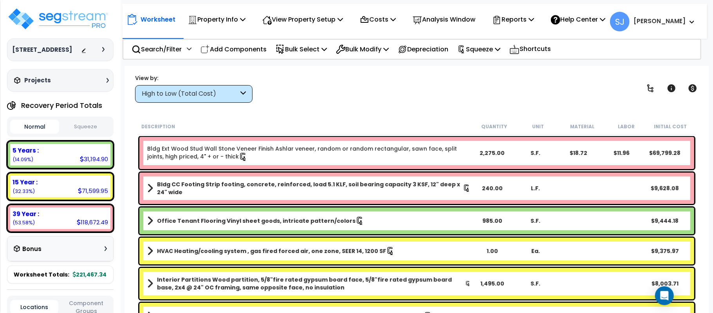
click at [90, 130] on button "Squeeze" at bounding box center [85, 127] width 49 height 14
click at [534, 24] on p "Reports" at bounding box center [514, 19] width 42 height 11
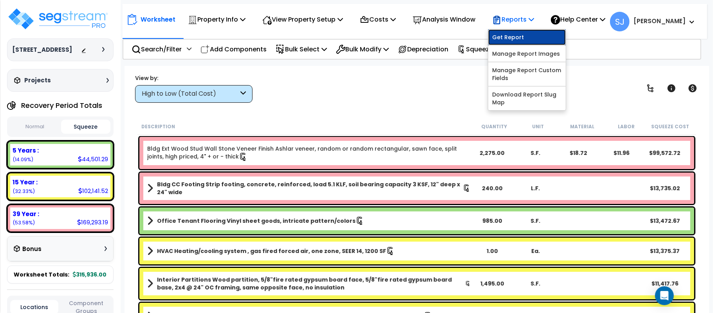
click at [535, 36] on link "Get Report" at bounding box center [528, 37] width 78 height 16
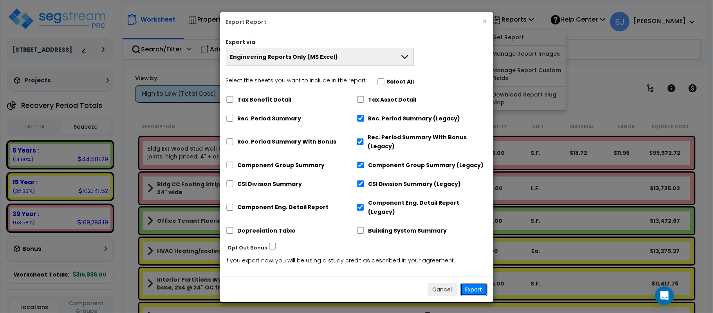
click at [473, 284] on button "Export" at bounding box center [474, 288] width 27 height 13
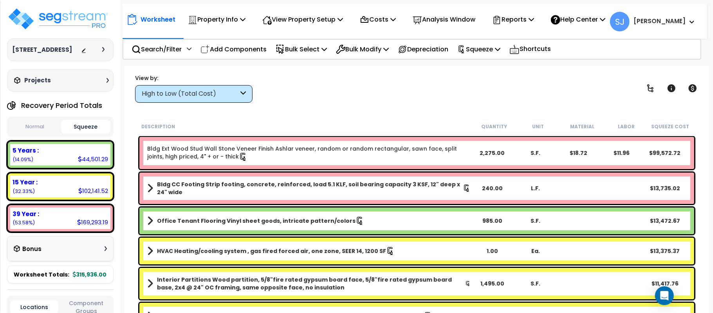
click at [100, 154] on div "5 Years :" at bounding box center [61, 150] width 96 height 8
click at [100, 163] on div "44,501.29" at bounding box center [93, 159] width 30 height 8
copy div "44,501.29"
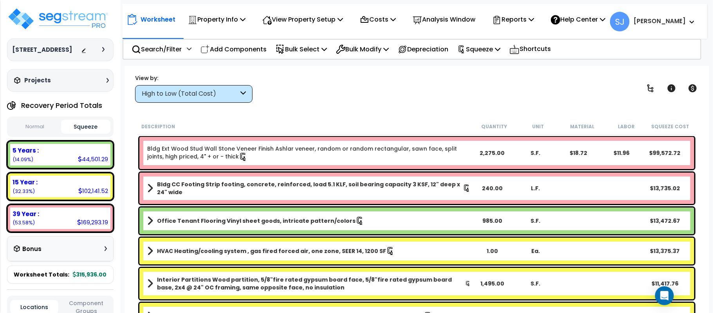
click at [91, 195] on div "102,141.52" at bounding box center [93, 191] width 30 height 8
copy div "102,141.52"
click at [91, 226] on div "169,293.19" at bounding box center [92, 222] width 31 height 8
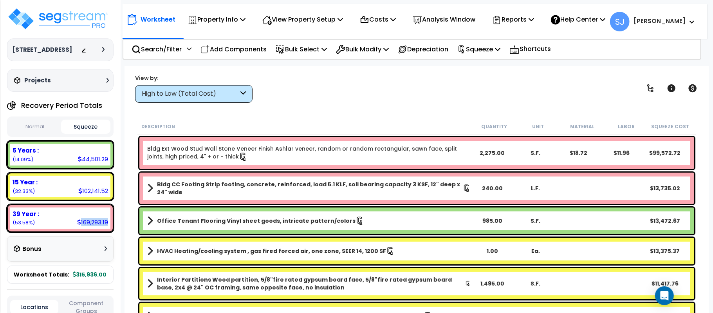
copy div "169,293.19"
